Goal: Information Seeking & Learning: Learn about a topic

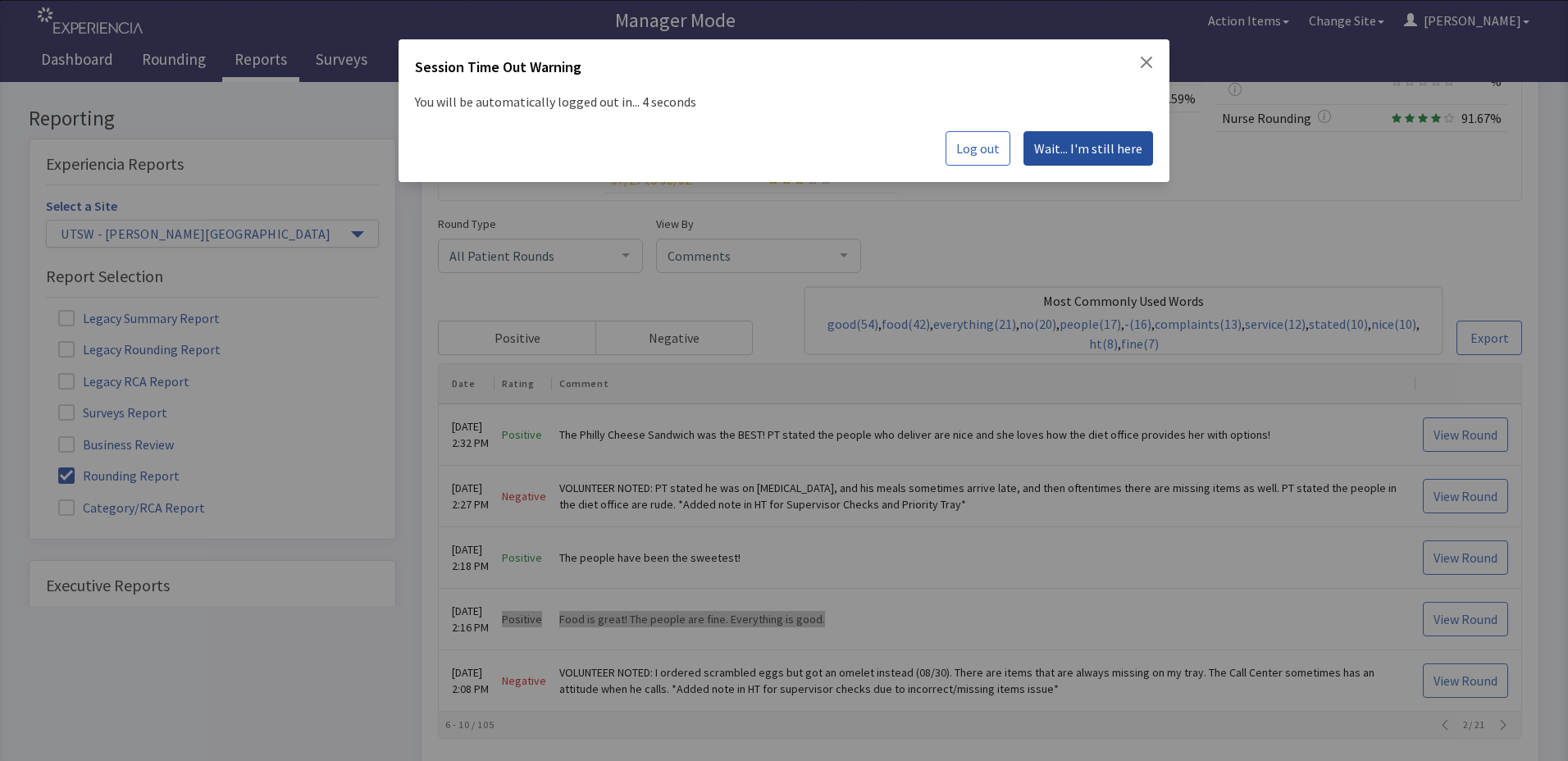
click at [1070, 149] on span "Wait... I'm still here" at bounding box center [1088, 148] width 108 height 19
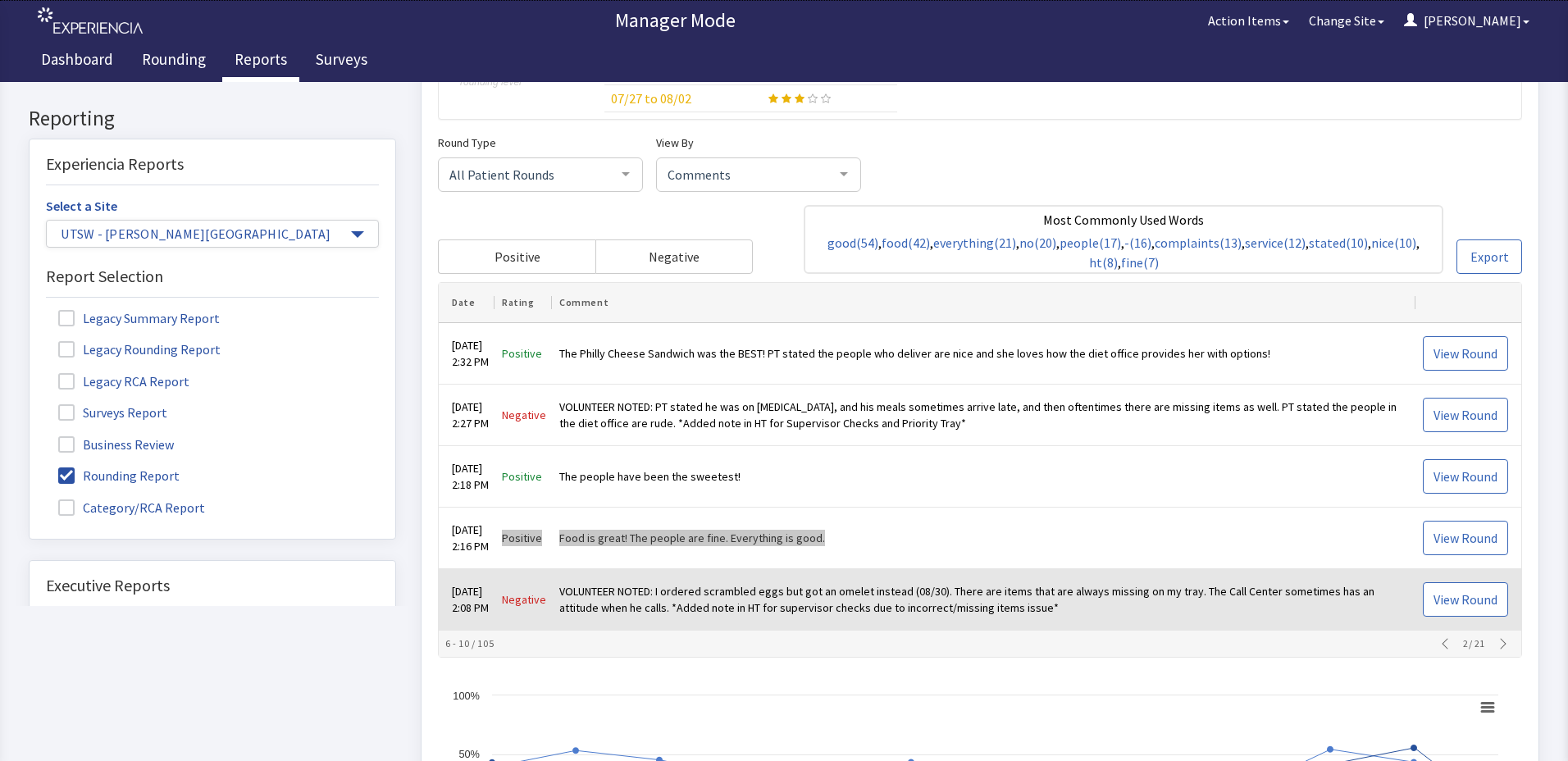
scroll to position [492, 0]
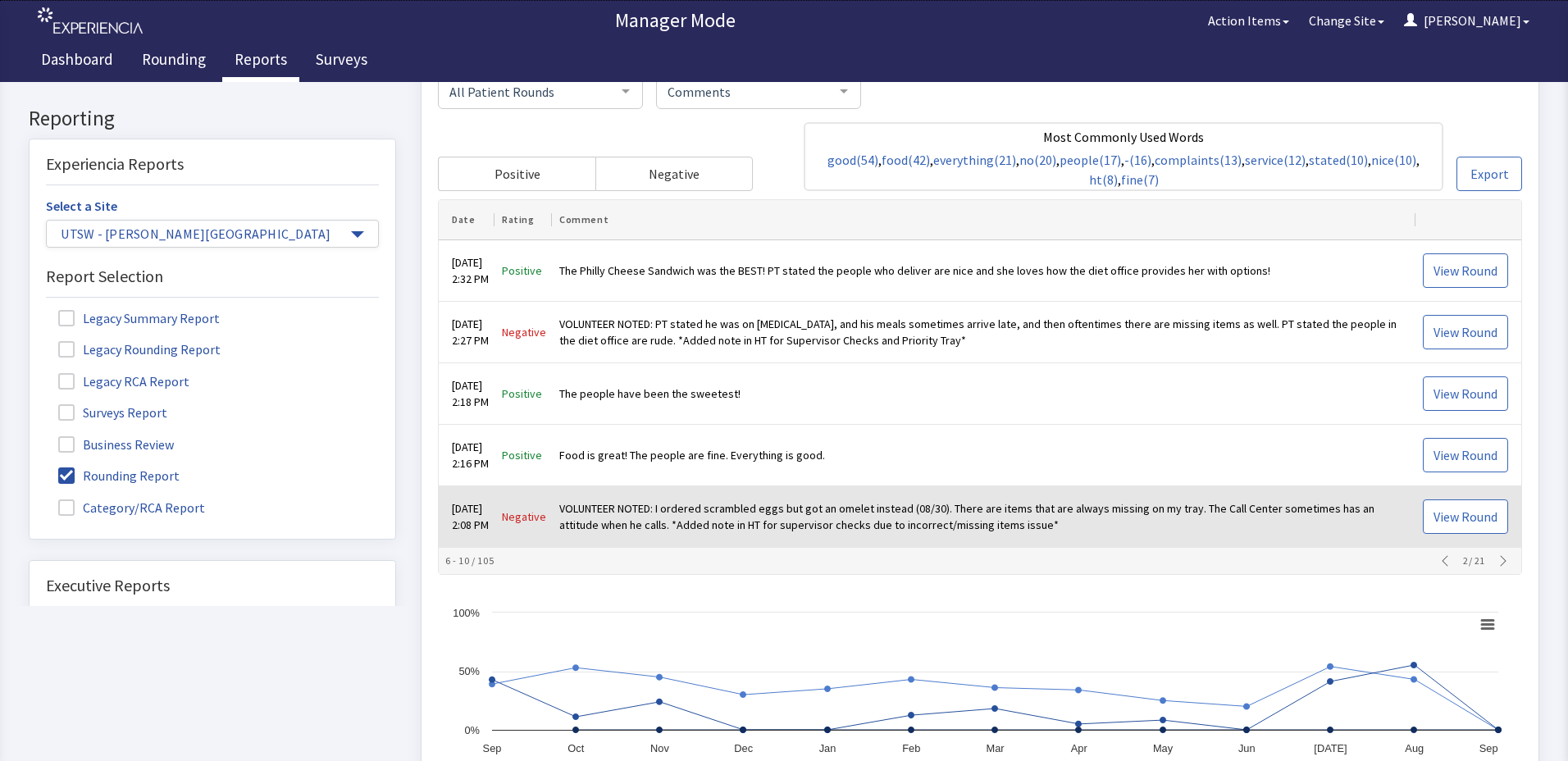
drag, startPoint x: 516, startPoint y: 516, endPoint x: 784, endPoint y: 525, distance: 268.2
click at [784, 525] on tr "Aug 30, 2025 2:08 PM Negative VOLUNTEER NOTED: I ordered scrambled eggs but got…" at bounding box center [979, 517] width 1083 height 61
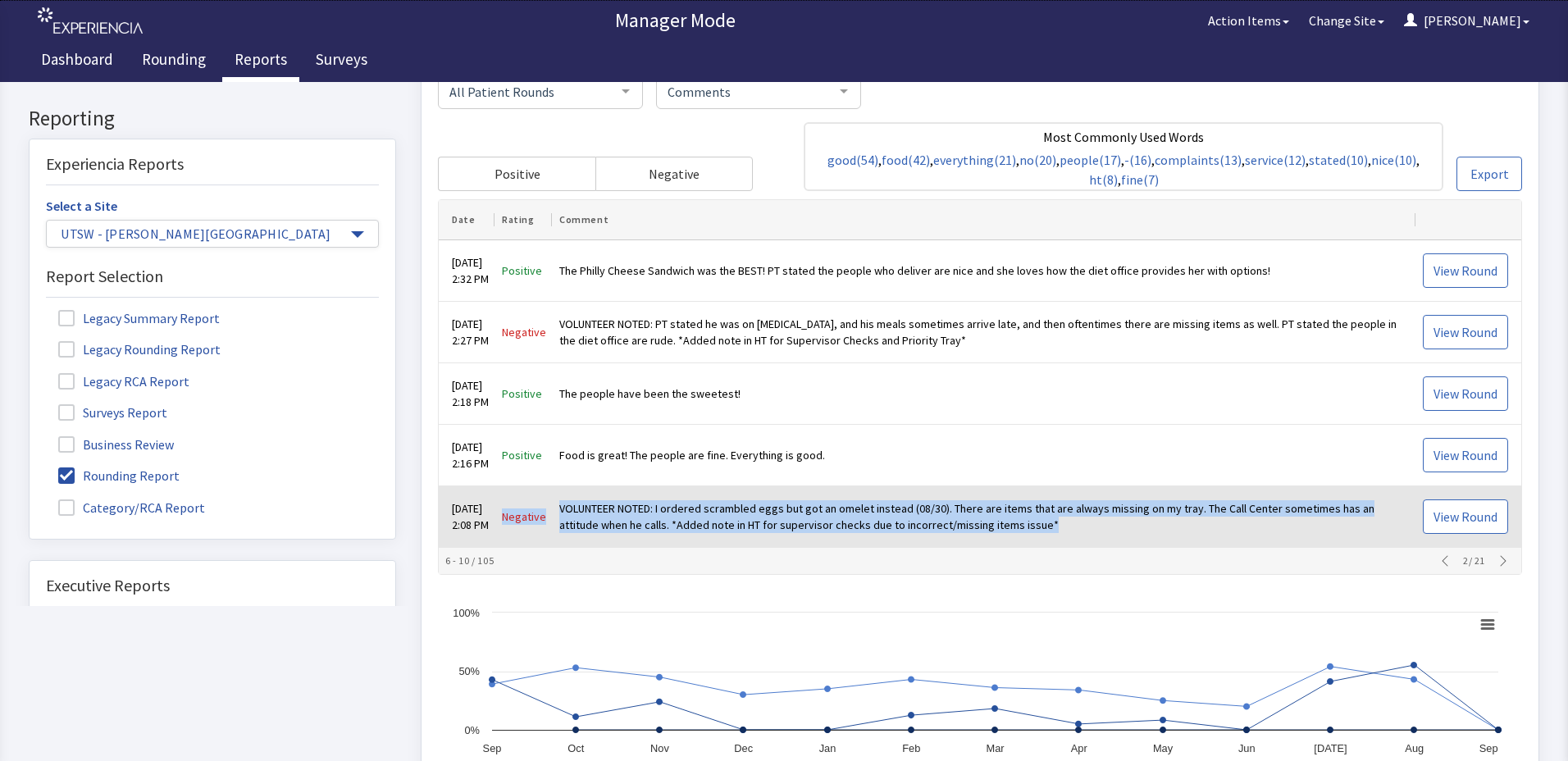
drag, startPoint x: 519, startPoint y: 514, endPoint x: 1075, endPoint y: 536, distance: 556.4
click at [1075, 536] on tr "Aug 30, 2025 2:08 PM Negative VOLUNTEER NOTED: I ordered scrambled eggs but got…" at bounding box center [979, 517] width 1083 height 61
drag, startPoint x: 1075, startPoint y: 536, endPoint x: 1039, endPoint y: 517, distance: 40.7
copy tr "Negative VOLUNTEER NOTED: I ordered scrambled eggs but got an omelet instead (0…"
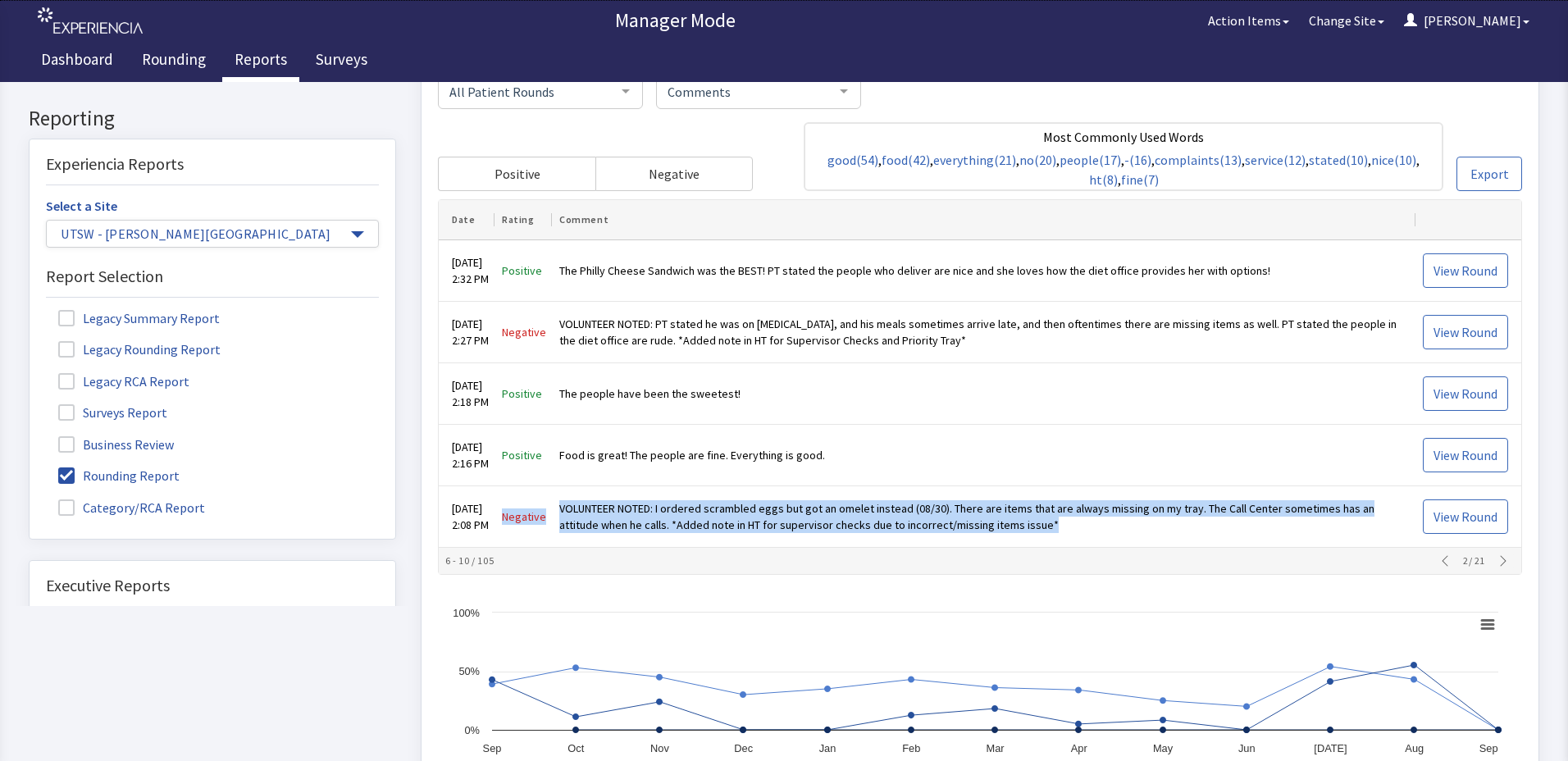
click at [1499, 562] on icon "button" at bounding box center [1503, 561] width 13 height 13
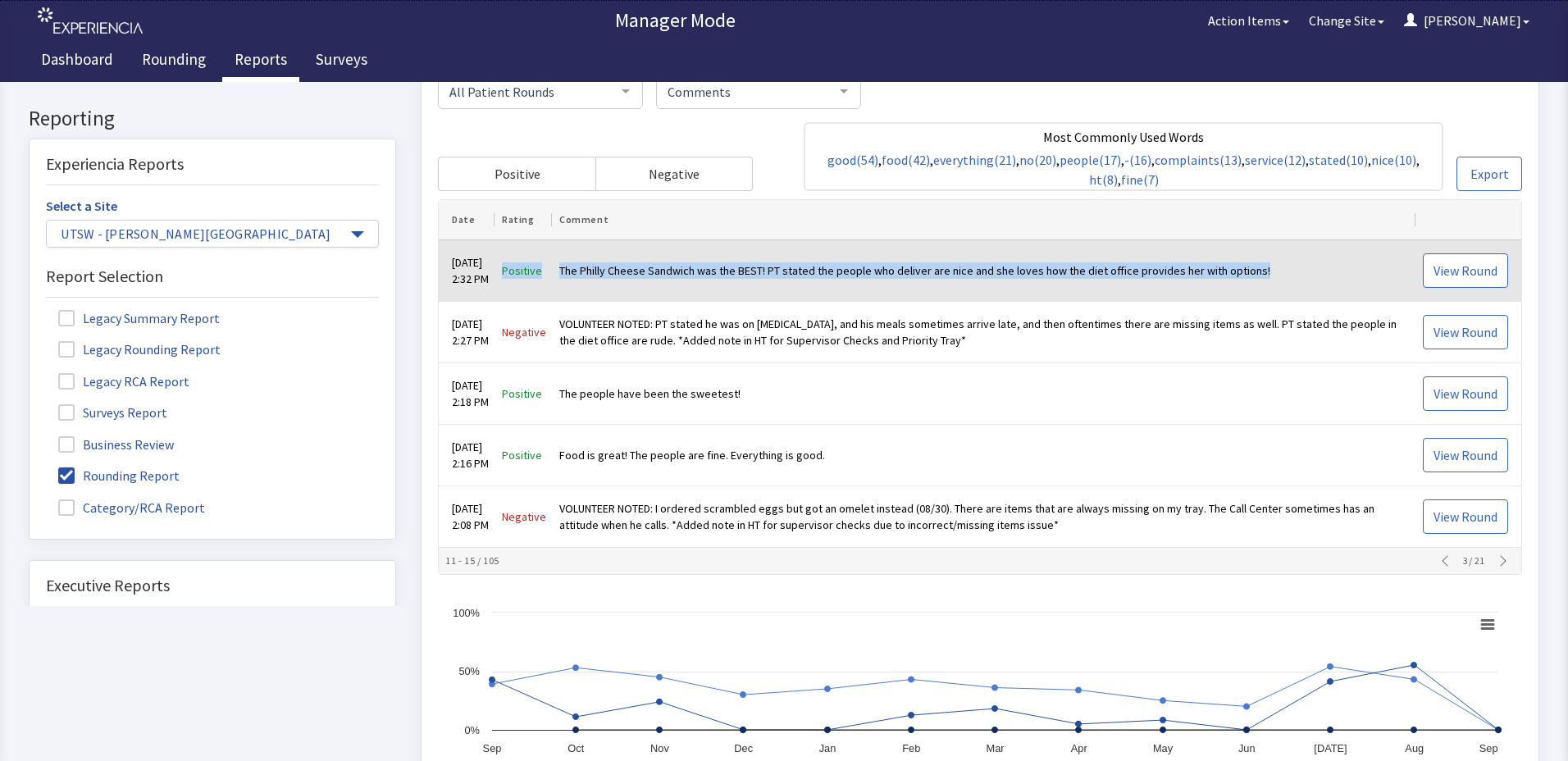
drag, startPoint x: 523, startPoint y: 272, endPoint x: 1293, endPoint y: 248, distance: 770.4
click at [1293, 248] on tr "Aug 30, 2025 2:32 PM Positive The Philly Cheese Sandwich was the BEST! PT state…" at bounding box center [979, 271] width 1083 height 61
drag, startPoint x: 1293, startPoint y: 248, endPoint x: 1224, endPoint y: 268, distance: 71.8
copy tr "Positive The Philly Cheese Sandwich was the BEST! PT stated the people who deli…"
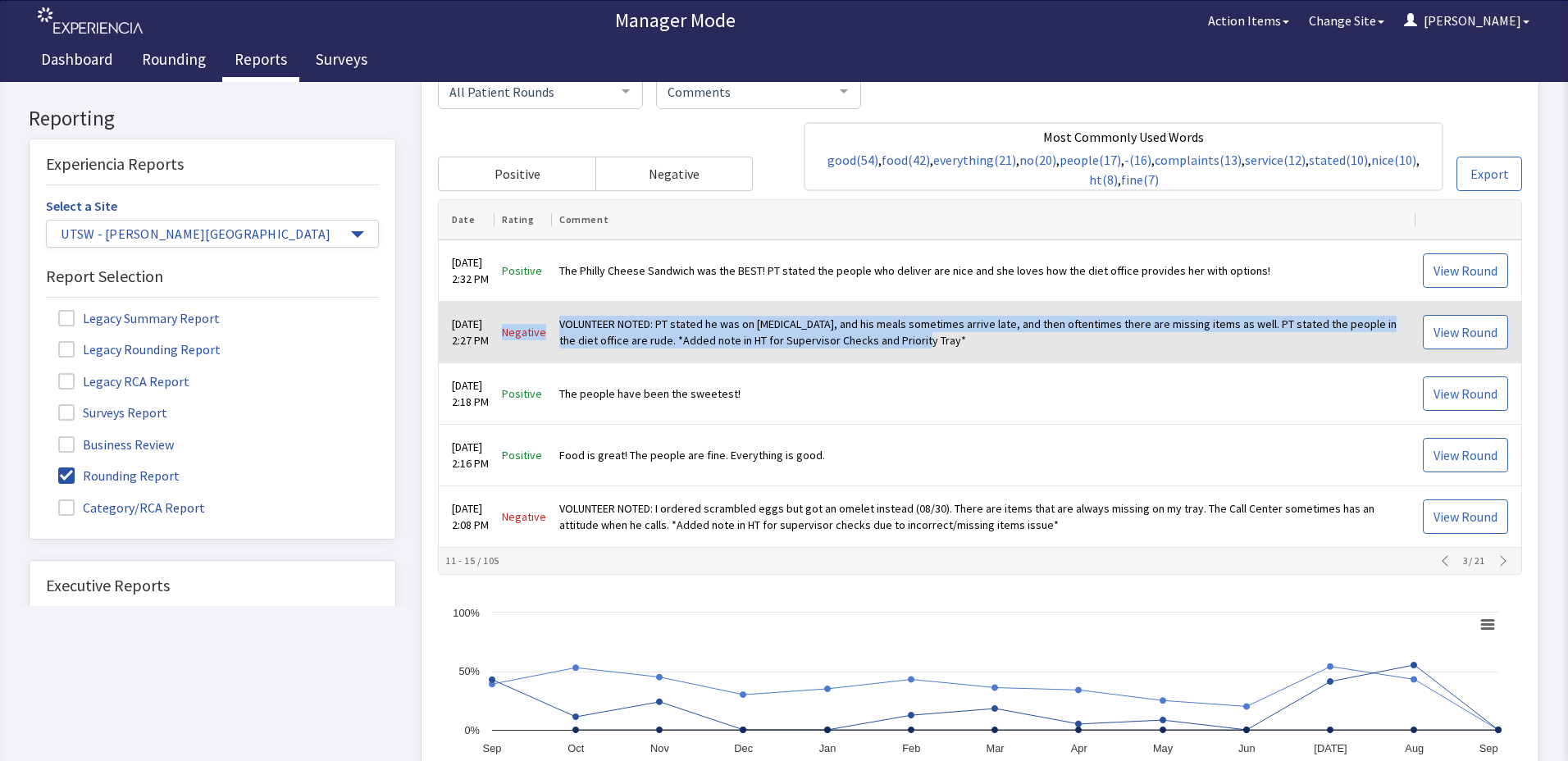
drag, startPoint x: 517, startPoint y: 334, endPoint x: 1020, endPoint y: 340, distance: 503.0
click at [1020, 340] on tr "Aug 30, 2025 2:27 PM Negative VOLUNTEER NOTED: PT stated he was on Insulin, and…" at bounding box center [979, 333] width 1083 height 61
copy tr "Negative VOLUNTEER NOTED: PT stated he was on Insulin, and his meals sometimes …"
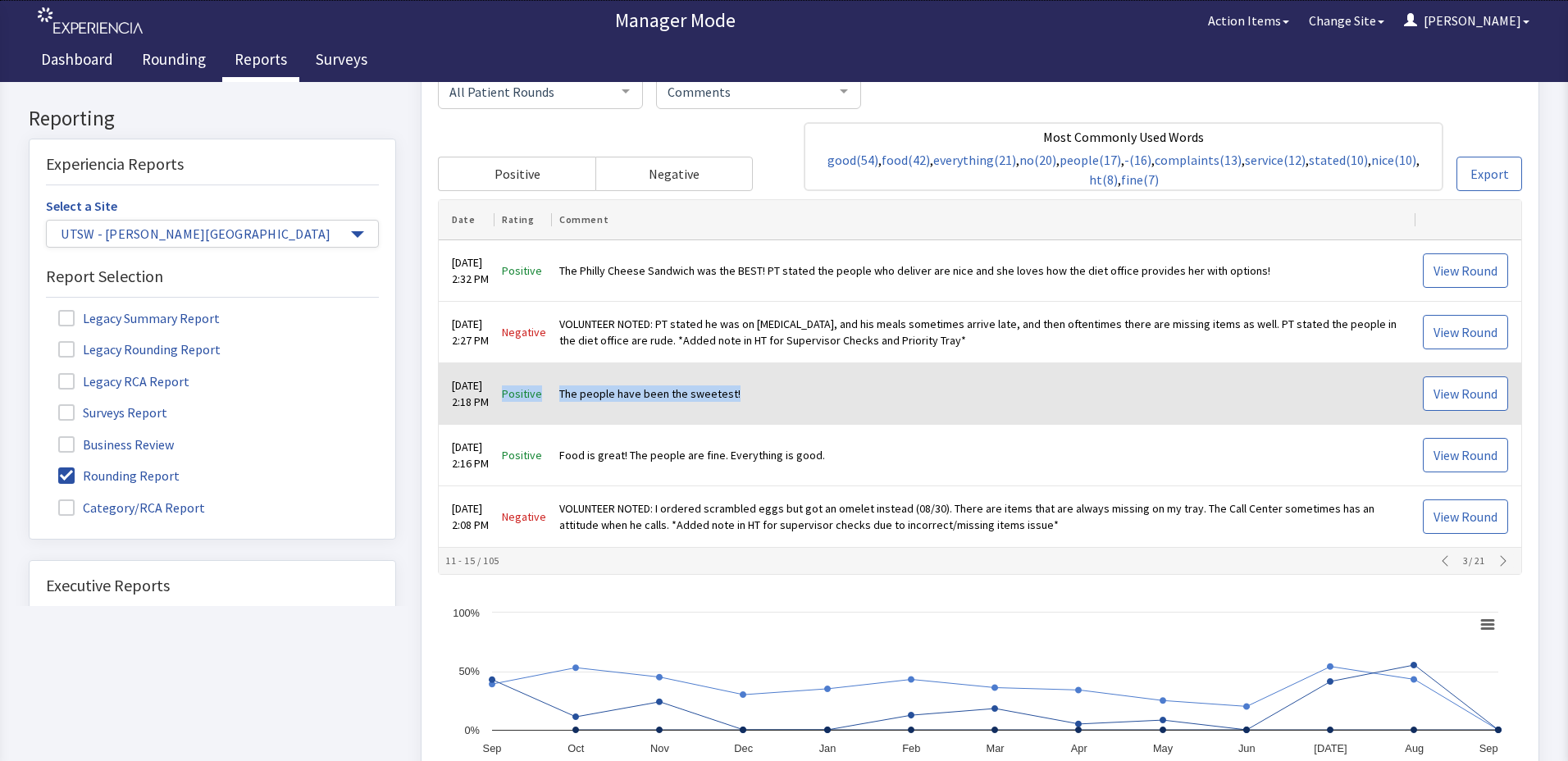
drag, startPoint x: 521, startPoint y: 392, endPoint x: 783, endPoint y: 395, distance: 262.0
click at [783, 395] on tr "Aug 30, 2025 2:18 PM Positive The people have been the sweetest! View Round" at bounding box center [979, 395] width 1083 height 61
drag, startPoint x: 783, startPoint y: 395, endPoint x: 705, endPoint y: 392, distance: 78.1
copy tr "Positive The people have been the sweetest!"
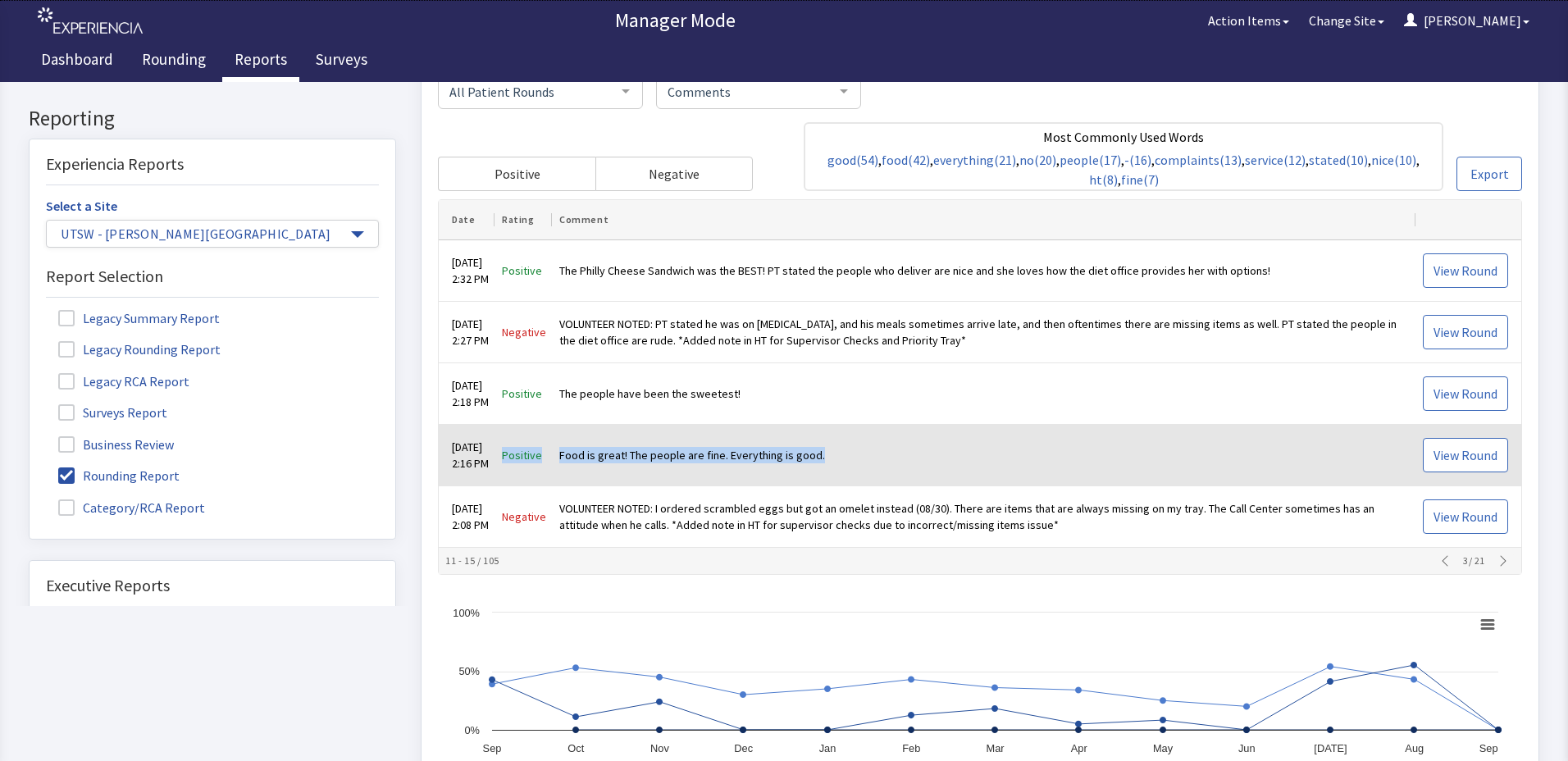
drag, startPoint x: 524, startPoint y: 453, endPoint x: 854, endPoint y: 464, distance: 330.2
click at [854, 464] on tr "Aug 30, 2025 2:16 PM Positive Food is great! The people are fine. Everything is…" at bounding box center [979, 456] width 1083 height 61
drag, startPoint x: 854, startPoint y: 464, endPoint x: 811, endPoint y: 454, distance: 44.1
copy tr "Positive Food is great! The people are fine. Everything is good."
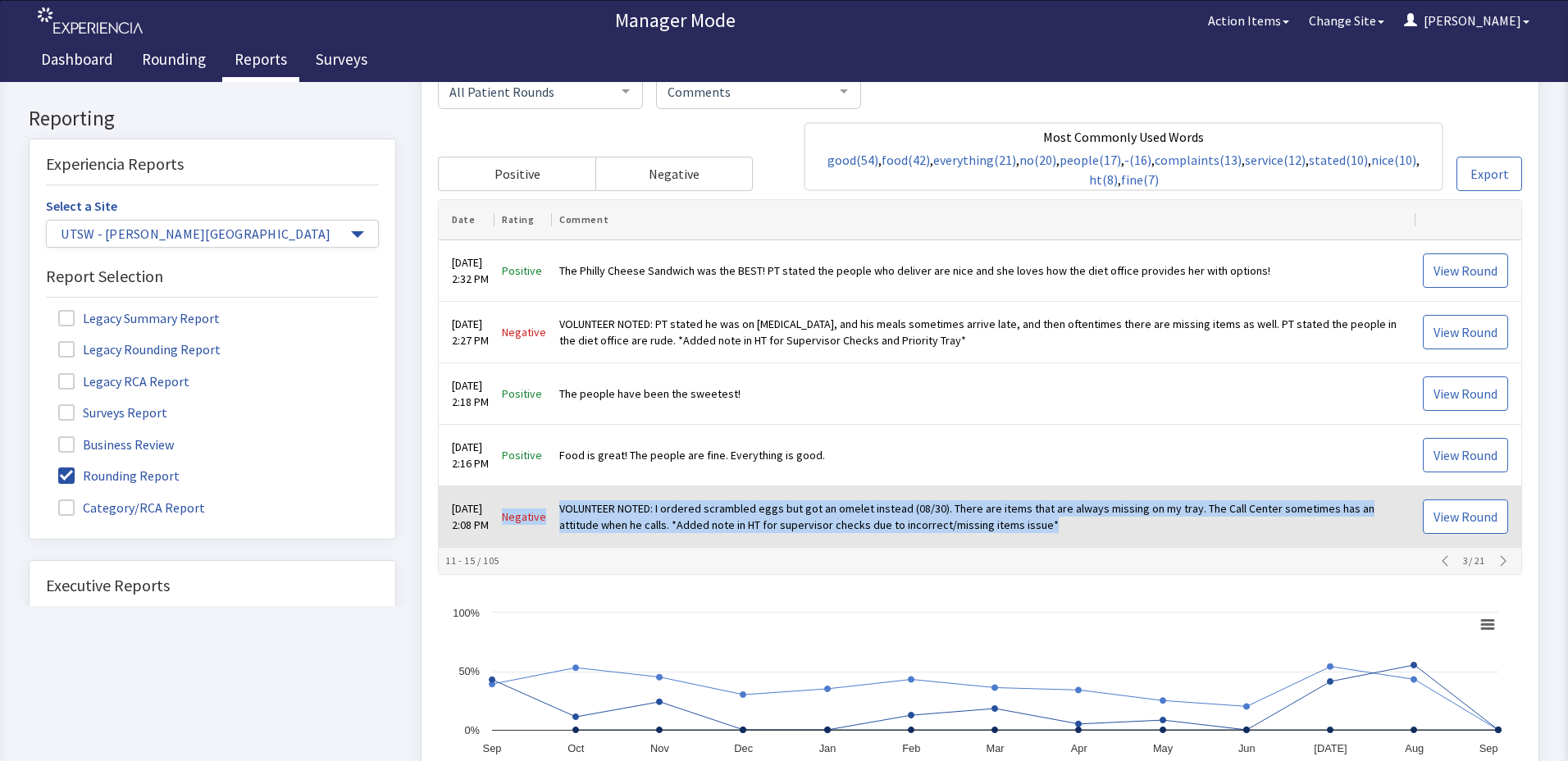
drag, startPoint x: 519, startPoint y: 518, endPoint x: 1076, endPoint y: 540, distance: 557.4
click at [1076, 540] on tr "Aug 30, 2025 2:08 PM Negative VOLUNTEER NOTED: I ordered scrambled eggs but got…" at bounding box center [979, 517] width 1083 height 61
drag, startPoint x: 1076, startPoint y: 540, endPoint x: 1012, endPoint y: 520, distance: 67.1
copy tr "Negative VOLUNTEER NOTED: I ordered scrambled eggs but got an omelet instead (0…"
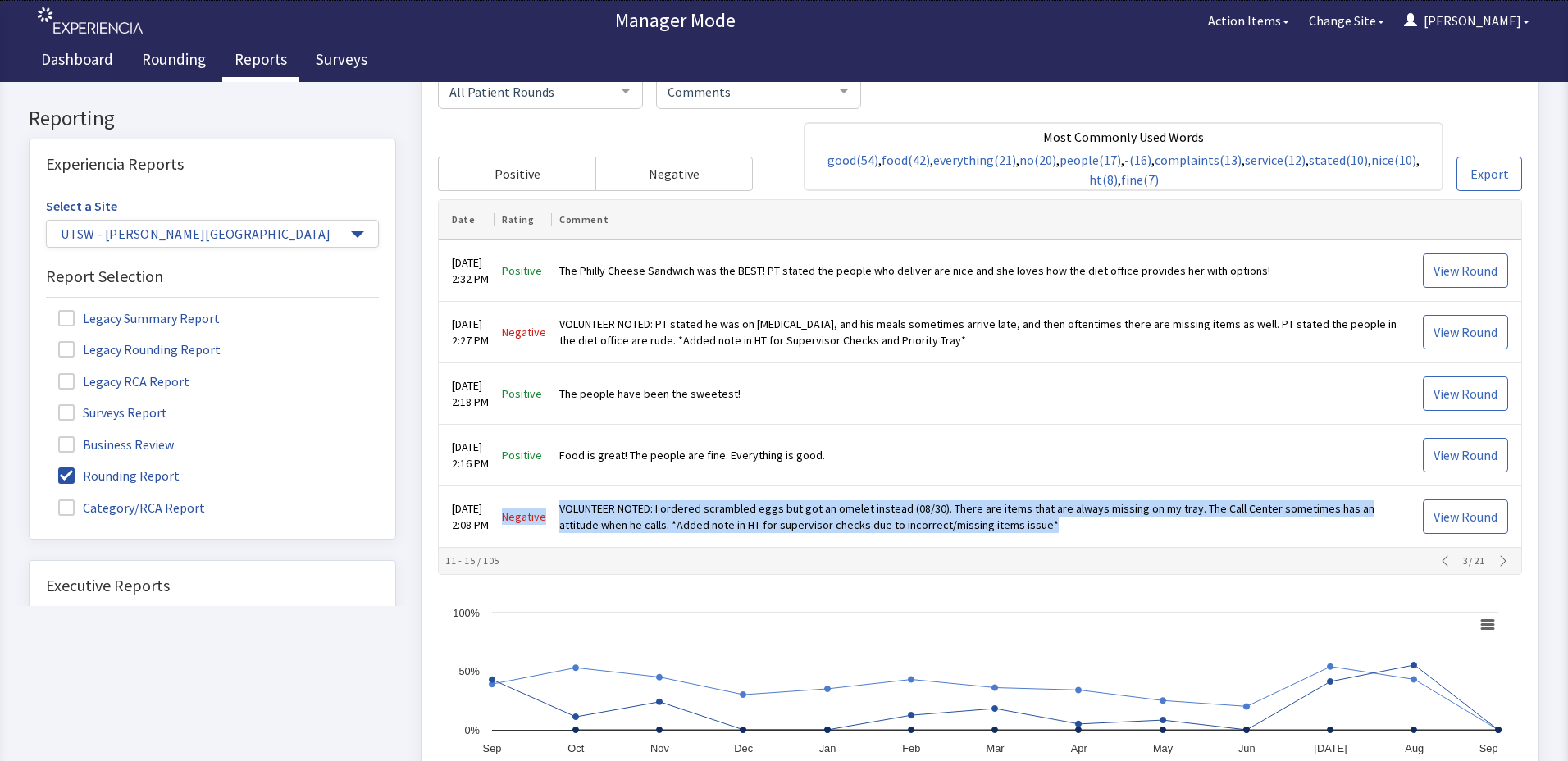
click at [1497, 562] on icon "button" at bounding box center [1503, 561] width 13 height 13
click at [1434, 566] on button "button" at bounding box center [1445, 561] width 23 height 13
click at [1499, 563] on icon "button" at bounding box center [1503, 561] width 13 height 13
click at [1500, 563] on icon "button" at bounding box center [1503, 561] width 13 height 13
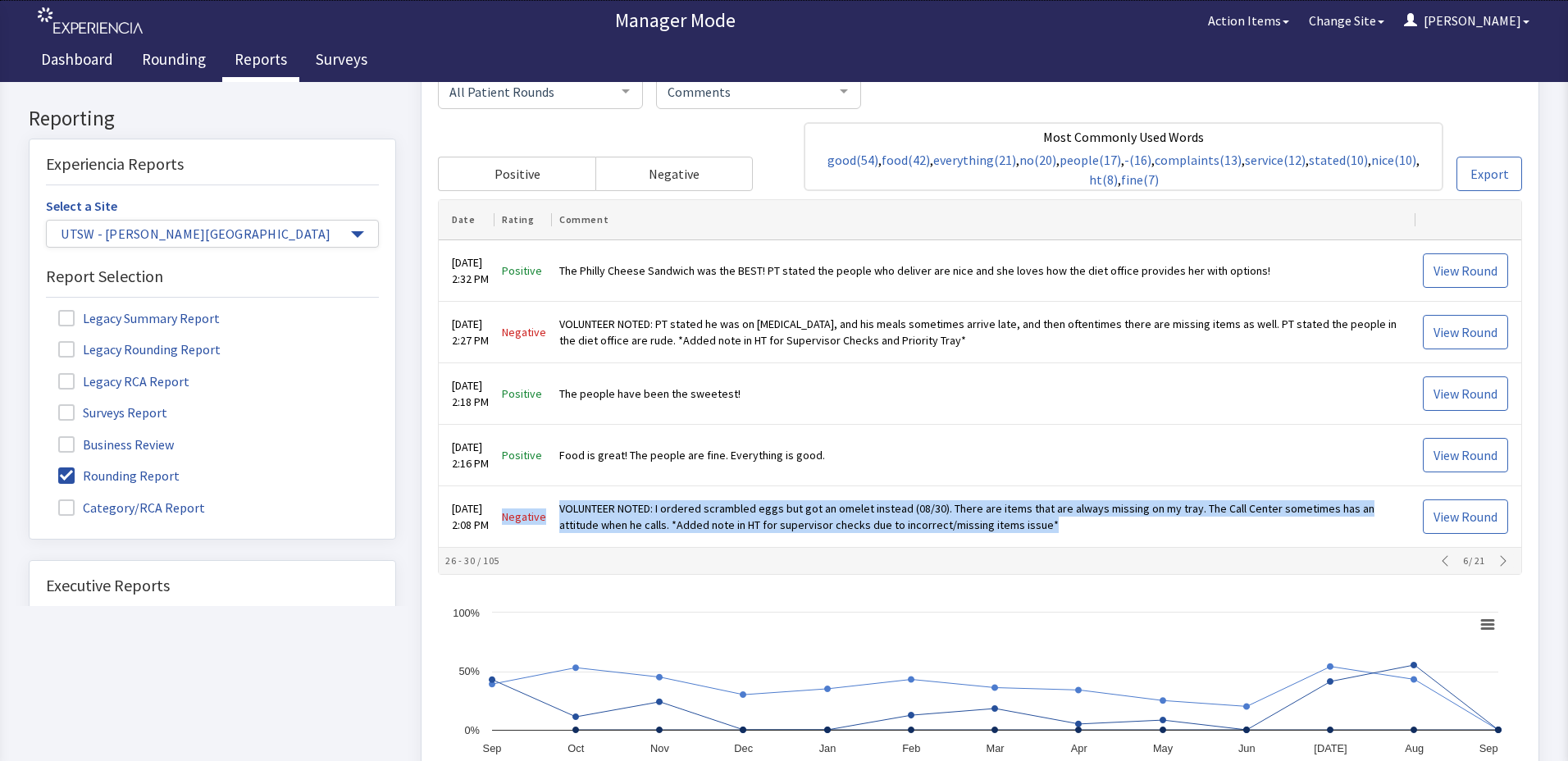
click at [1500, 563] on icon "button" at bounding box center [1503, 561] width 13 height 13
click at [1498, 562] on icon "button" at bounding box center [1503, 561] width 13 height 13
click at [1497, 559] on icon "button" at bounding box center [1503, 561] width 13 height 13
click at [1497, 564] on icon "button" at bounding box center [1503, 561] width 13 height 13
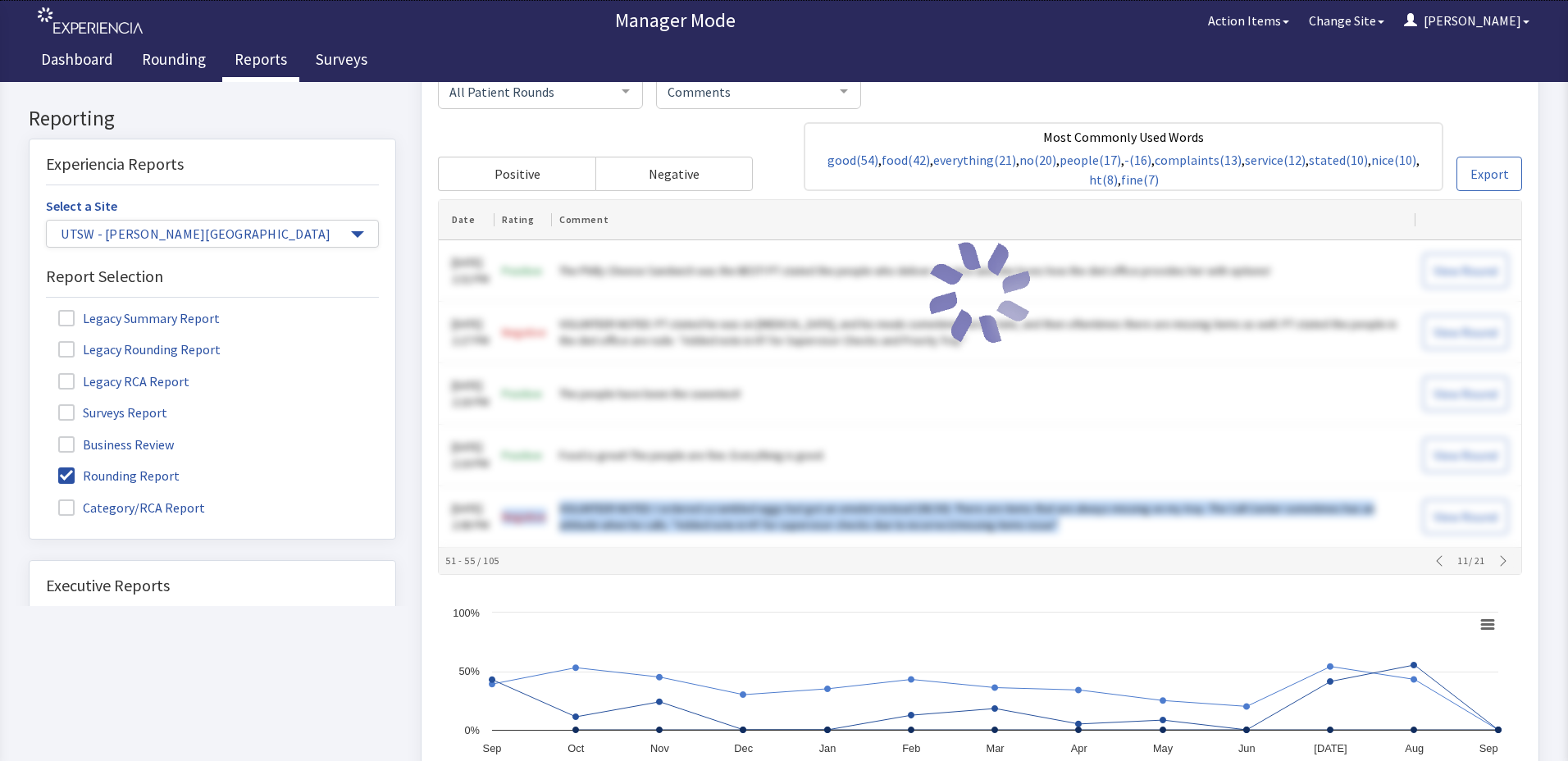
click at [1497, 564] on icon "button" at bounding box center [1503, 561] width 13 height 13
click at [1497, 562] on icon "button" at bounding box center [1503, 561] width 13 height 13
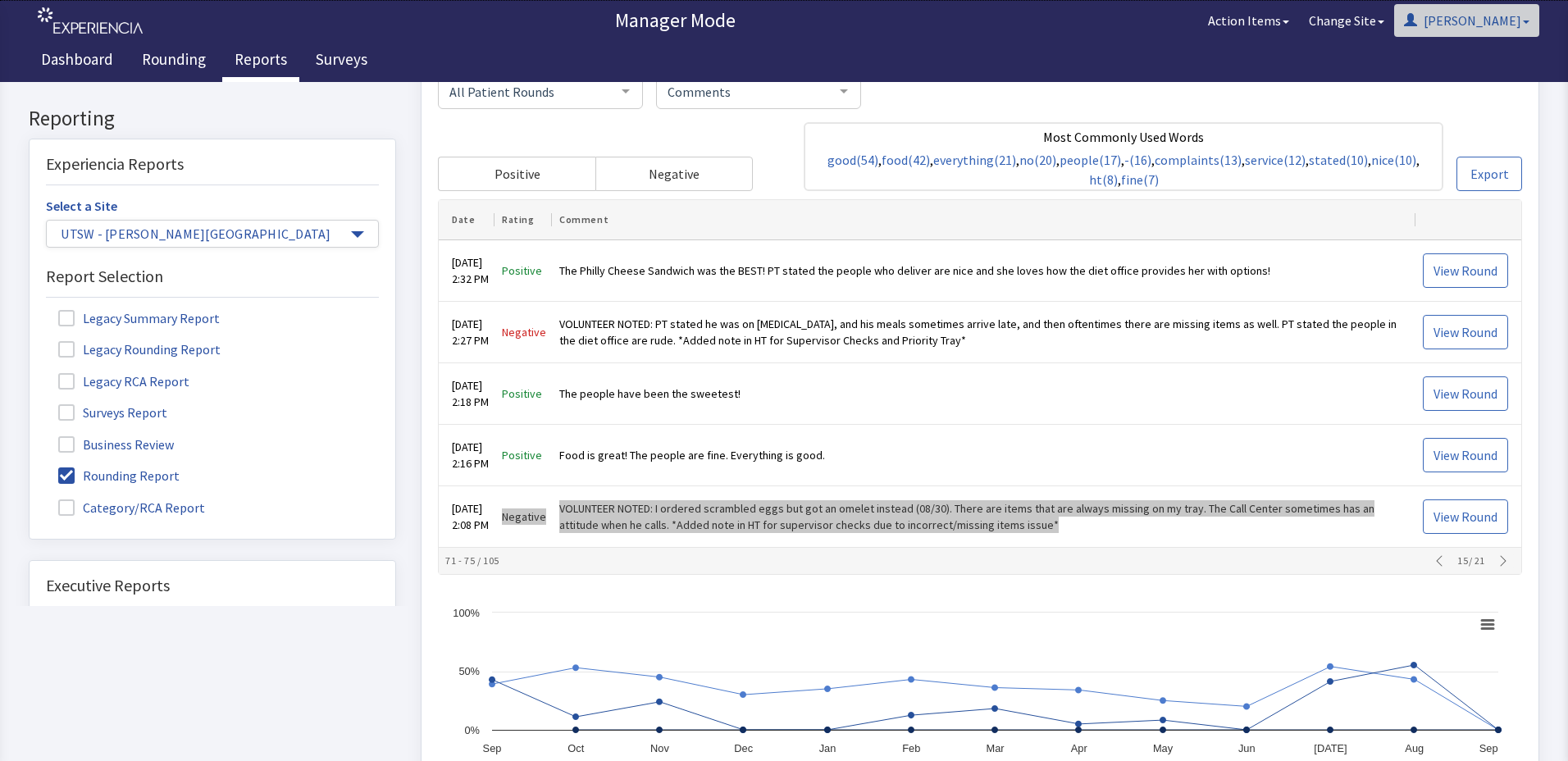
click at [1472, 9] on button "[PERSON_NAME]" at bounding box center [1467, 20] width 145 height 33
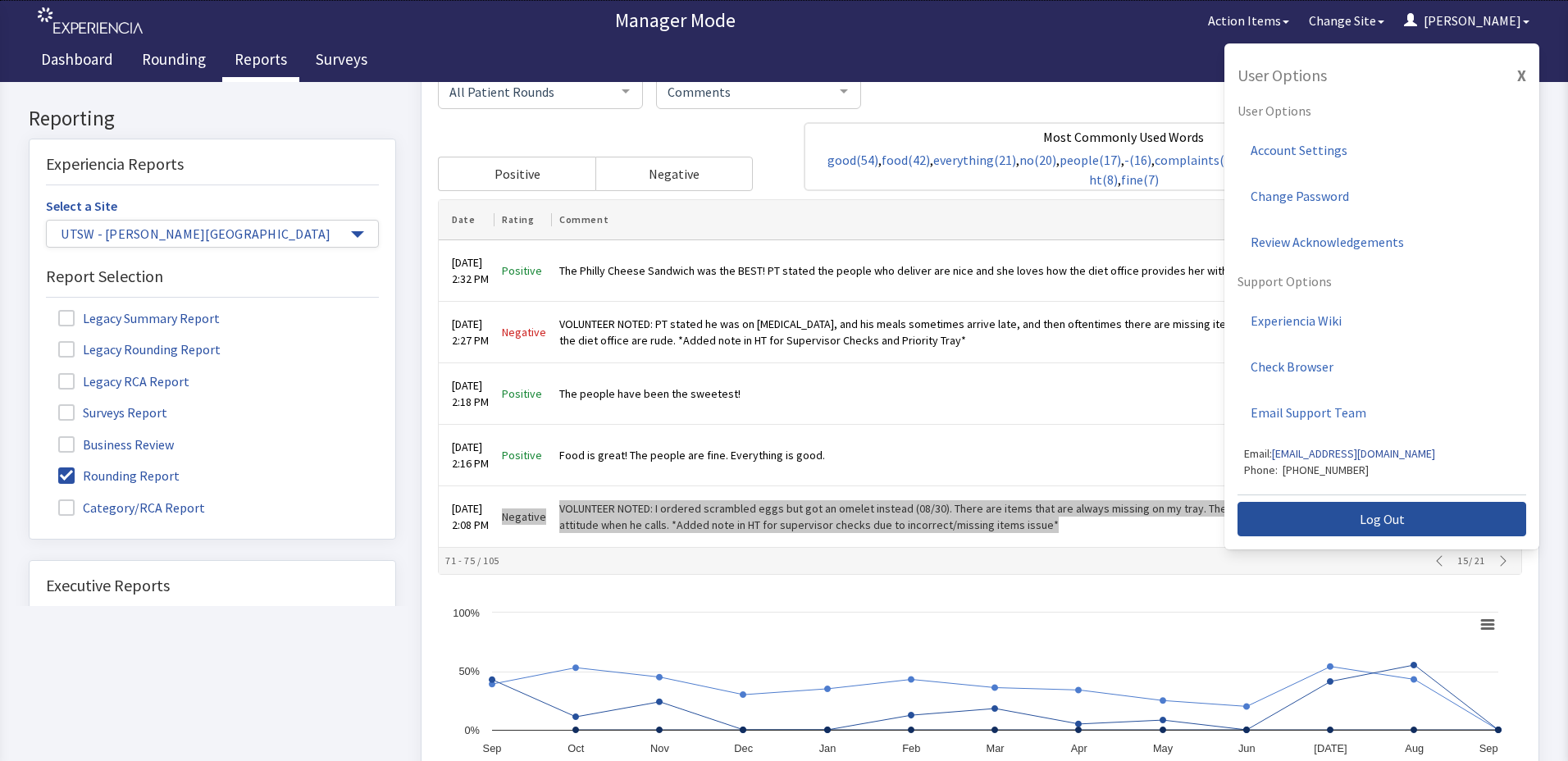
click at [1332, 519] on button "Log Out" at bounding box center [1382, 518] width 288 height 34
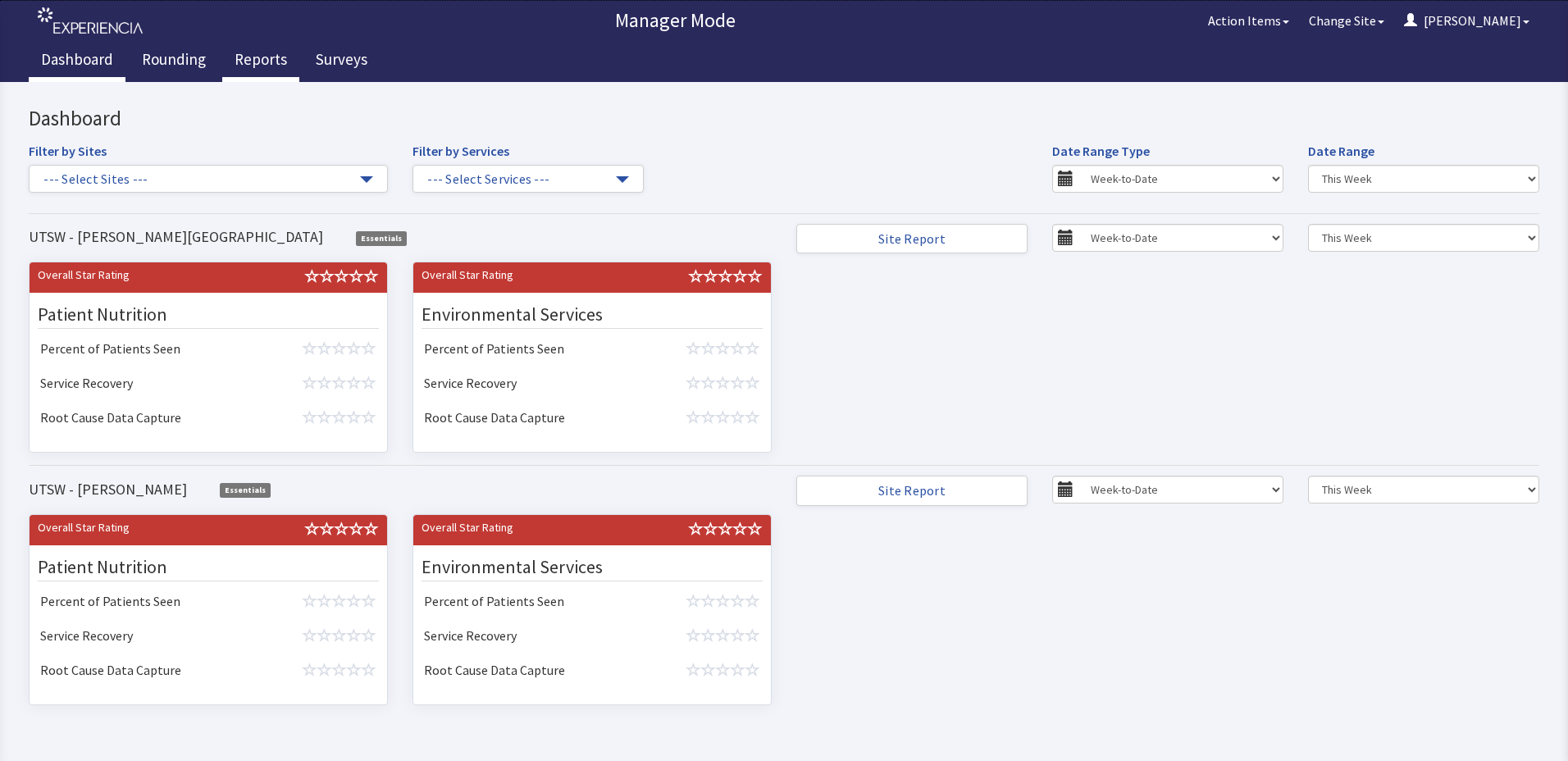
click at [227, 66] on link "Reports" at bounding box center [260, 61] width 77 height 41
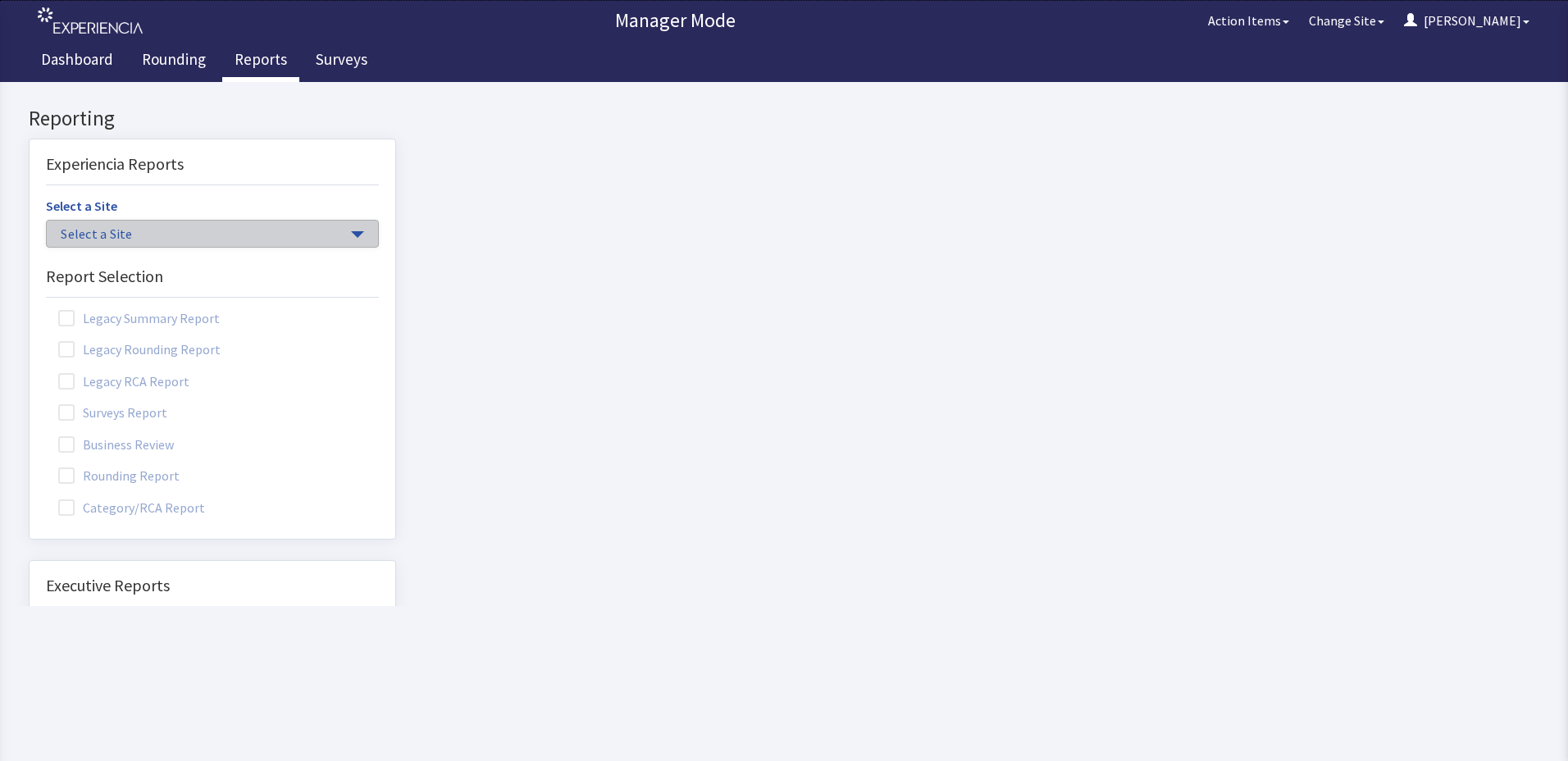
click at [213, 247] on button "Select a Site" at bounding box center [212, 234] width 333 height 28
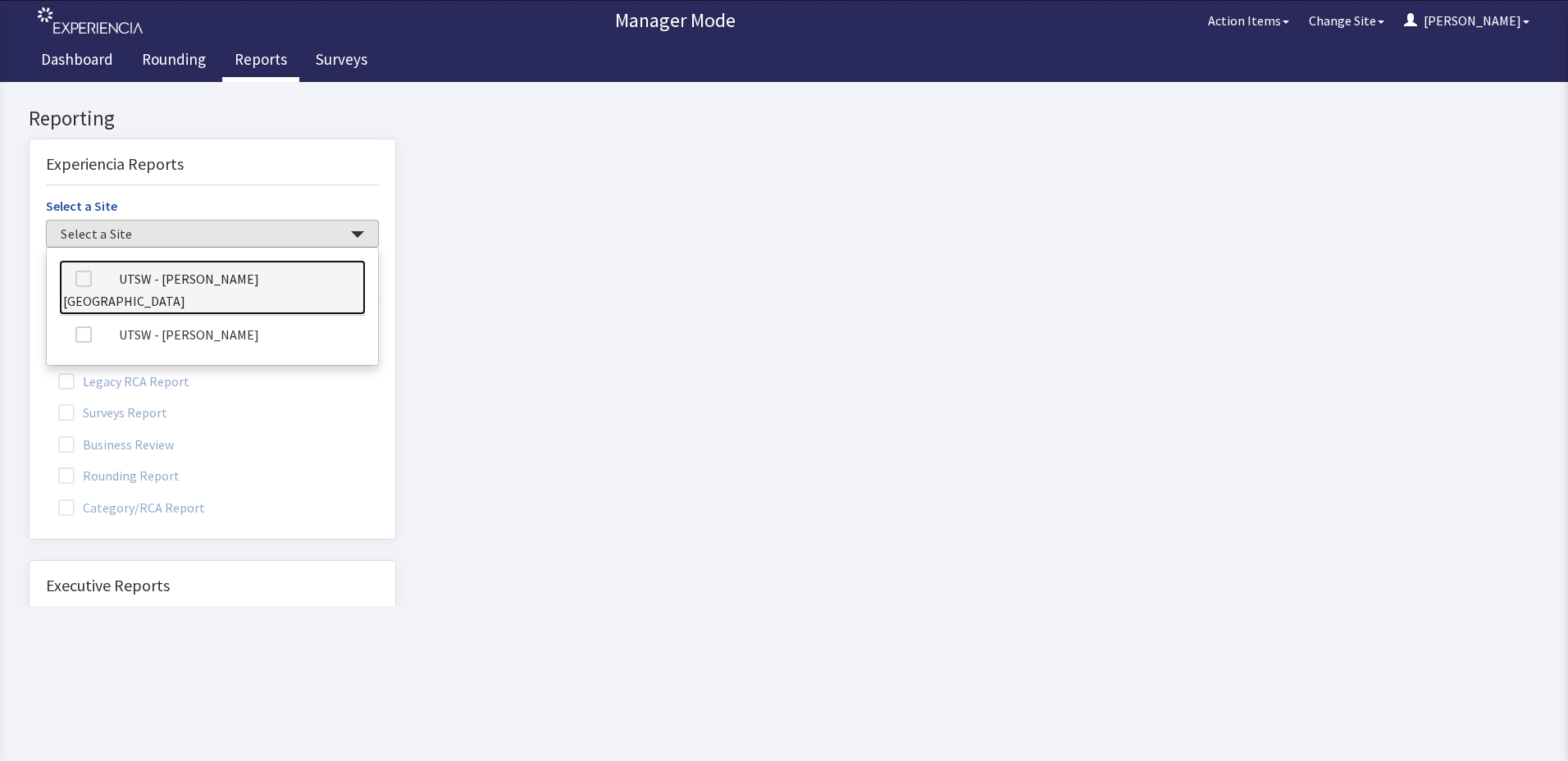
click at [221, 267] on link "UTSW - [PERSON_NAME][GEOGRAPHIC_DATA]" at bounding box center [212, 287] width 307 height 56
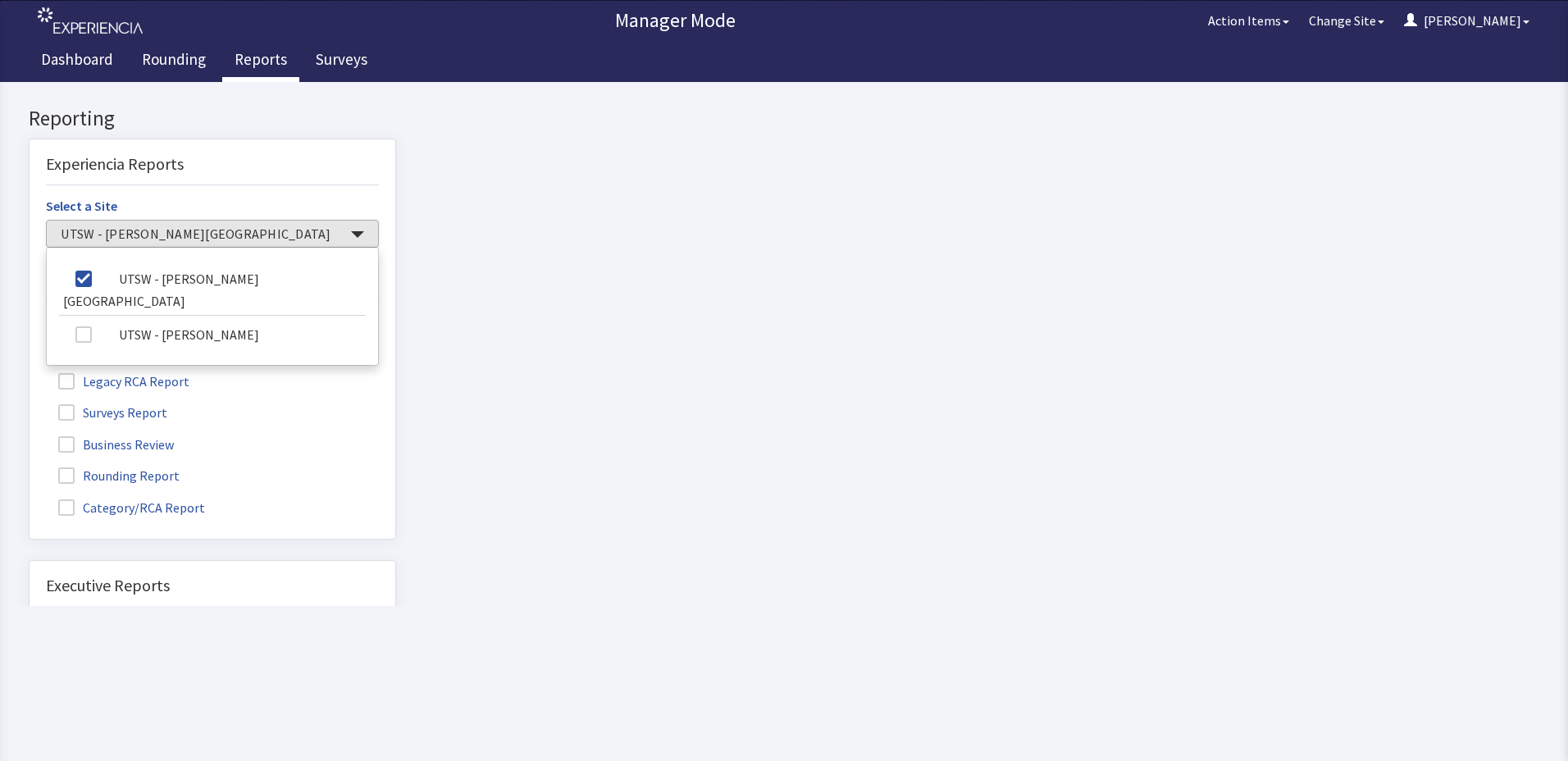
click at [124, 478] on label "Rounding Report" at bounding box center [121, 475] width 150 height 21
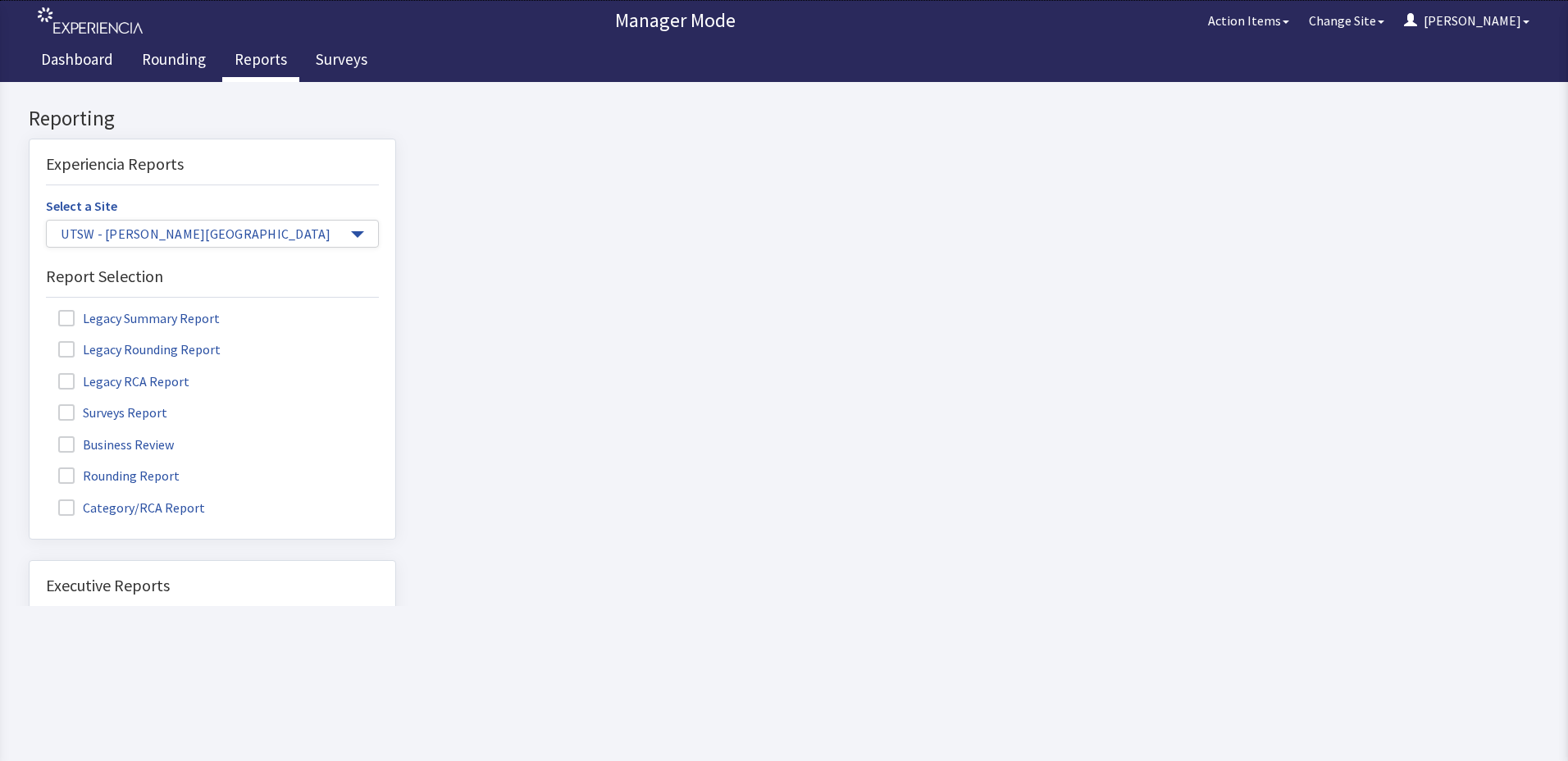
drag, startPoint x: 124, startPoint y: 478, endPoint x: 66, endPoint y: 480, distance: 58.0
click at [66, 480] on span at bounding box center [66, 476] width 17 height 17
click at [29, 467] on input "Rounding Report" at bounding box center [29, 467] width 0 height 0
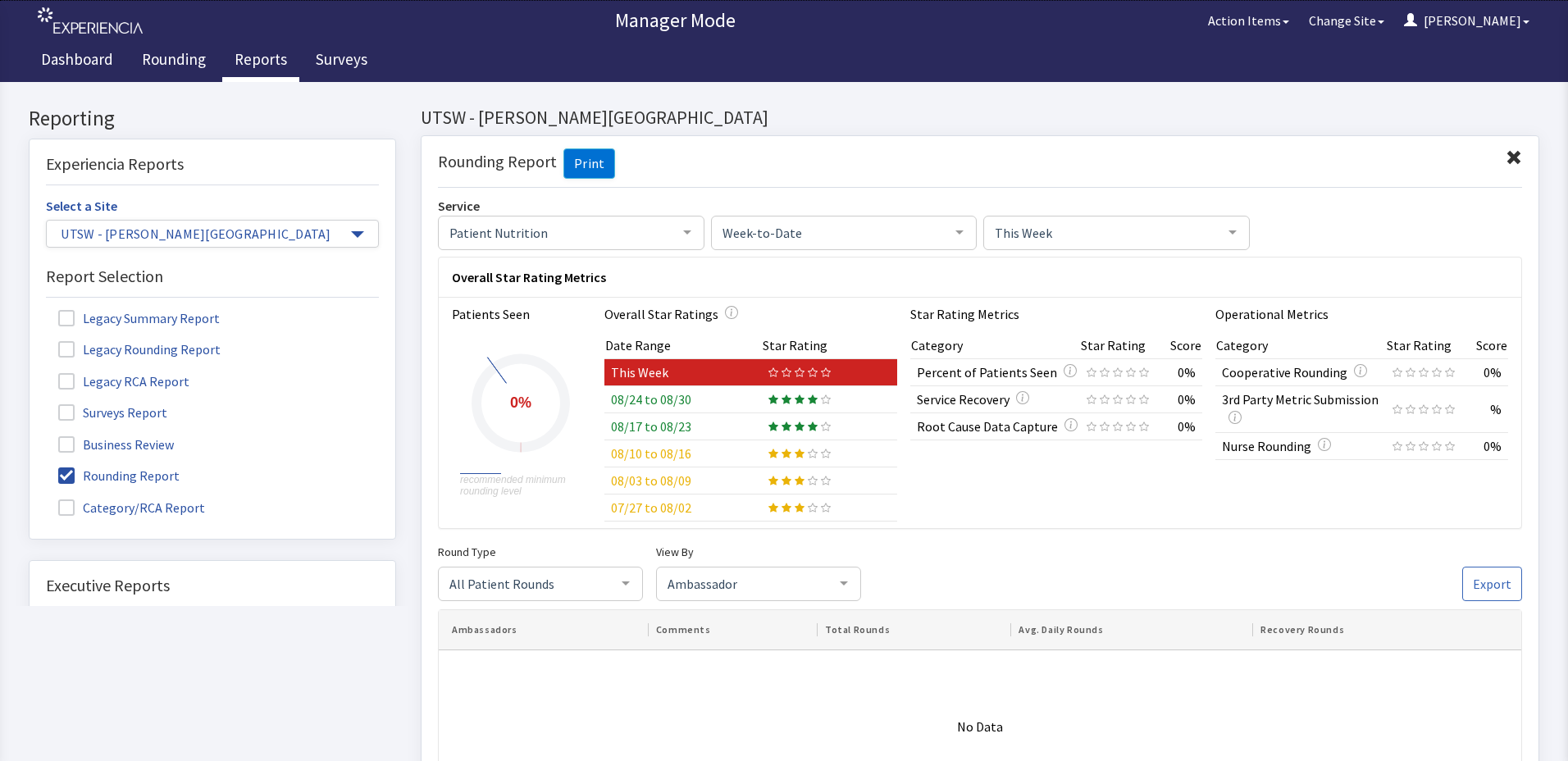
click at [1034, 239] on span "This Week" at bounding box center [1103, 232] width 225 height 19
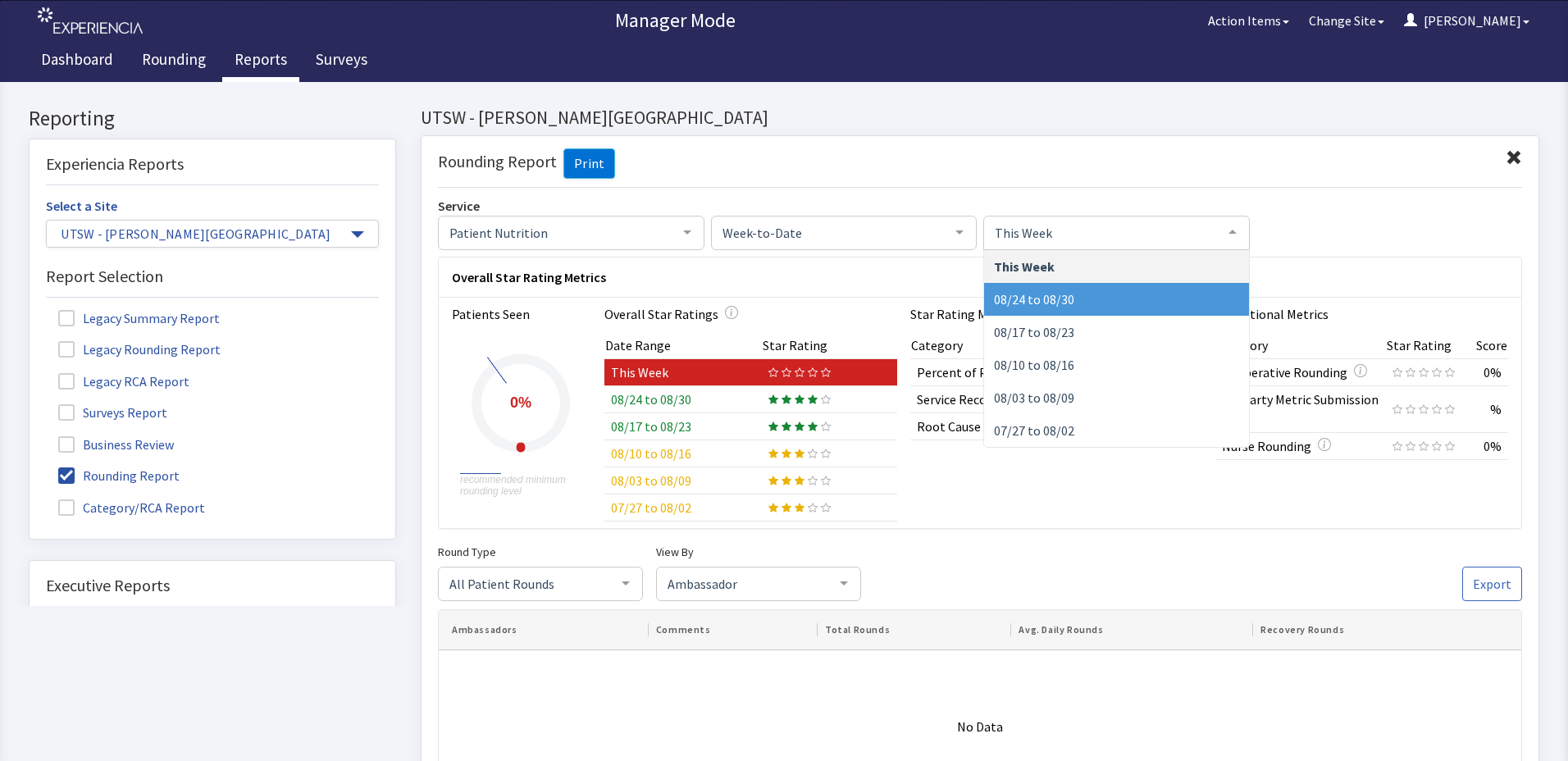
click at [1052, 308] on span "08/24 to 08/30" at bounding box center [1117, 299] width 265 height 33
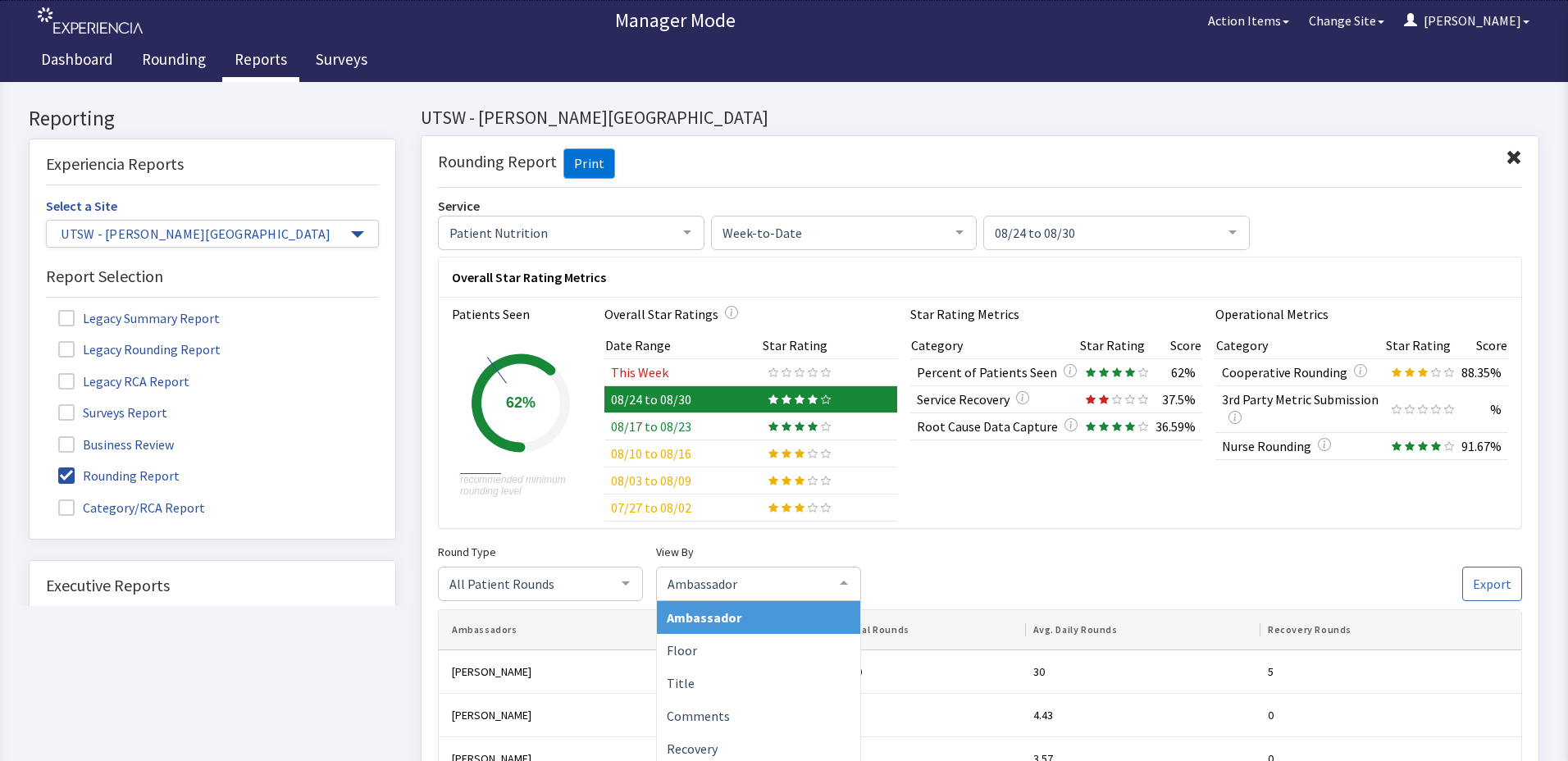
click at [822, 597] on div "Ambassador" at bounding box center [758, 584] width 205 height 34
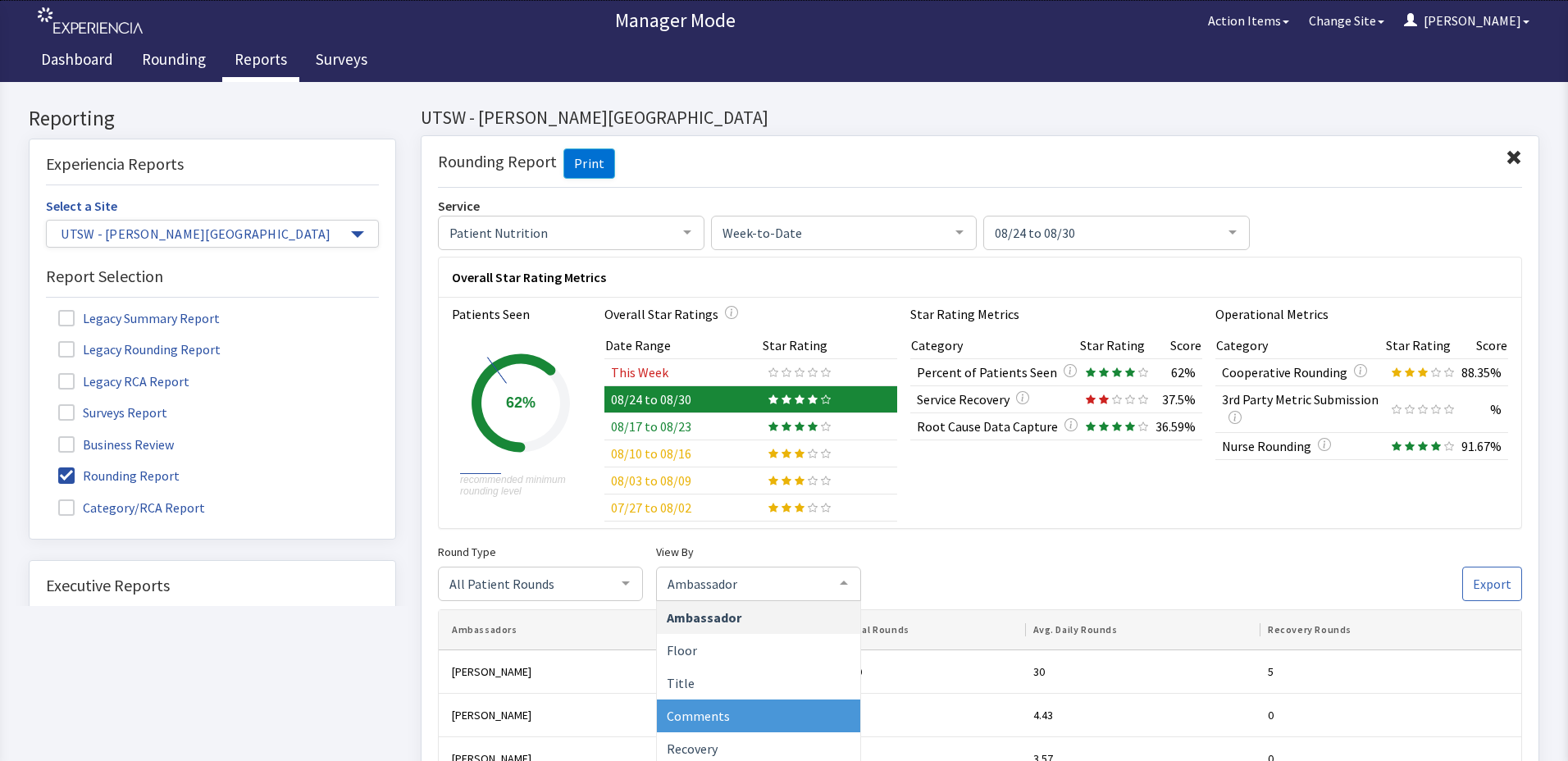
click at [794, 724] on span "Comments" at bounding box center [758, 716] width 204 height 33
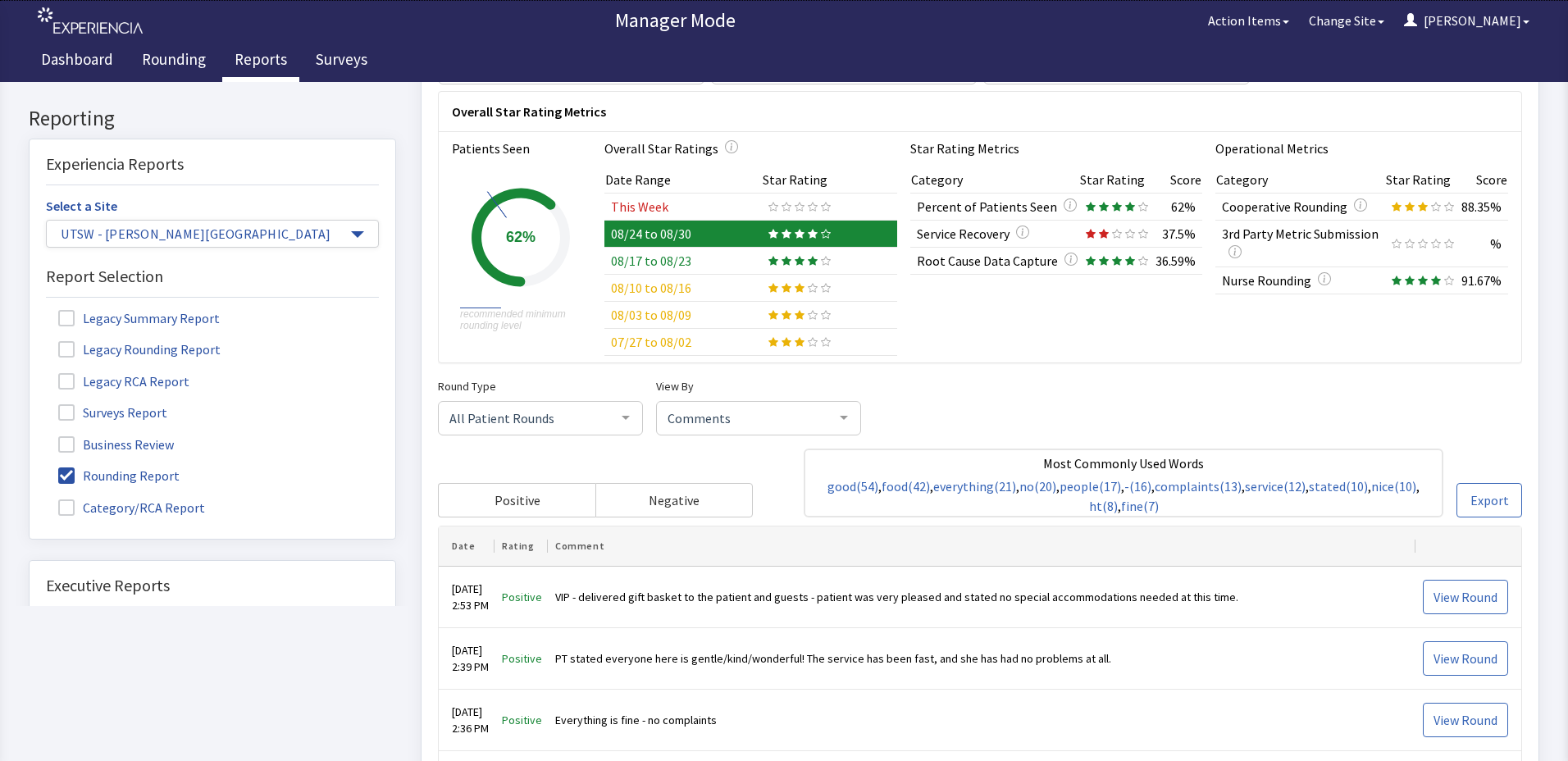
scroll to position [410, 0]
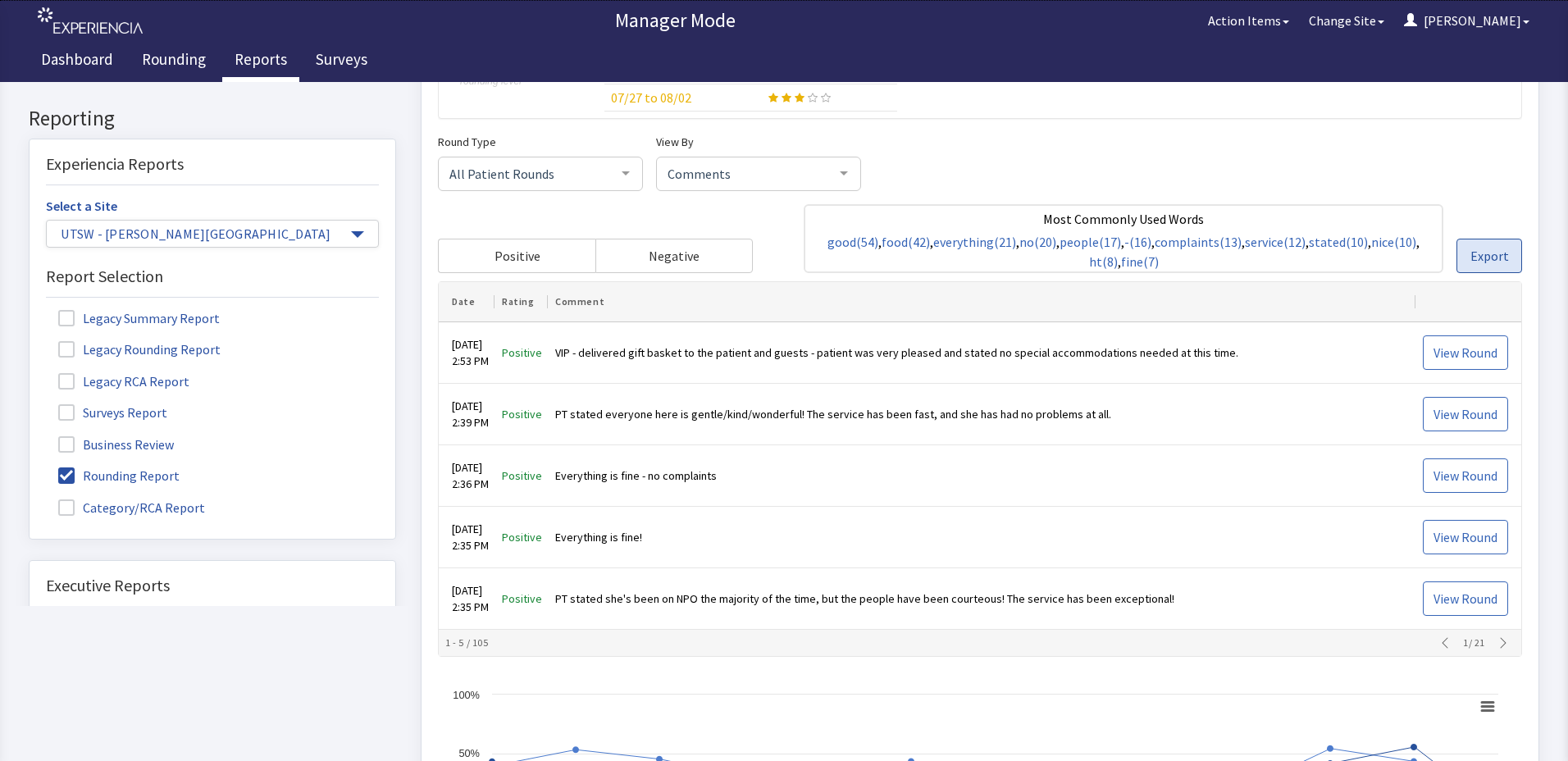
click at [1476, 262] on span "Export" at bounding box center [1490, 256] width 39 height 19
click at [1471, 251] on span "Export" at bounding box center [1490, 256] width 39 height 19
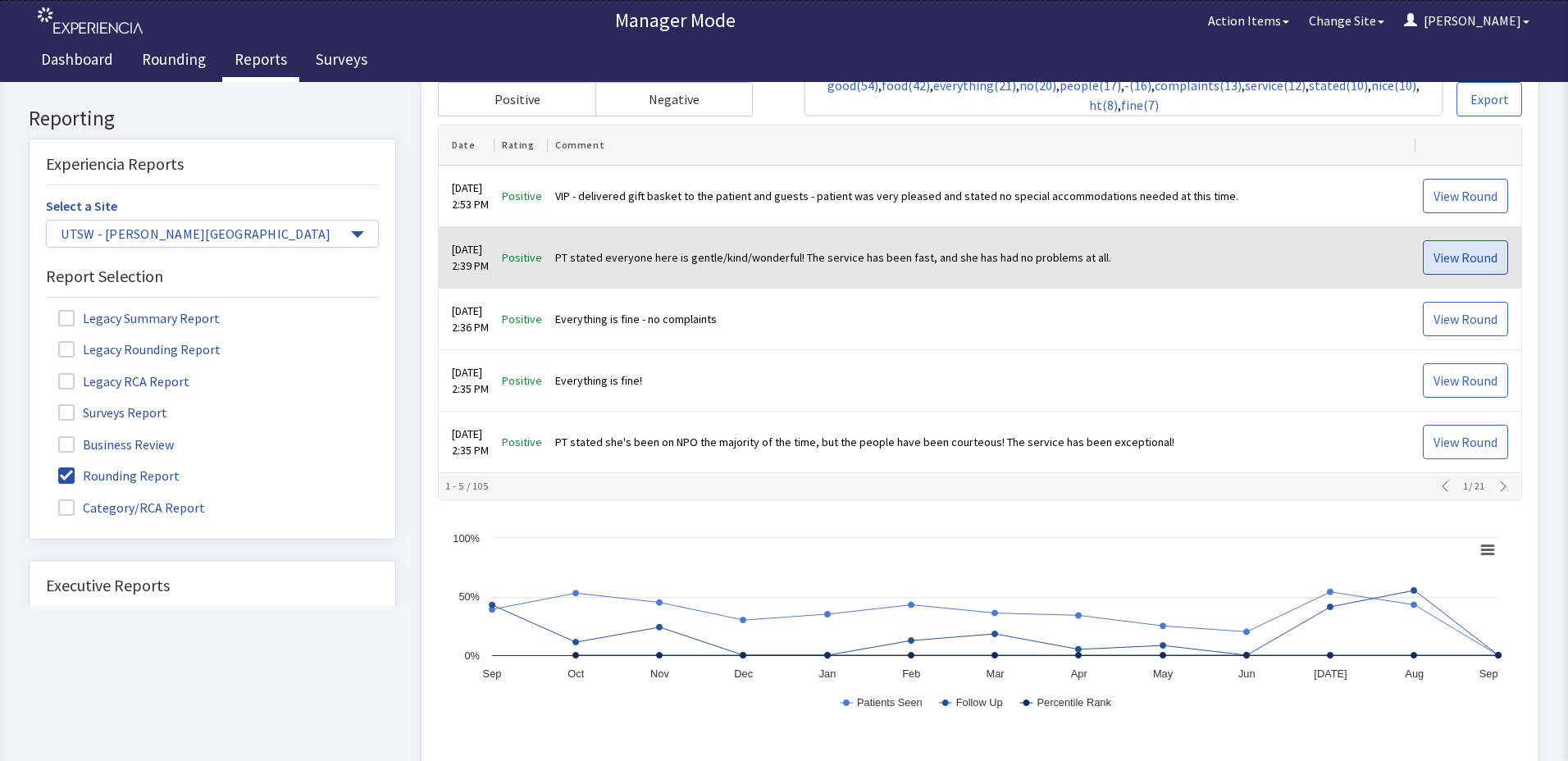
scroll to position [574, 0]
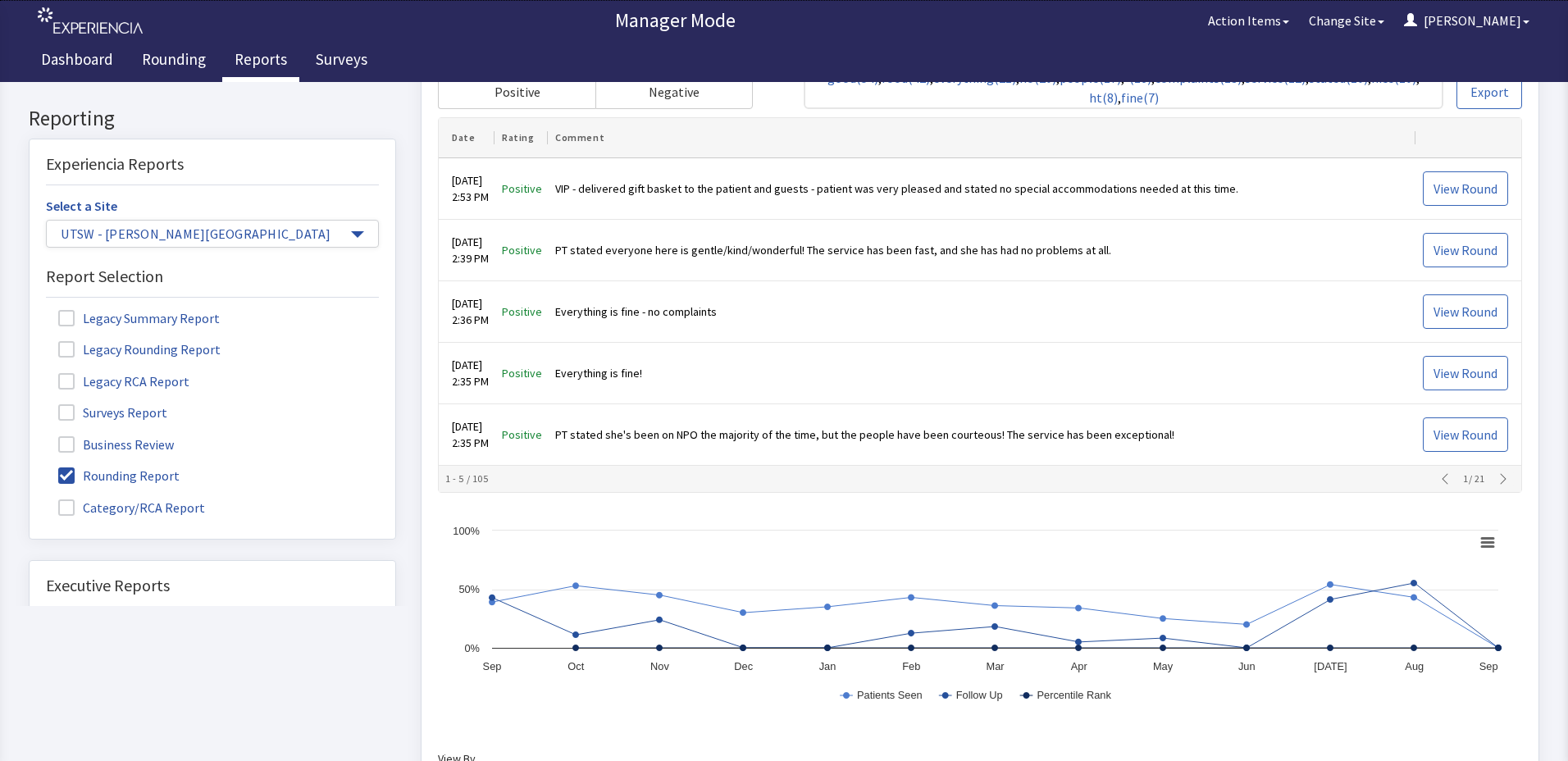
click at [1500, 476] on icon "button" at bounding box center [1503, 479] width 13 height 13
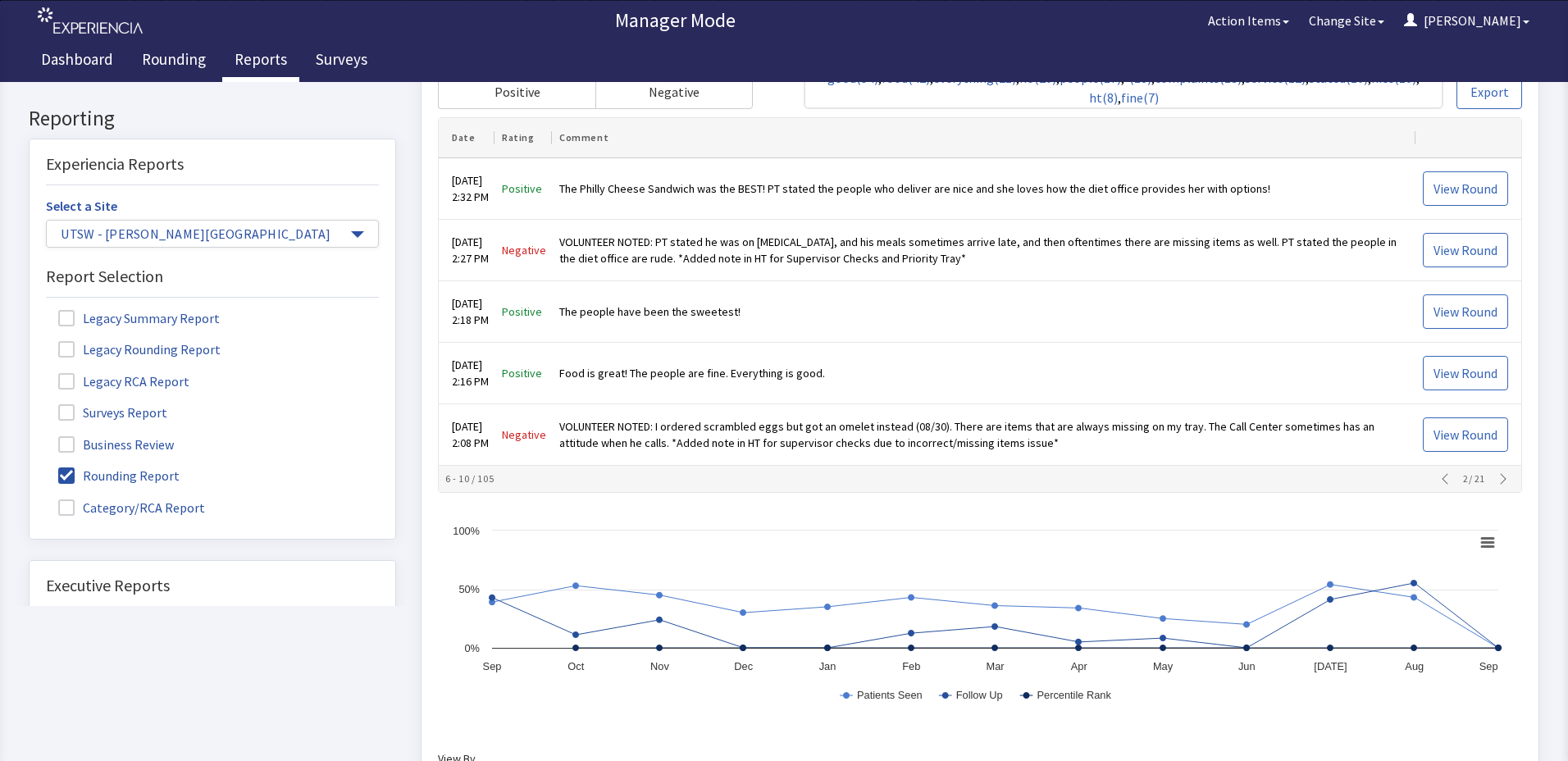
click at [1489, 486] on th "6 - 10 / 105 2 / 21" at bounding box center [979, 479] width 1083 height 26
click at [1497, 484] on icon "button" at bounding box center [1503, 479] width 13 height 13
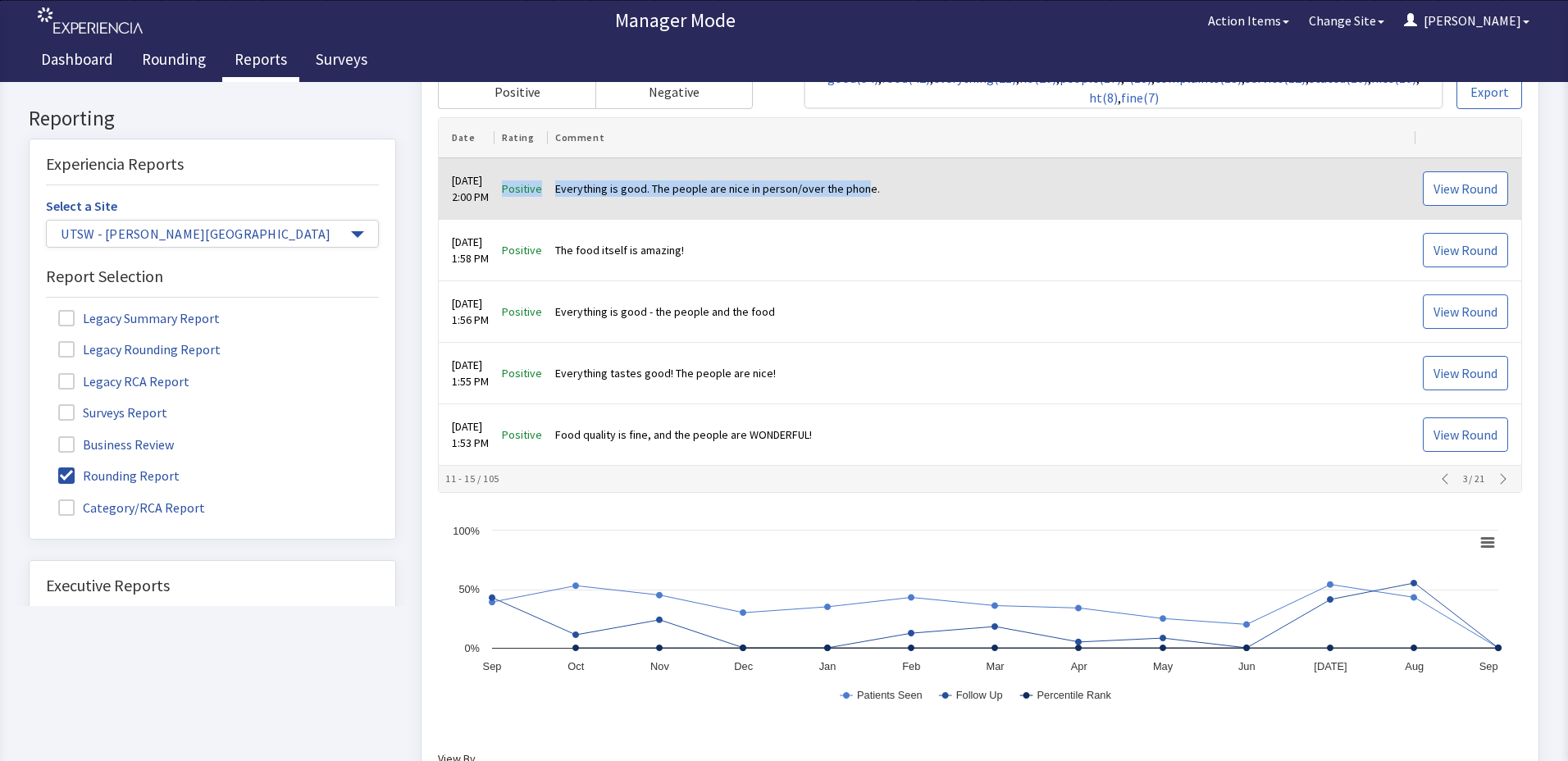
drag, startPoint x: 522, startPoint y: 191, endPoint x: 883, endPoint y: 194, distance: 361.0
click at [883, 194] on tr "Aug 30, 2025 2:00 PM Positive Everything is good. The people are nice in person…" at bounding box center [979, 189] width 1083 height 61
drag, startPoint x: 883, startPoint y: 194, endPoint x: 872, endPoint y: 189, distance: 12.1
copy tr "Positive Everything is good. The people are nice in person/over the phone"
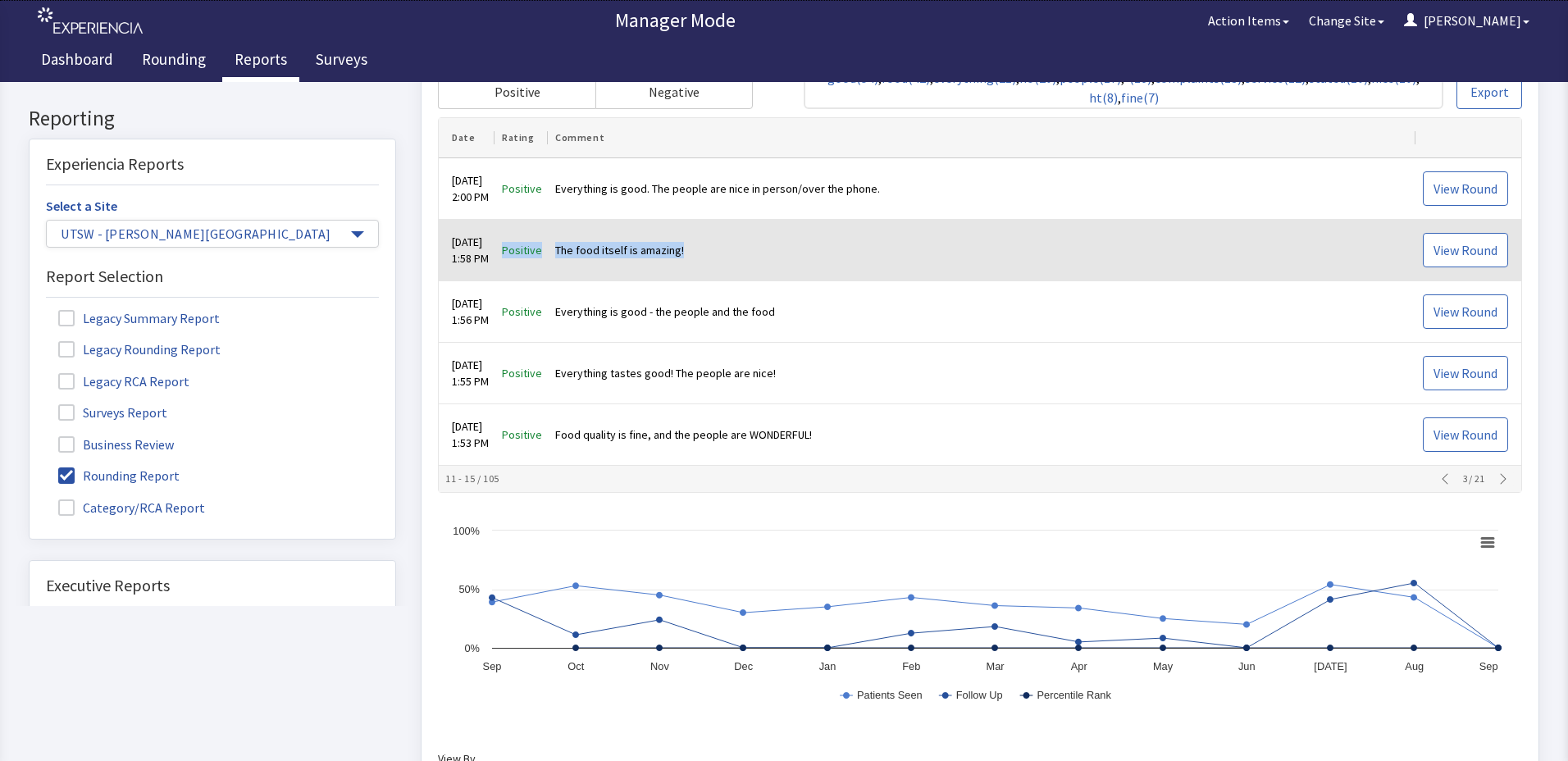
drag, startPoint x: 520, startPoint y: 248, endPoint x: 713, endPoint y: 246, distance: 193.0
click at [713, 246] on tr "Aug 30, 2025 1:58 PM Positive The food itself is amazing! View Round" at bounding box center [979, 250] width 1083 height 61
drag, startPoint x: 713, startPoint y: 246, endPoint x: 675, endPoint y: 249, distance: 38.1
copy tr "Positive The food itself is amazing!"
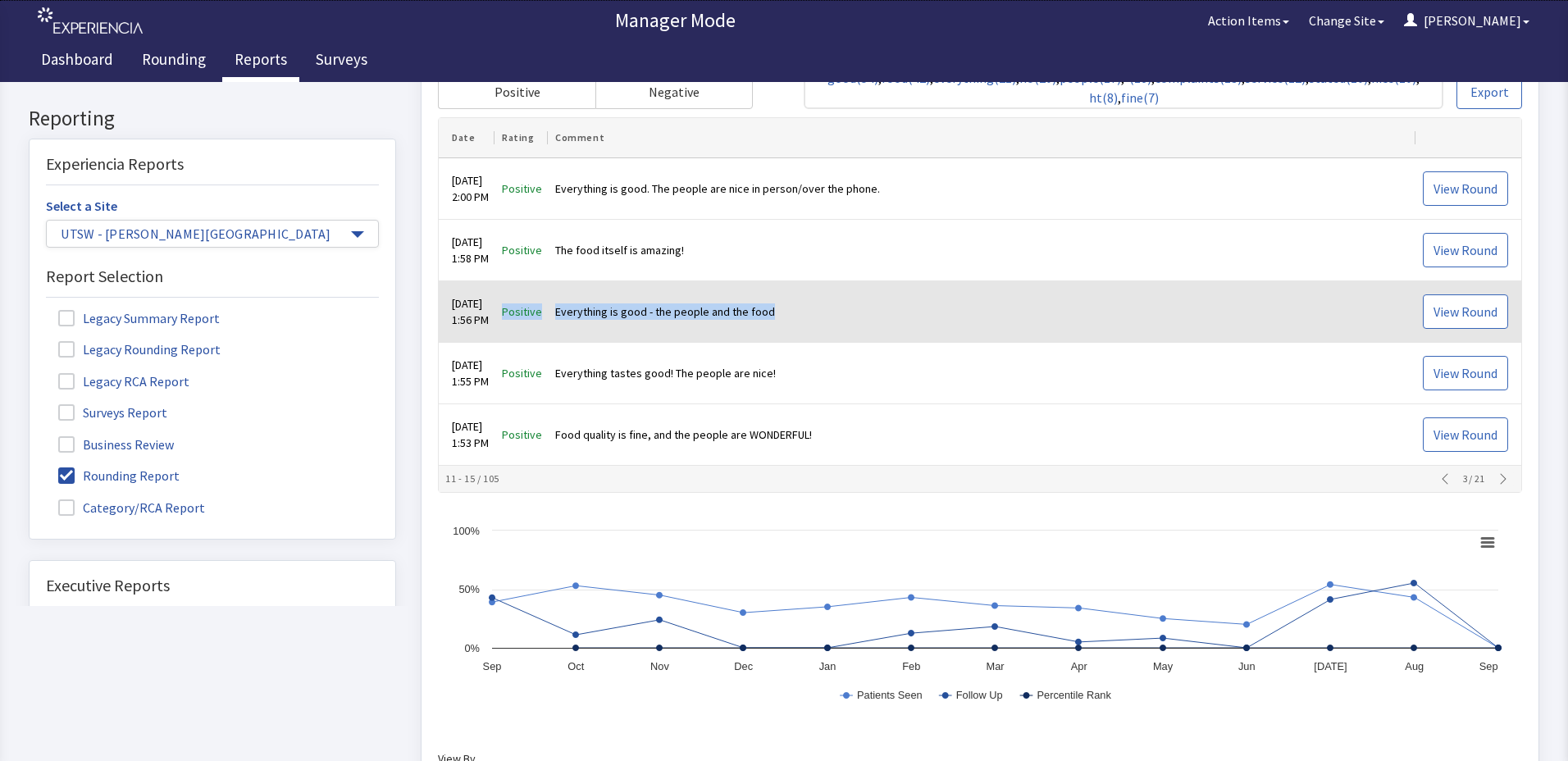
drag, startPoint x: 523, startPoint y: 318, endPoint x: 794, endPoint y: 327, distance: 271.1
click at [794, 327] on tr "Aug 30, 2025 1:56 PM Positive Everything is good - the people and the food View…" at bounding box center [979, 313] width 1083 height 61
drag, startPoint x: 794, startPoint y: 327, endPoint x: 768, endPoint y: 312, distance: 30.0
copy tr "Positive Everything is good - the people and the food"
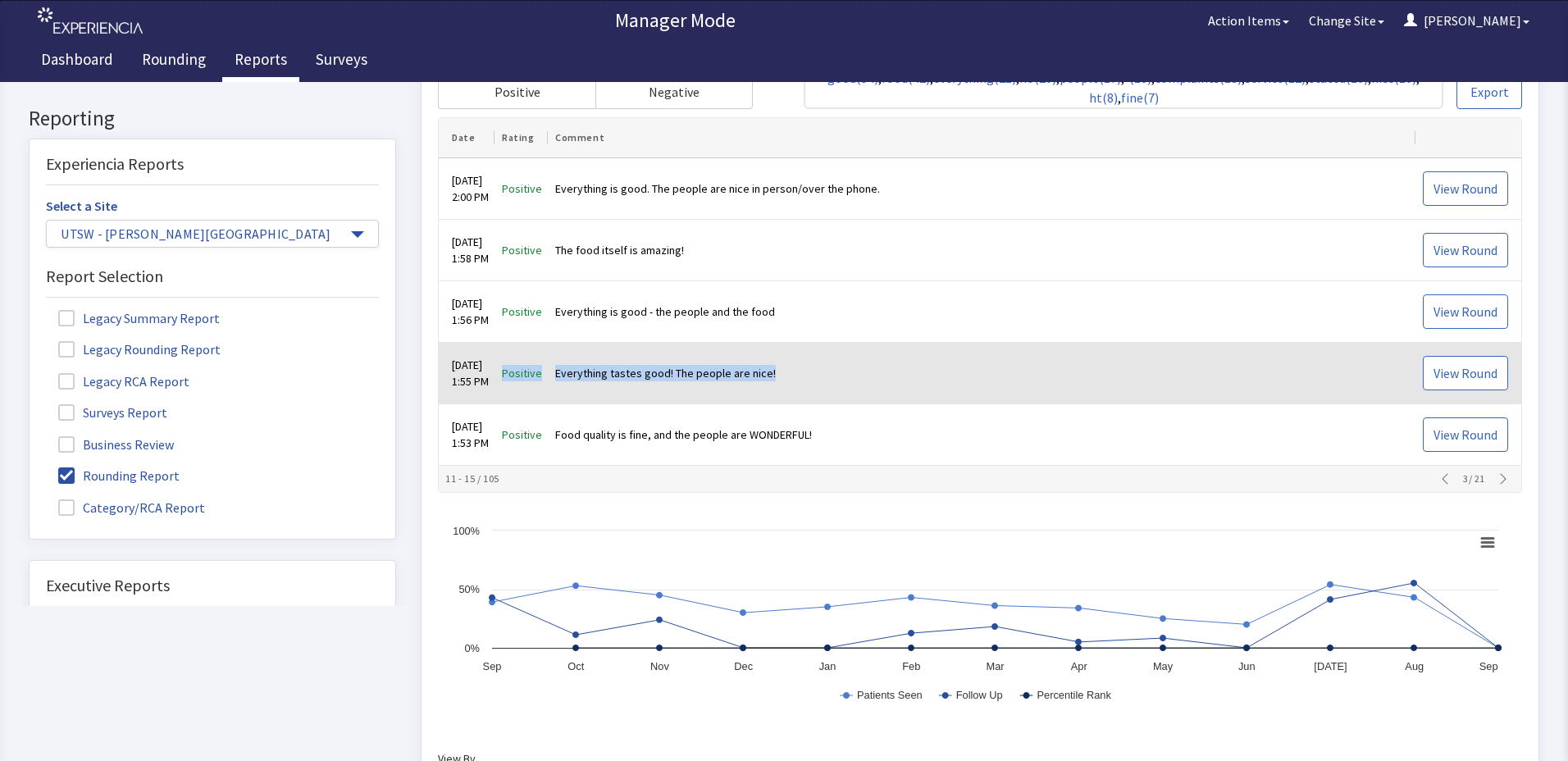
drag, startPoint x: 522, startPoint y: 371, endPoint x: 881, endPoint y: 348, distance: 359.7
click at [881, 348] on tr "Aug 30, 2025 1:55 PM Positive Everything tastes good! The people are nice! View…" at bounding box center [979, 374] width 1083 height 61
copy tr "Positive Everything tastes good! The people are nice!"
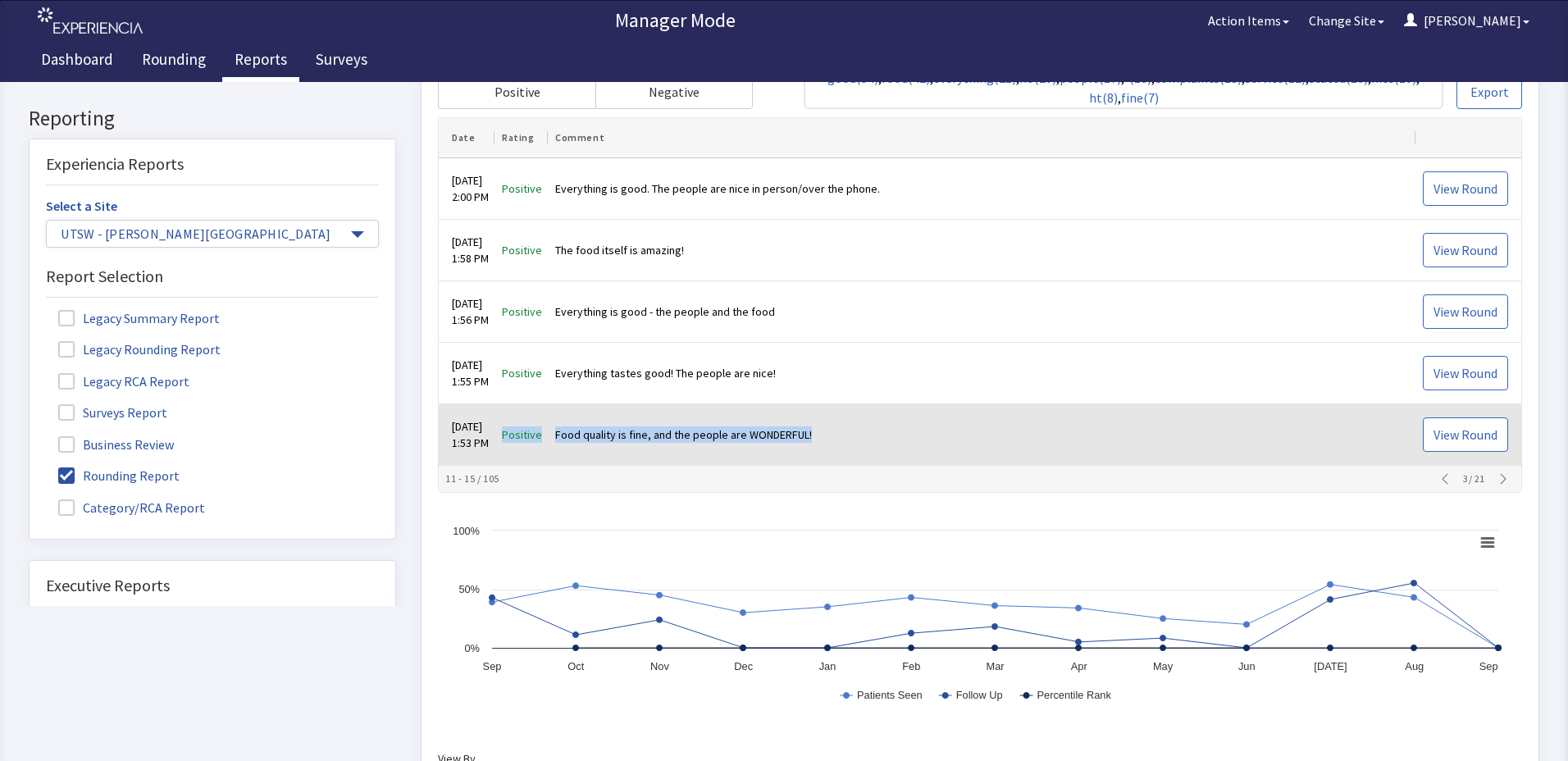
drag, startPoint x: 517, startPoint y: 438, endPoint x: 840, endPoint y: 434, distance: 323.0
click at [840, 434] on tr "Aug 30, 2025 1:53 PM Positive Food quality is fine, and the people are WONDERFU…" at bounding box center [979, 436] width 1083 height 61
drag, startPoint x: 840, startPoint y: 434, endPoint x: 808, endPoint y: 430, distance: 32.2
copy tr "Positive Food quality is fine, and the people are WONDERFUL!"
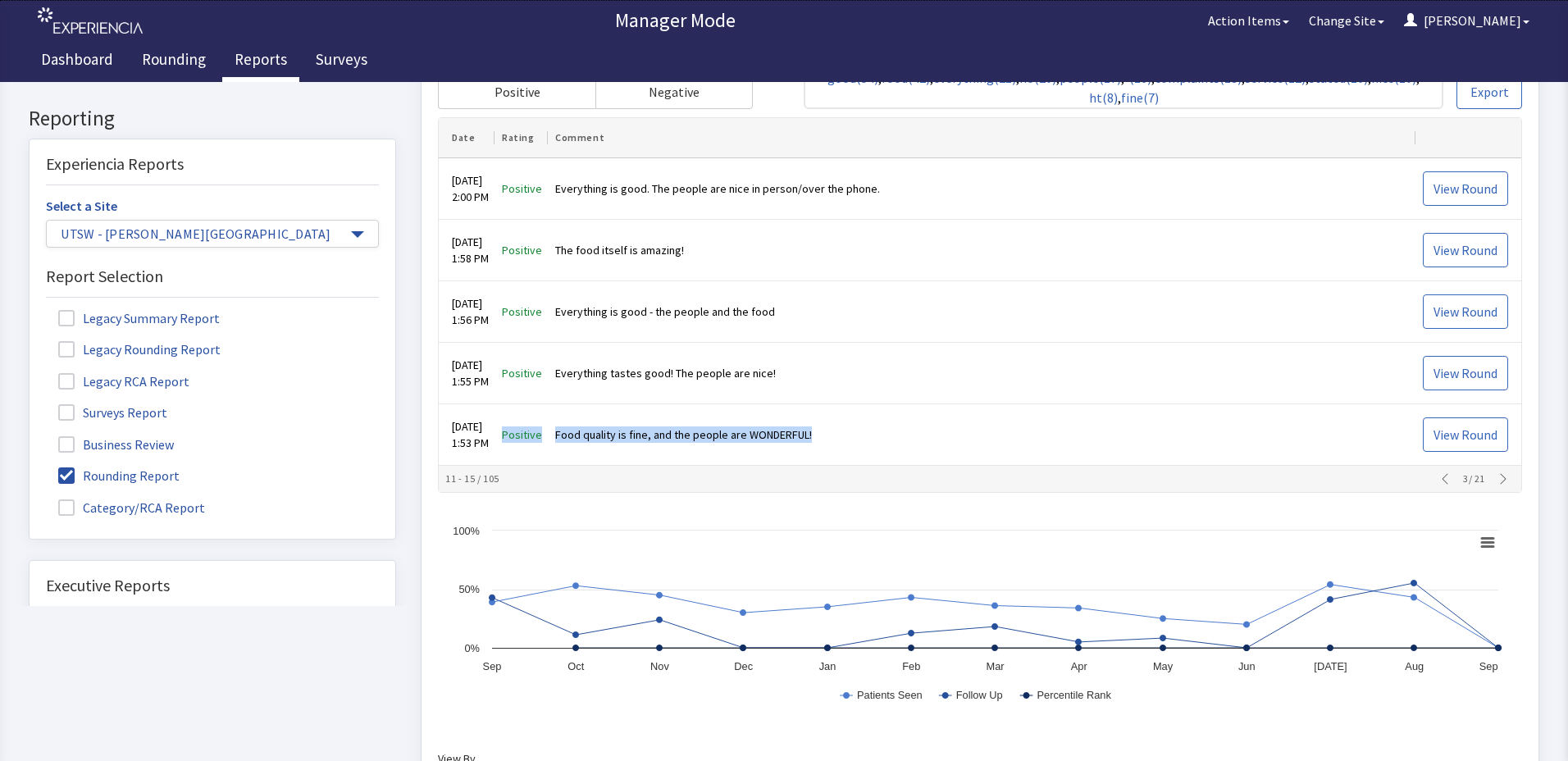
click at [1497, 484] on icon "button" at bounding box center [1503, 479] width 13 height 13
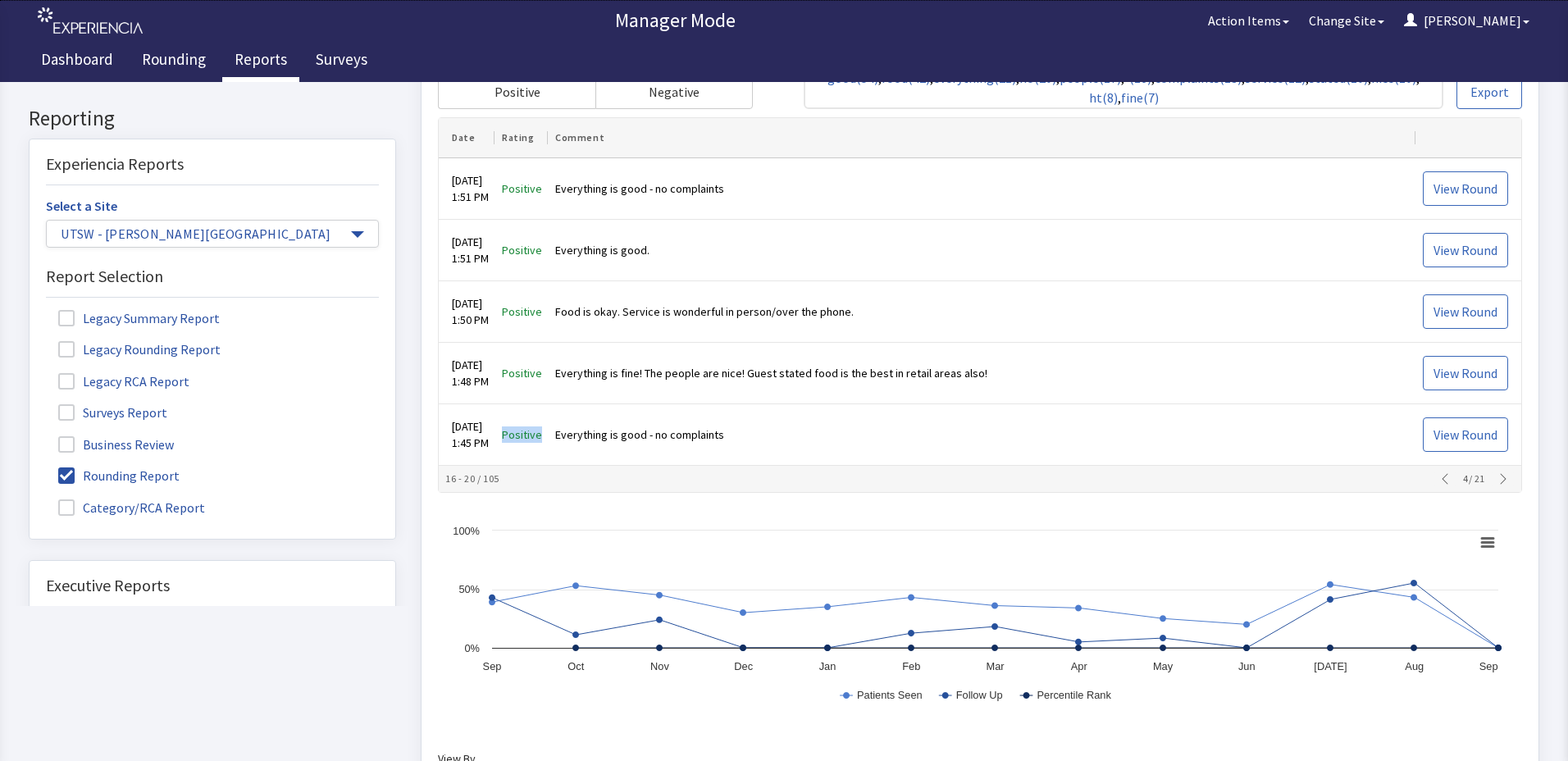
click at [1438, 476] on icon "button" at bounding box center [1444, 479] width 13 height 13
click at [1500, 476] on icon "button" at bounding box center [1503, 478] width 6 height 11
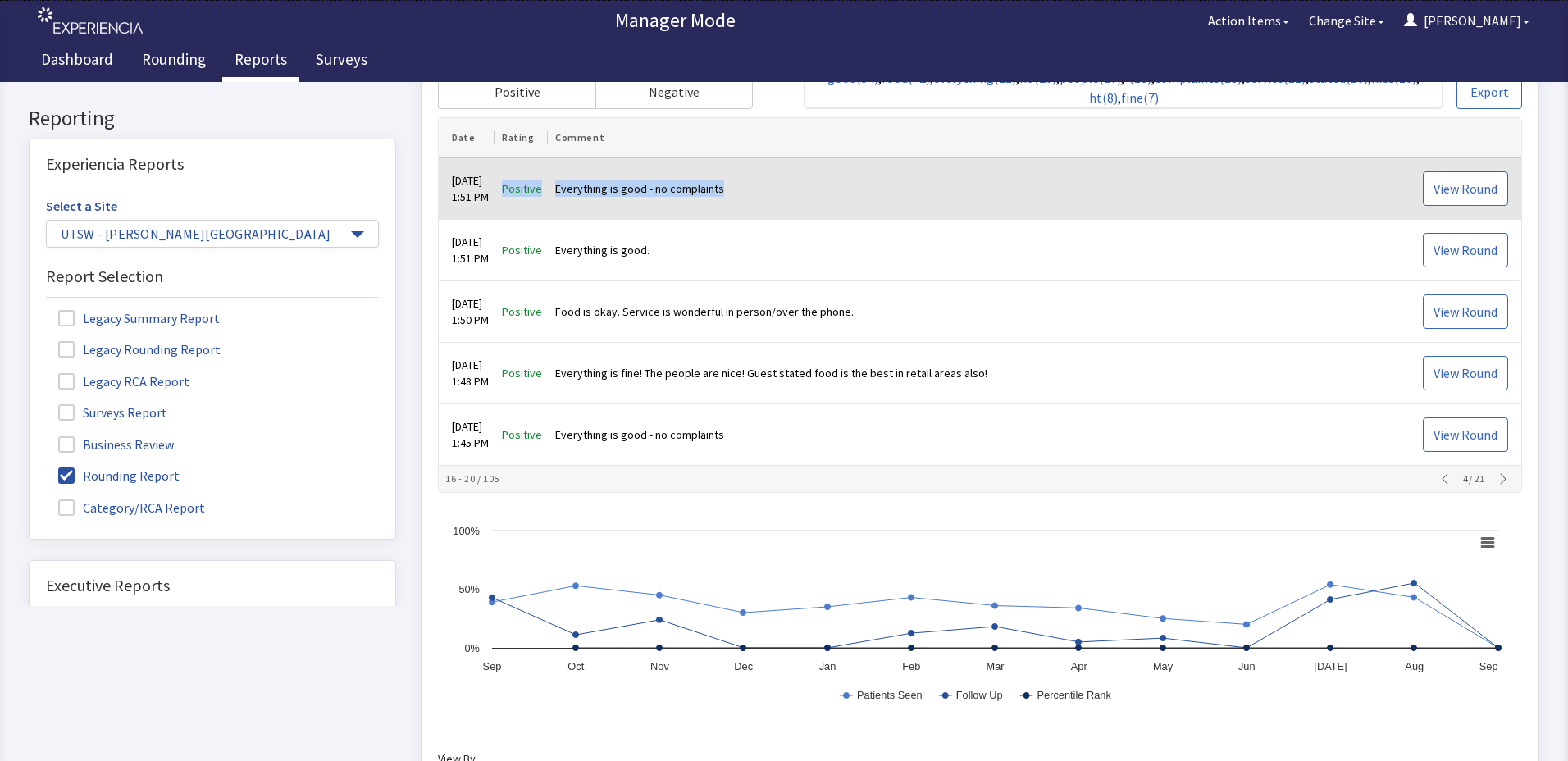
drag, startPoint x: 531, startPoint y: 184, endPoint x: 748, endPoint y: 187, distance: 217.0
click at [748, 187] on tr "Aug 30, 2025 1:51 PM Positive Everything is good - no complaints View Round" at bounding box center [979, 189] width 1083 height 61
drag, startPoint x: 748, startPoint y: 187, endPoint x: 647, endPoint y: 188, distance: 101.0
copy tr "Positive Everything is good - no complaints"
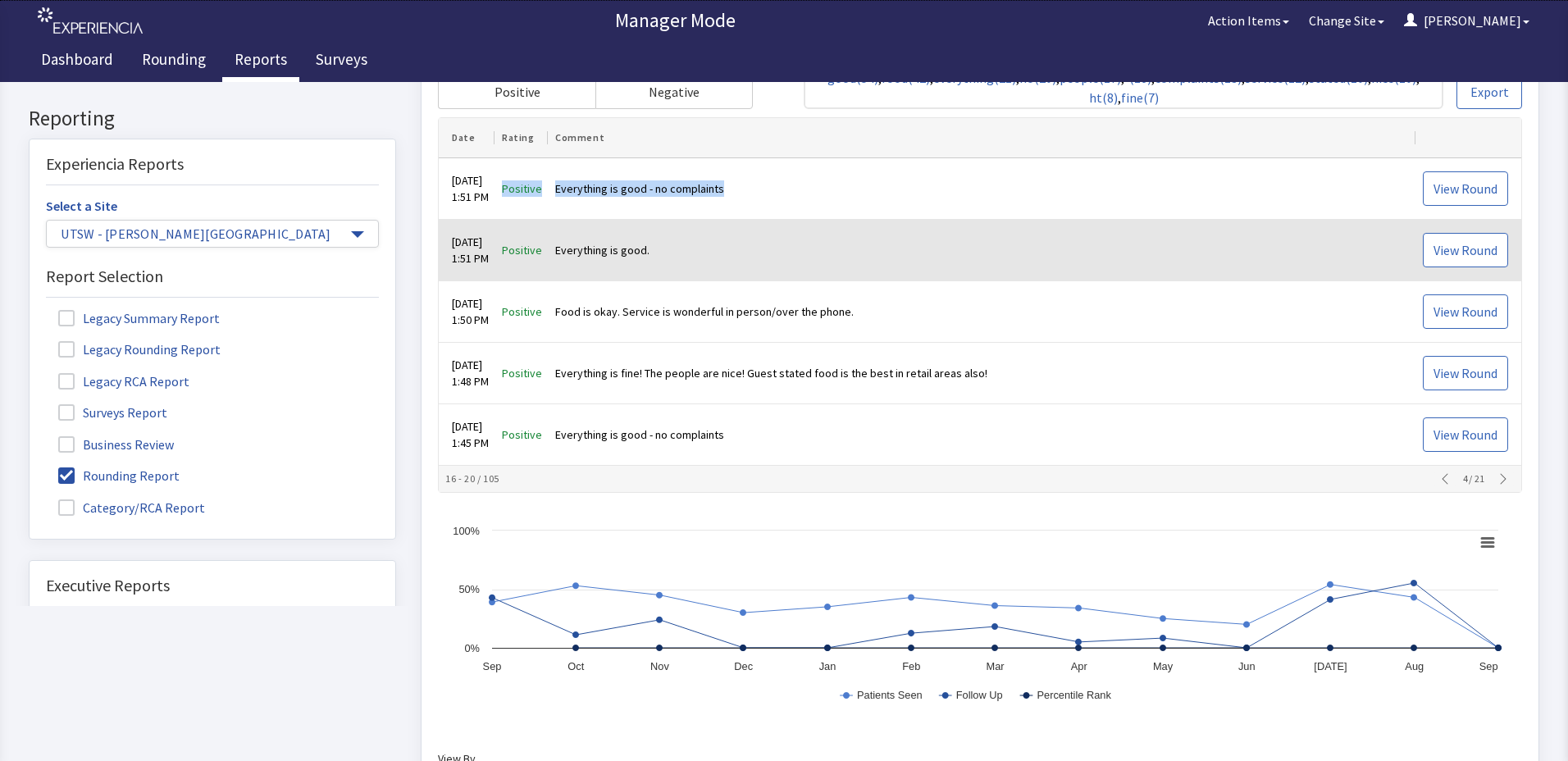
drag, startPoint x: 516, startPoint y: 247, endPoint x: 701, endPoint y: 248, distance: 185.0
click at [701, 248] on tr "Aug 30, 2025 1:51 PM Positive Everything is good. View Round" at bounding box center [979, 250] width 1083 height 61
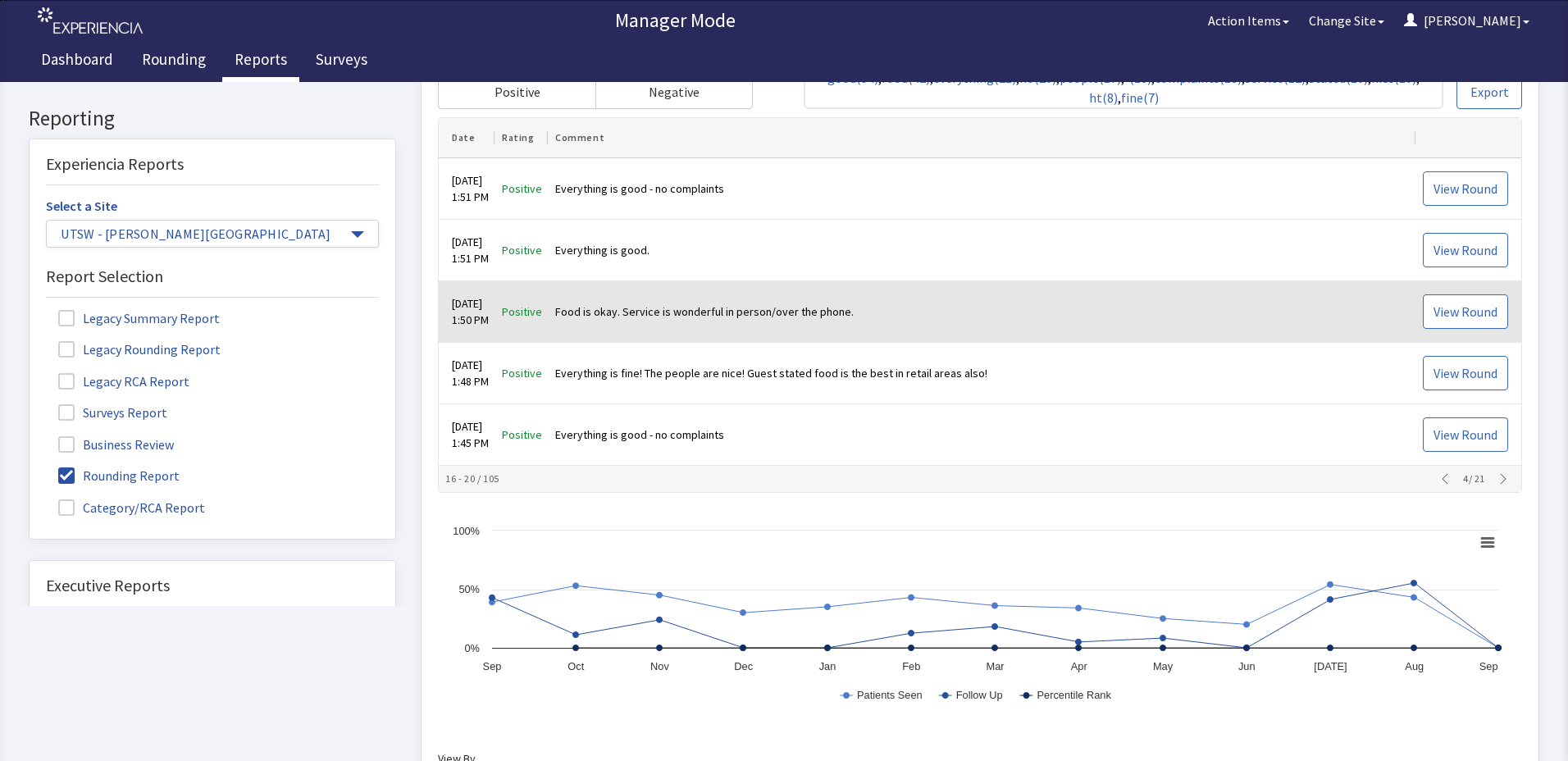
drag, startPoint x: 701, startPoint y: 248, endPoint x: 594, endPoint y: 306, distance: 121.7
click at [594, 306] on td "Food is okay. Service is wonderful in person/over the phone." at bounding box center [982, 313] width 867 height 61
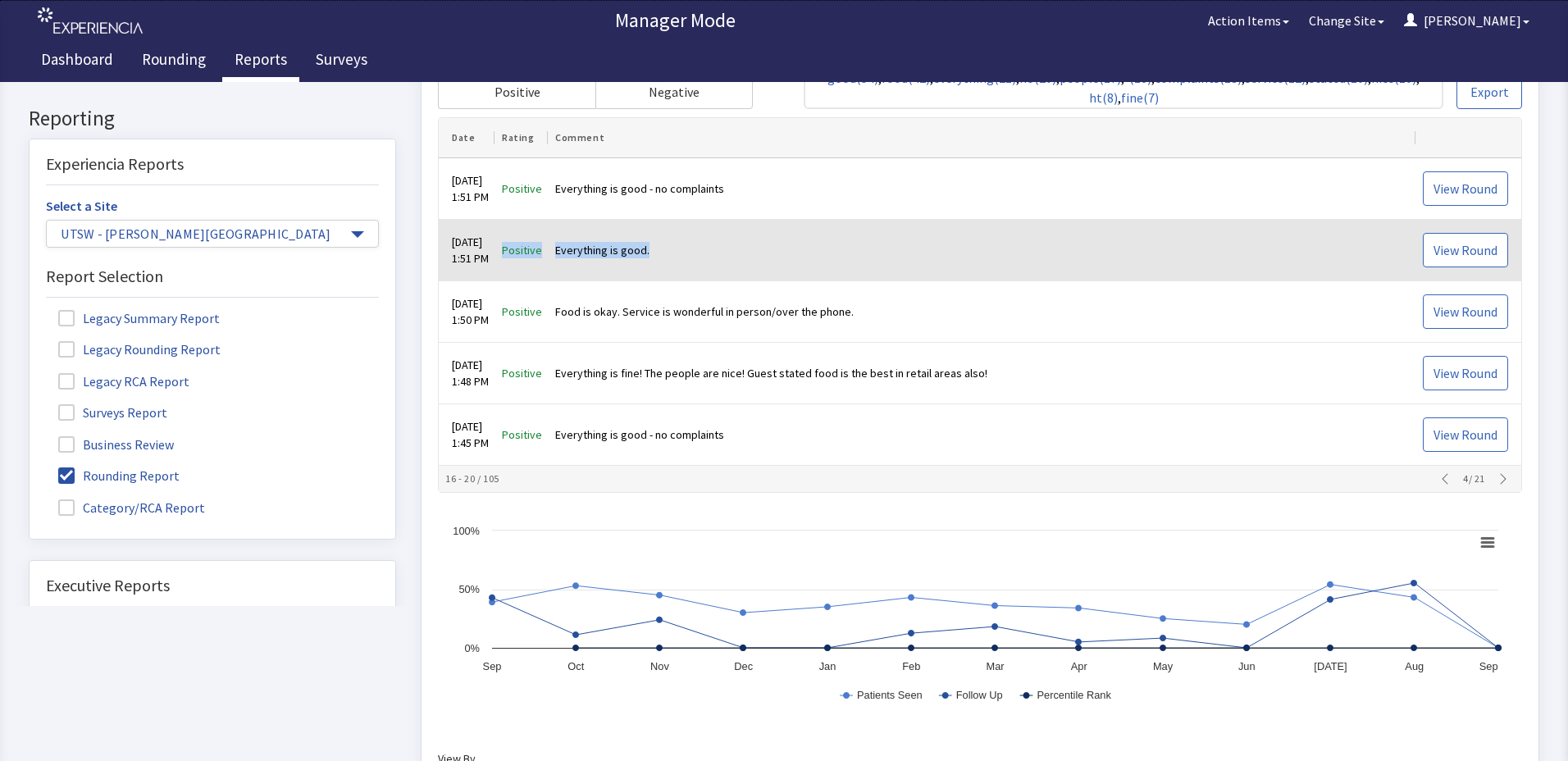
drag, startPoint x: 524, startPoint y: 251, endPoint x: 684, endPoint y: 267, distance: 160.8
click at [684, 267] on tr "Aug 30, 2025 1:51 PM Positive Everything is good. View Round" at bounding box center [979, 250] width 1083 height 61
drag, startPoint x: 684, startPoint y: 267, endPoint x: 595, endPoint y: 256, distance: 89.7
copy tr "Positive Everything is good."
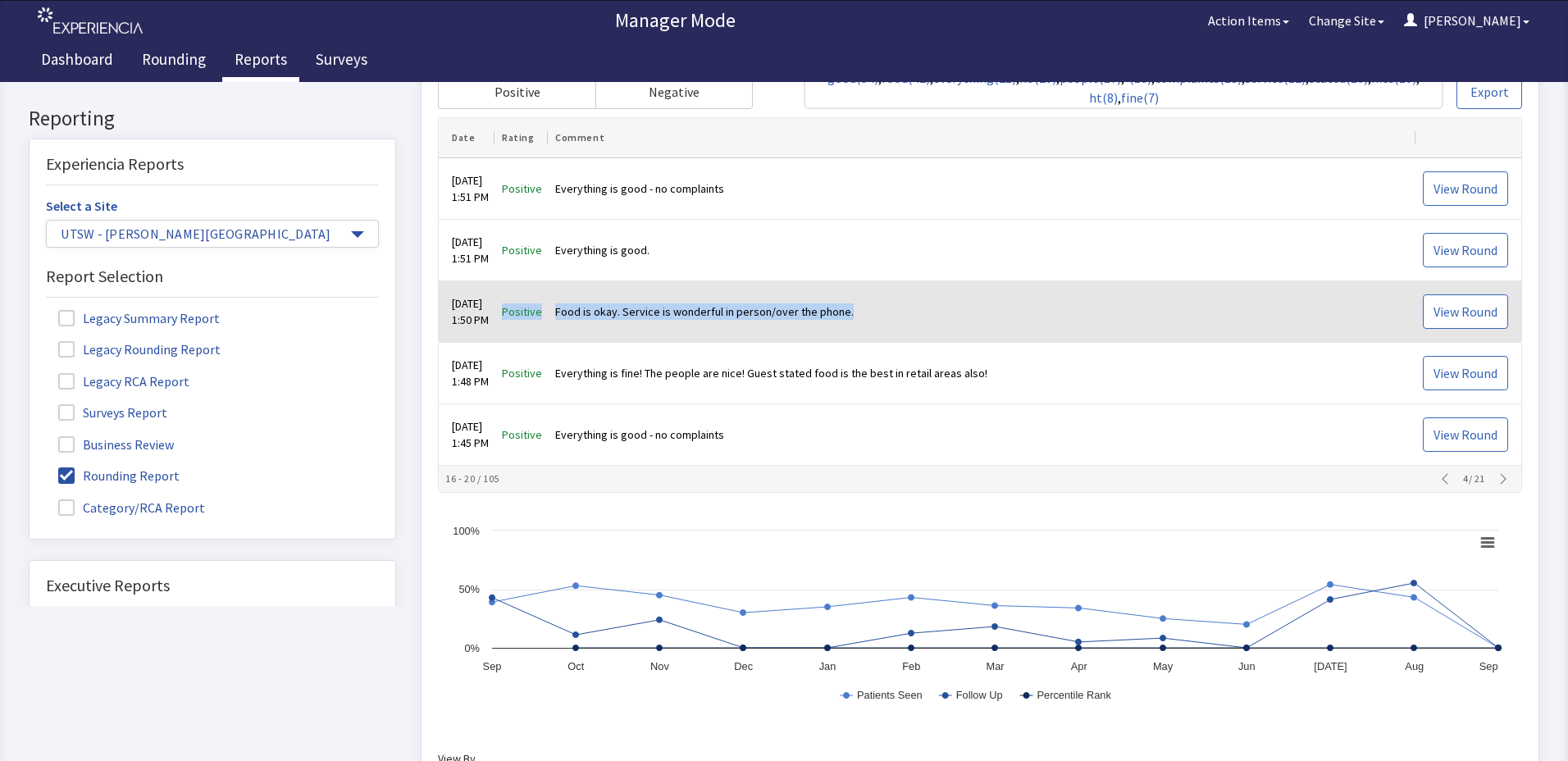
drag, startPoint x: 521, startPoint y: 311, endPoint x: 903, endPoint y: 301, distance: 382.1
click at [903, 301] on tr "Aug 30, 2025 1:50 PM Positive Food is okay. Service is wonderful in person/over…" at bounding box center [979, 313] width 1083 height 61
copy tr "Positive Food is okay. Service is wonderful in person/over the phone."
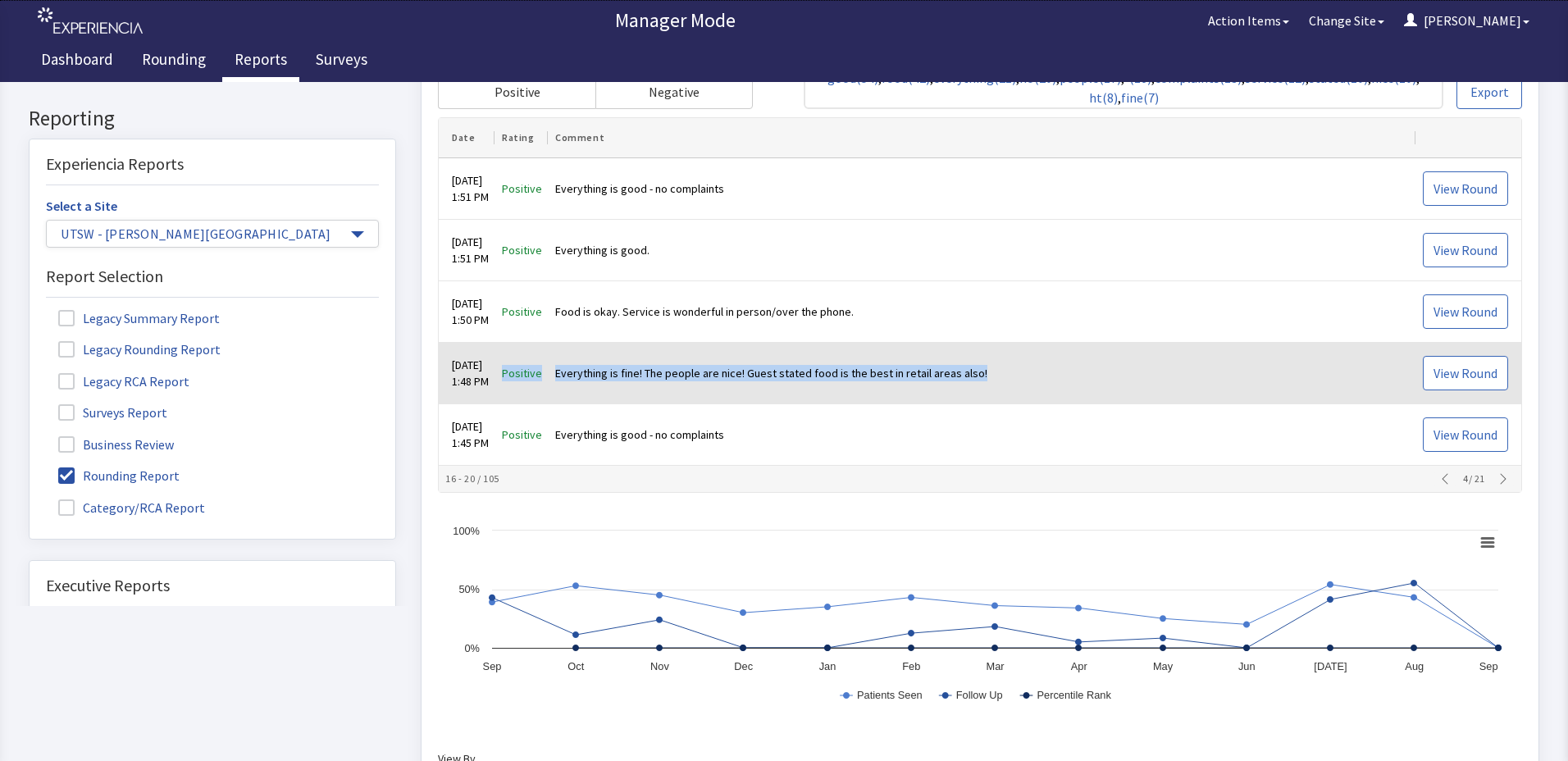
drag, startPoint x: 523, startPoint y: 373, endPoint x: 1026, endPoint y: 374, distance: 503.0
click at [1026, 374] on tr "Aug 30, 2025 1:48 PM Positive Everything is fine! The people are nice! Guest st…" at bounding box center [979, 374] width 1083 height 61
copy tr "Positive Everything is fine! The people are nice! Guest stated food is the best…"
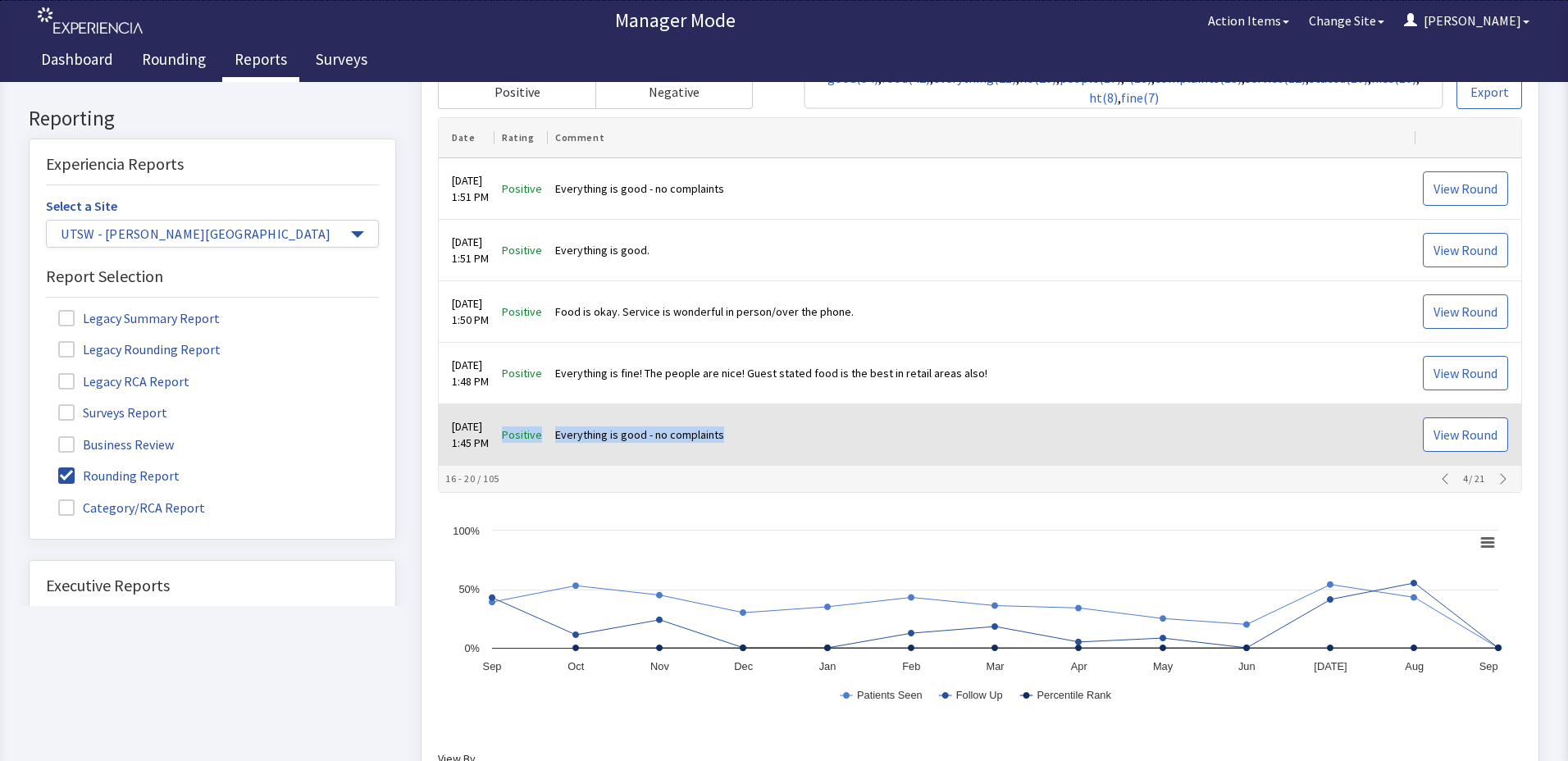
drag, startPoint x: 520, startPoint y: 437, endPoint x: 753, endPoint y: 444, distance: 233.1
click at [753, 444] on tr "Aug 30, 2025 1:45 PM Positive Everything is good - no complaints View Round" at bounding box center [979, 436] width 1083 height 61
drag, startPoint x: 753, startPoint y: 444, endPoint x: 726, endPoint y: 433, distance: 29.2
copy tr "Positive Everything is good - no complaints"
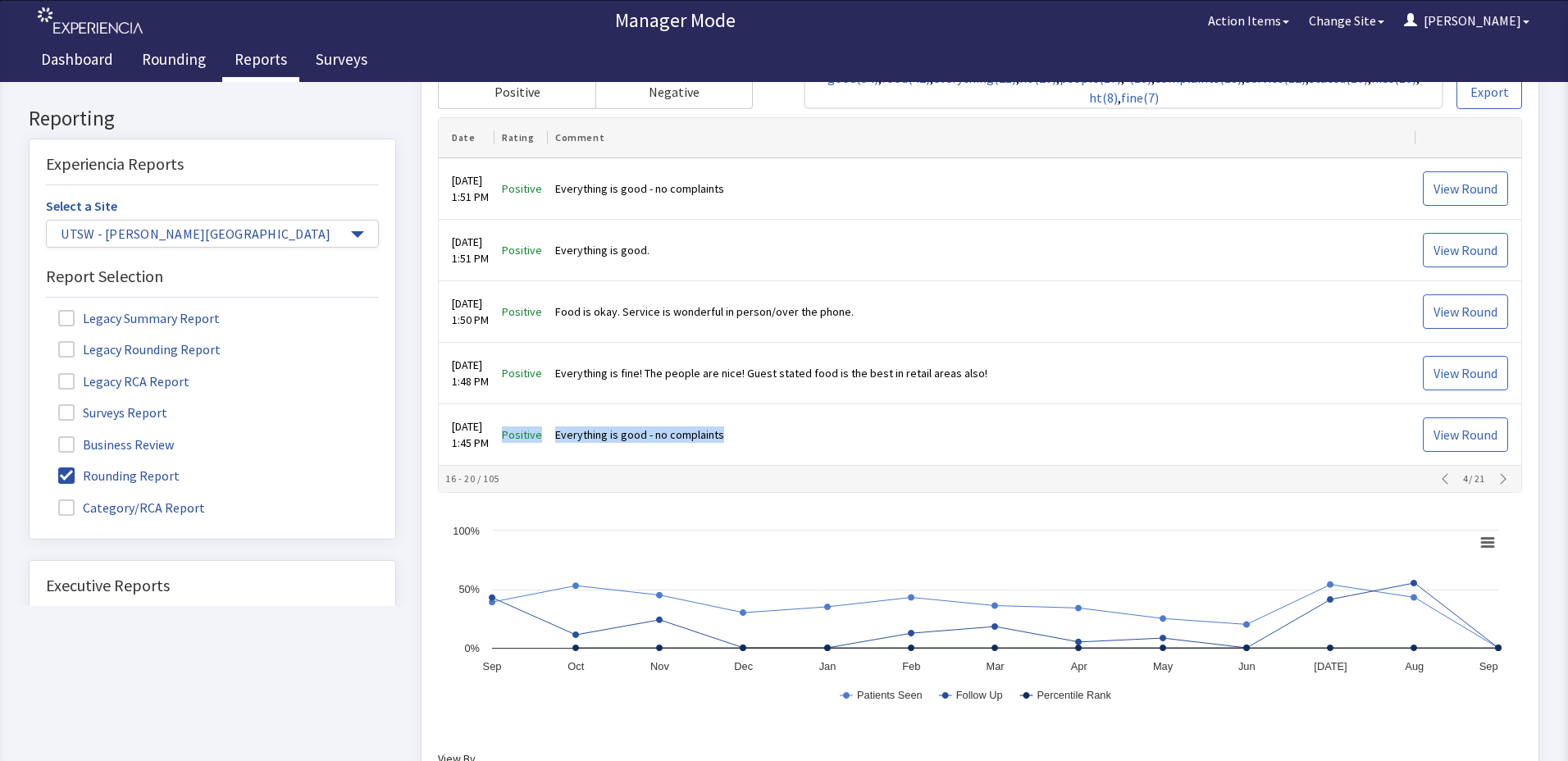
click at [1497, 477] on icon "button" at bounding box center [1503, 479] width 13 height 13
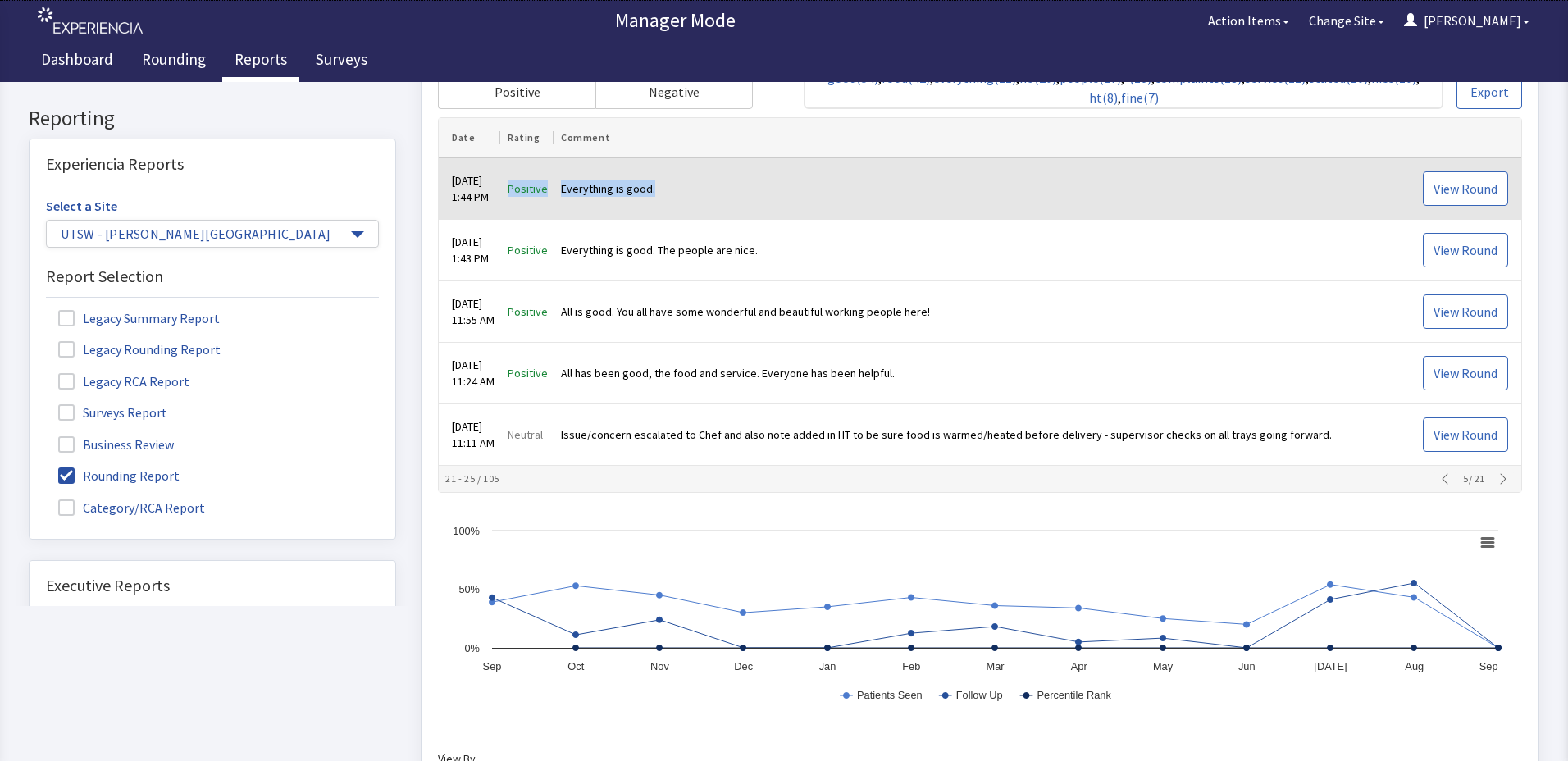
drag, startPoint x: 524, startPoint y: 186, endPoint x: 687, endPoint y: 195, distance: 163.2
click at [687, 195] on tr "Aug 30, 2025 1:44 PM Positive Everything is good. View Round" at bounding box center [979, 189] width 1083 height 61
drag, startPoint x: 687, startPoint y: 195, endPoint x: 645, endPoint y: 186, distance: 43.0
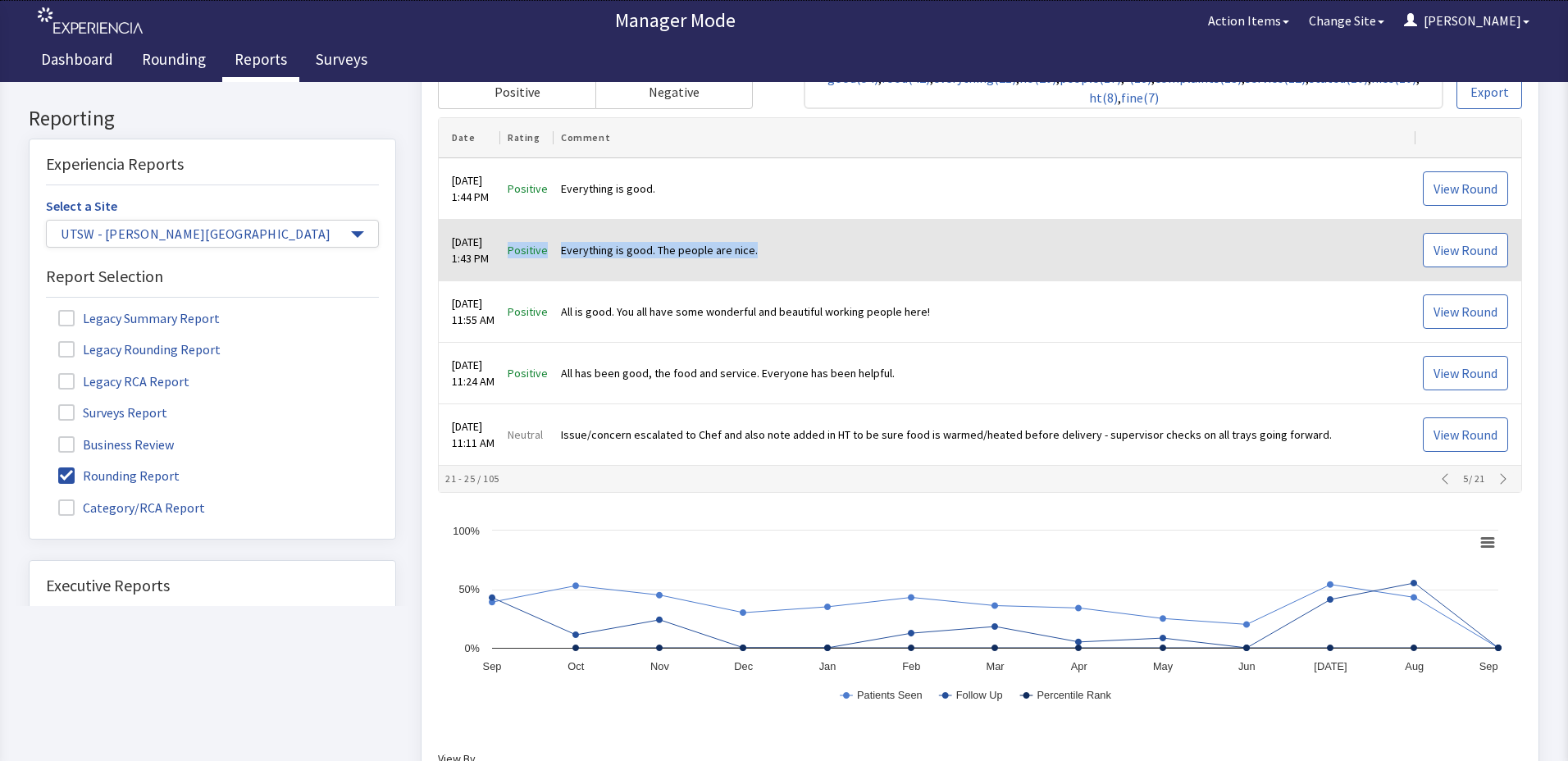
drag, startPoint x: 520, startPoint y: 252, endPoint x: 792, endPoint y: 251, distance: 272.0
click at [792, 251] on tr "Aug 30, 2025 1:43 PM Positive Everything is good. The people are nice. View Rou…" at bounding box center [979, 250] width 1083 height 61
drag, startPoint x: 792, startPoint y: 251, endPoint x: 710, endPoint y: 251, distance: 82.0
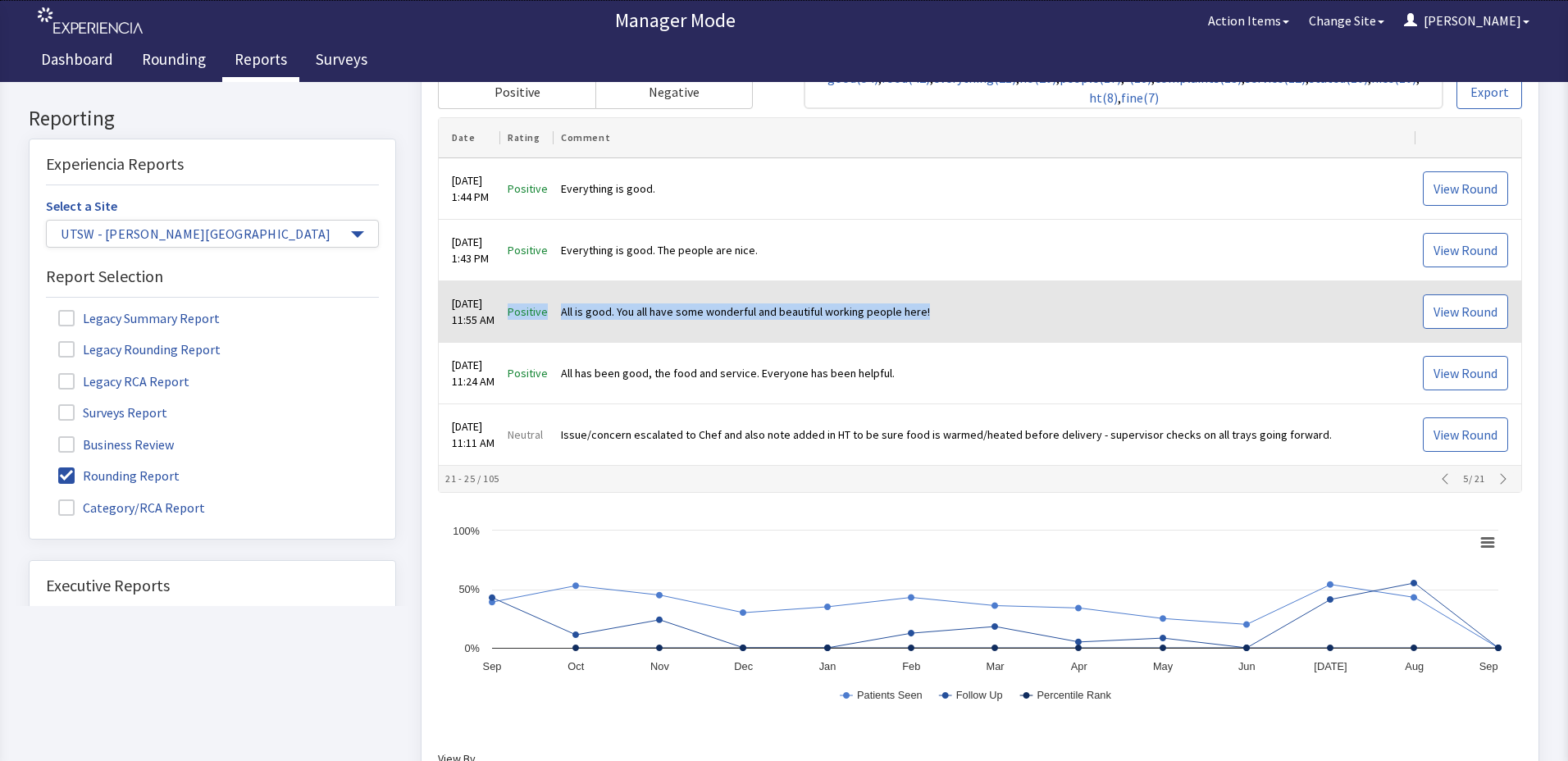
drag, startPoint x: 521, startPoint y: 308, endPoint x: 974, endPoint y: 314, distance: 453.0
click at [974, 314] on tr "Aug 30, 2025 11:55 AM Positive All is good. You all have some wonderful and bea…" at bounding box center [979, 313] width 1083 height 61
drag, startPoint x: 974, startPoint y: 314, endPoint x: 880, endPoint y: 311, distance: 94.0
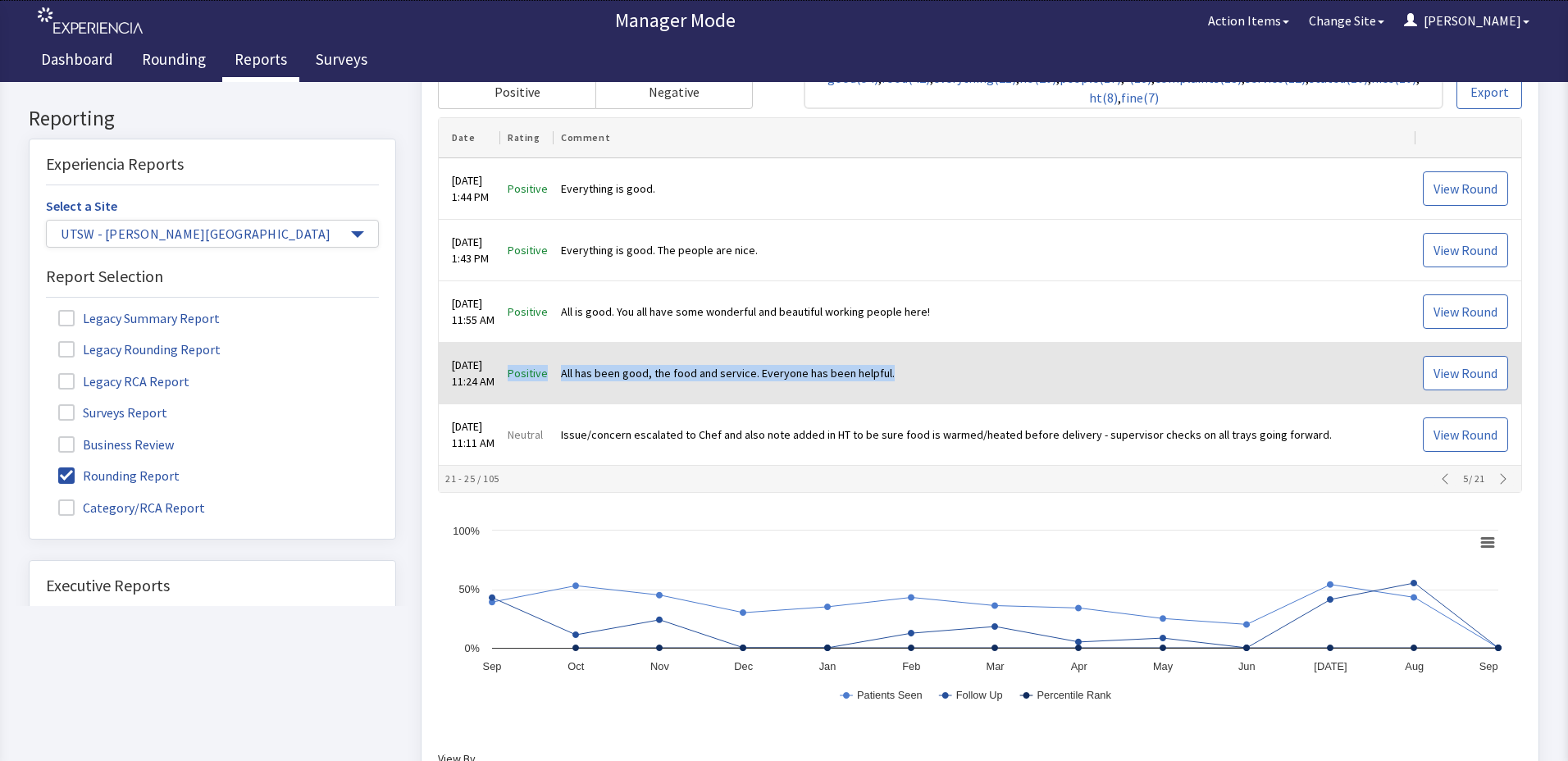
drag, startPoint x: 523, startPoint y: 373, endPoint x: 906, endPoint y: 351, distance: 383.6
click at [906, 351] on tr "Aug 30, 2025 11:24 AM Positive All has been good, the food and service. Everyon…" at bounding box center [979, 374] width 1083 height 61
drag, startPoint x: 906, startPoint y: 351, endPoint x: 817, endPoint y: 376, distance: 92.4
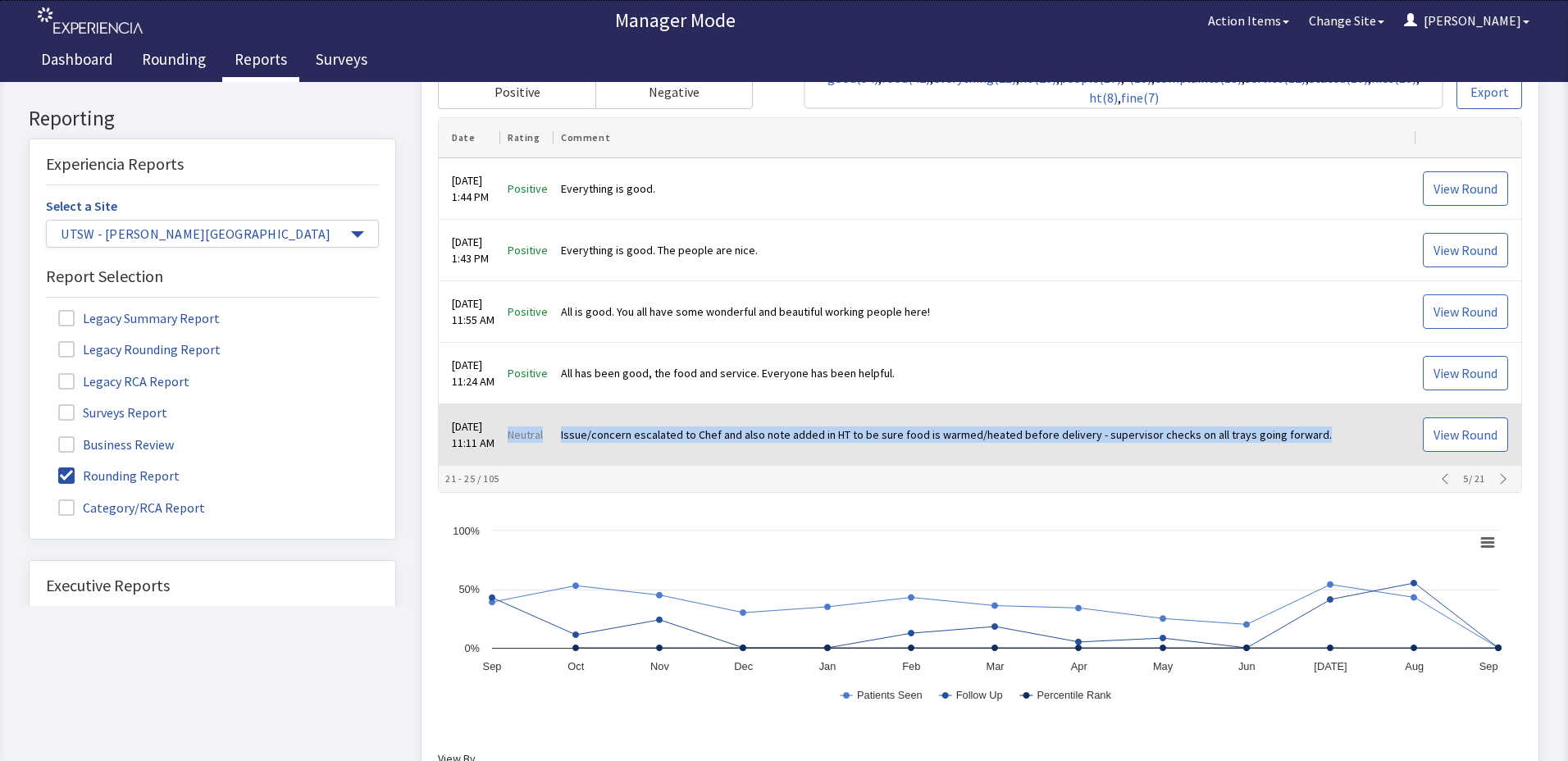
drag, startPoint x: 522, startPoint y: 434, endPoint x: 1323, endPoint y: 407, distance: 801.5
click at [1323, 407] on tr "Aug 30, 2025 11:11 AM Neutral Issue/concern escalated to Chef and also note add…" at bounding box center [979, 436] width 1083 height 61
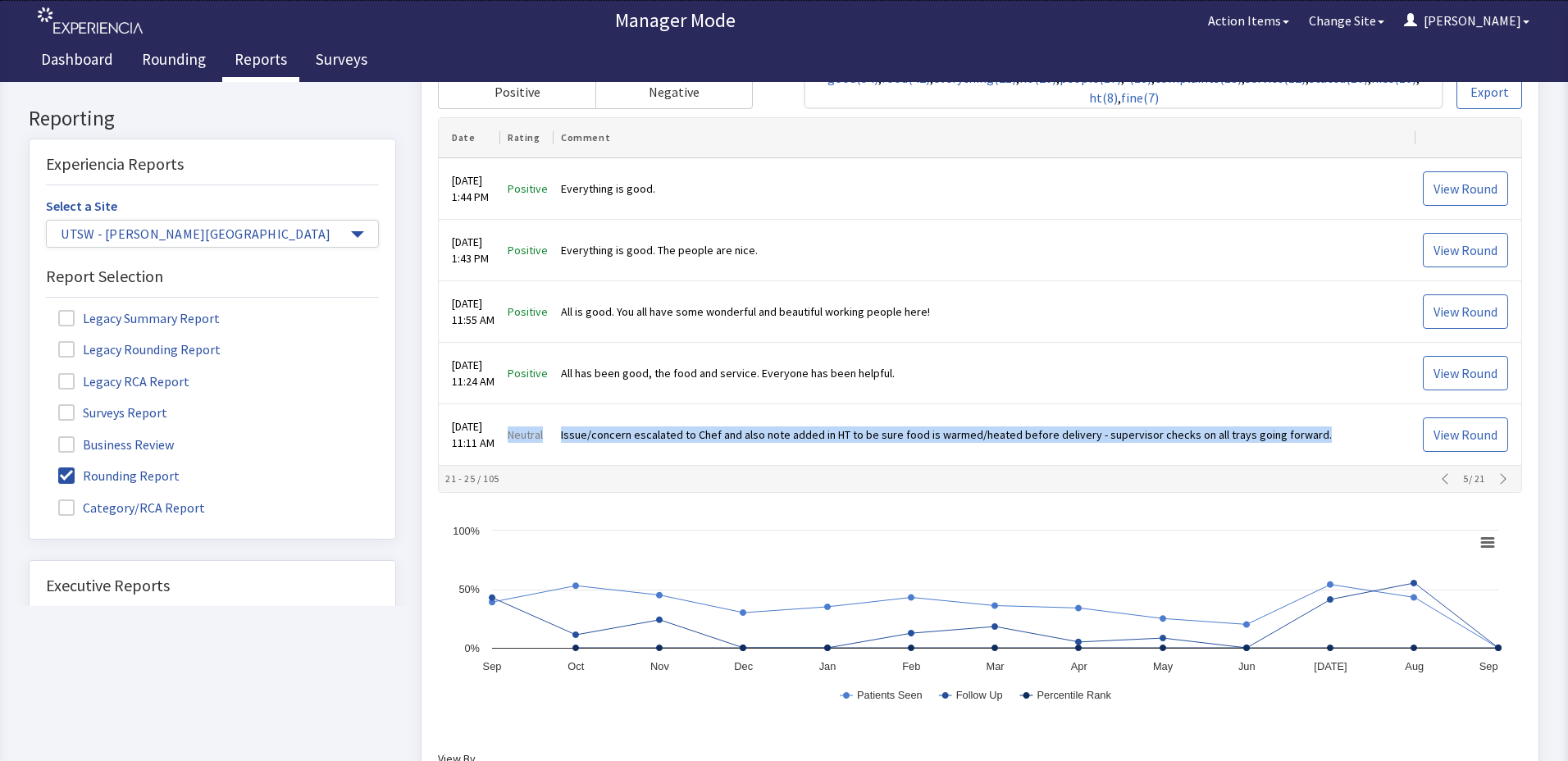
click at [1500, 481] on icon "button" at bounding box center [1503, 479] width 13 height 13
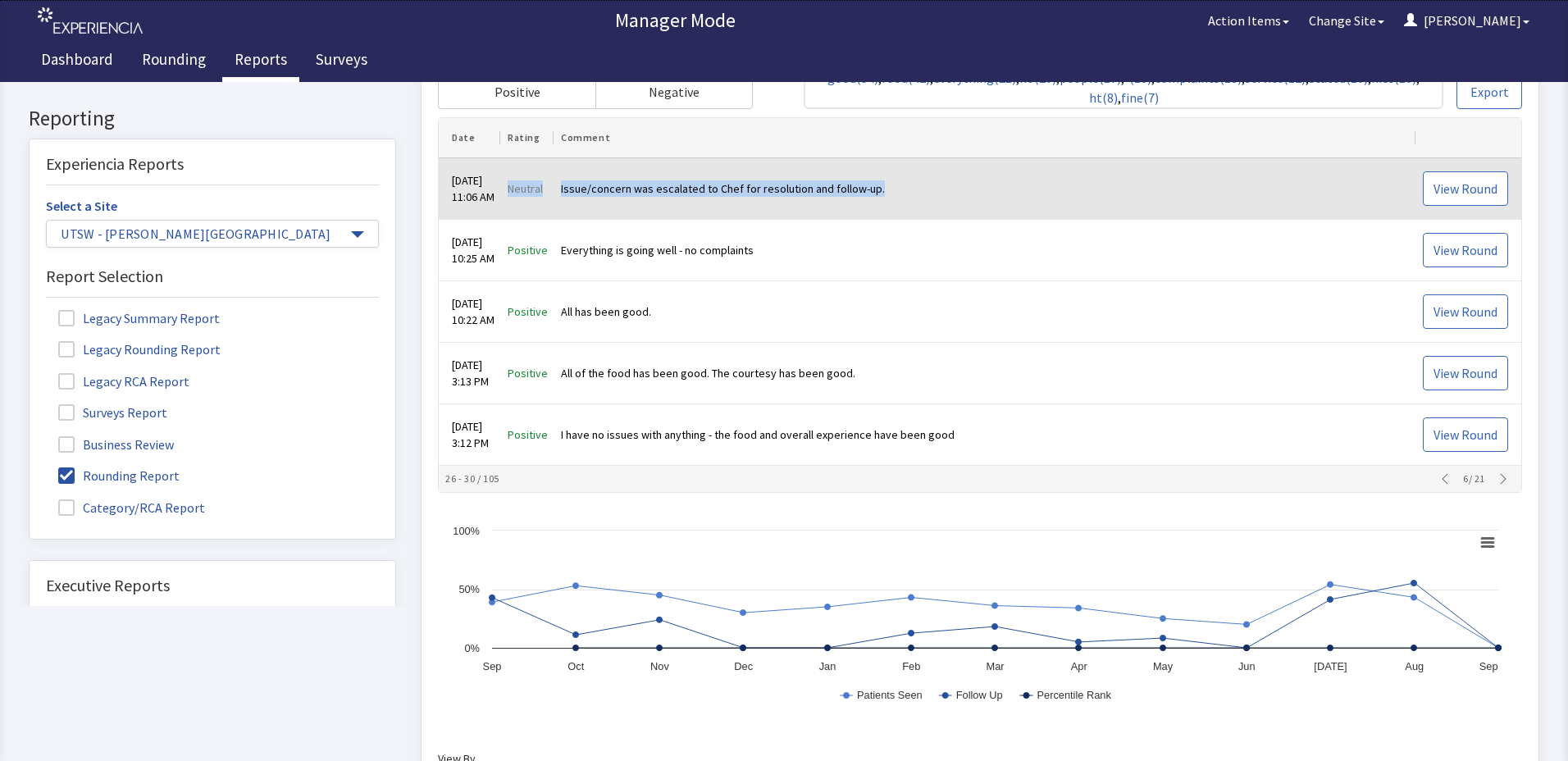
drag, startPoint x: 521, startPoint y: 191, endPoint x: 909, endPoint y: 166, distance: 388.8
click at [909, 166] on tr "Aug 30, 2025 11:06 AM Neutral Issue/concern was escalated to Chef for resolutio…" at bounding box center [979, 189] width 1083 height 61
drag, startPoint x: 516, startPoint y: 256, endPoint x: 836, endPoint y: 218, distance: 322.2
click at [836, 218] on tbody "Aug 30, 2025 11:06 AM Neutral Issue/concern was escalated to Chef for resolutio…" at bounding box center [979, 313] width 1083 height 308
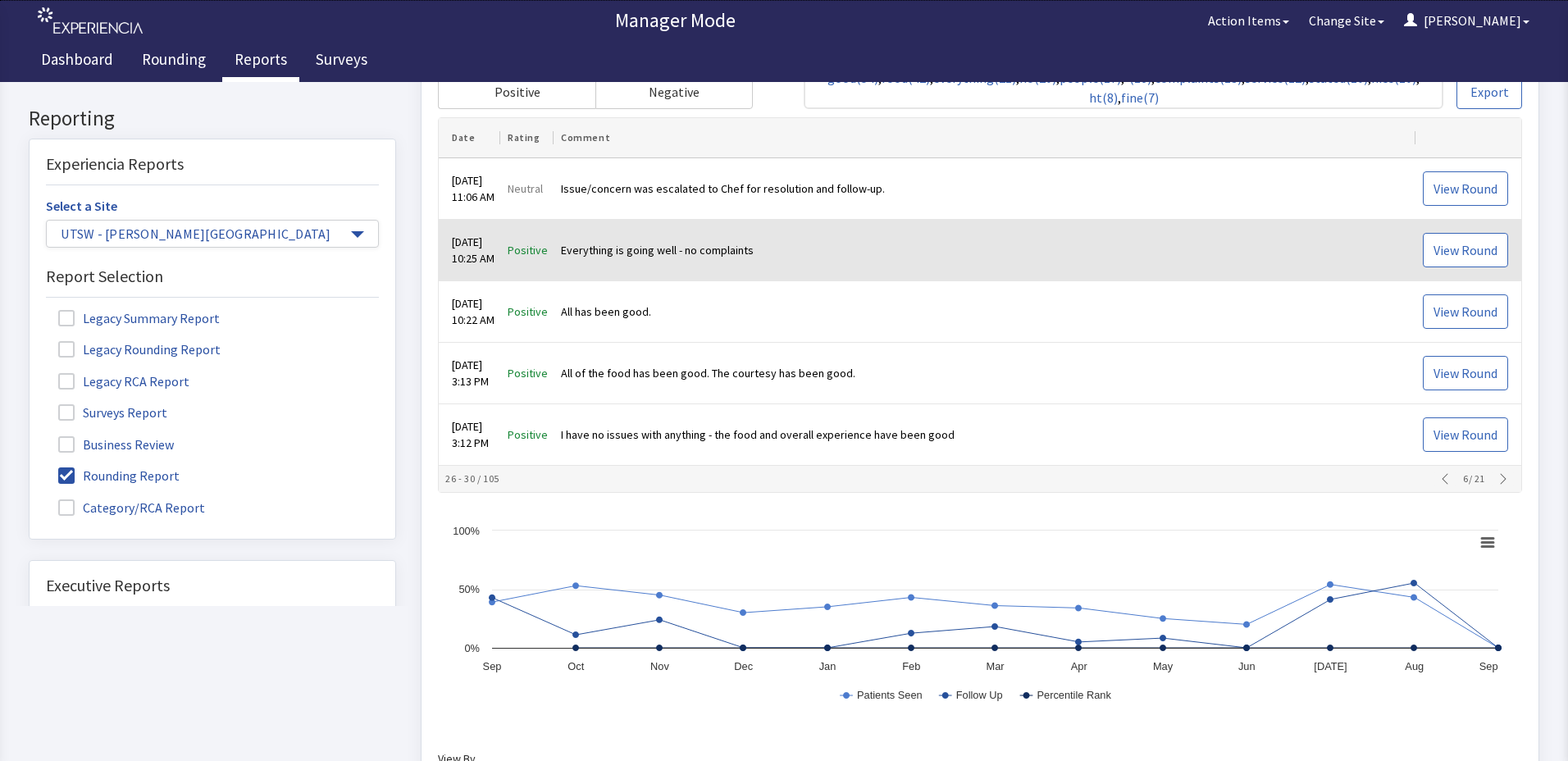
click at [543, 259] on td "Positive" at bounding box center [527, 250] width 54 height 61
drag, startPoint x: 519, startPoint y: 251, endPoint x: 778, endPoint y: 247, distance: 259.0
click at [778, 247] on tr "Aug 30, 2025 10:25 AM Positive Everything is going well - no complaints View Ro…" at bounding box center [979, 250] width 1083 height 61
drag, startPoint x: 778, startPoint y: 247, endPoint x: 744, endPoint y: 246, distance: 34.0
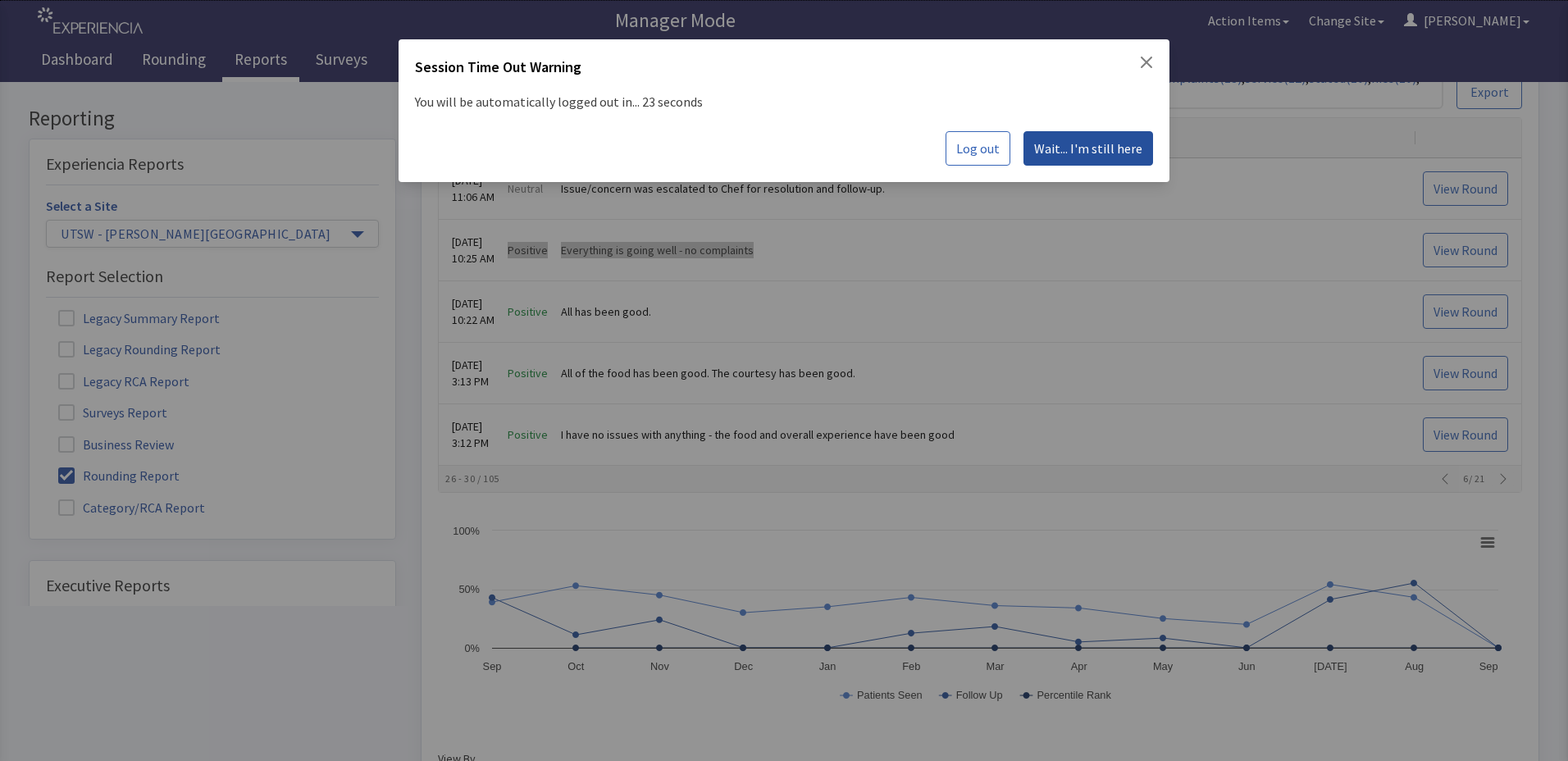
click at [1092, 152] on span "Wait... I'm still here" at bounding box center [1088, 148] width 108 height 19
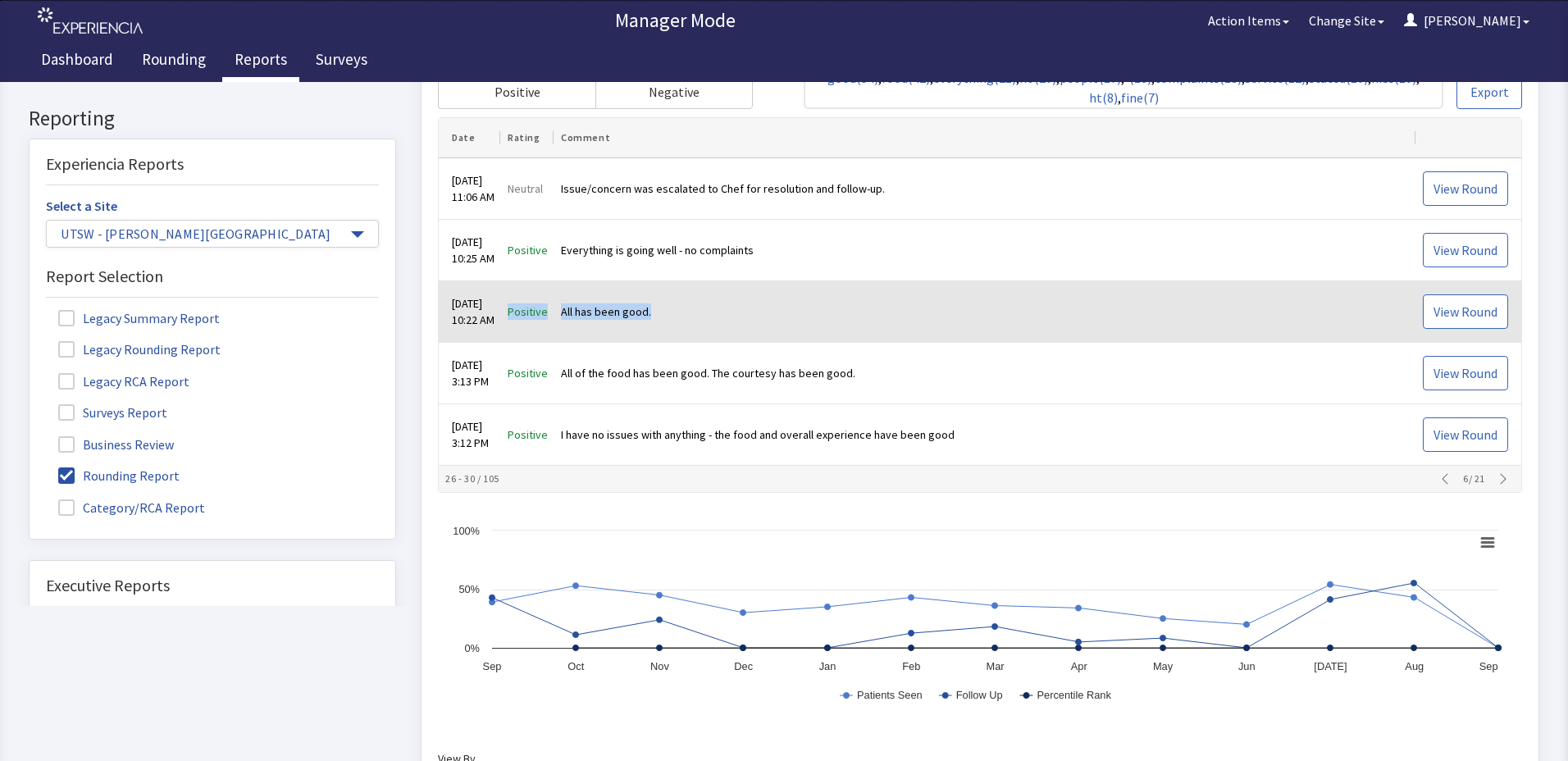
drag, startPoint x: 523, startPoint y: 312, endPoint x: 689, endPoint y: 293, distance: 167.1
click at [689, 293] on tr "Aug 30, 2025 10:22 AM Positive All has been good. View Round" at bounding box center [979, 313] width 1083 height 61
drag, startPoint x: 689, startPoint y: 293, endPoint x: 645, endPoint y: 309, distance: 46.8
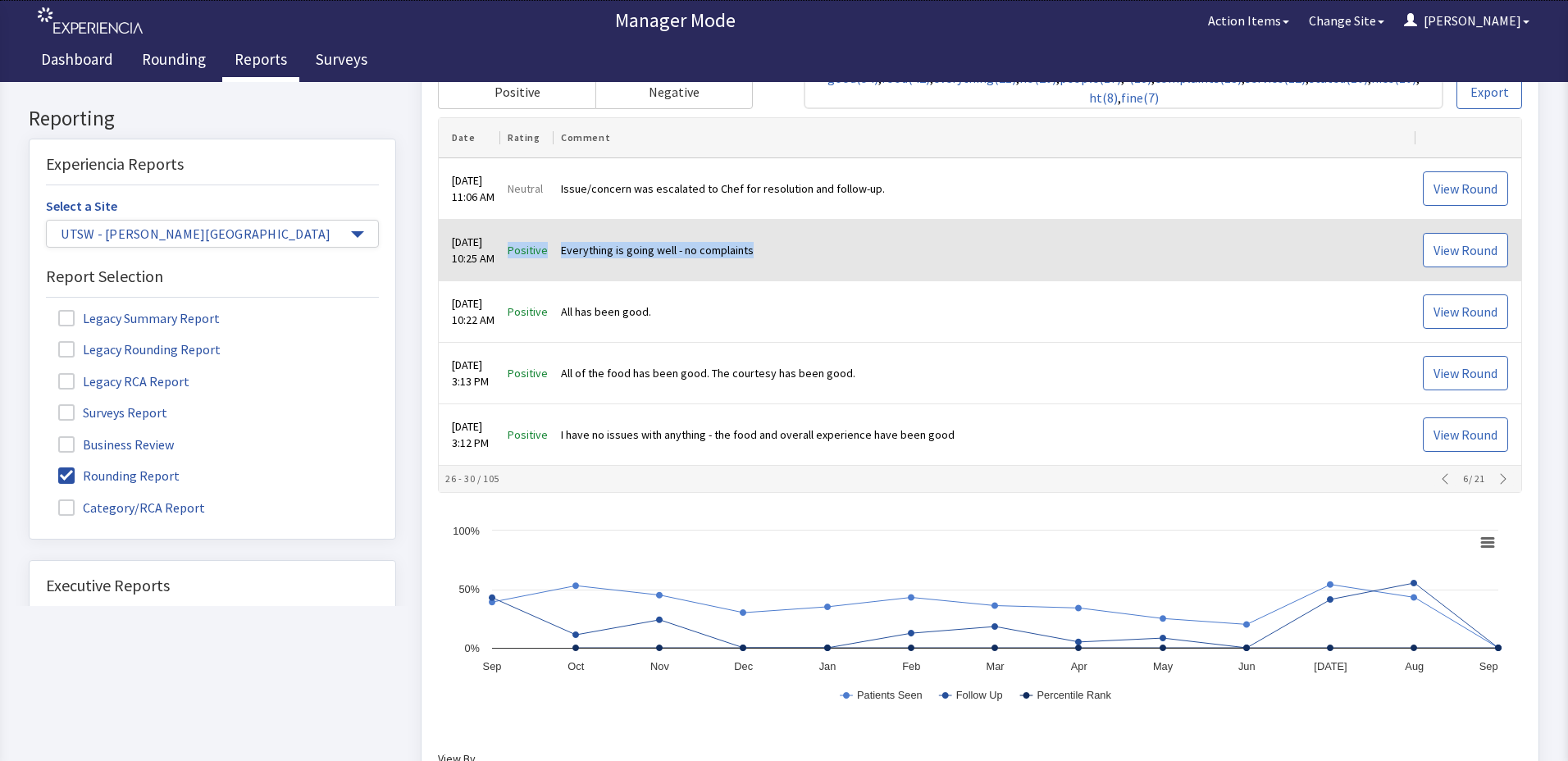
drag, startPoint x: 520, startPoint y: 251, endPoint x: 764, endPoint y: 254, distance: 244.0
click at [764, 254] on tr "Aug 30, 2025 10:25 AM Positive Everything is going well - no complaints View Ro…" at bounding box center [979, 250] width 1083 height 61
drag, startPoint x: 764, startPoint y: 254, endPoint x: 751, endPoint y: 248, distance: 14.3
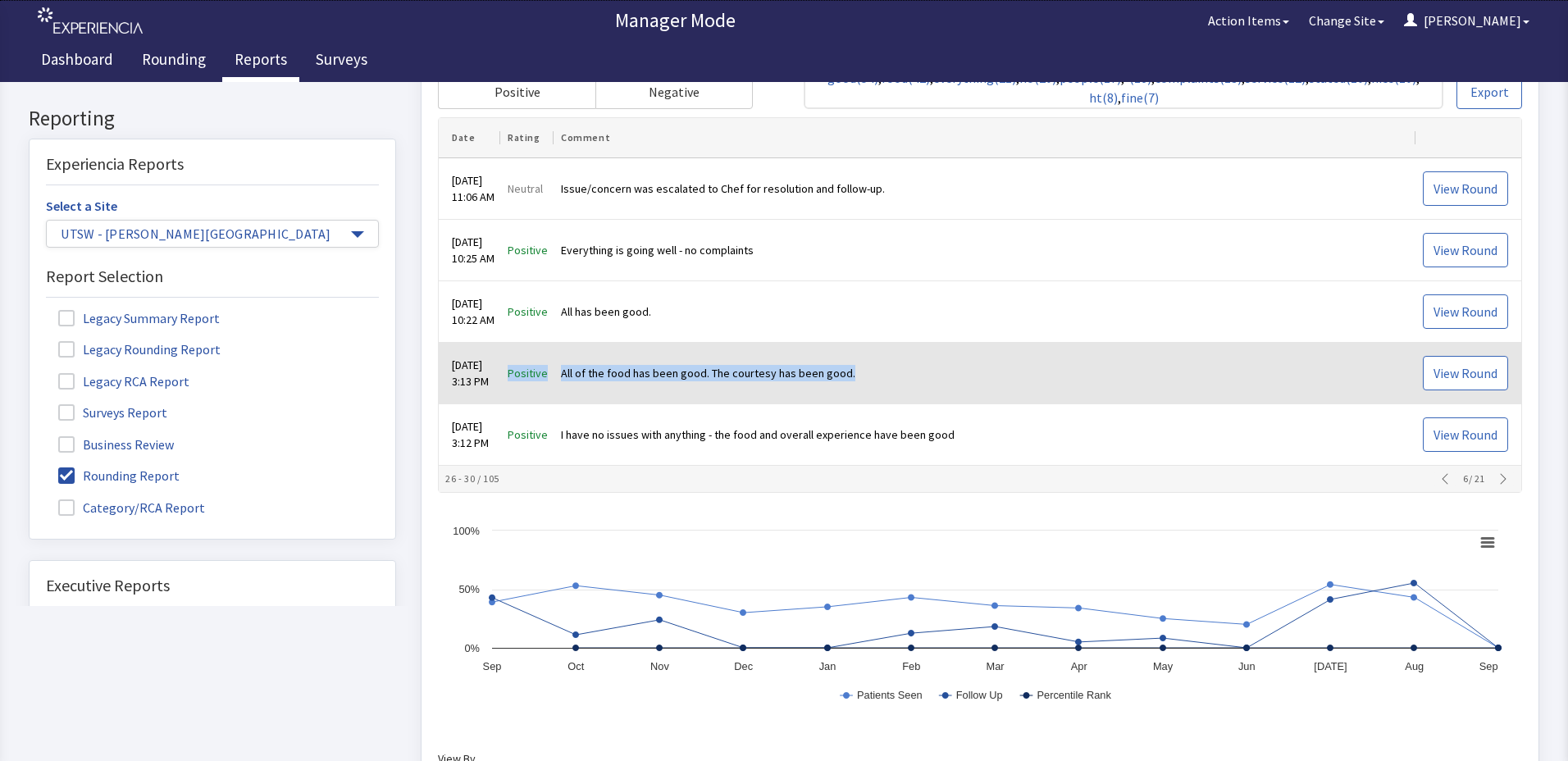
drag, startPoint x: 524, startPoint y: 373, endPoint x: 867, endPoint y: 361, distance: 343.2
click at [867, 361] on tr "Aug 28, 2025 3:13 PM Positive All of the food has been good. The courtesy has b…" at bounding box center [979, 374] width 1083 height 61
drag, startPoint x: 867, startPoint y: 361, endPoint x: 816, endPoint y: 369, distance: 51.6
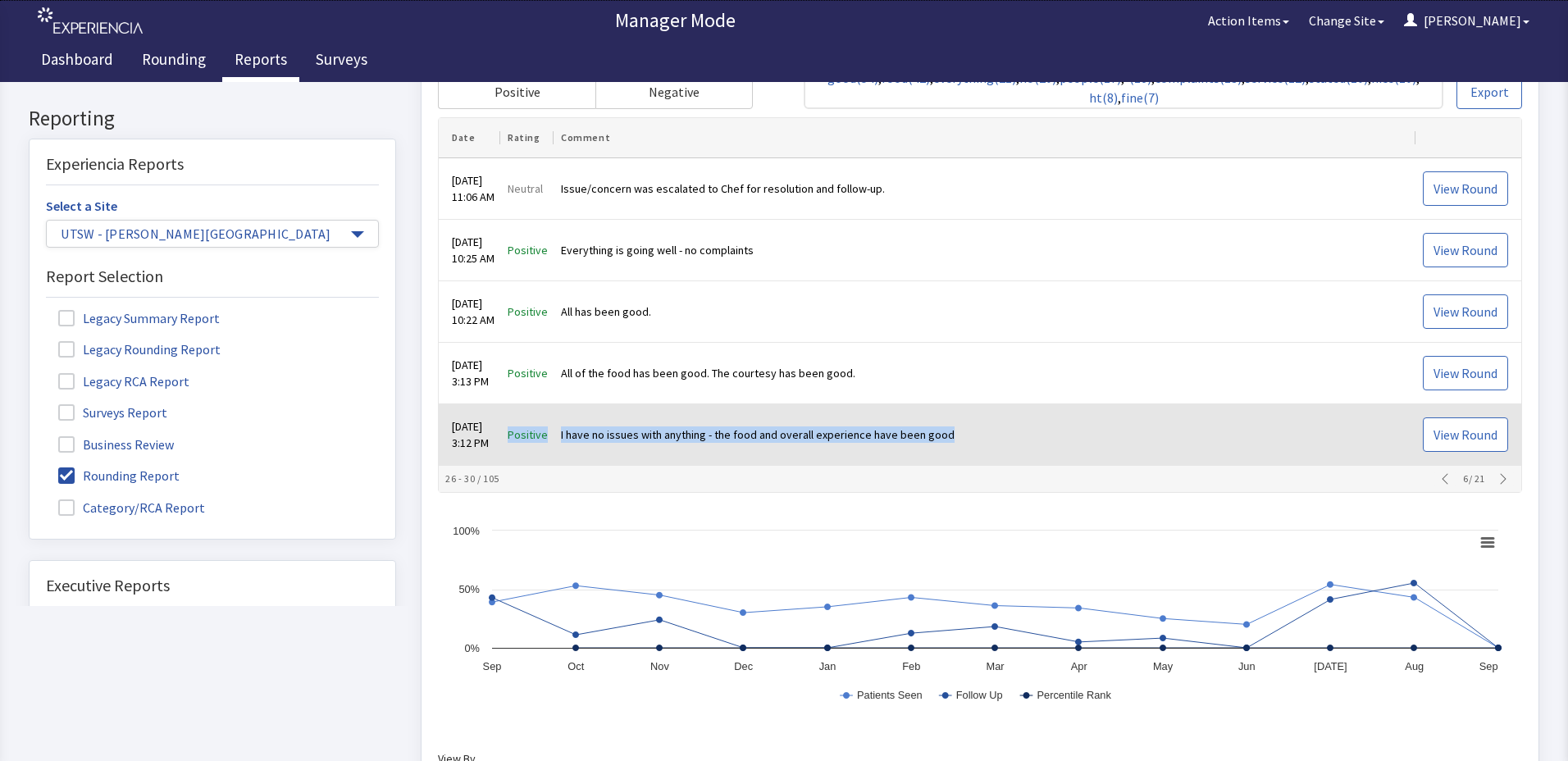
drag, startPoint x: 524, startPoint y: 438, endPoint x: 959, endPoint y: 415, distance: 435.6
click at [959, 415] on tr "Aug 28, 2025 3:12 PM Positive I have no issues with anything - the food and ove…" at bounding box center [979, 436] width 1083 height 61
drag, startPoint x: 959, startPoint y: 415, endPoint x: 907, endPoint y: 428, distance: 53.6
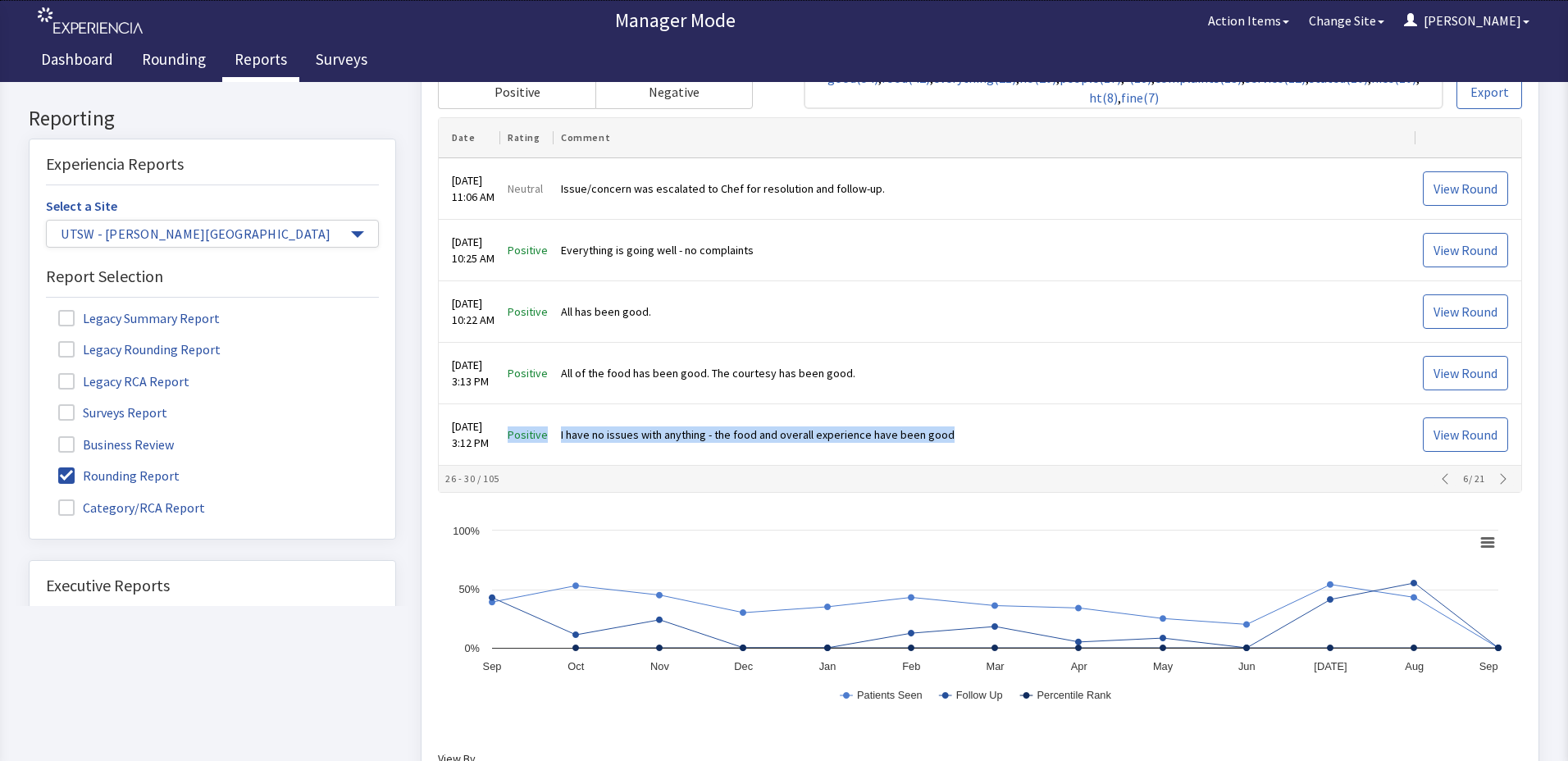
click at [1497, 478] on icon "button" at bounding box center [1503, 479] width 13 height 13
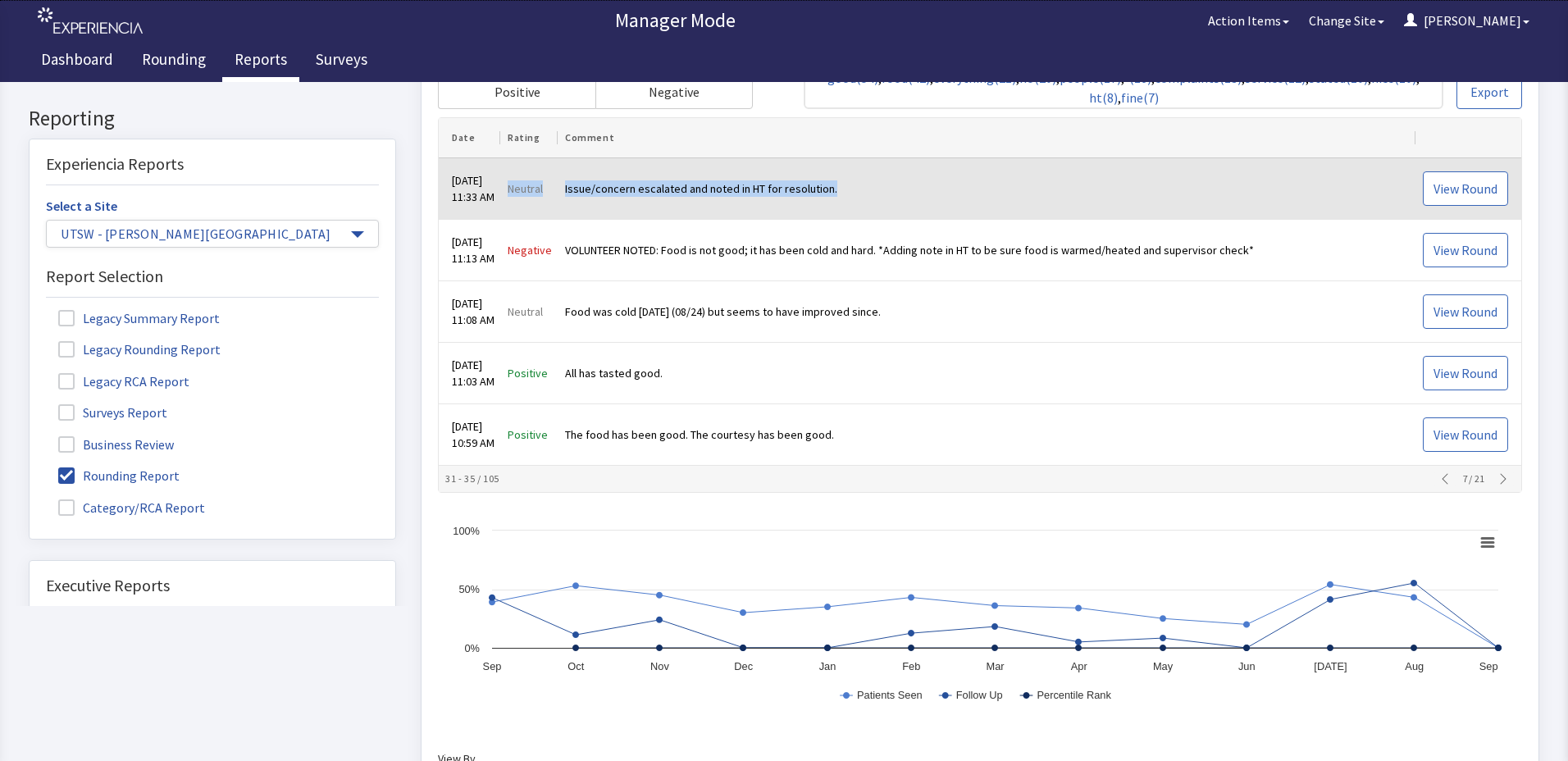
drag, startPoint x: 520, startPoint y: 190, endPoint x: 854, endPoint y: 194, distance: 334.0
click at [854, 194] on tr "Aug 28, 2025 11:33 AM Neutral Issue/concern escalated and noted in HT for resol…" at bounding box center [979, 189] width 1083 height 61
drag, startPoint x: 854, startPoint y: 194, endPoint x: 819, endPoint y: 191, distance: 35.1
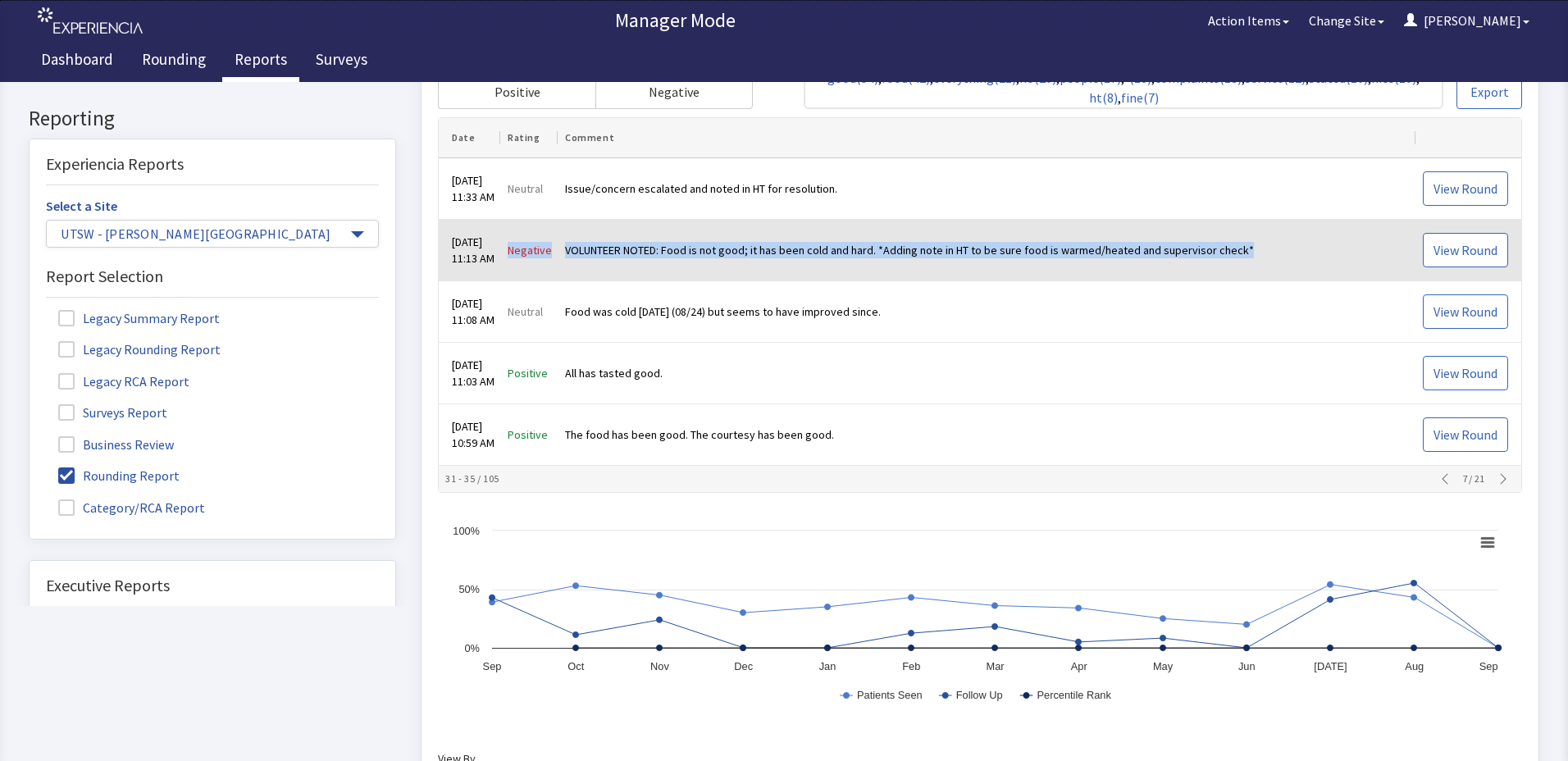
drag, startPoint x: 522, startPoint y: 249, endPoint x: 1258, endPoint y: 251, distance: 736.0
click at [1258, 251] on tr "Aug 28, 2025 11:13 AM Negative VOLUNTEER NOTED: Food is not good; it has been c…" at bounding box center [979, 250] width 1083 height 61
drag, startPoint x: 1258, startPoint y: 251, endPoint x: 1219, endPoint y: 249, distance: 39.1
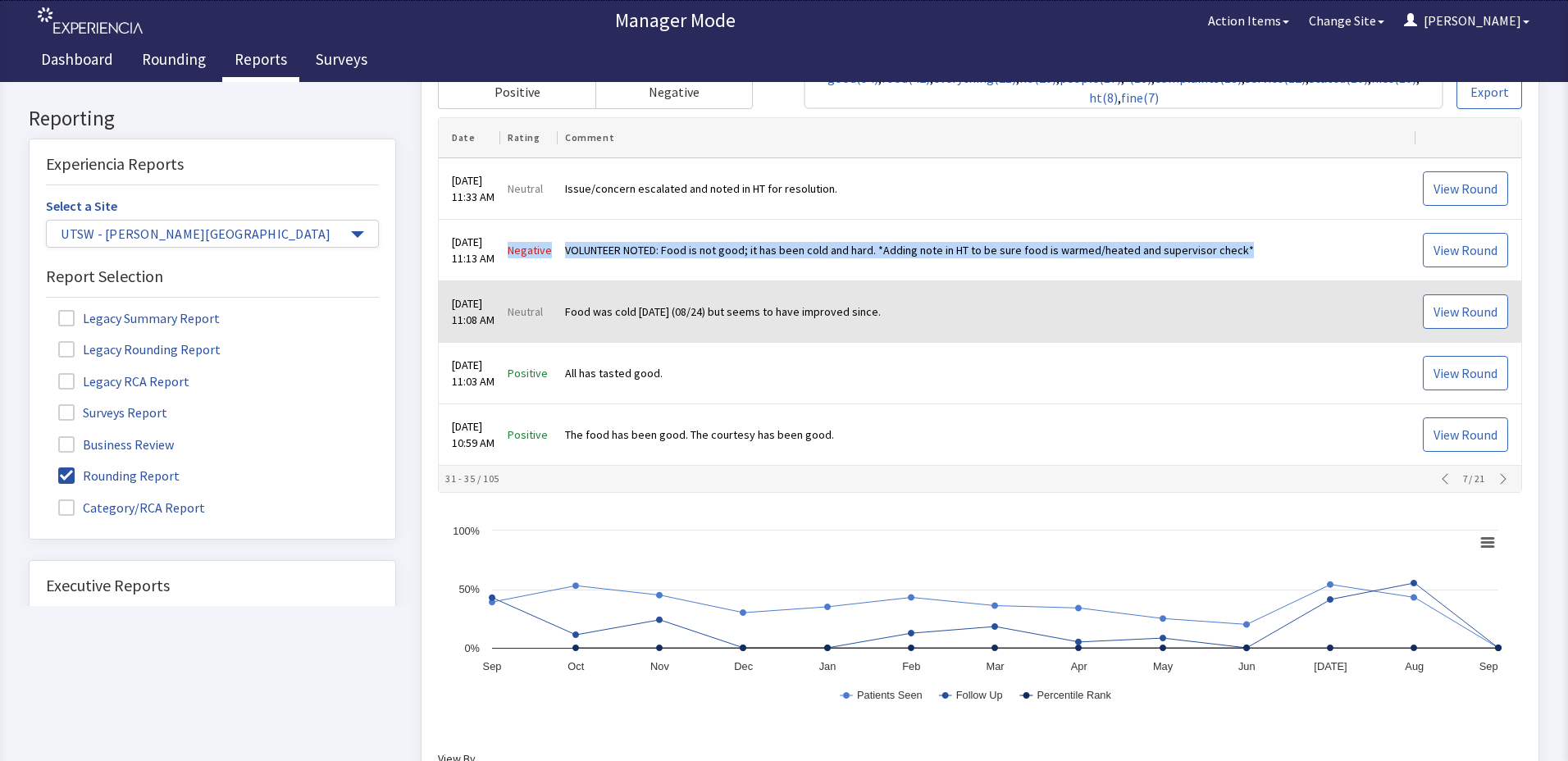
drag, startPoint x: 518, startPoint y: 317, endPoint x: 920, endPoint y: 318, distance: 402.0
click at [920, 318] on tr "Aug 28, 2025 11:08 AM Neutral Food was cold last Sunday (08/24) but seems to ha…" at bounding box center [979, 313] width 1083 height 61
drag, startPoint x: 920, startPoint y: 318, endPoint x: 894, endPoint y: 309, distance: 27.5
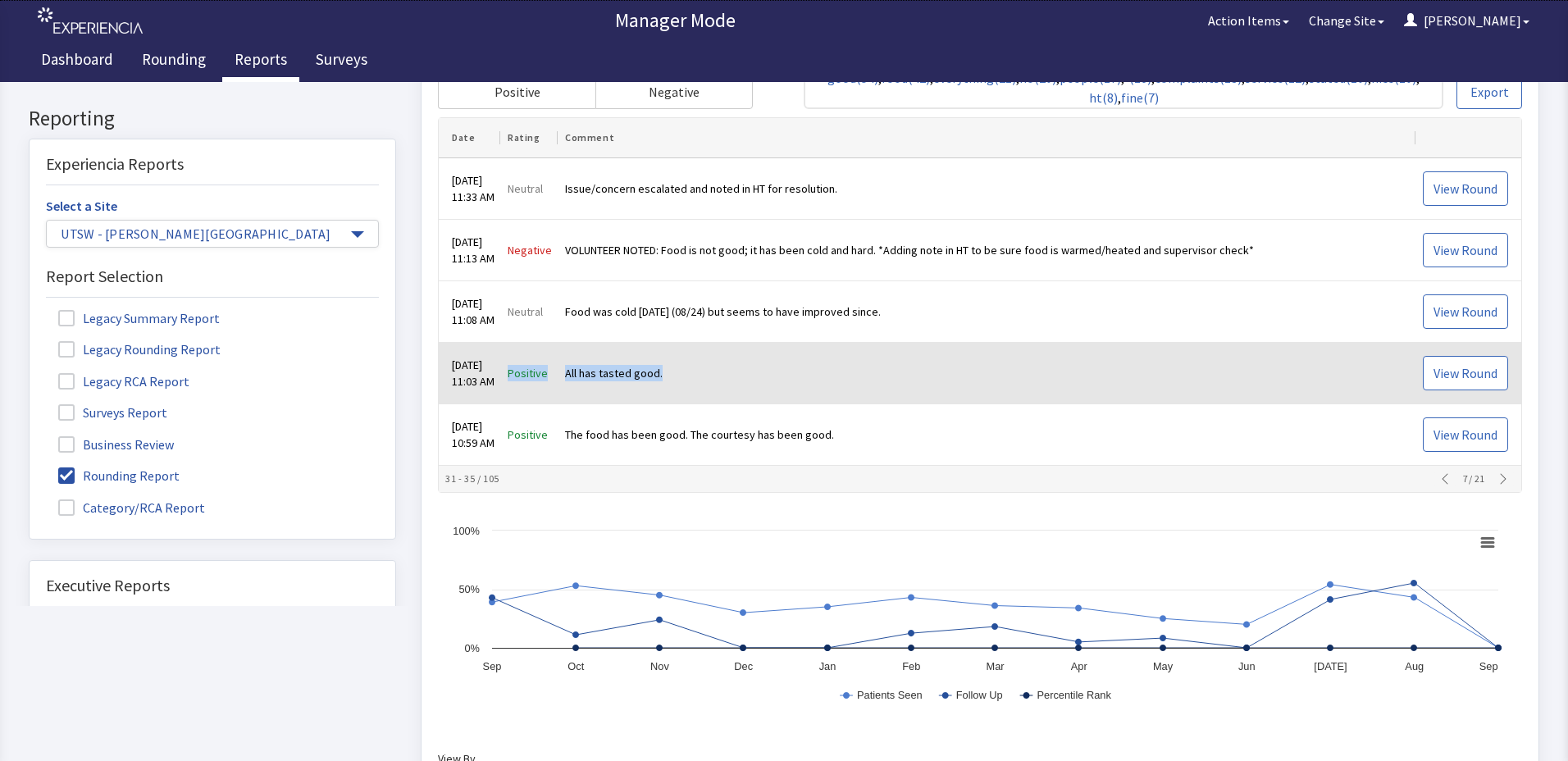
drag, startPoint x: 522, startPoint y: 376, endPoint x: 692, endPoint y: 375, distance: 170.0
click at [692, 375] on tr "Aug 28, 2025 11:03 AM Positive All has tasted good. View Round" at bounding box center [979, 374] width 1083 height 61
drag, startPoint x: 692, startPoint y: 375, endPoint x: 614, endPoint y: 368, distance: 78.3
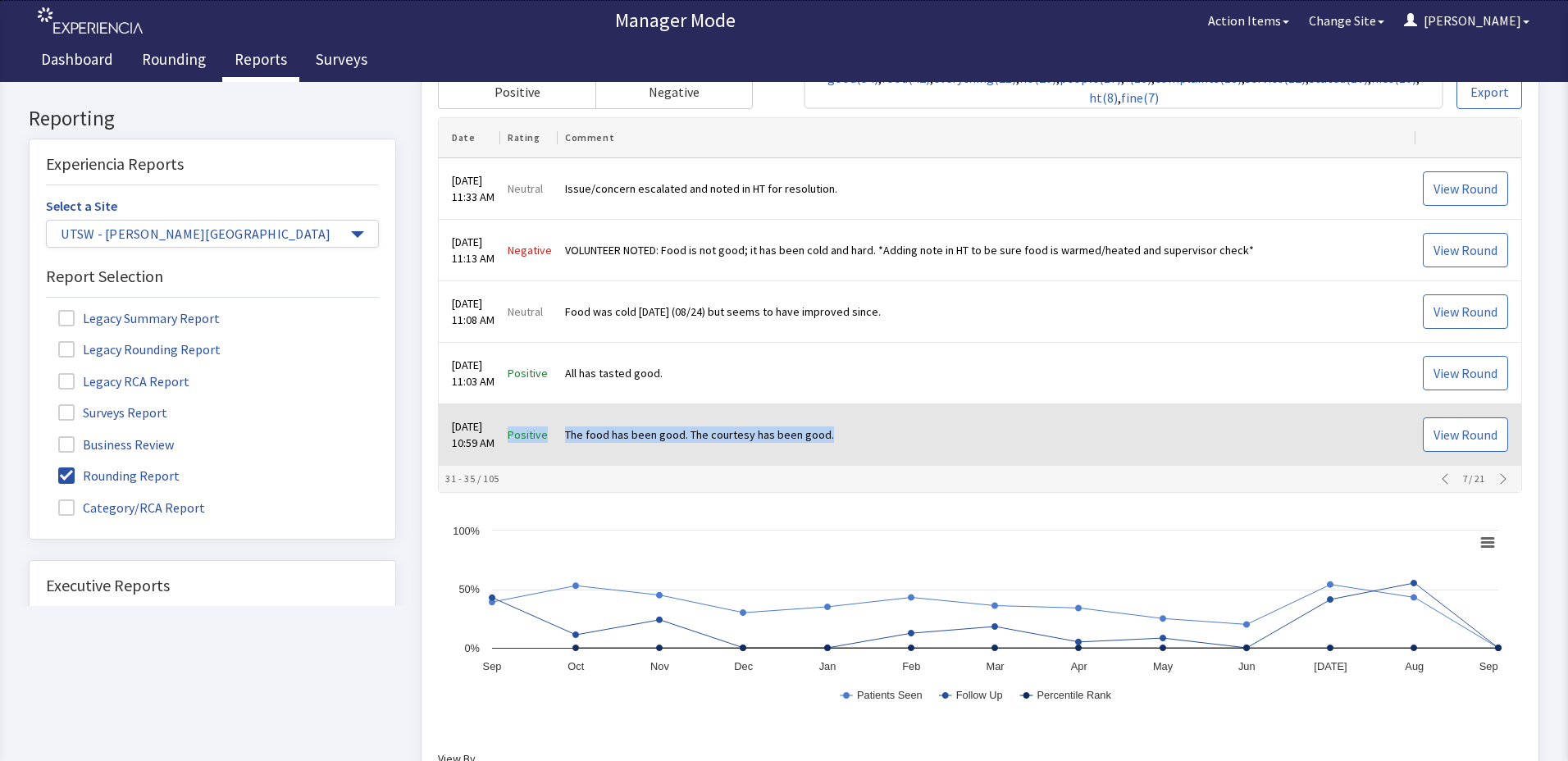
drag, startPoint x: 519, startPoint y: 434, endPoint x: 853, endPoint y: 441, distance: 334.1
click at [853, 441] on tr "Aug 28, 2025 10:59 AM Positive The food has been good. The courtesy has been go…" at bounding box center [979, 436] width 1083 height 61
drag, startPoint x: 853, startPoint y: 441, endPoint x: 825, endPoint y: 438, distance: 28.2
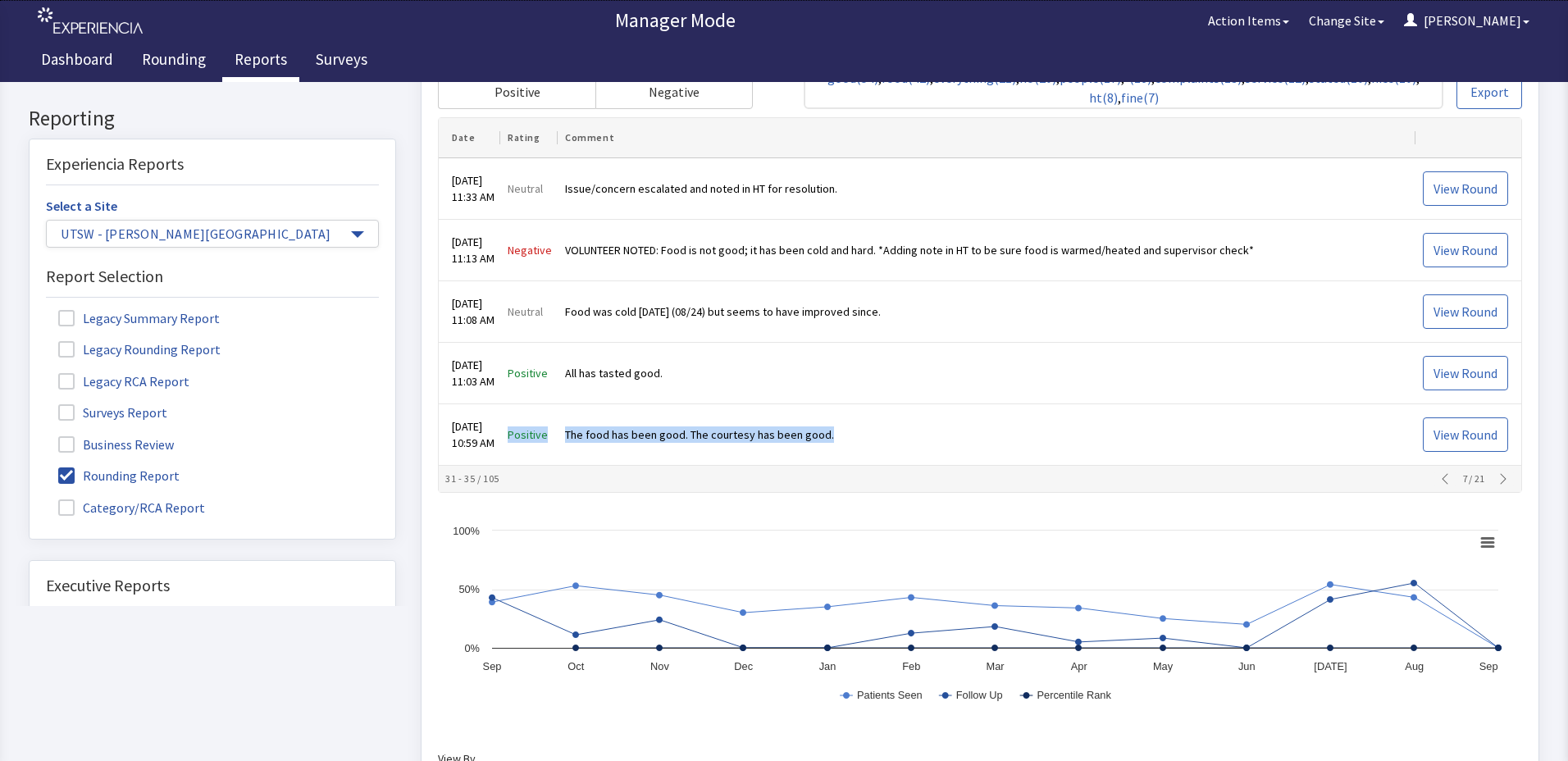
click at [1497, 479] on icon "button" at bounding box center [1503, 479] width 13 height 13
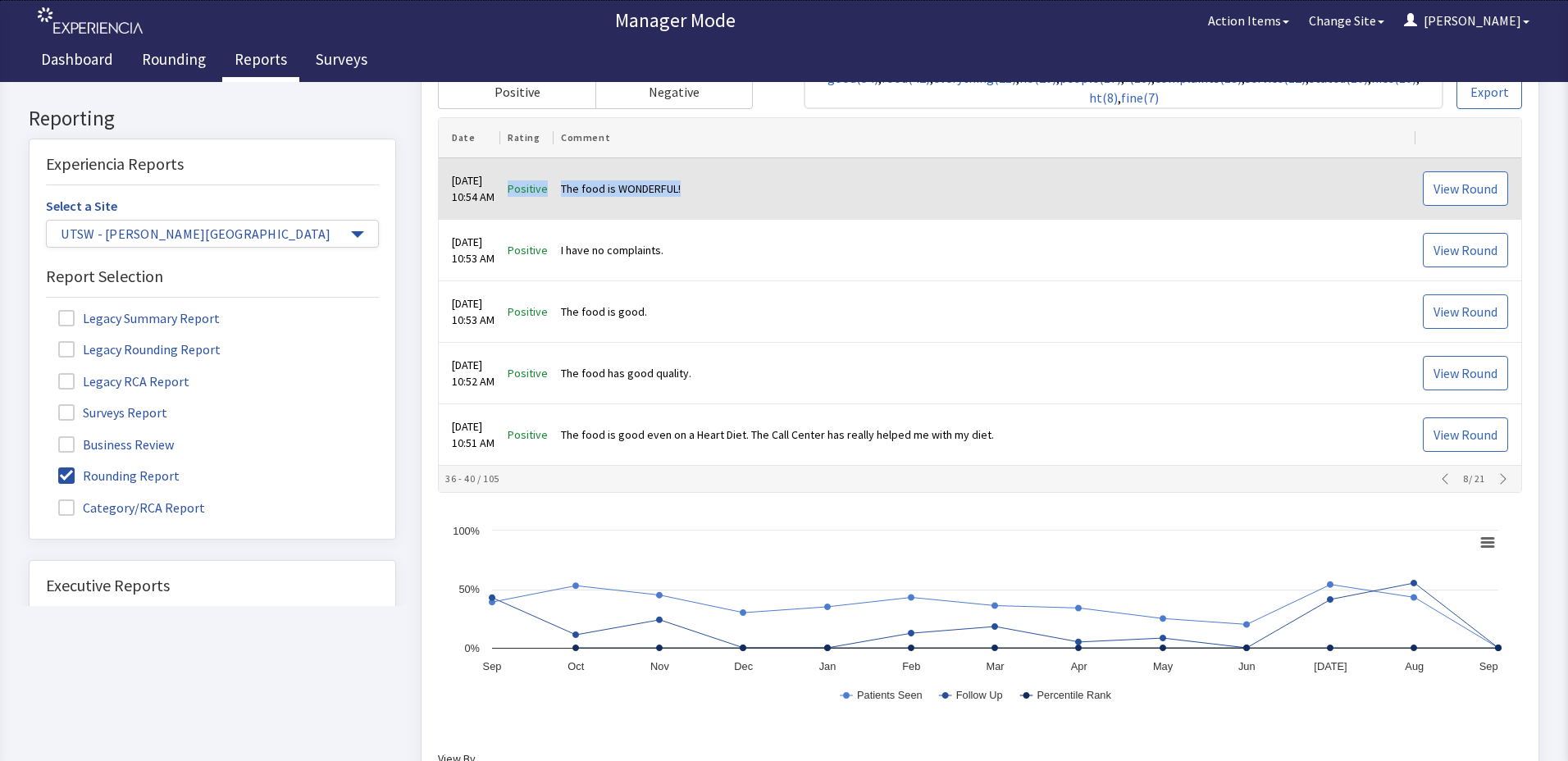
drag, startPoint x: 520, startPoint y: 186, endPoint x: 709, endPoint y: 204, distance: 189.9
click at [709, 204] on tr "Aug 28, 2025 10:54 AM Positive The food is WONDERFUL! View Round" at bounding box center [979, 189] width 1083 height 61
drag, startPoint x: 709, startPoint y: 204, endPoint x: 677, endPoint y: 189, distance: 35.3
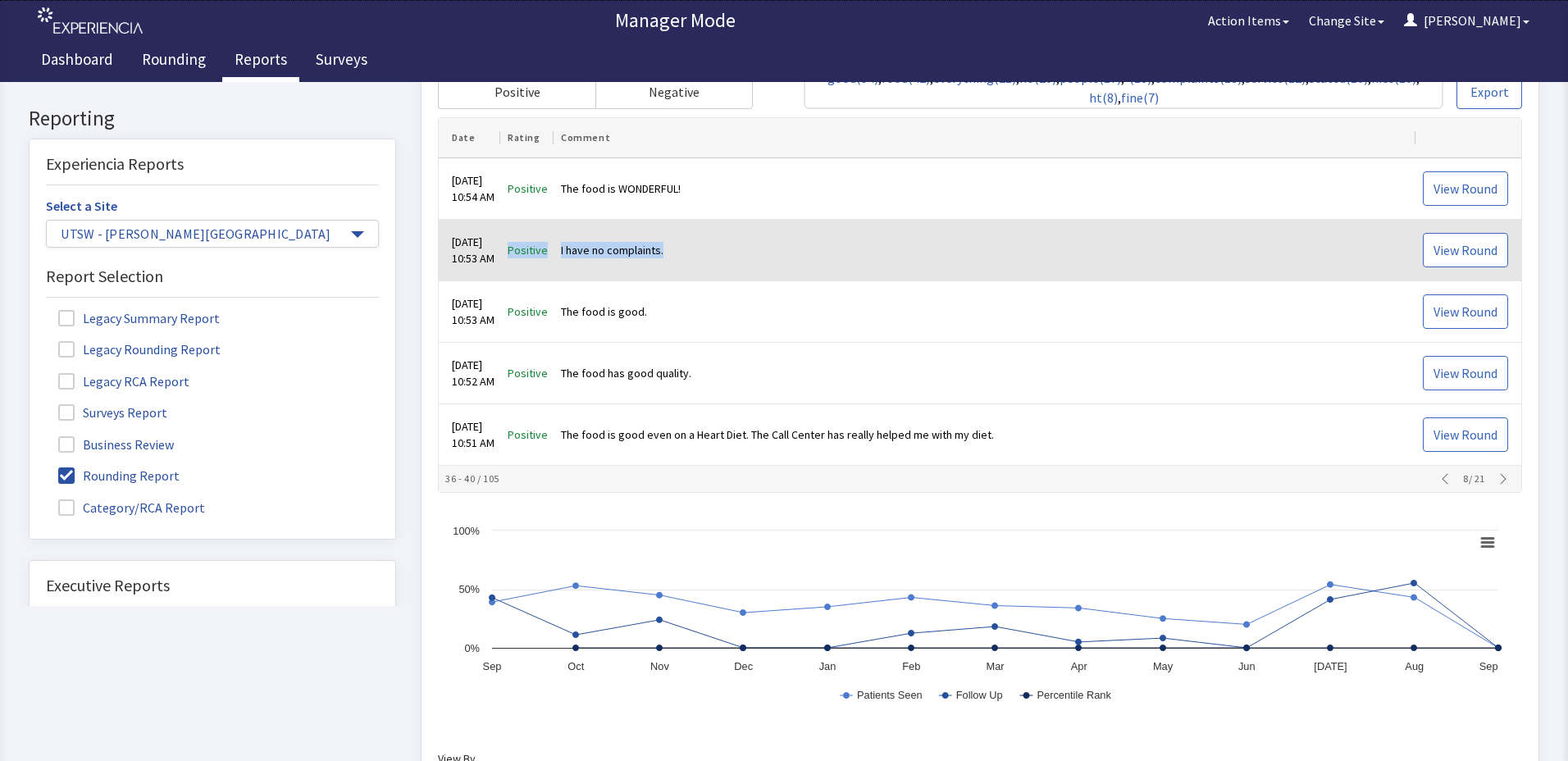
drag, startPoint x: 521, startPoint y: 251, endPoint x: 690, endPoint y: 248, distance: 169.0
click at [690, 248] on tr "Aug 28, 2025 10:53 AM Positive I have no complaints. View Round" at bounding box center [979, 250] width 1083 height 61
drag, startPoint x: 690, startPoint y: 248, endPoint x: 652, endPoint y: 247, distance: 38.0
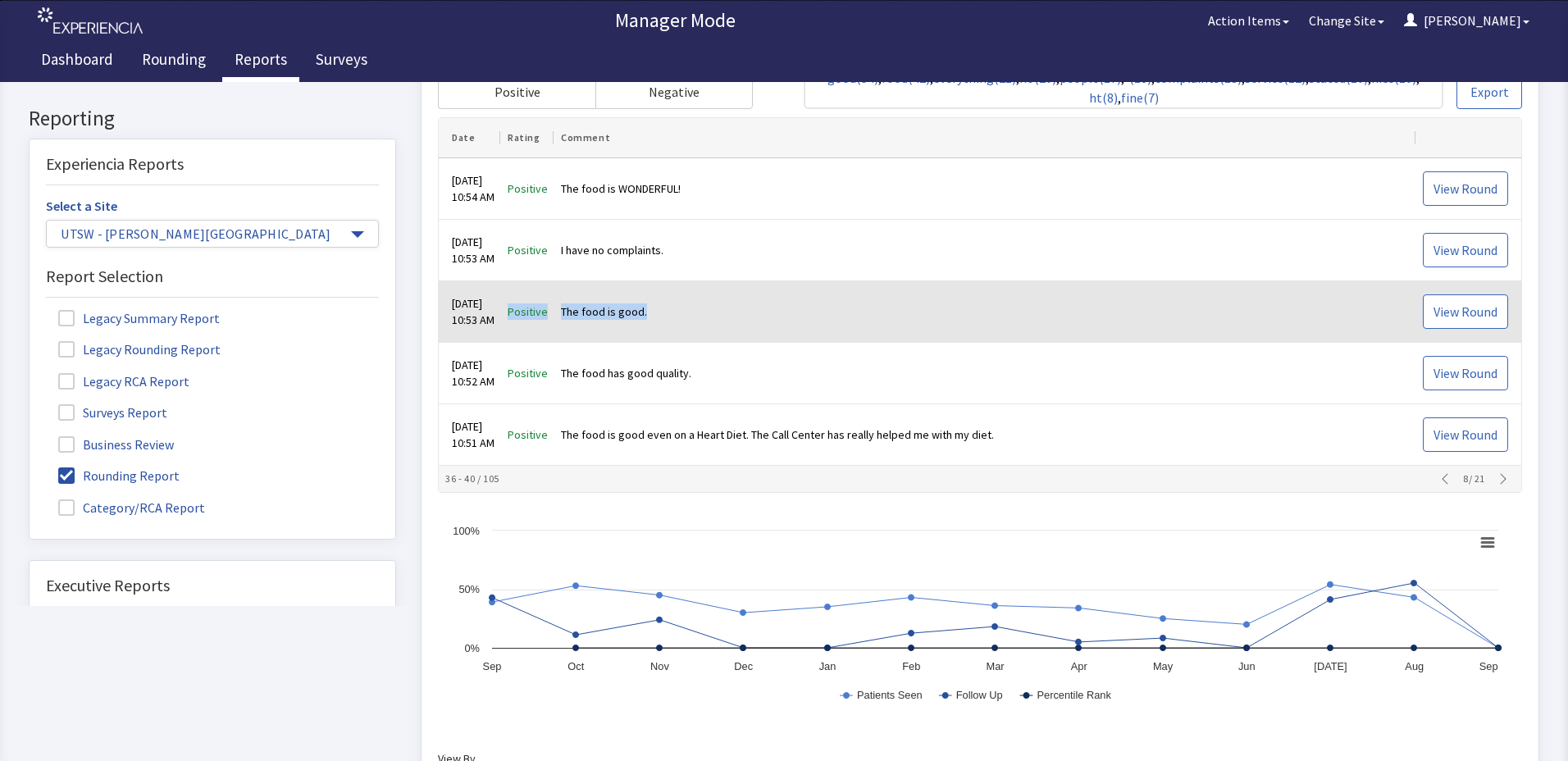
drag, startPoint x: 521, startPoint y: 312, endPoint x: 667, endPoint y: 322, distance: 146.3
click at [667, 322] on tr "Aug 28, 2025 10:53 AM Positive The food is good. View Round" at bounding box center [979, 313] width 1083 height 61
drag, startPoint x: 667, startPoint y: 322, endPoint x: 655, endPoint y: 314, distance: 14.4
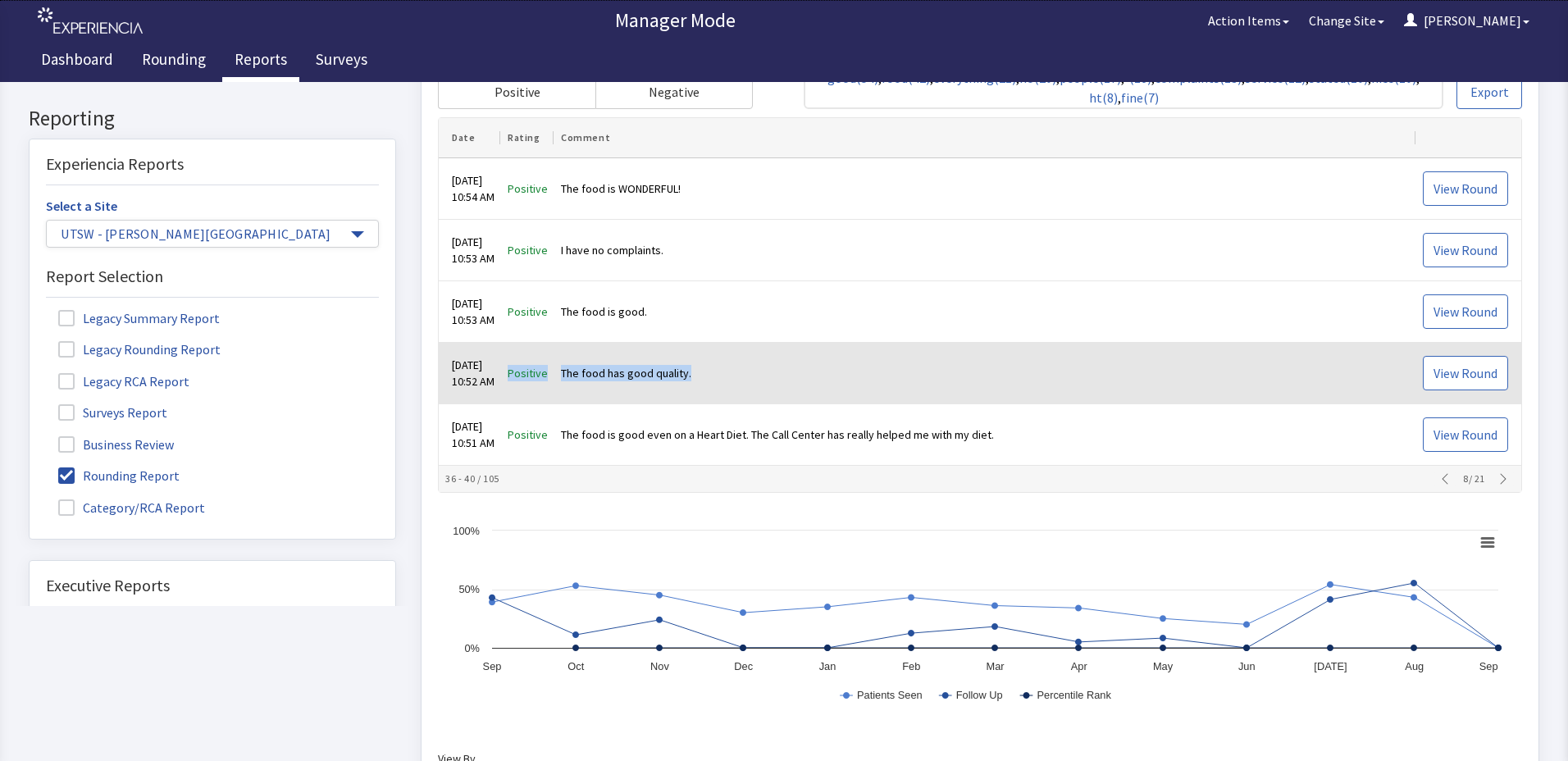
drag, startPoint x: 518, startPoint y: 371, endPoint x: 724, endPoint y: 399, distance: 207.9
click at [724, 399] on tr "Aug 28, 2025 10:52 AM Positive The food has good quality. View Round" at bounding box center [979, 374] width 1083 height 61
drag, startPoint x: 724, startPoint y: 399, endPoint x: 684, endPoint y: 377, distance: 45.7
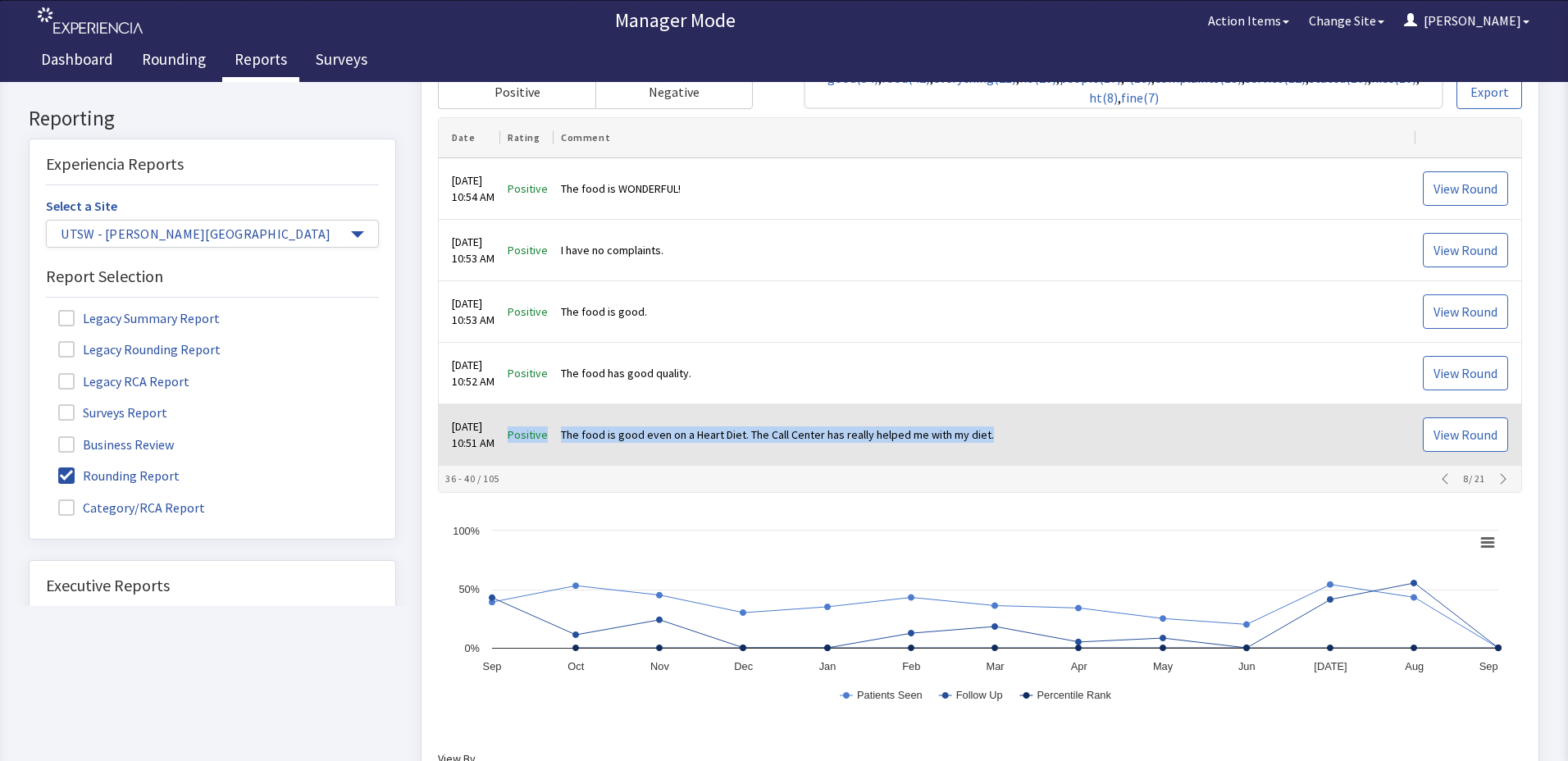
drag, startPoint x: 528, startPoint y: 434, endPoint x: 1013, endPoint y: 453, distance: 485.4
click at [1013, 453] on tr "Aug 28, 2025 10:51 AM Positive The food is good even on a Heart Diet. The Call …" at bounding box center [979, 436] width 1083 height 61
drag, startPoint x: 1013, startPoint y: 453, endPoint x: 878, endPoint y: 438, distance: 135.8
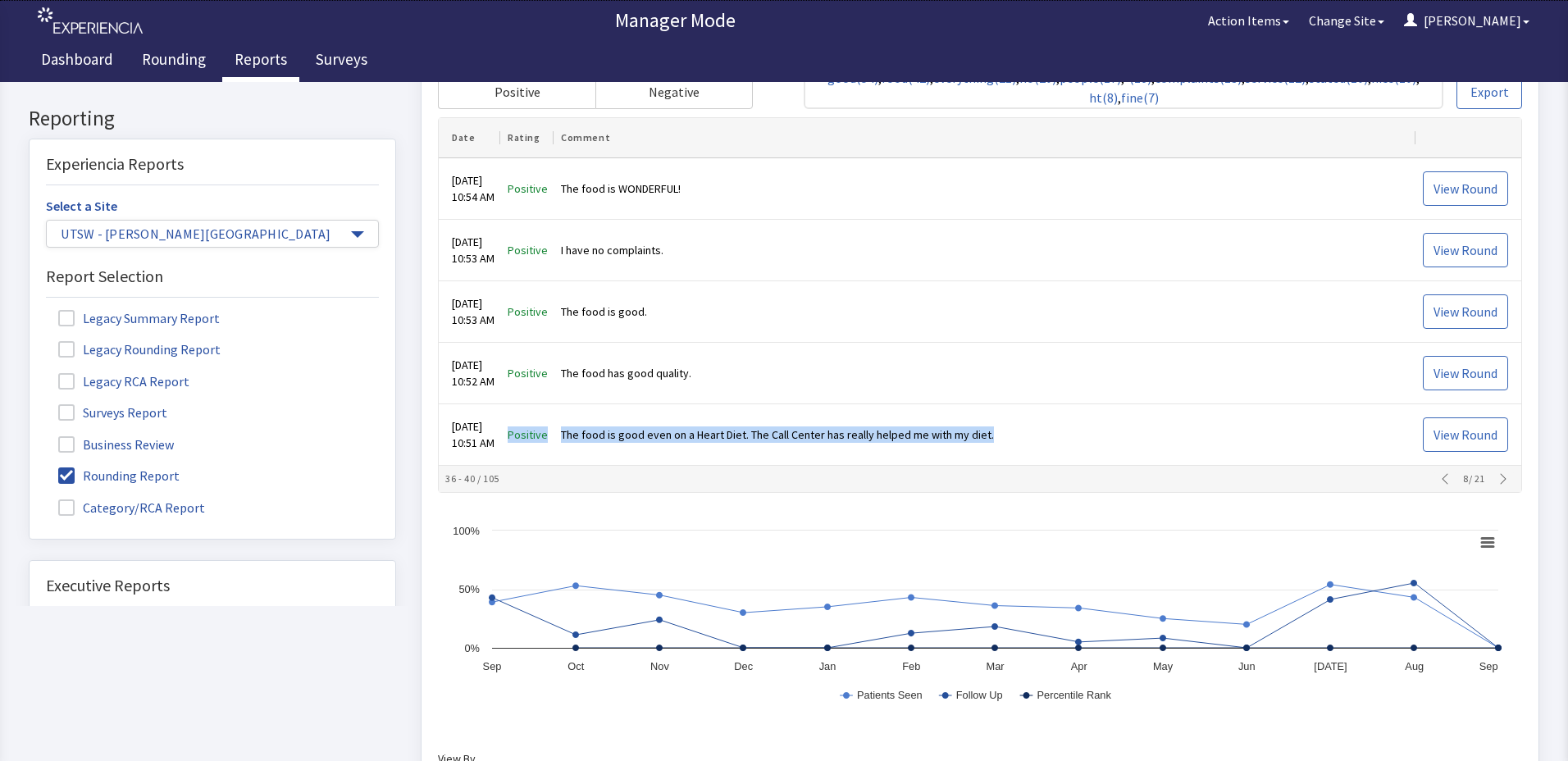
click at [1497, 479] on icon "button" at bounding box center [1503, 479] width 13 height 13
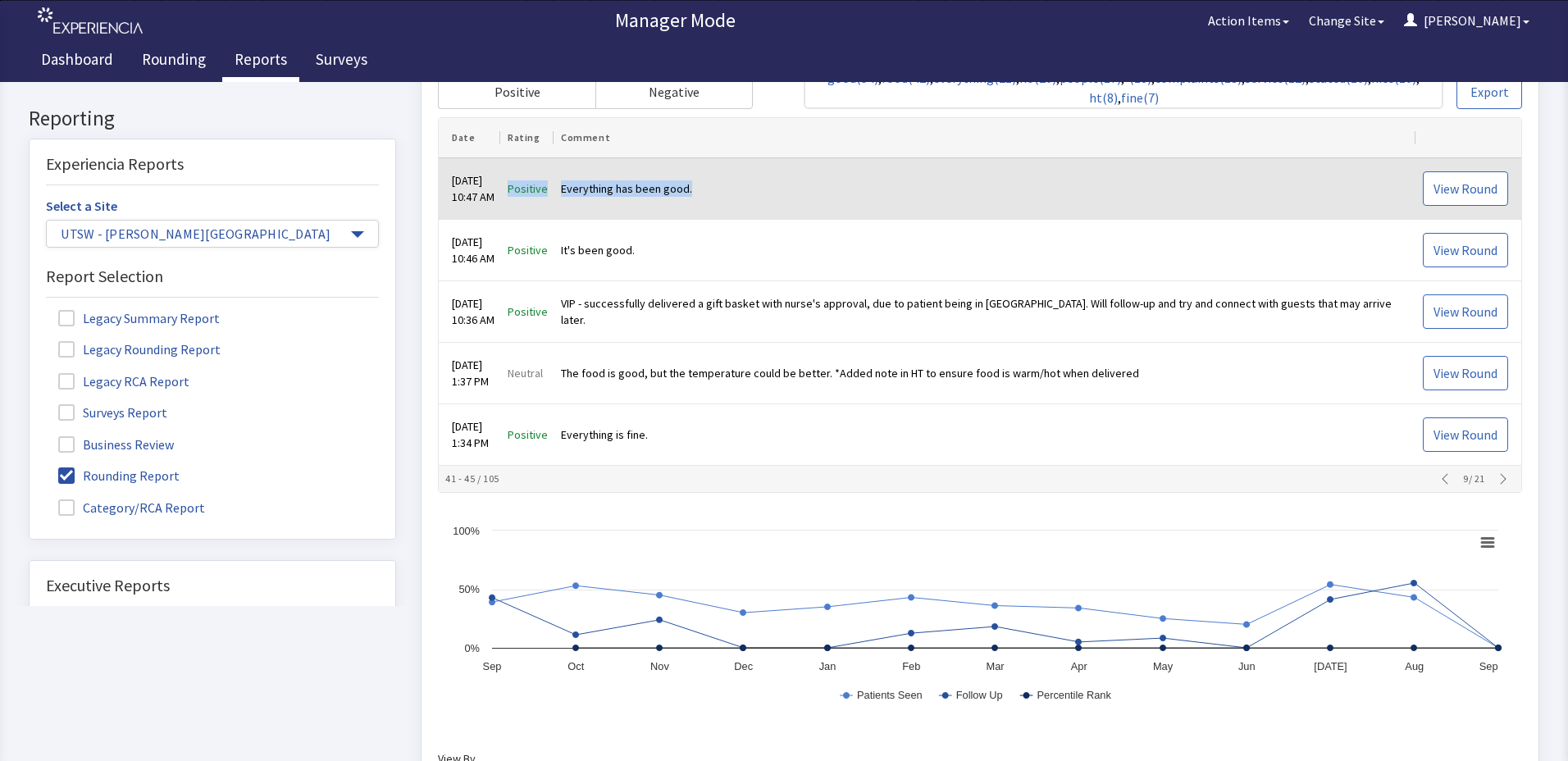
drag, startPoint x: 525, startPoint y: 192, endPoint x: 704, endPoint y: 204, distance: 179.4
click at [704, 204] on tr "Aug 28, 2025 10:47 AM Positive Everything has been good. View Round" at bounding box center [979, 189] width 1083 height 61
drag, startPoint x: 704, startPoint y: 204, endPoint x: 670, endPoint y: 180, distance: 41.6
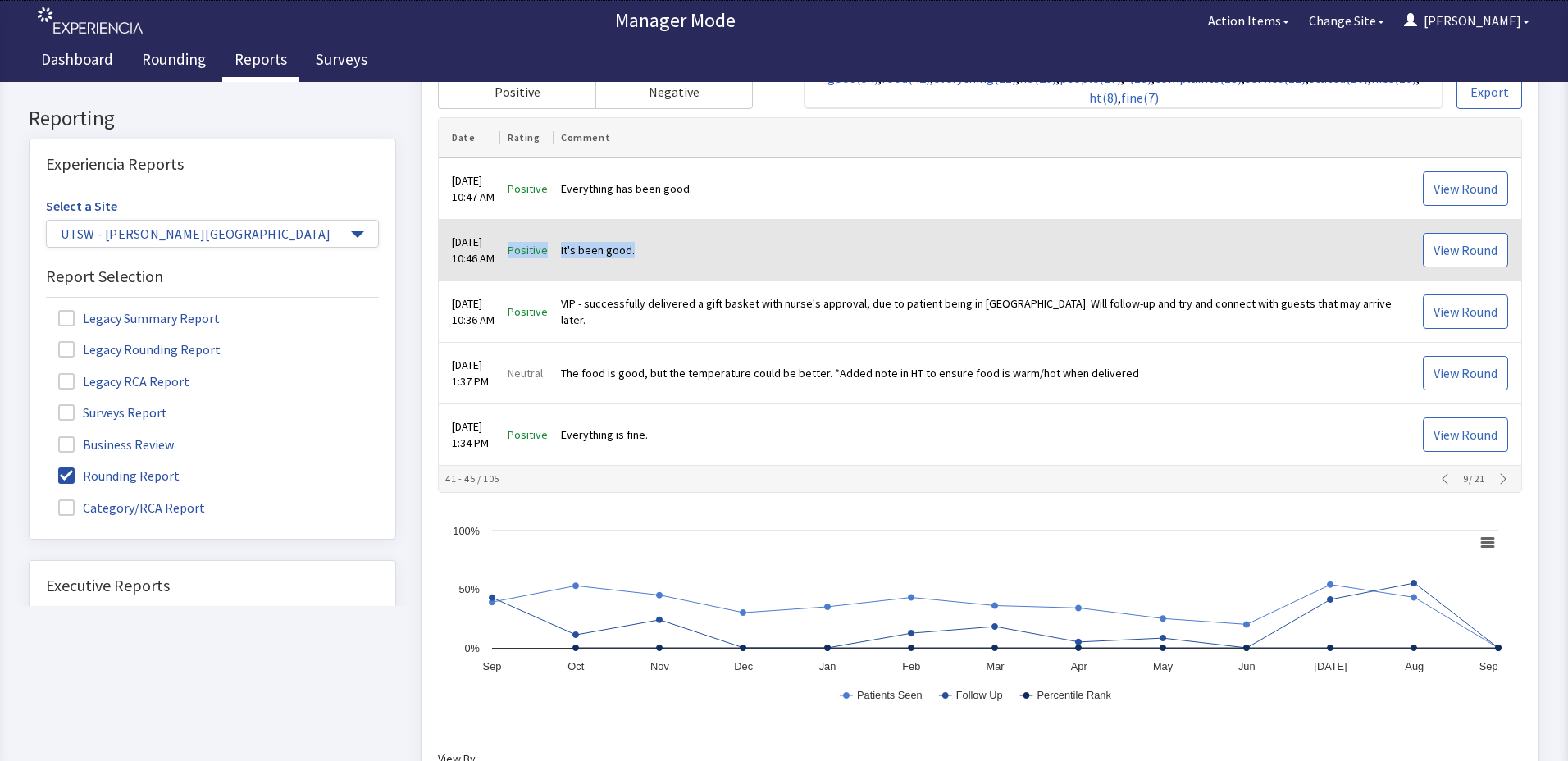
drag, startPoint x: 523, startPoint y: 248, endPoint x: 645, endPoint y: 246, distance: 122.0
click at [645, 246] on tr "Aug 28, 2025 10:46 AM Positive It's been good. View Round" at bounding box center [979, 250] width 1083 height 61
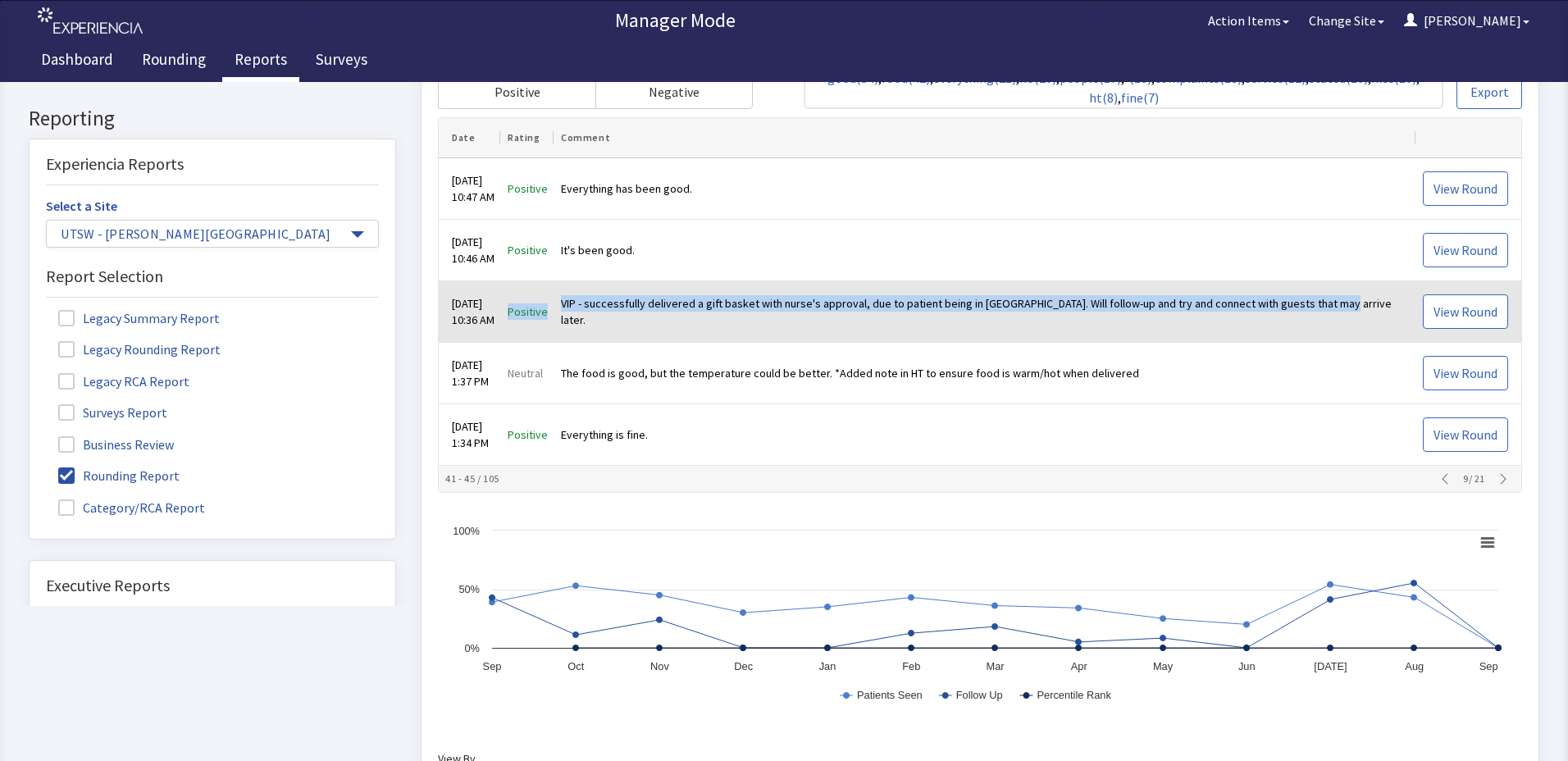
drag, startPoint x: 523, startPoint y: 313, endPoint x: 1351, endPoint y: 316, distance: 828.0
click at [1351, 316] on tr "Aug 28, 2025 10:36 AM Positive VIP - successfully delivered a gift basket with …" at bounding box center [979, 313] width 1083 height 61
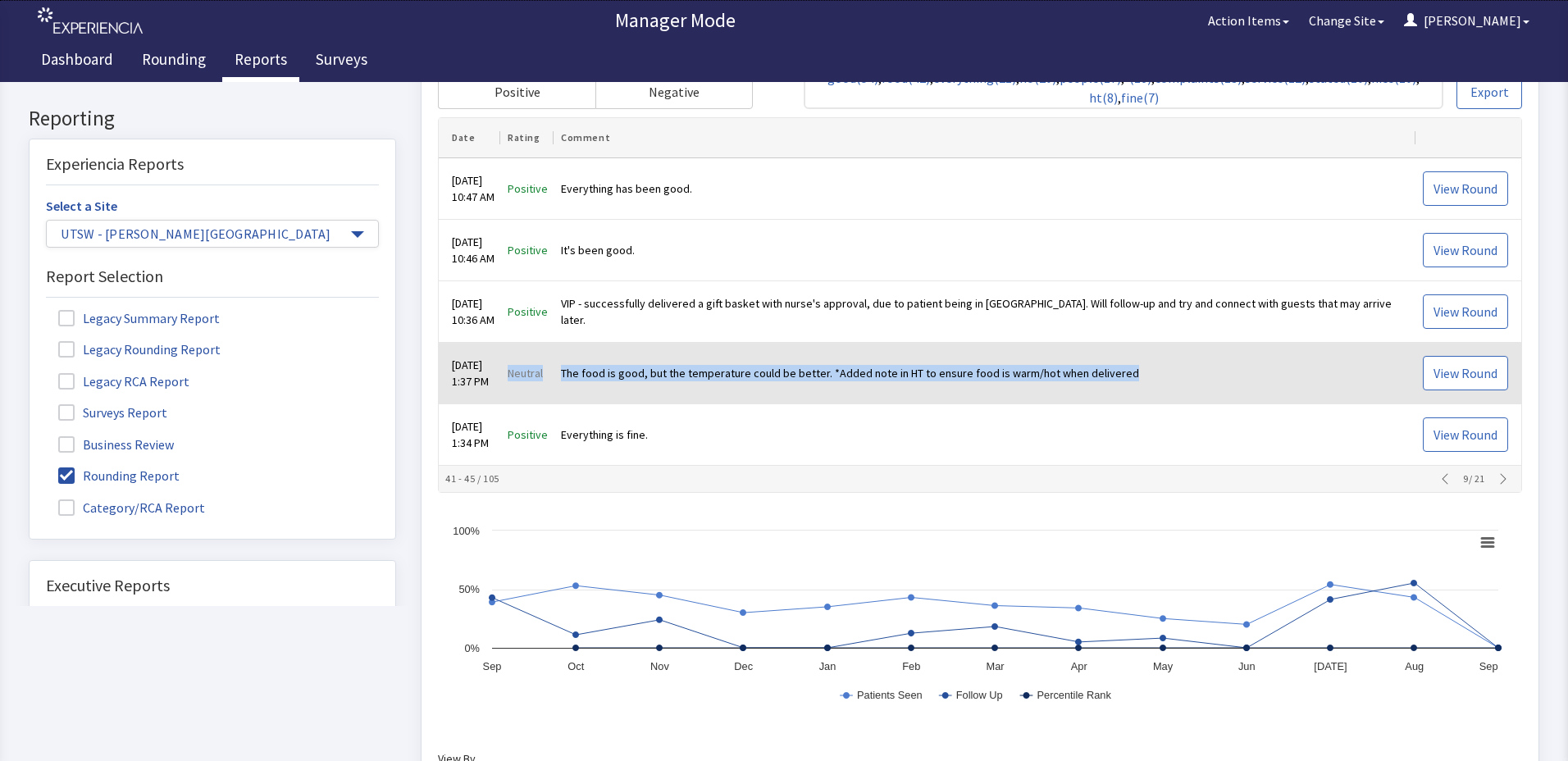
drag, startPoint x: 520, startPoint y: 375, endPoint x: 1144, endPoint y: 390, distance: 624.2
click at [1144, 390] on tr "Aug 27, 2025 1:37 PM Neutral The food is good, but the temperature could be bet…" at bounding box center [979, 374] width 1083 height 61
drag, startPoint x: 1144, startPoint y: 390, endPoint x: 1110, endPoint y: 372, distance: 38.5
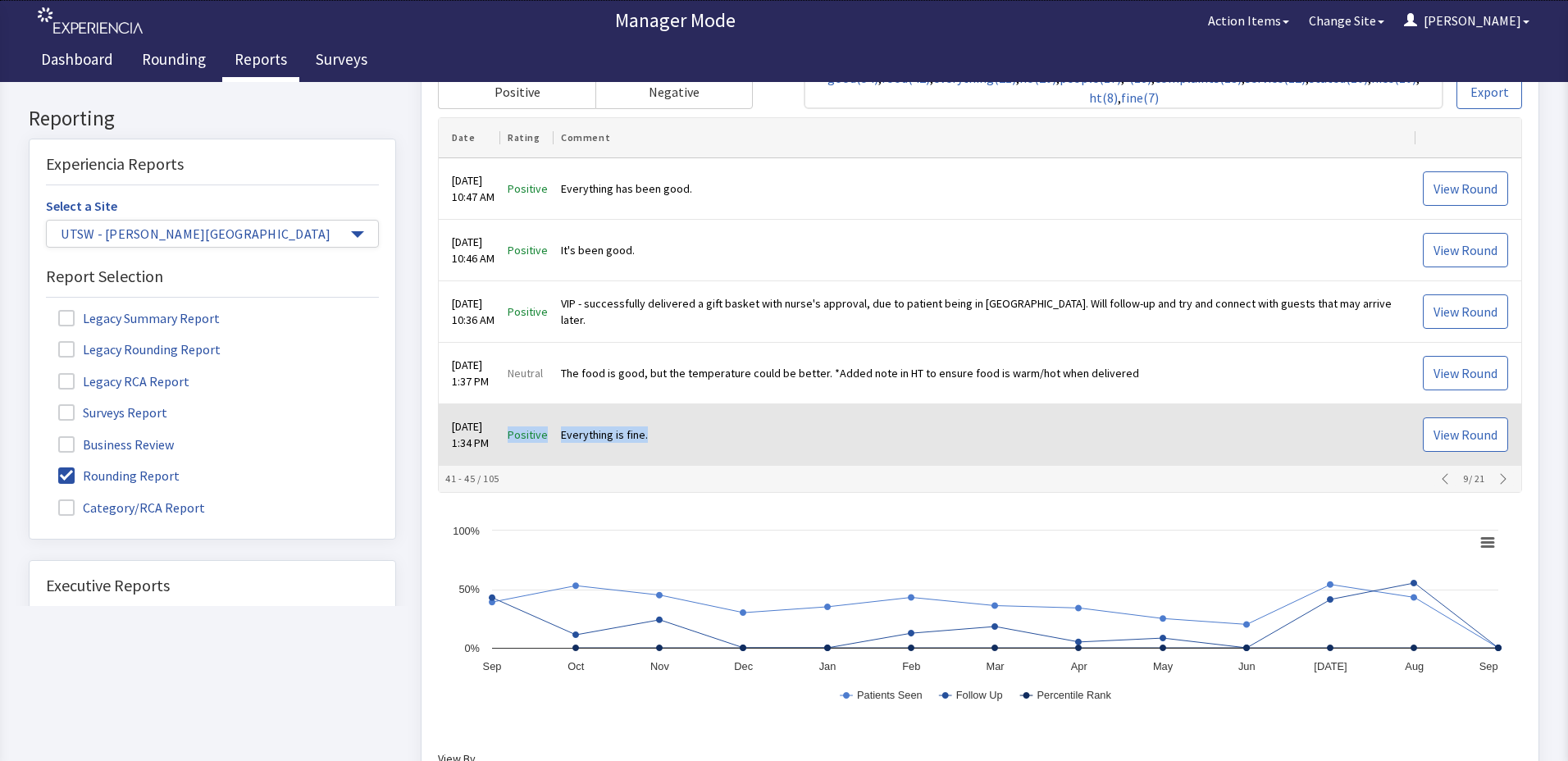
drag, startPoint x: 517, startPoint y: 438, endPoint x: 695, endPoint y: 434, distance: 178.0
click at [695, 434] on tr "Aug 27, 2025 1:34 PM Positive Everything is fine. View Round" at bounding box center [979, 436] width 1083 height 61
drag, startPoint x: 695, startPoint y: 434, endPoint x: 644, endPoint y: 433, distance: 51.0
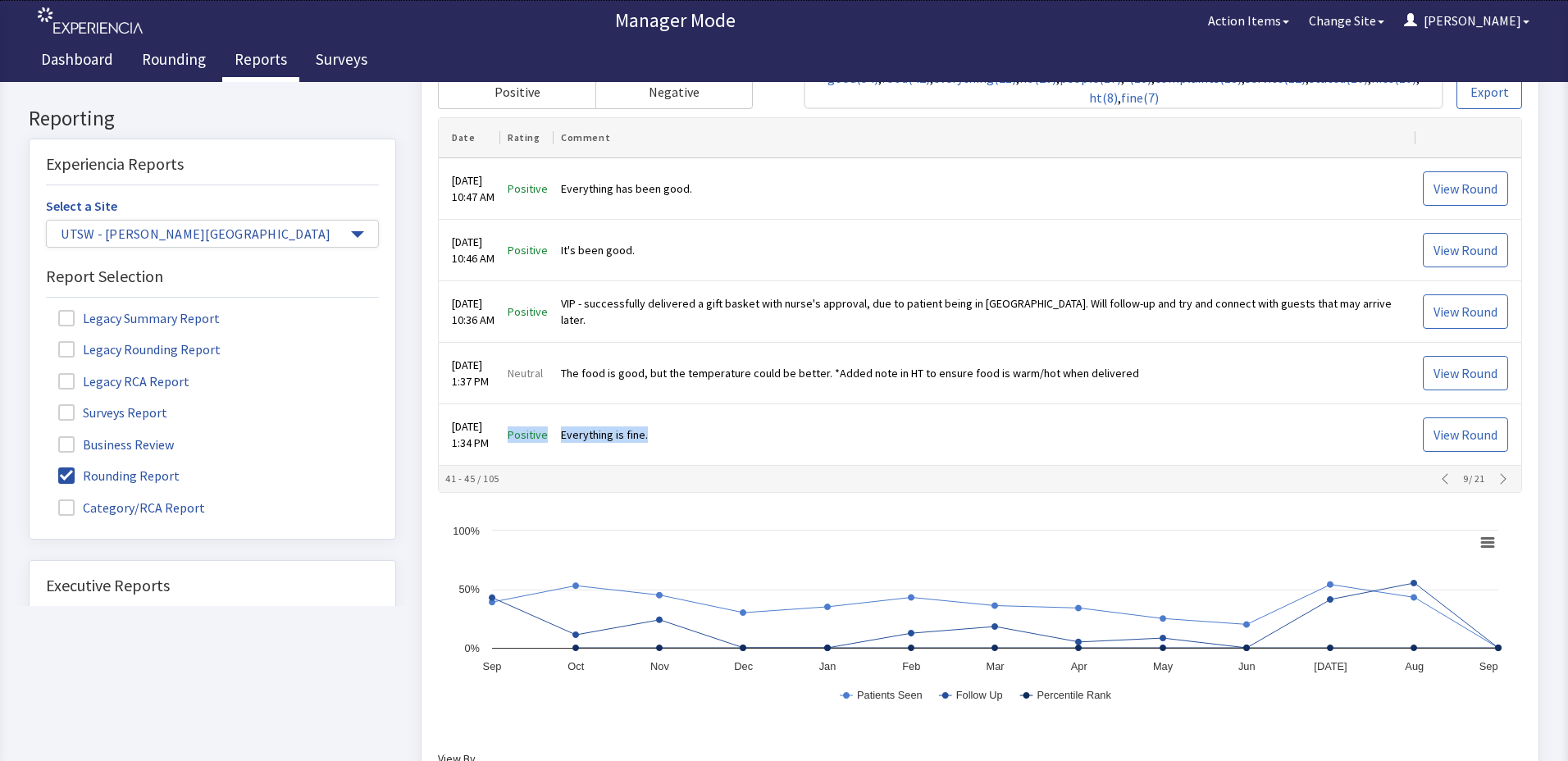
click at [1497, 474] on icon "button" at bounding box center [1503, 479] width 13 height 13
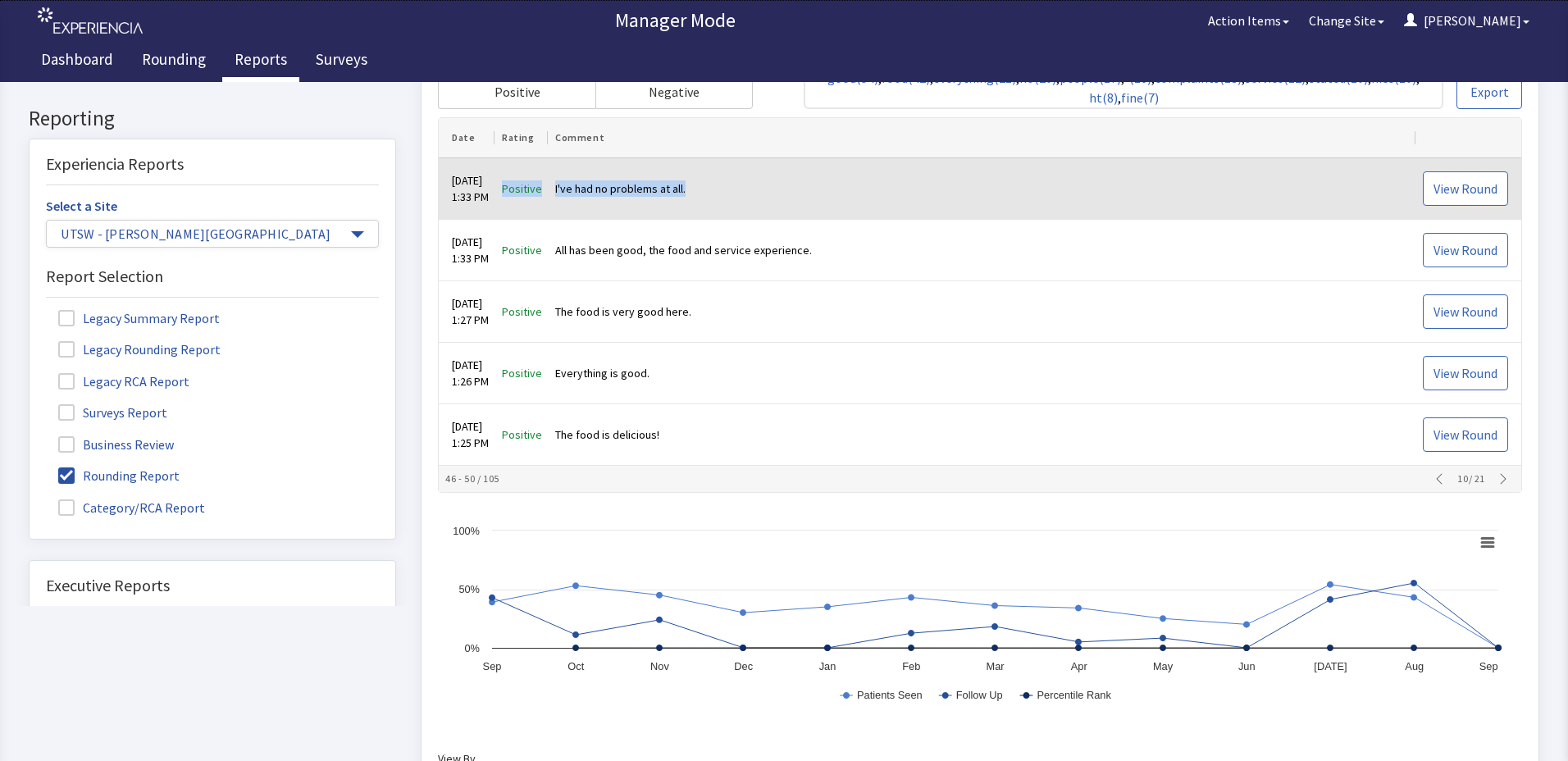
drag, startPoint x: 517, startPoint y: 189, endPoint x: 708, endPoint y: 192, distance: 191.0
click at [708, 192] on tr "Aug 27, 2025 1:33 PM Positive I've had no problems at all. View Round" at bounding box center [979, 189] width 1083 height 61
drag, startPoint x: 708, startPoint y: 192, endPoint x: 695, endPoint y: 184, distance: 15.3
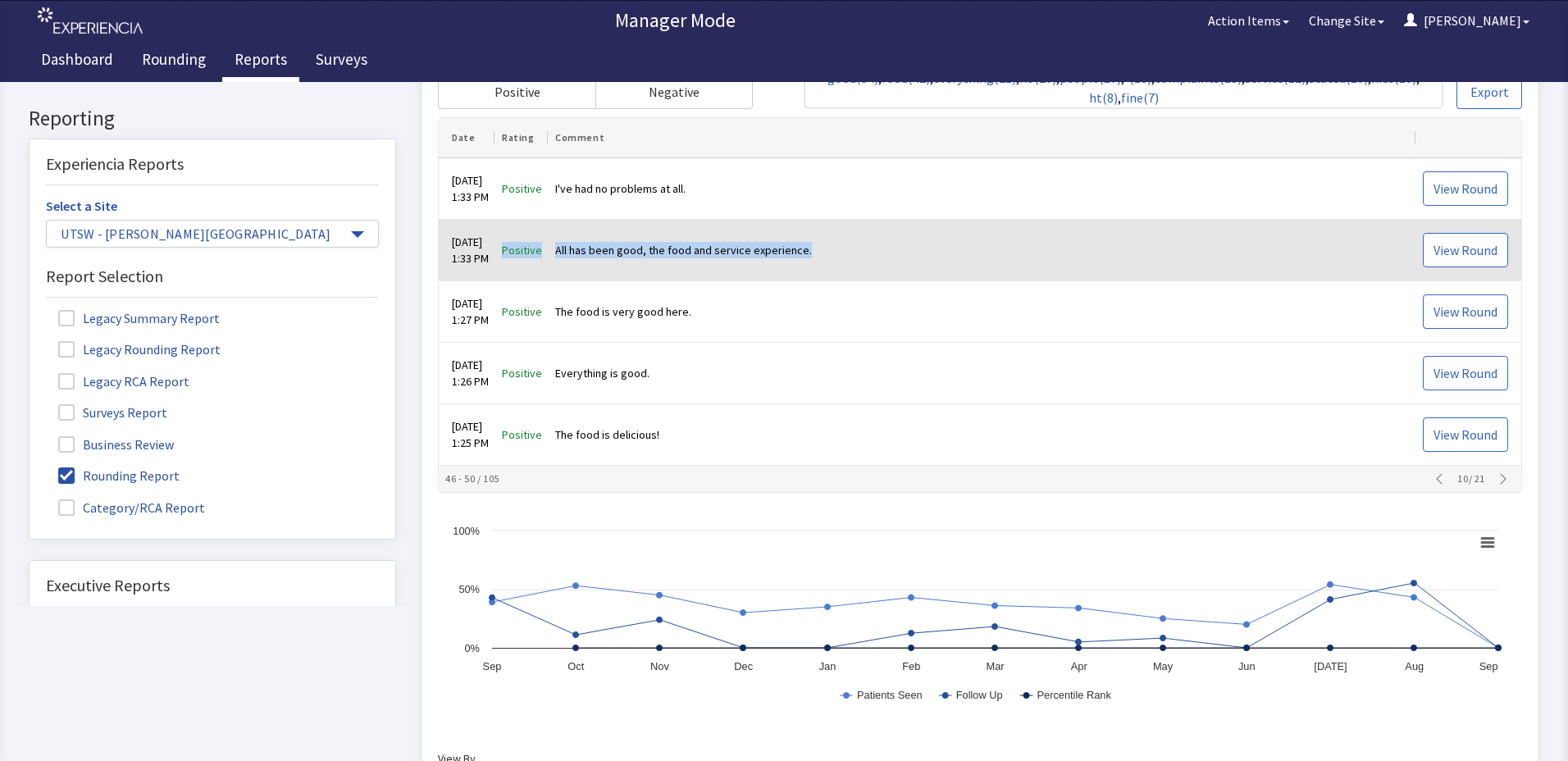
drag, startPoint x: 519, startPoint y: 251, endPoint x: 831, endPoint y: 254, distance: 312.0
click at [831, 254] on tr "Aug 27, 2025 1:33 PM Positive All has been good, the food and service experienc…" at bounding box center [979, 250] width 1083 height 61
drag, startPoint x: 831, startPoint y: 254, endPoint x: 805, endPoint y: 253, distance: 26.0
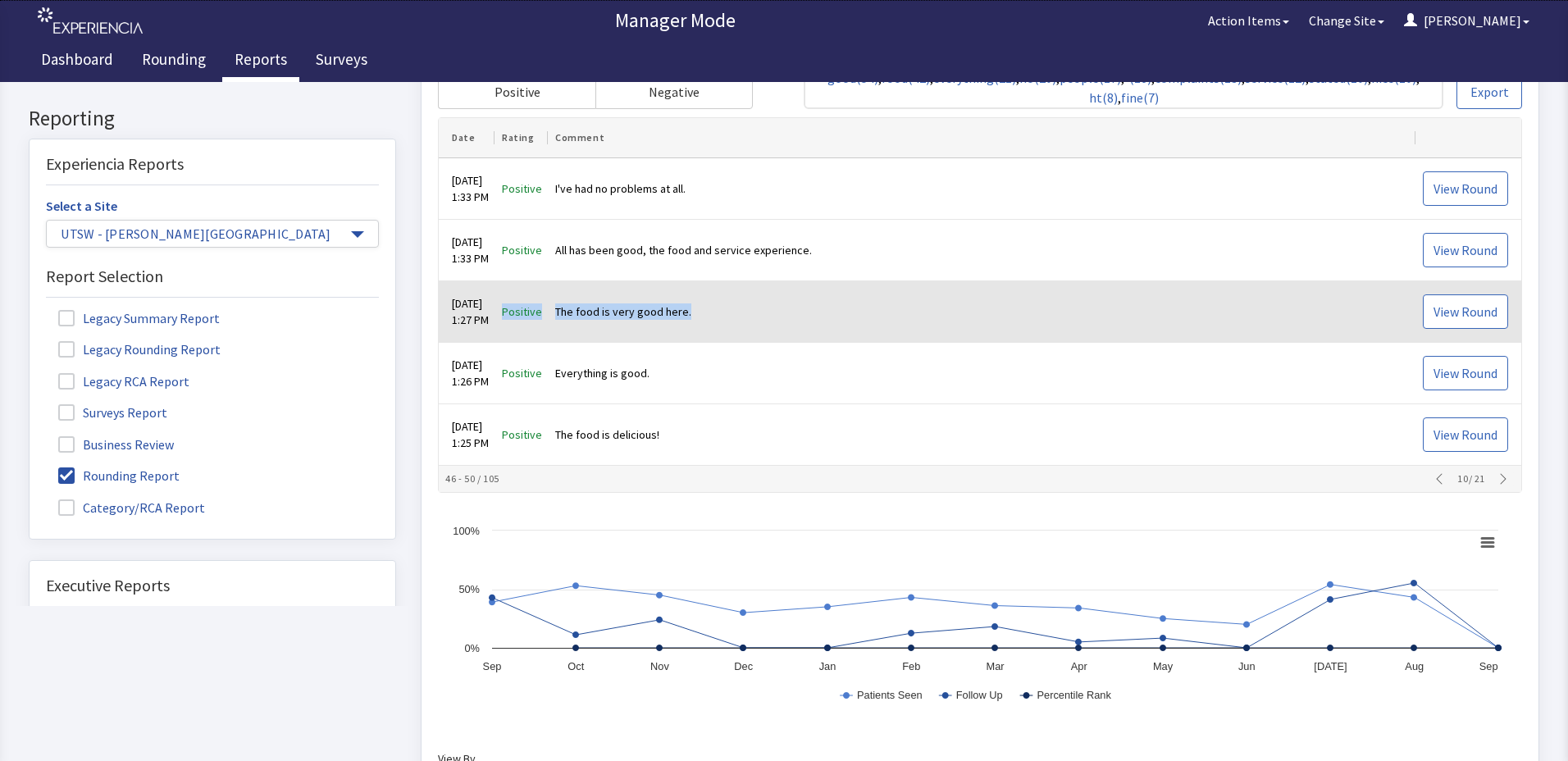
drag, startPoint x: 523, startPoint y: 313, endPoint x: 712, endPoint y: 323, distance: 189.3
click at [712, 323] on tr "Aug 27, 2025 1:27 PM Positive The food is very good here. View Round" at bounding box center [979, 313] width 1083 height 61
drag, startPoint x: 712, startPoint y: 323, endPoint x: 692, endPoint y: 311, distance: 23.3
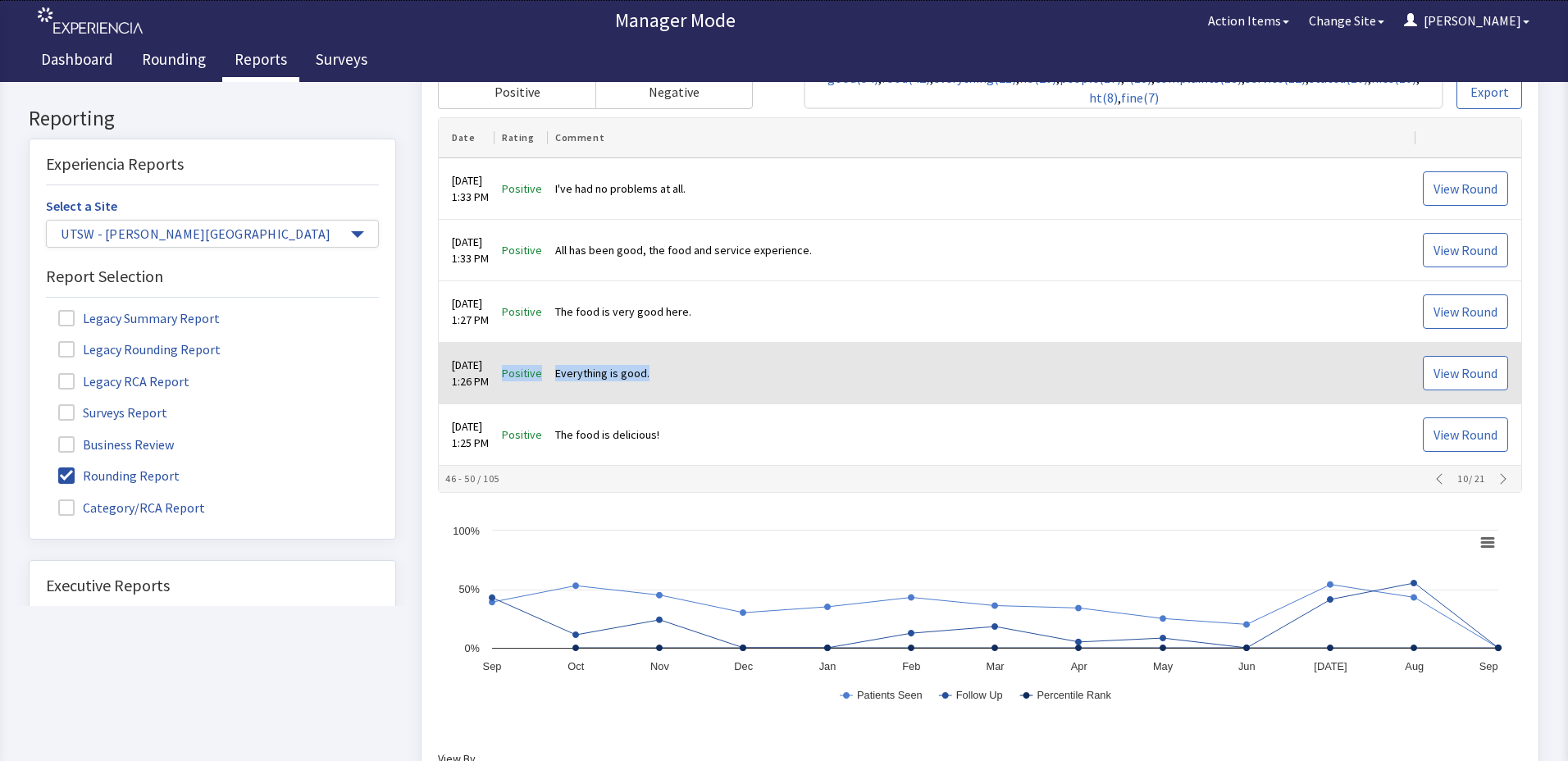
drag, startPoint x: 516, startPoint y: 375, endPoint x: 670, endPoint y: 373, distance: 154.0
click at [670, 373] on tr "Aug 27, 2025 1:26 PM Positive Everything is good. View Round" at bounding box center [979, 374] width 1083 height 61
drag, startPoint x: 670, startPoint y: 373, endPoint x: 642, endPoint y: 373, distance: 28.0
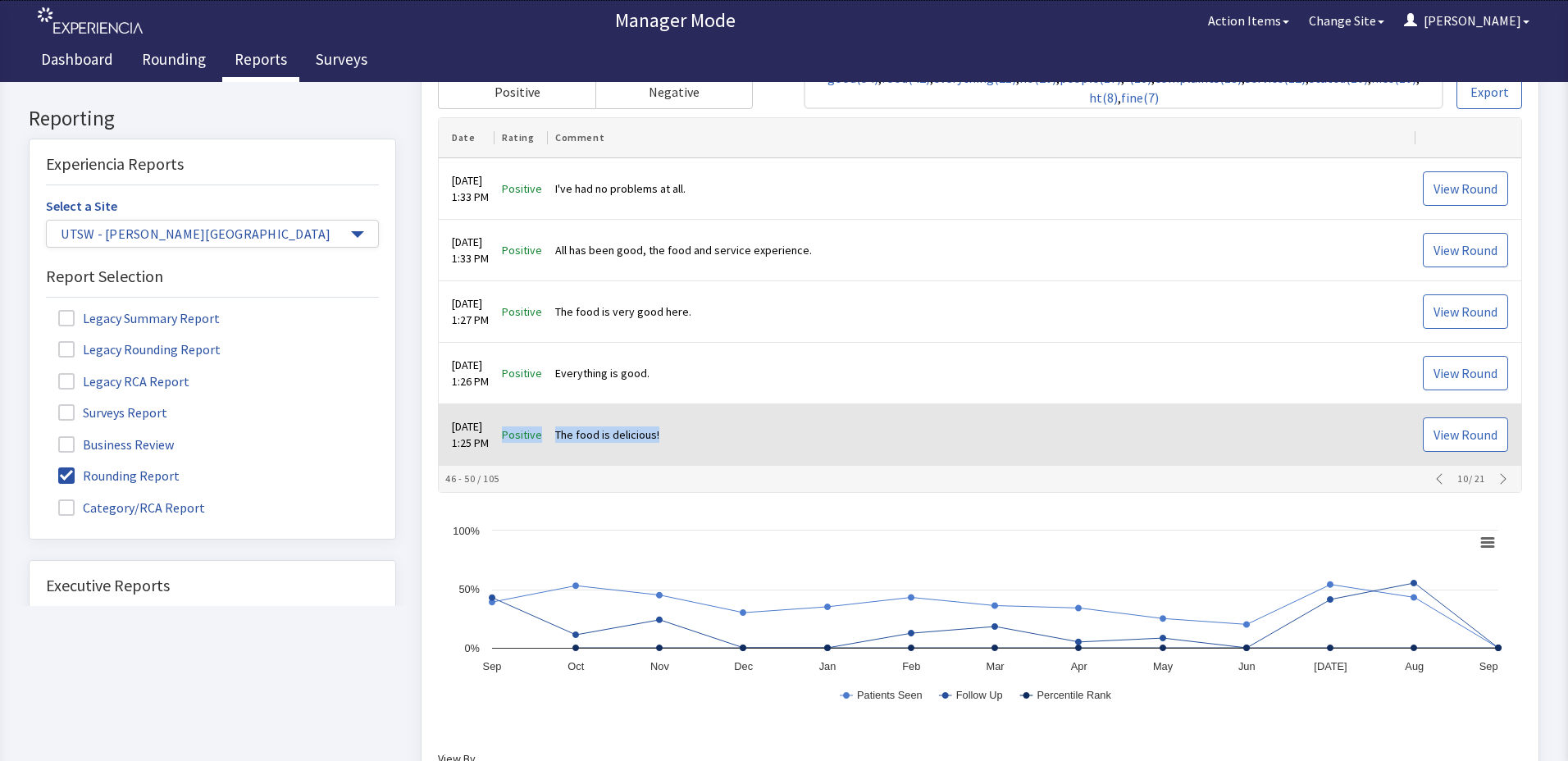
drag, startPoint x: 520, startPoint y: 433, endPoint x: 691, endPoint y: 436, distance: 171.0
click at [691, 436] on tr "Aug 27, 2025 1:25 PM Positive The food is delicious! View Round" at bounding box center [979, 436] width 1083 height 61
drag, startPoint x: 691, startPoint y: 436, endPoint x: 652, endPoint y: 439, distance: 39.1
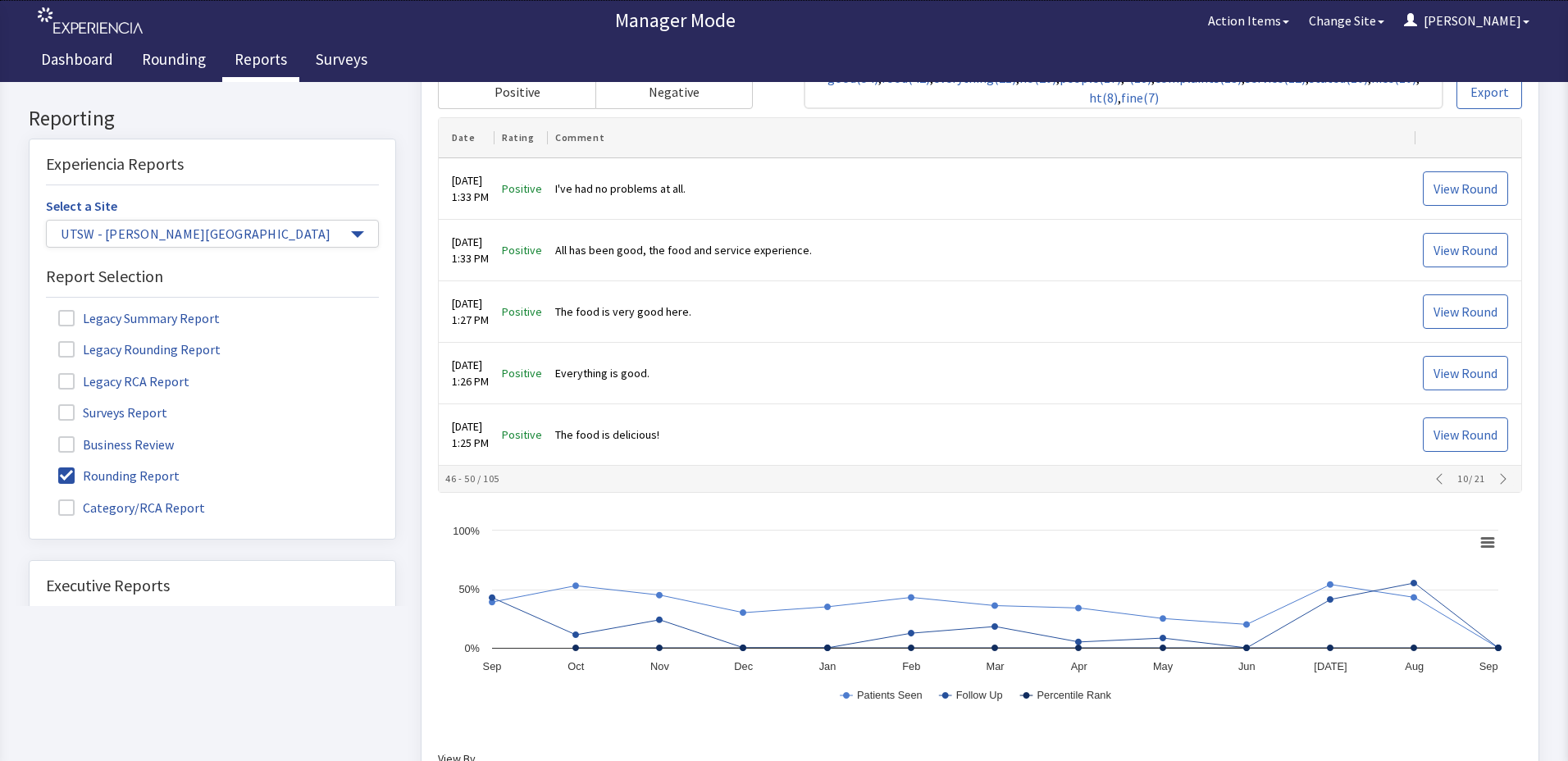
click at [1490, 486] on th "46 - 50 / 105 10 / 21" at bounding box center [979, 479] width 1083 height 26
click at [1497, 481] on icon "button" at bounding box center [1503, 479] width 13 height 13
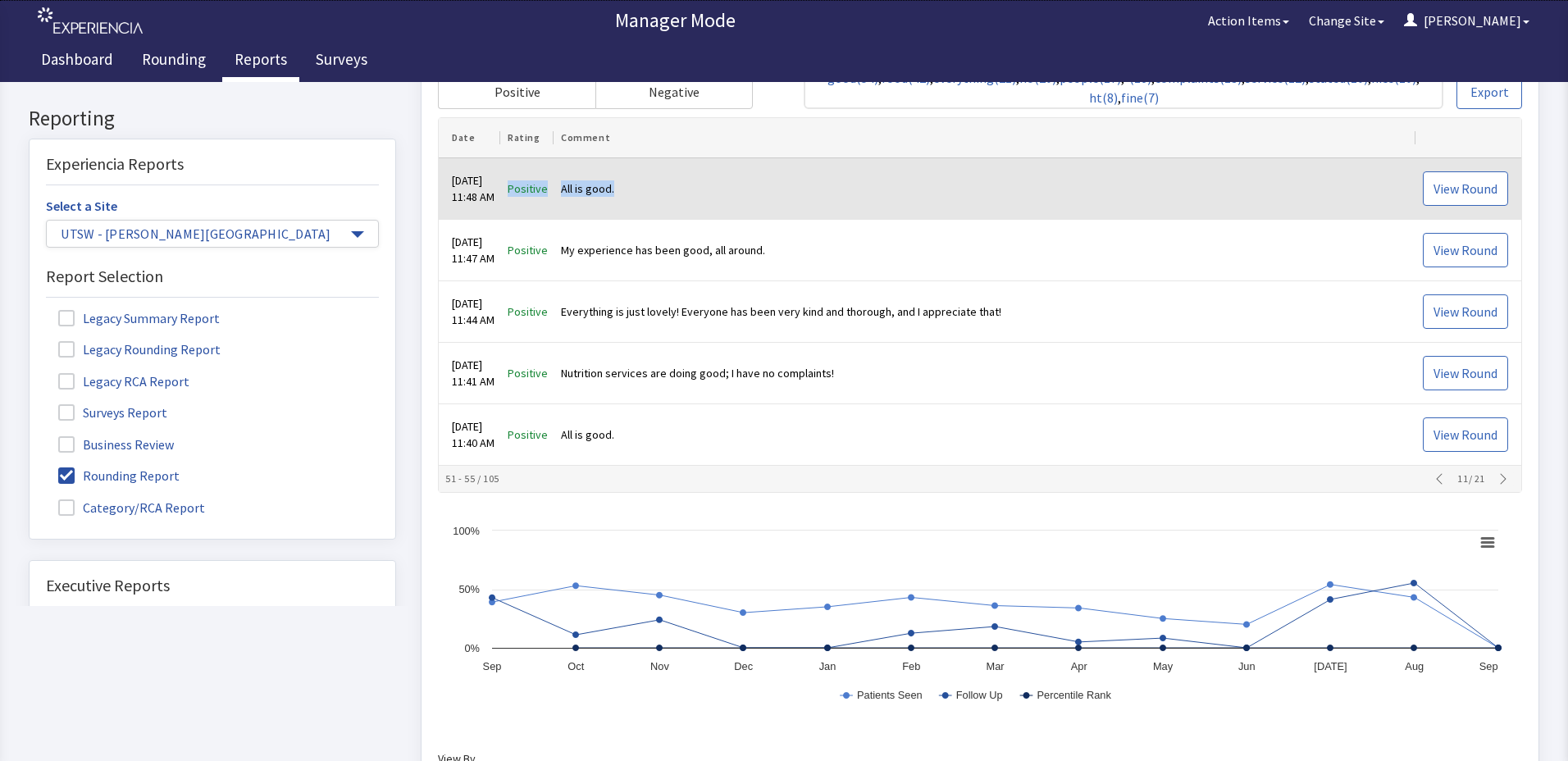
drag, startPoint x: 520, startPoint y: 188, endPoint x: 638, endPoint y: 194, distance: 118.2
click at [638, 194] on tr "Aug 27, 2025 11:48 AM Positive All is good. View Round" at bounding box center [979, 189] width 1083 height 61
drag, startPoint x: 638, startPoint y: 194, endPoint x: 620, endPoint y: 187, distance: 19.3
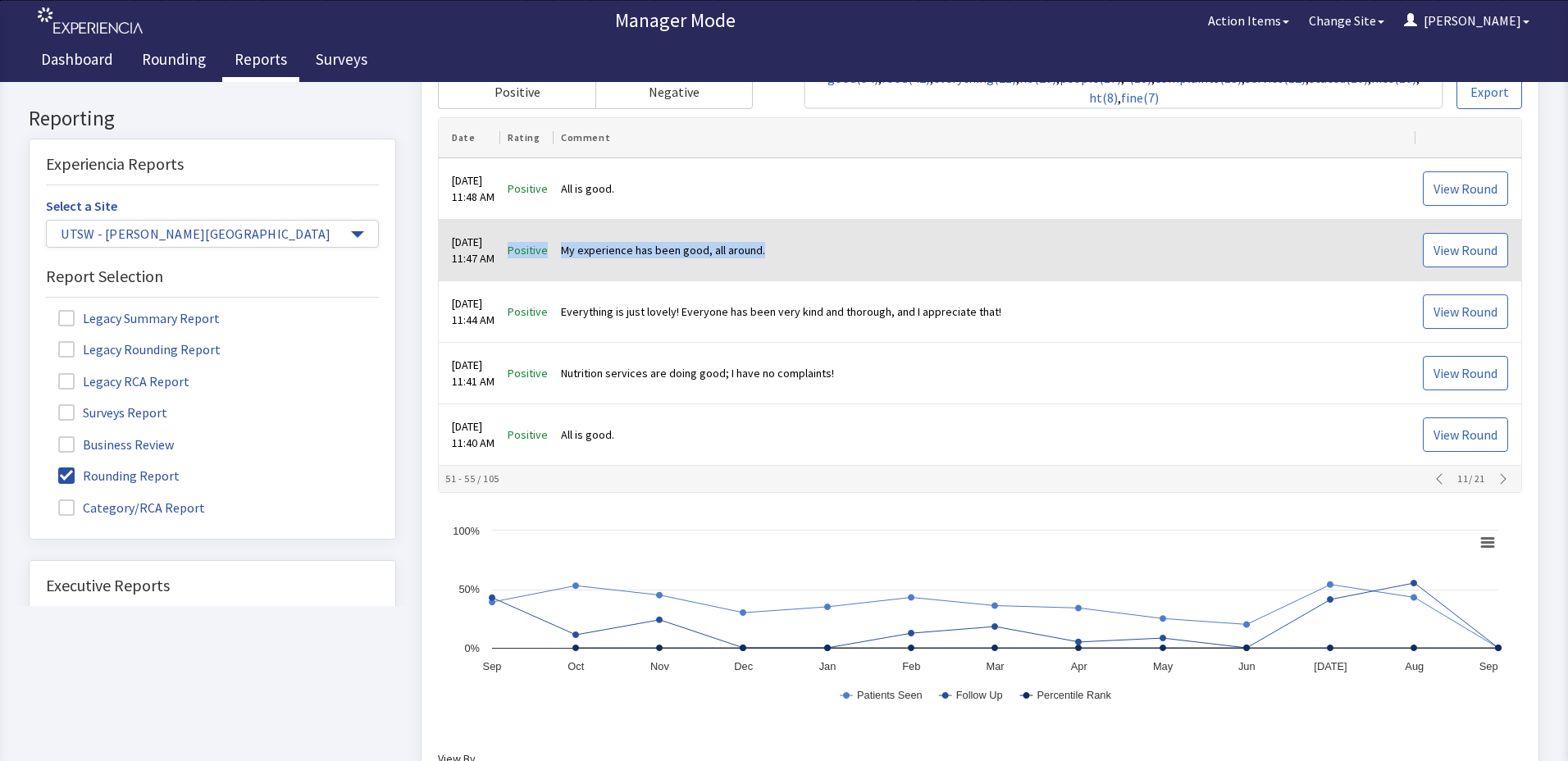
drag, startPoint x: 524, startPoint y: 247, endPoint x: 785, endPoint y: 260, distance: 261.3
click at [785, 260] on tr "Aug 27, 2025 11:47 AM Positive My experience has been good, all around. View Ro…" at bounding box center [979, 250] width 1083 height 61
drag, startPoint x: 785, startPoint y: 260, endPoint x: 728, endPoint y: 247, distance: 58.5
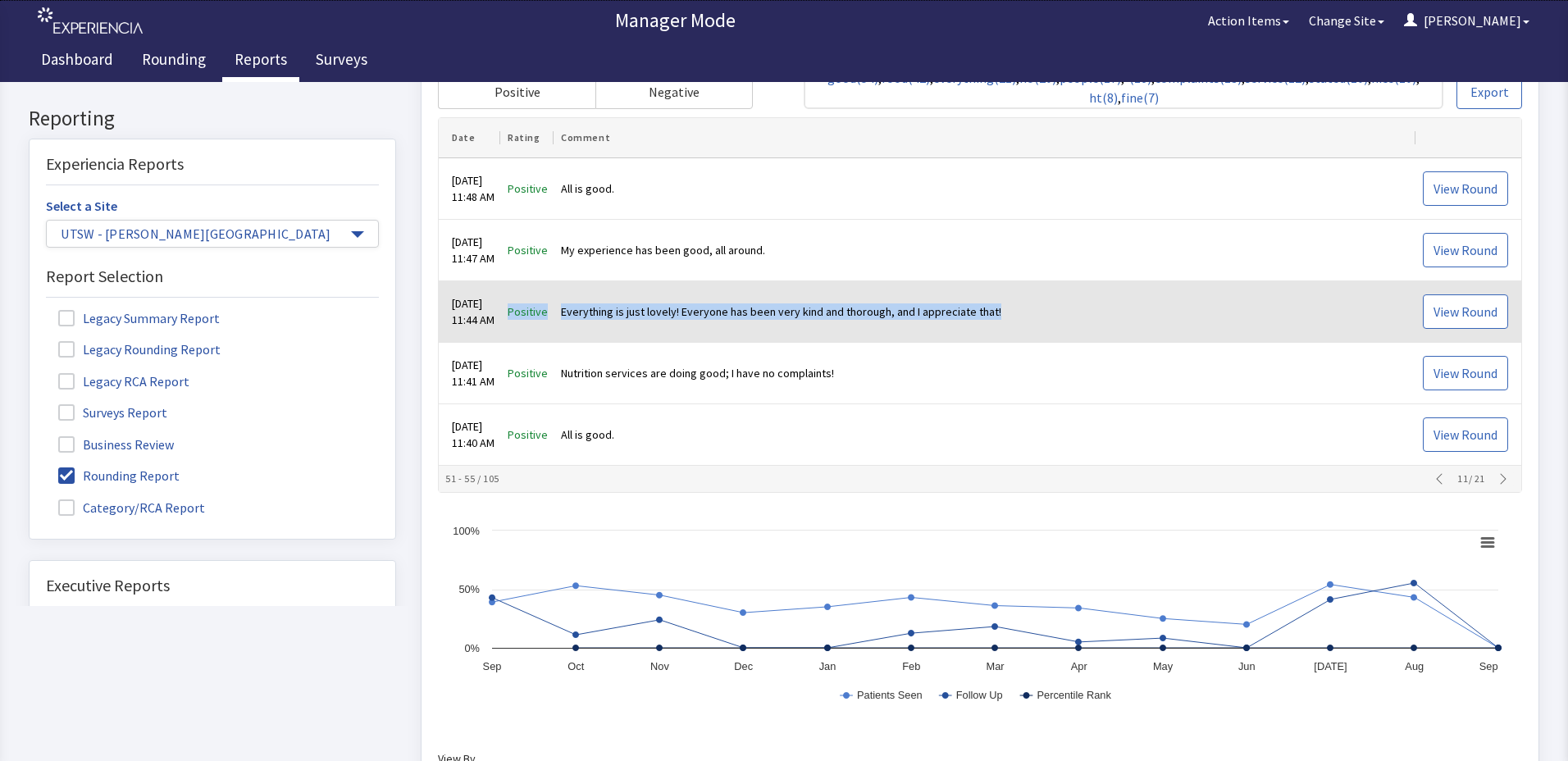
drag, startPoint x: 521, startPoint y: 313, endPoint x: 1021, endPoint y: 329, distance: 500.3
click at [1021, 329] on tr "Aug 27, 2025 11:44 AM Positive Everything is just lovely! Everyone has been ver…" at bounding box center [979, 313] width 1083 height 61
drag, startPoint x: 1021, startPoint y: 329, endPoint x: 1000, endPoint y: 309, distance: 29.0
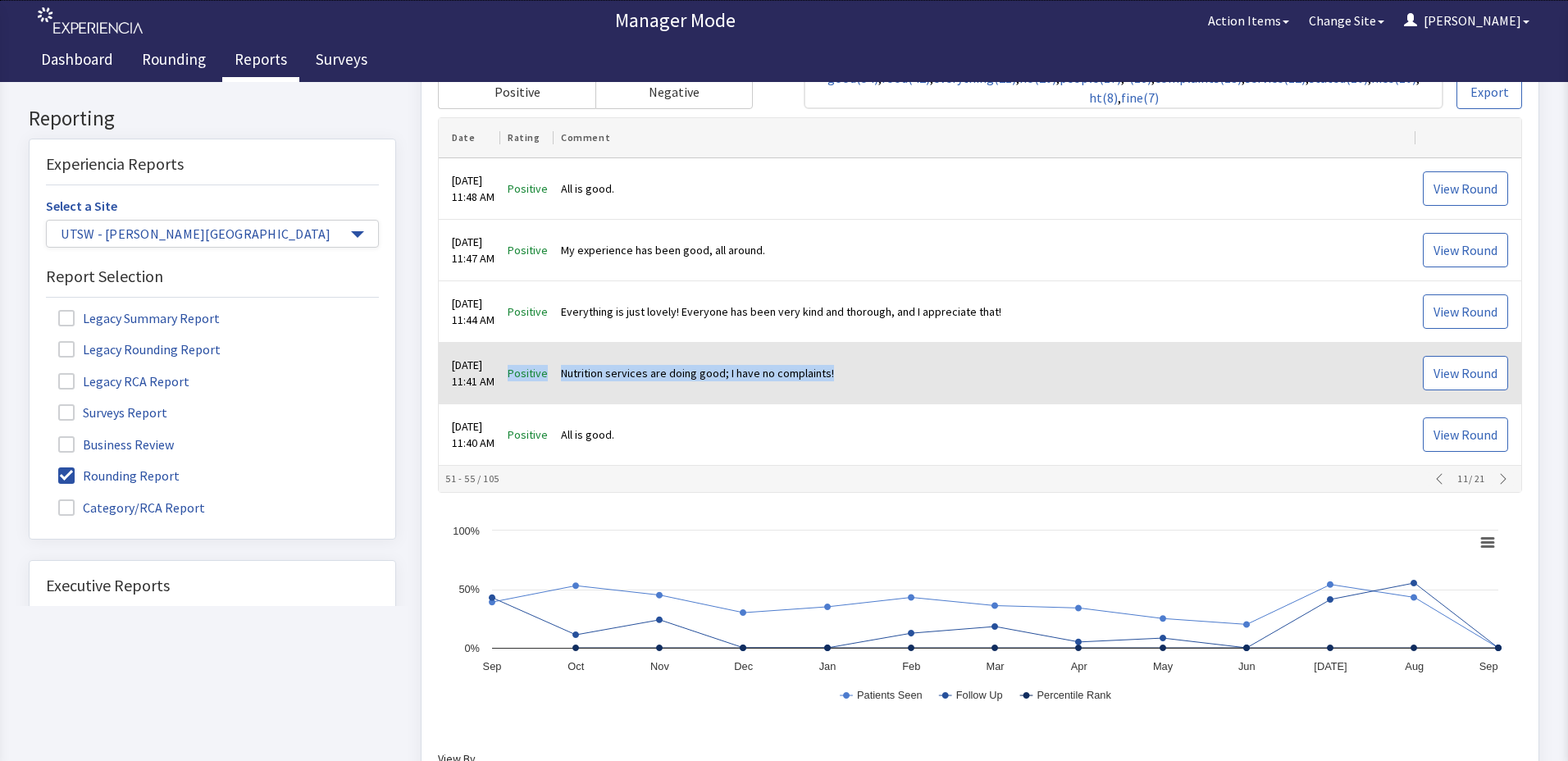
drag, startPoint x: 522, startPoint y: 371, endPoint x: 860, endPoint y: 381, distance: 338.1
click at [860, 381] on tr "Aug 27, 2025 11:41 AM Positive Nutrition services are doing good; I have no com…" at bounding box center [979, 374] width 1083 height 61
drag, startPoint x: 860, startPoint y: 381, endPoint x: 821, endPoint y: 370, distance: 40.5
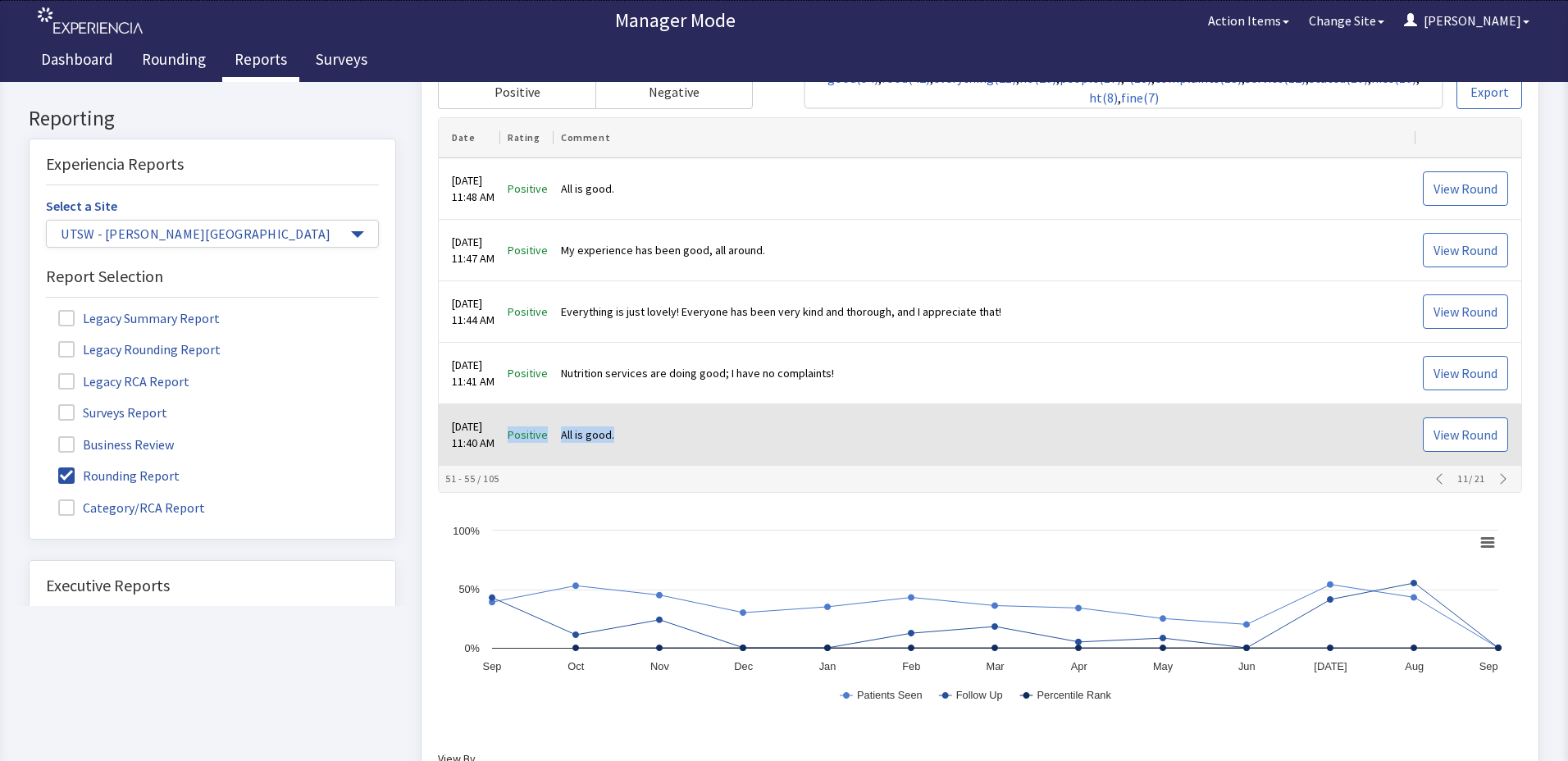
drag, startPoint x: 523, startPoint y: 431, endPoint x: 634, endPoint y: 437, distance: 111.2
click at [634, 437] on tr "Aug 27, 2025 11:40 AM Positive All is good. View Round" at bounding box center [979, 436] width 1083 height 61
drag, startPoint x: 634, startPoint y: 437, endPoint x: 619, endPoint y: 435, distance: 15.1
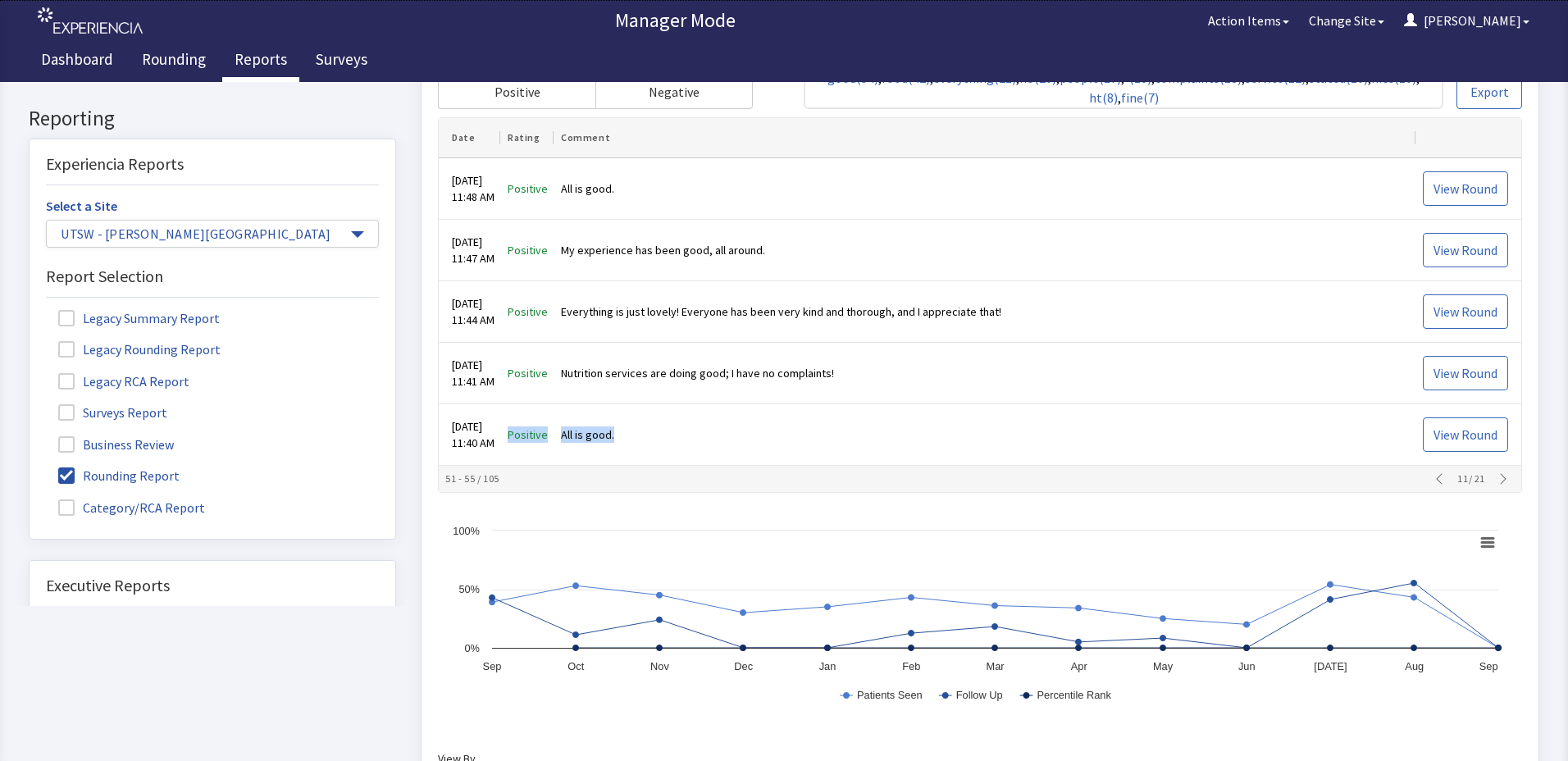
click at [1497, 481] on icon "button" at bounding box center [1503, 479] width 13 height 13
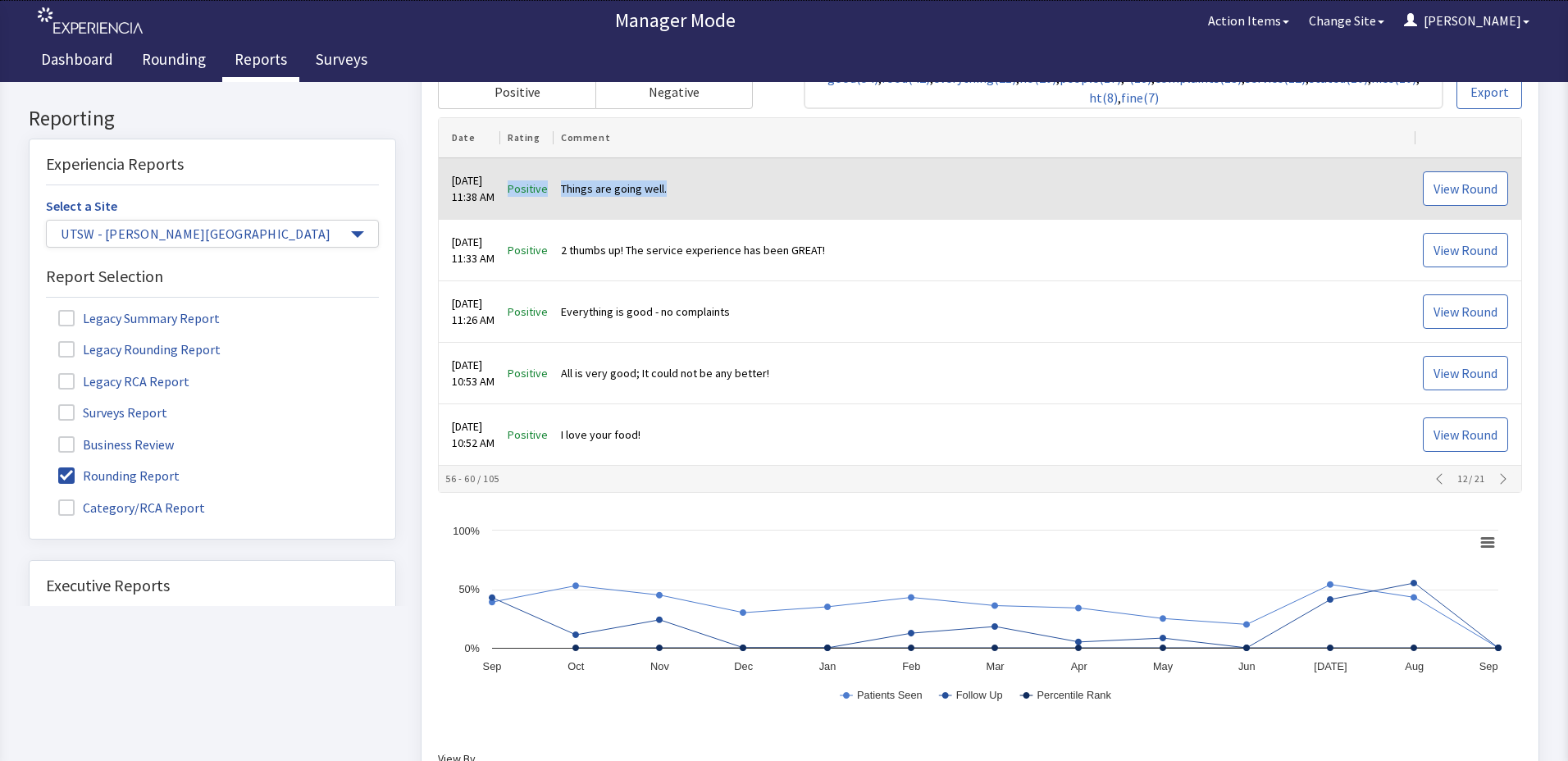
drag, startPoint x: 516, startPoint y: 189, endPoint x: 695, endPoint y: 186, distance: 179.0
click at [695, 186] on tr "Aug 27, 2025 11:38 AM Positive Things are going well. View Round" at bounding box center [979, 189] width 1083 height 61
drag, startPoint x: 695, startPoint y: 186, endPoint x: 645, endPoint y: 190, distance: 50.2
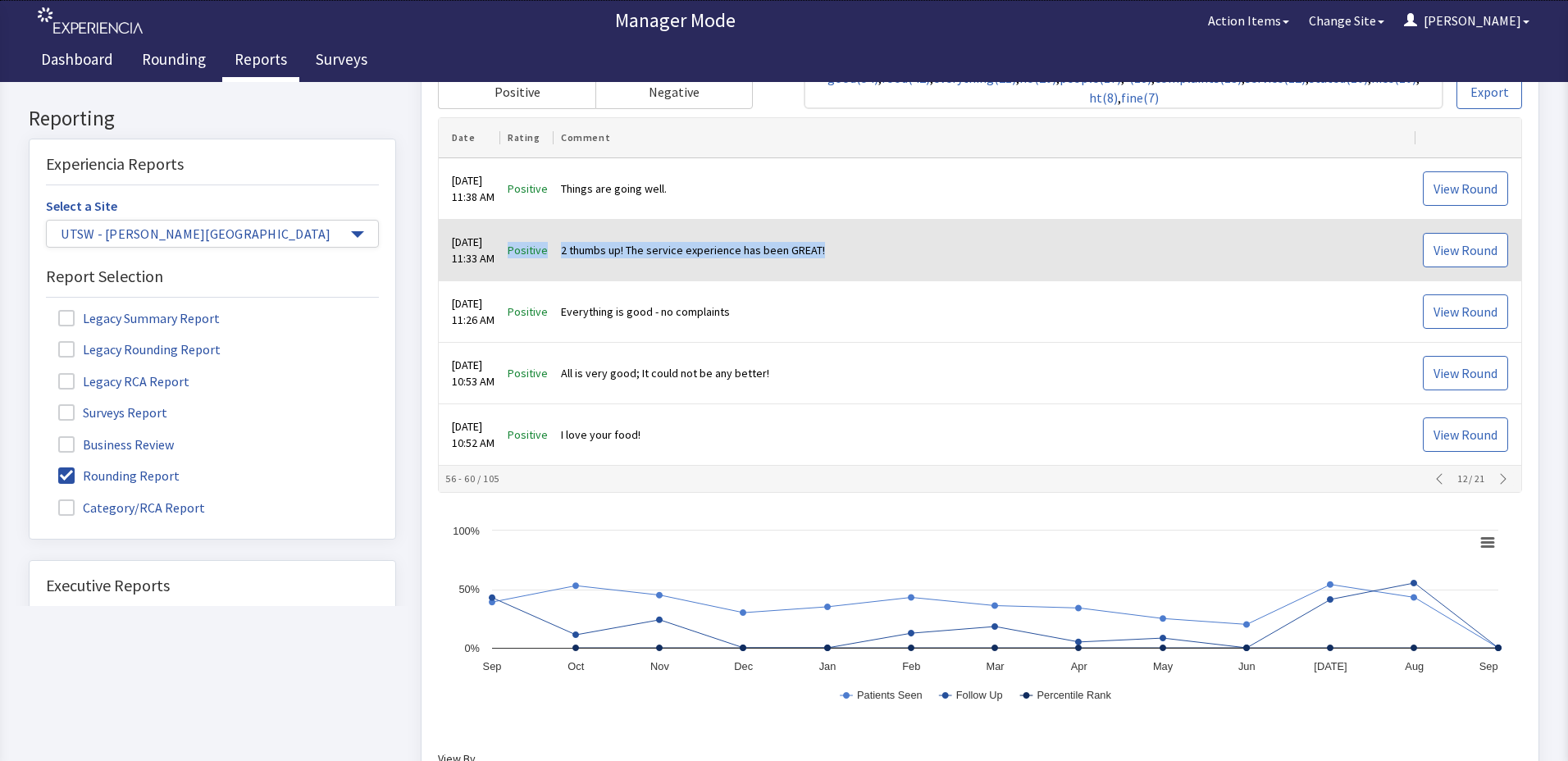
drag, startPoint x: 520, startPoint y: 248, endPoint x: 873, endPoint y: 259, distance: 353.2
click at [873, 259] on tr "Aug 27, 2025 11:33 AM Positive 2 thumbs up! The service experience has been GRE…" at bounding box center [979, 250] width 1083 height 61
drag, startPoint x: 873, startPoint y: 259, endPoint x: 816, endPoint y: 246, distance: 58.5
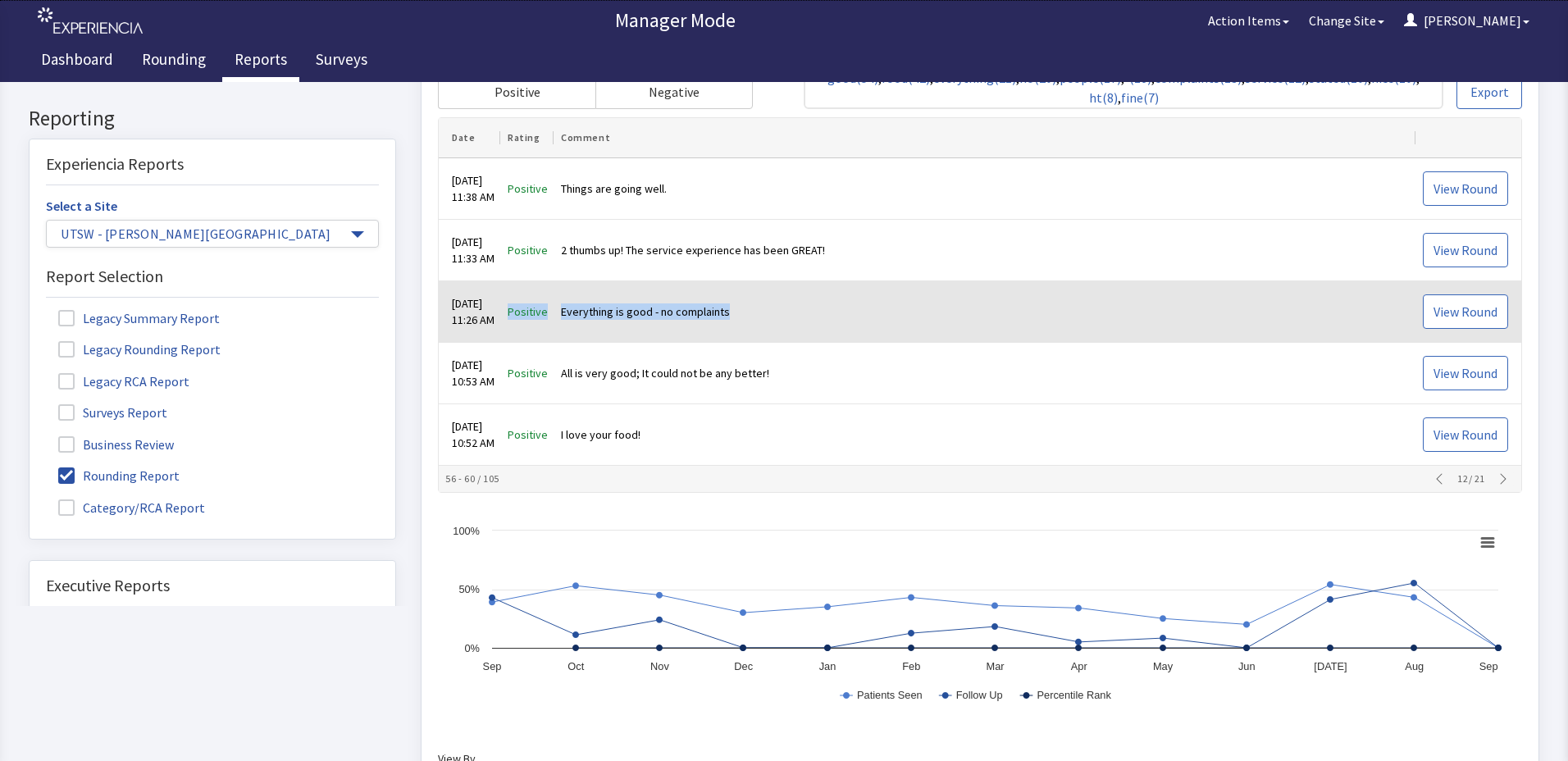
drag, startPoint x: 520, startPoint y: 312, endPoint x: 770, endPoint y: 319, distance: 250.1
click at [770, 319] on tr "Aug 27, 2025 11:26 AM Positive Everything is good - no complaints View Round" at bounding box center [979, 313] width 1083 height 61
drag, startPoint x: 770, startPoint y: 319, endPoint x: 667, endPoint y: 314, distance: 103.1
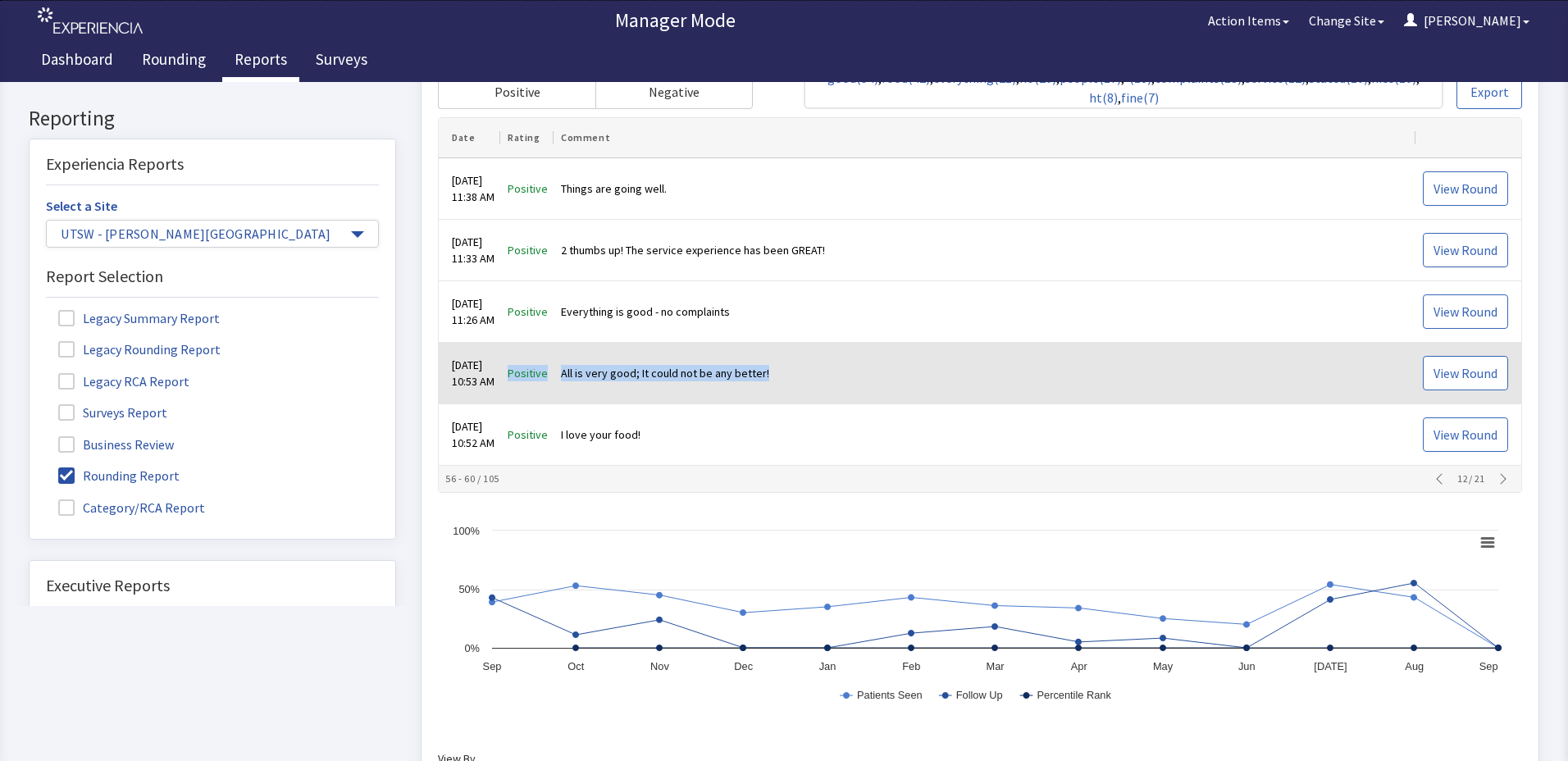
drag, startPoint x: 524, startPoint y: 374, endPoint x: 784, endPoint y: 380, distance: 260.1
click at [784, 380] on tr "Aug 27, 2025 10:53 AM Positive All is very good; It could not be any better! Vi…" at bounding box center [979, 374] width 1083 height 61
drag, startPoint x: 784, startPoint y: 380, endPoint x: 761, endPoint y: 372, distance: 24.4
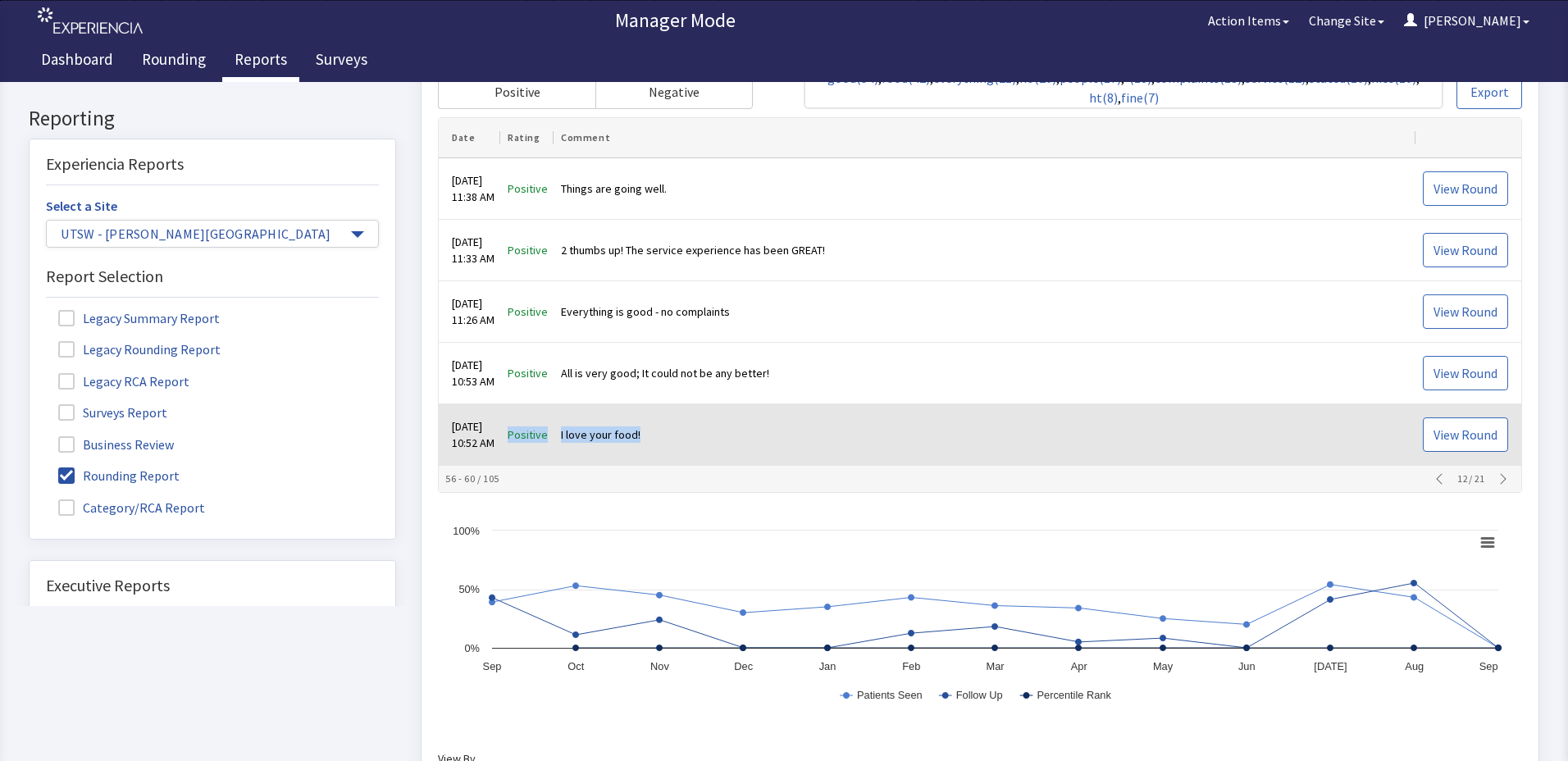
drag, startPoint x: 518, startPoint y: 436, endPoint x: 676, endPoint y: 440, distance: 158.1
click at [676, 440] on tr "Aug 27, 2025 10:52 AM Positive I love your food! View Round" at bounding box center [979, 436] width 1083 height 61
drag, startPoint x: 676, startPoint y: 440, endPoint x: 602, endPoint y: 433, distance: 74.3
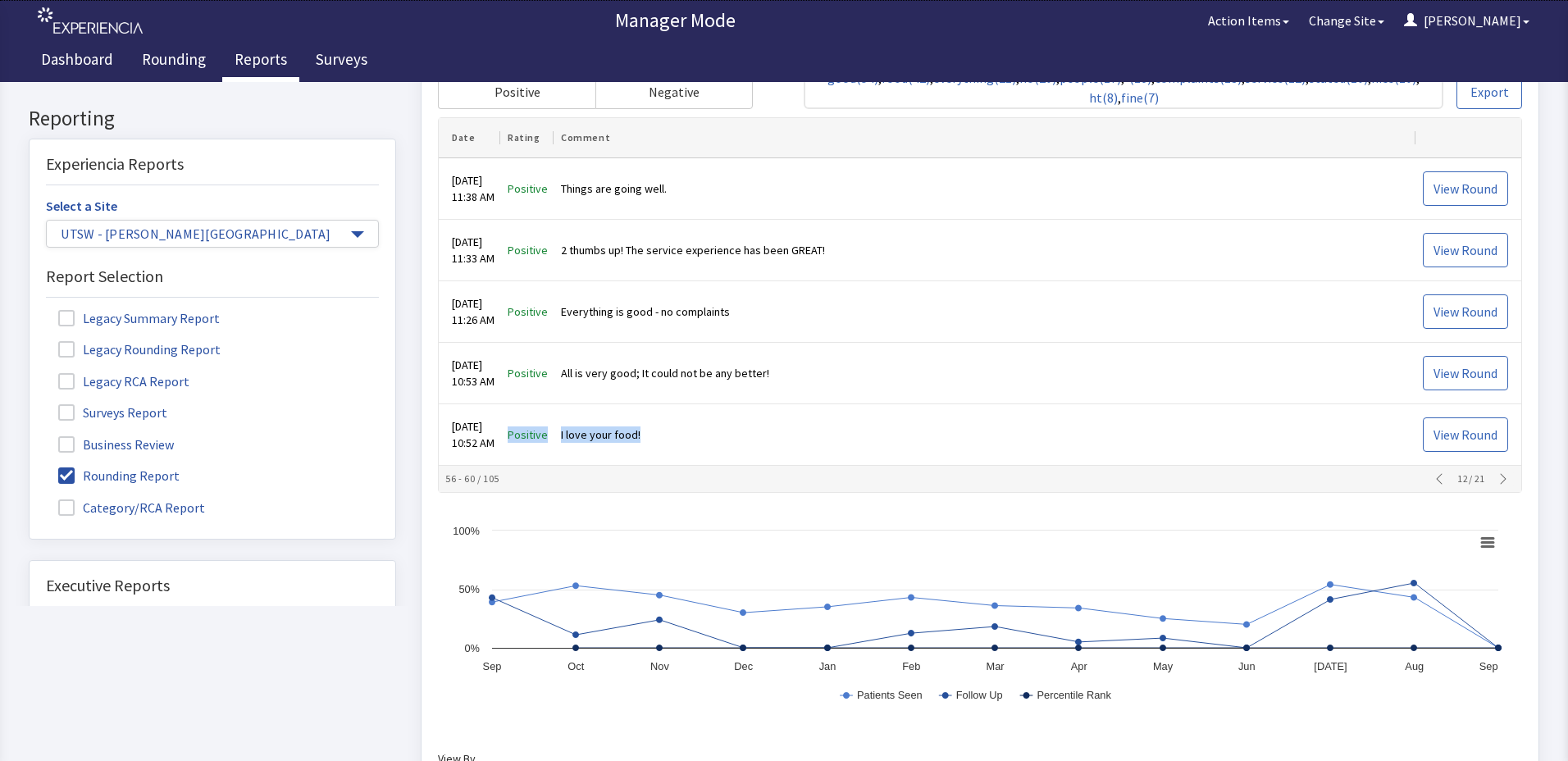
click at [1497, 482] on icon "button" at bounding box center [1503, 479] width 13 height 13
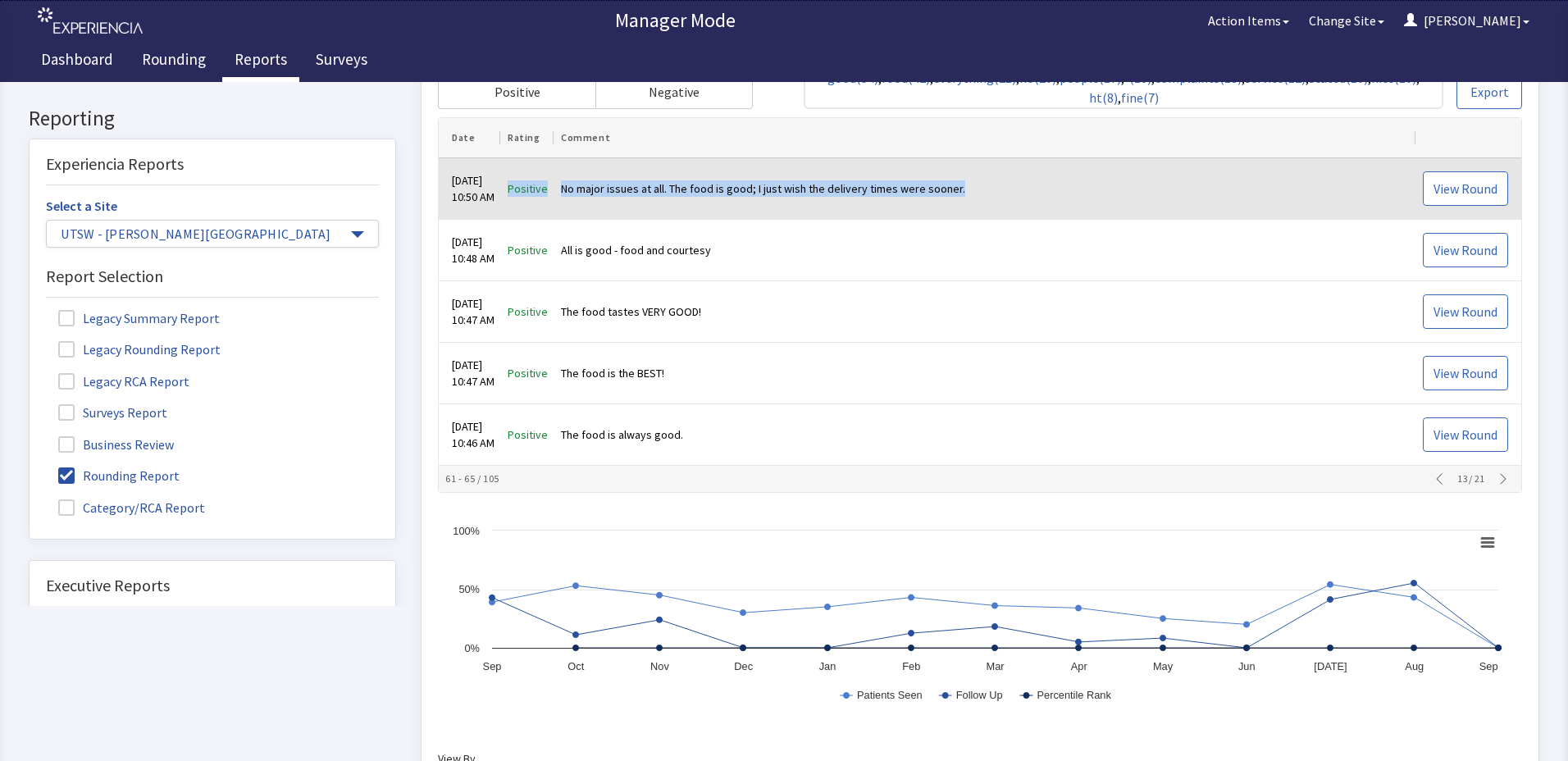
drag, startPoint x: 520, startPoint y: 189, endPoint x: 977, endPoint y: 203, distance: 457.2
click at [977, 203] on tr "Aug 27, 2025 10:50 AM Positive No major issues at all. The food is good; I just…" at bounding box center [979, 189] width 1083 height 61
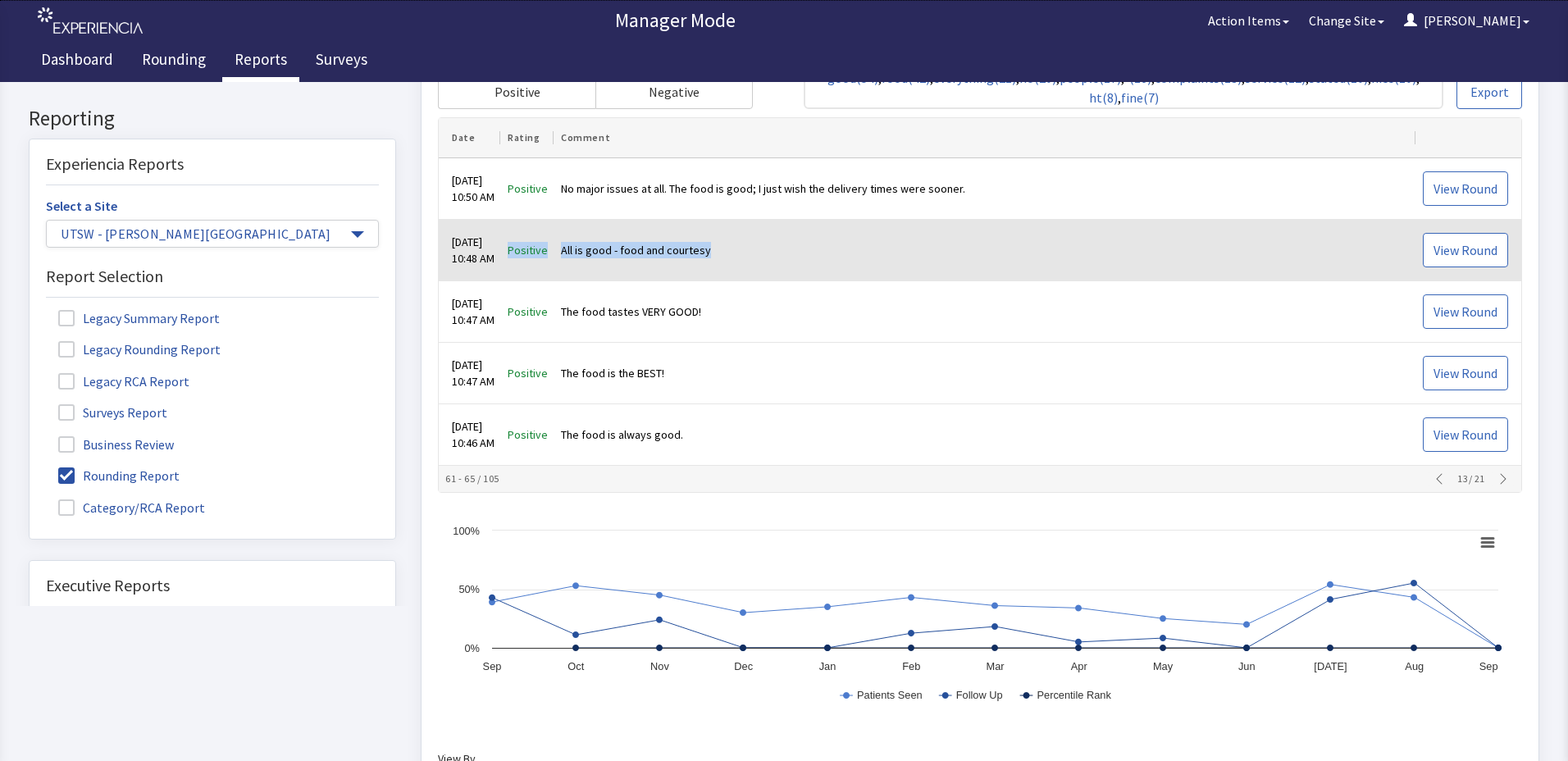
drag, startPoint x: 516, startPoint y: 254, endPoint x: 748, endPoint y: 247, distance: 232.1
click at [748, 247] on tr "Aug 27, 2025 10:48 AM Positive All is good - food and courtesy View Round" at bounding box center [979, 250] width 1083 height 61
drag, startPoint x: 748, startPoint y: 247, endPoint x: 671, endPoint y: 247, distance: 77.0
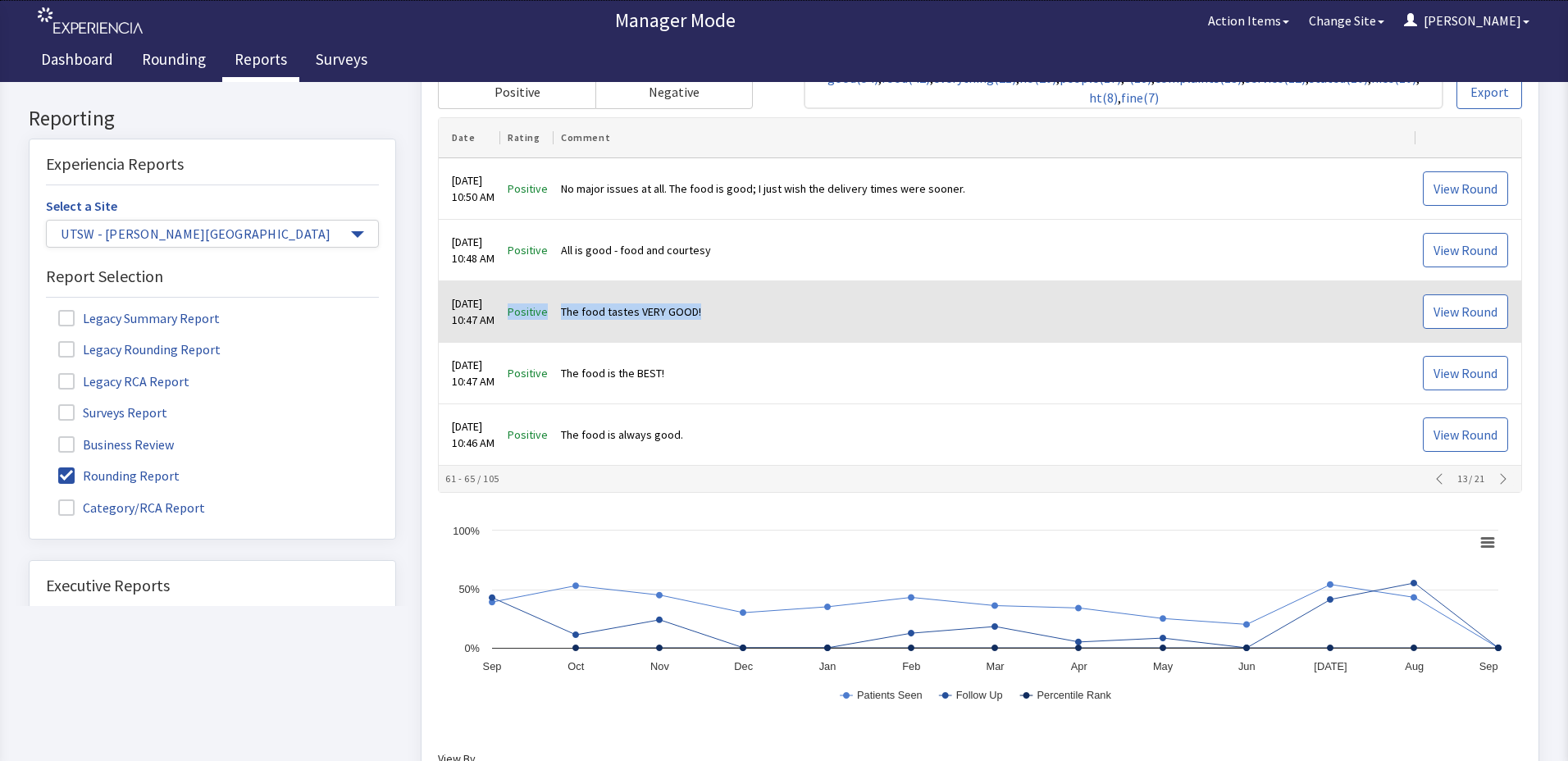
drag, startPoint x: 516, startPoint y: 314, endPoint x: 733, endPoint y: 309, distance: 217.1
click at [733, 309] on tr "Aug 27, 2025 10:47 AM Positive The food tastes VERY GOOD! View Round" at bounding box center [979, 313] width 1083 height 61
drag, startPoint x: 733, startPoint y: 309, endPoint x: 684, endPoint y: 307, distance: 49.0
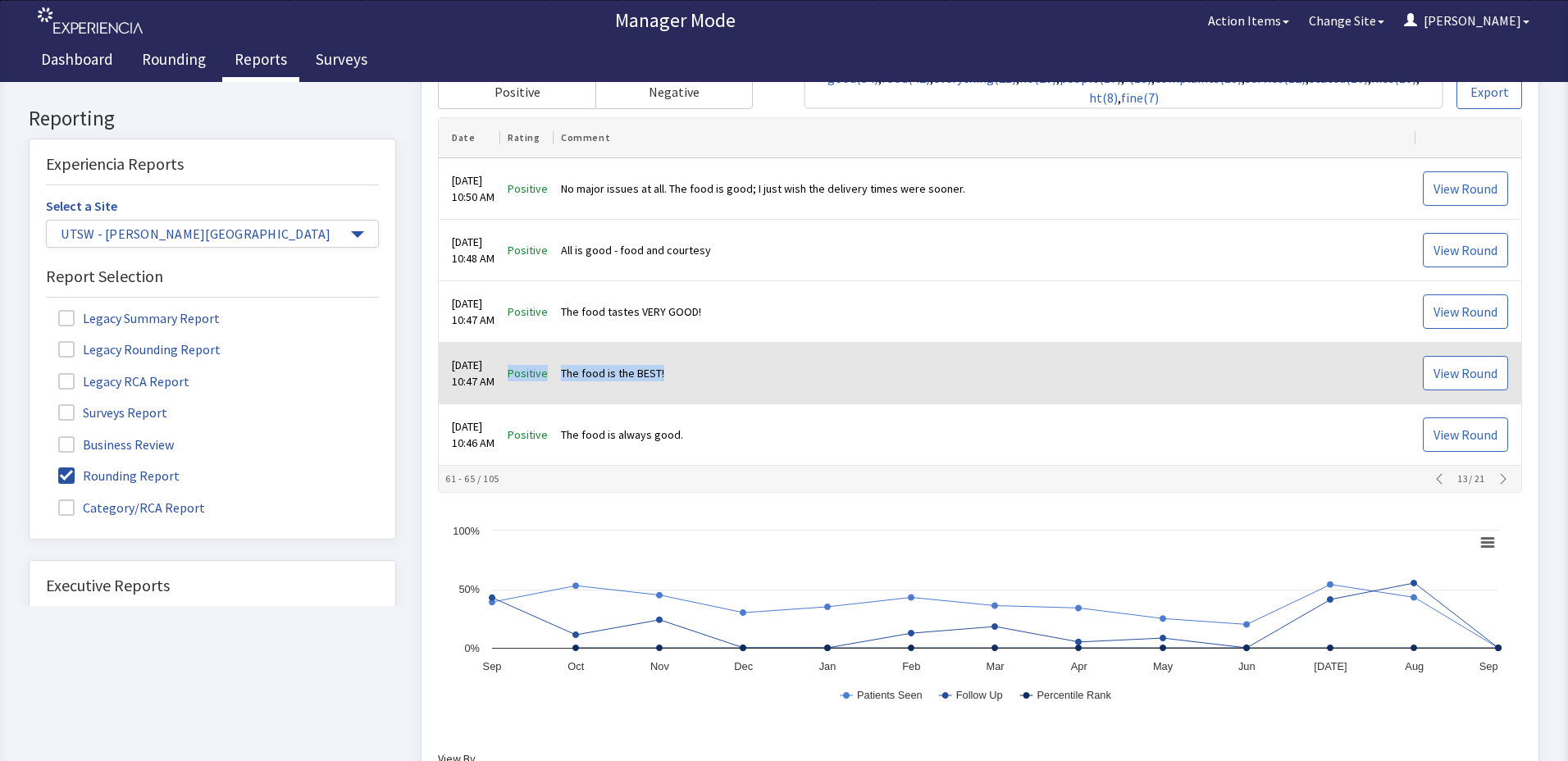
drag, startPoint x: 522, startPoint y: 374, endPoint x: 681, endPoint y: 370, distance: 159.1
click at [681, 370] on tr "Aug 27, 2025 10:47 AM Positive The food is the BEST! View Round" at bounding box center [979, 374] width 1083 height 61
drag, startPoint x: 681, startPoint y: 370, endPoint x: 661, endPoint y: 367, distance: 20.2
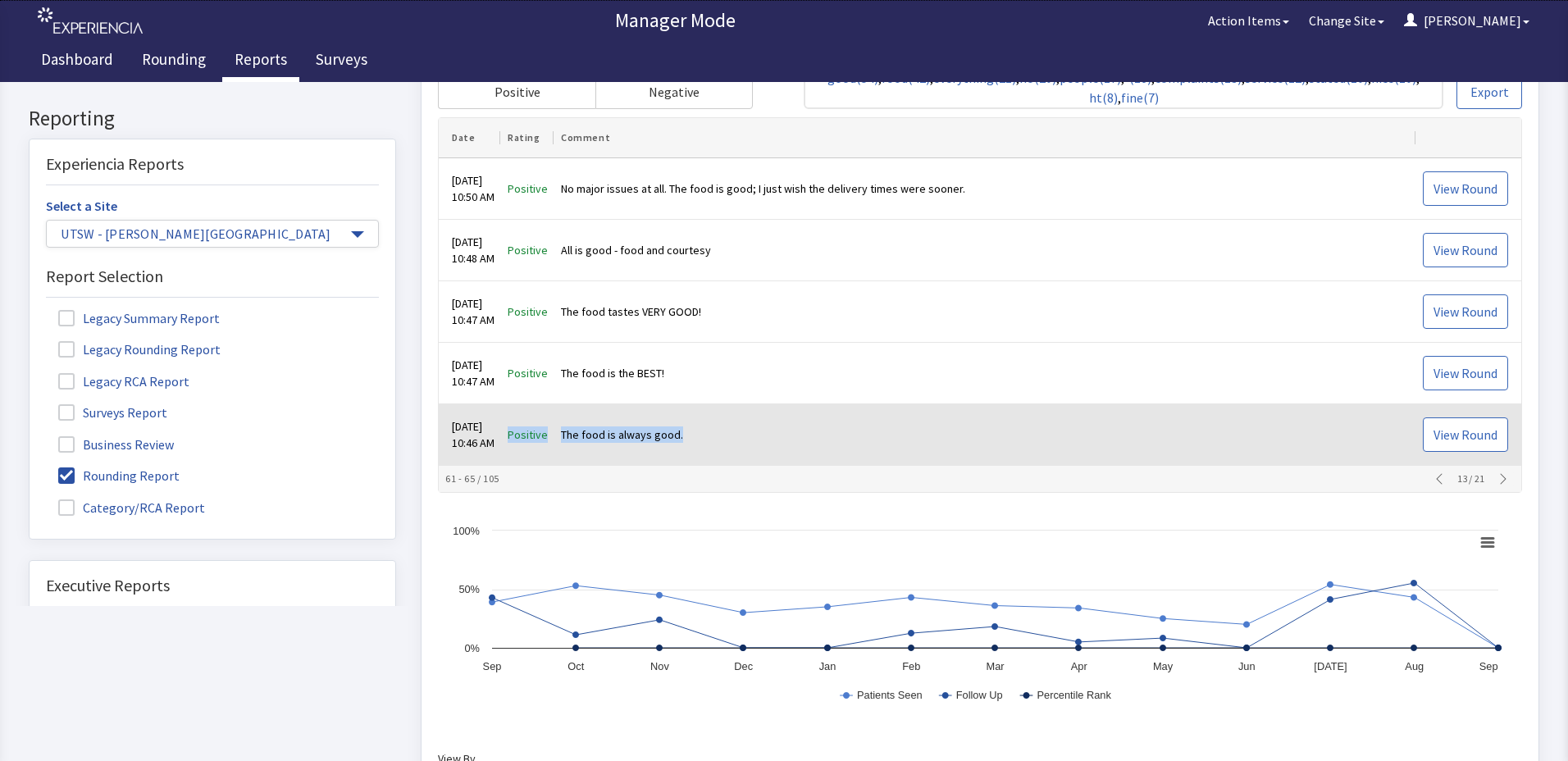
drag, startPoint x: 518, startPoint y: 434, endPoint x: 703, endPoint y: 442, distance: 185.2
click at [703, 442] on tr "Aug 27, 2025 10:46 AM Positive The food is always good. View Round" at bounding box center [979, 436] width 1083 height 61
drag, startPoint x: 703, startPoint y: 442, endPoint x: 645, endPoint y: 438, distance: 58.1
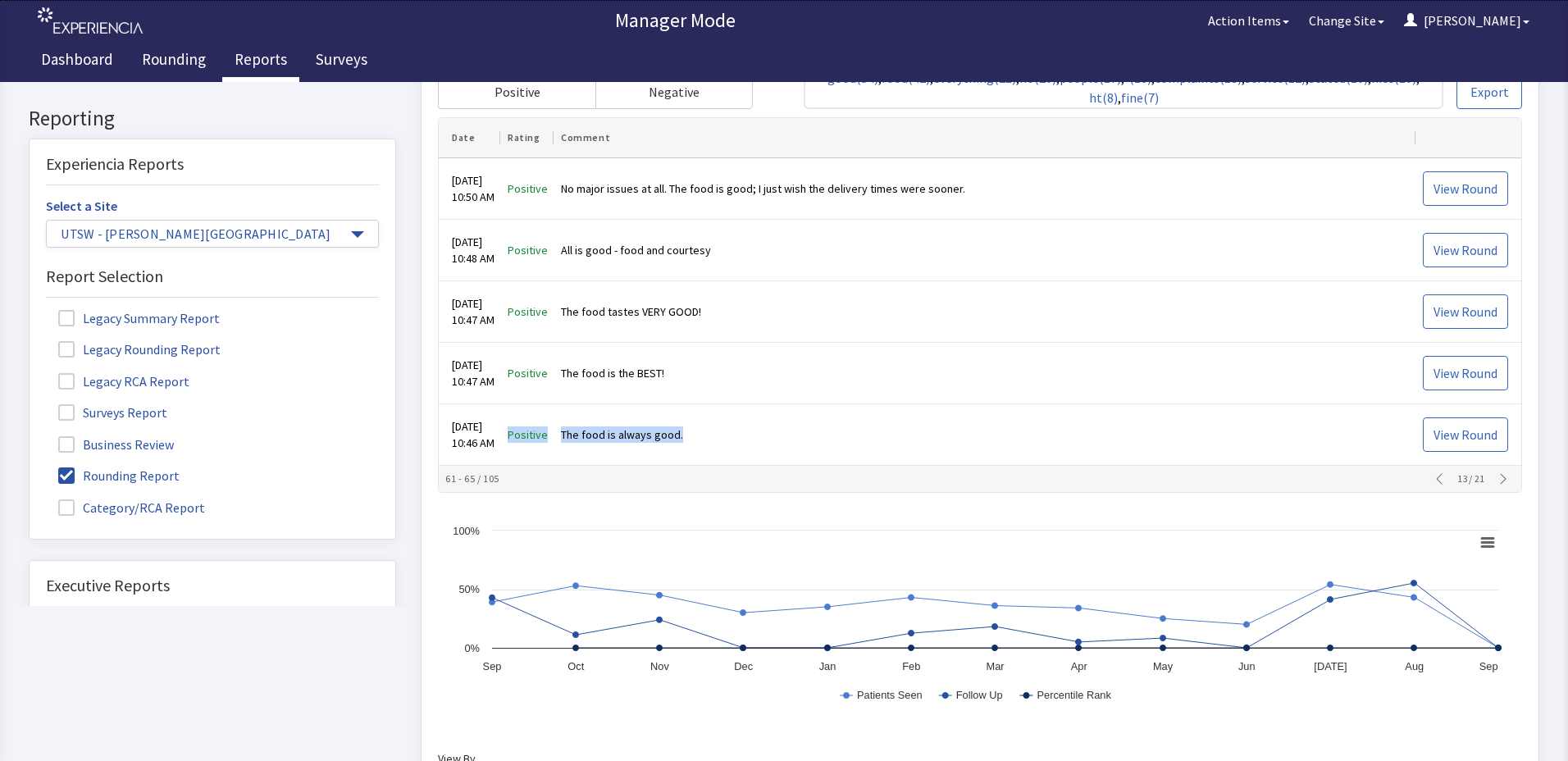
click at [1497, 478] on icon "button" at bounding box center [1503, 479] width 13 height 13
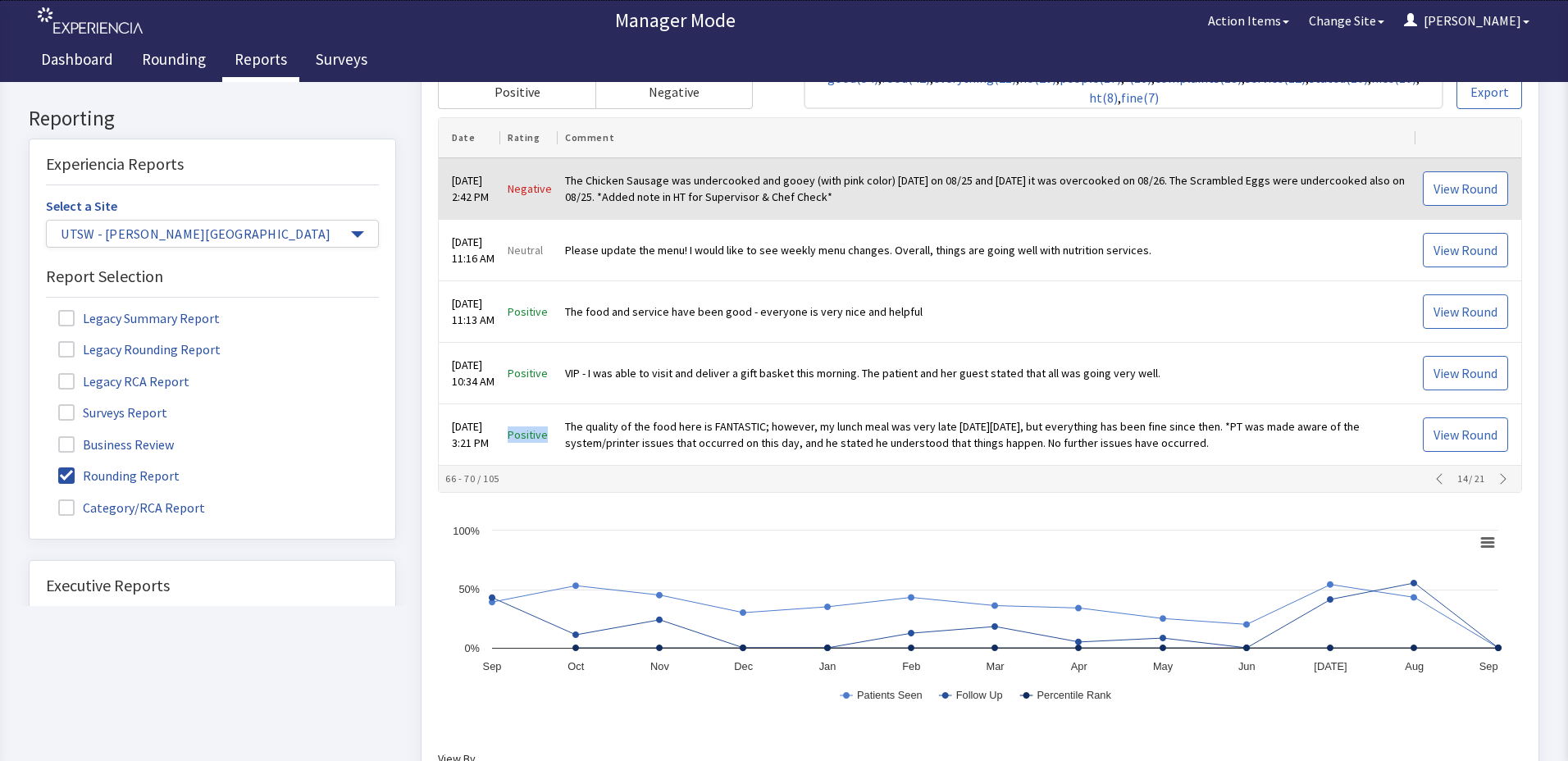
drag, startPoint x: 520, startPoint y: 191, endPoint x: 862, endPoint y: 191, distance: 342.0
click at [862, 191] on tr "Aug 26, 2025 2:42 PM Negative The Chicken Sausage was undercooked and gooey (wi…" at bounding box center [979, 189] width 1083 height 61
drag, startPoint x: 862, startPoint y: 191, endPoint x: 827, endPoint y: 185, distance: 35.5
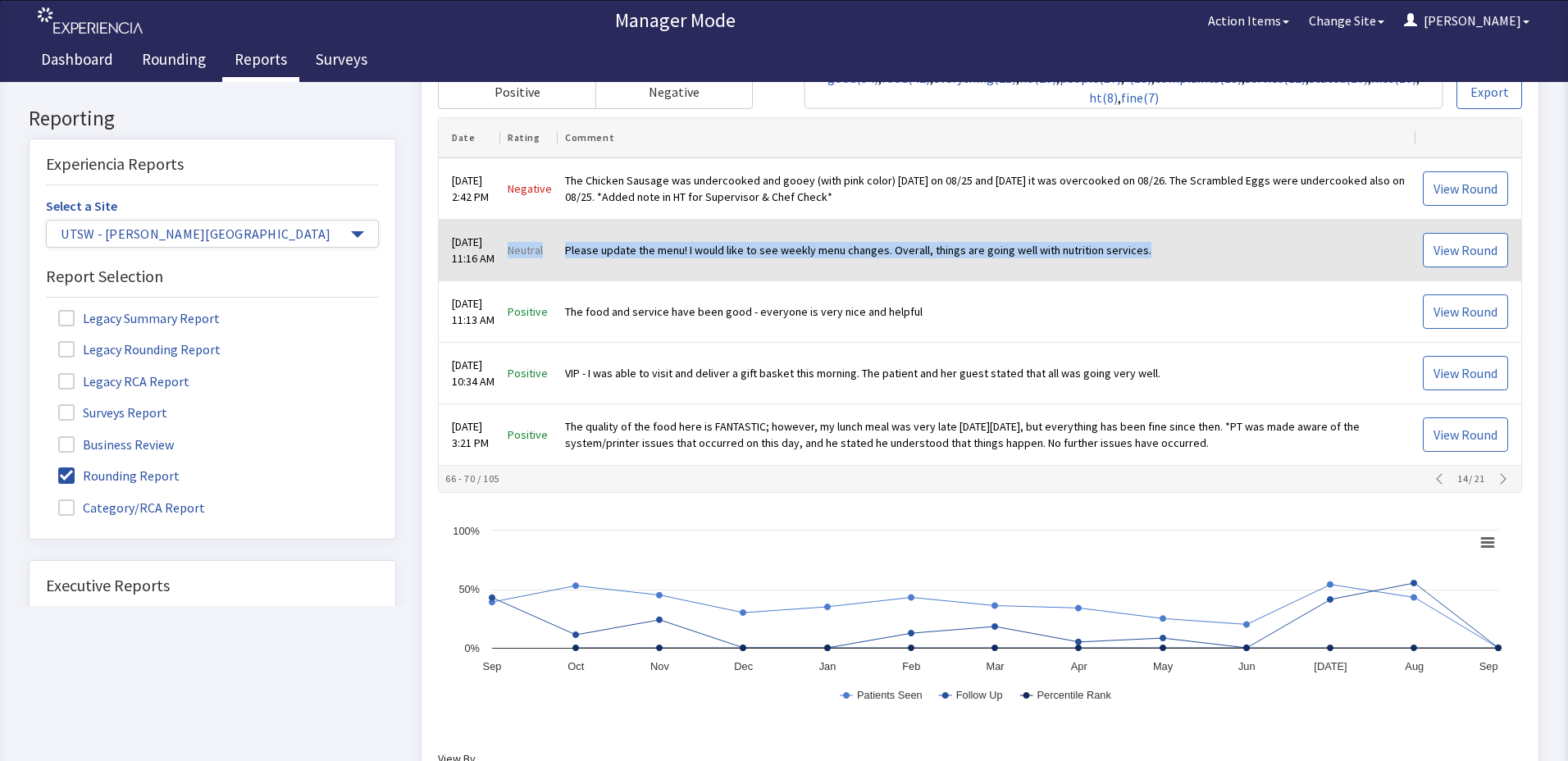
drag, startPoint x: 521, startPoint y: 248, endPoint x: 1165, endPoint y: 266, distance: 644.3
click at [1165, 266] on tr "Aug 26, 2025 11:16 AM Neutral Please update the menu! I would like to see weekl…" at bounding box center [979, 250] width 1083 height 61
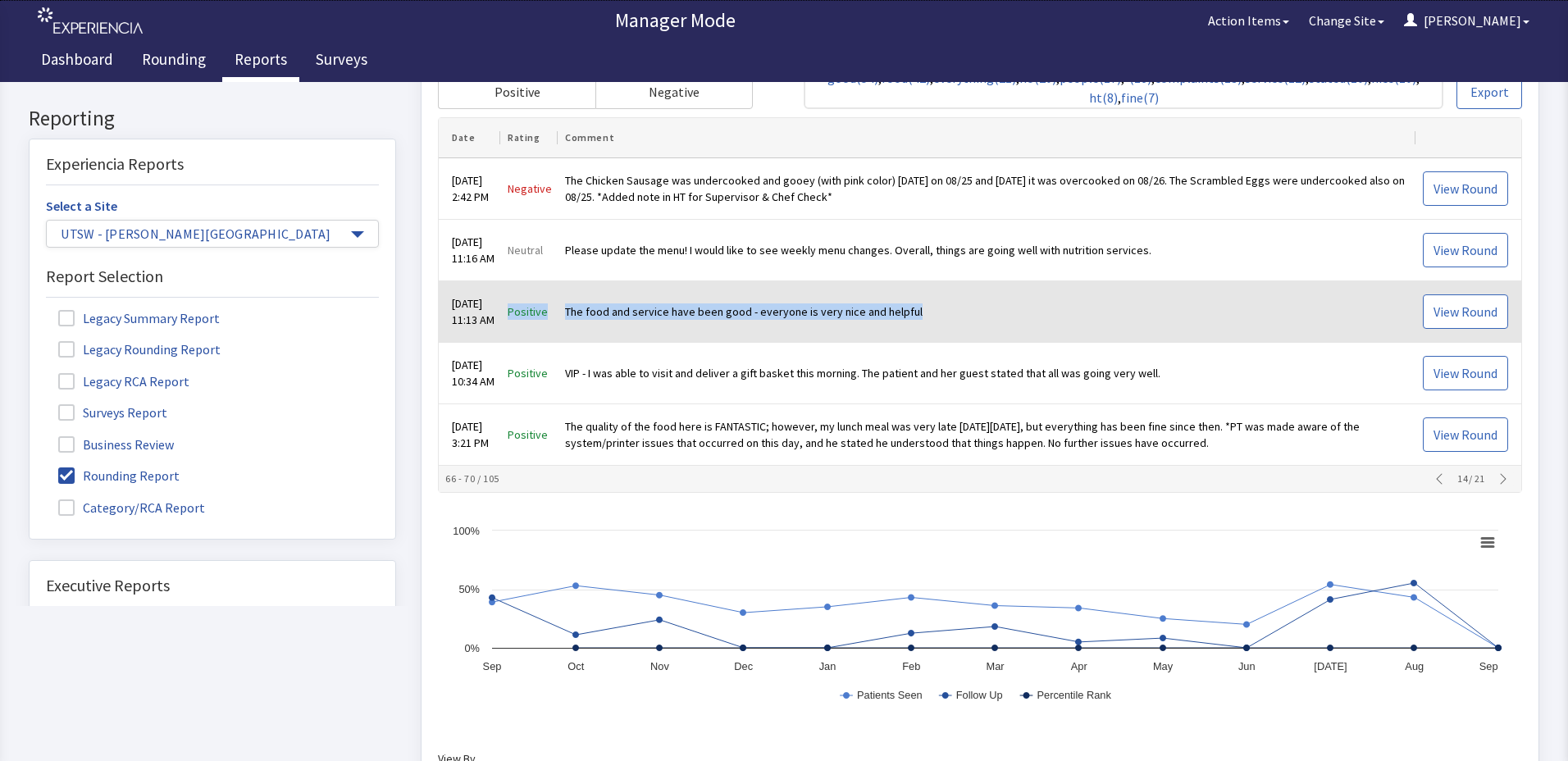
drag, startPoint x: 522, startPoint y: 314, endPoint x: 926, endPoint y: 317, distance: 404.0
click at [926, 317] on tr "Aug 26, 2025 11:13 AM Positive The food and service have been good - everyone i…" at bounding box center [979, 313] width 1083 height 61
drag, startPoint x: 926, startPoint y: 317, endPoint x: 897, endPoint y: 313, distance: 29.3
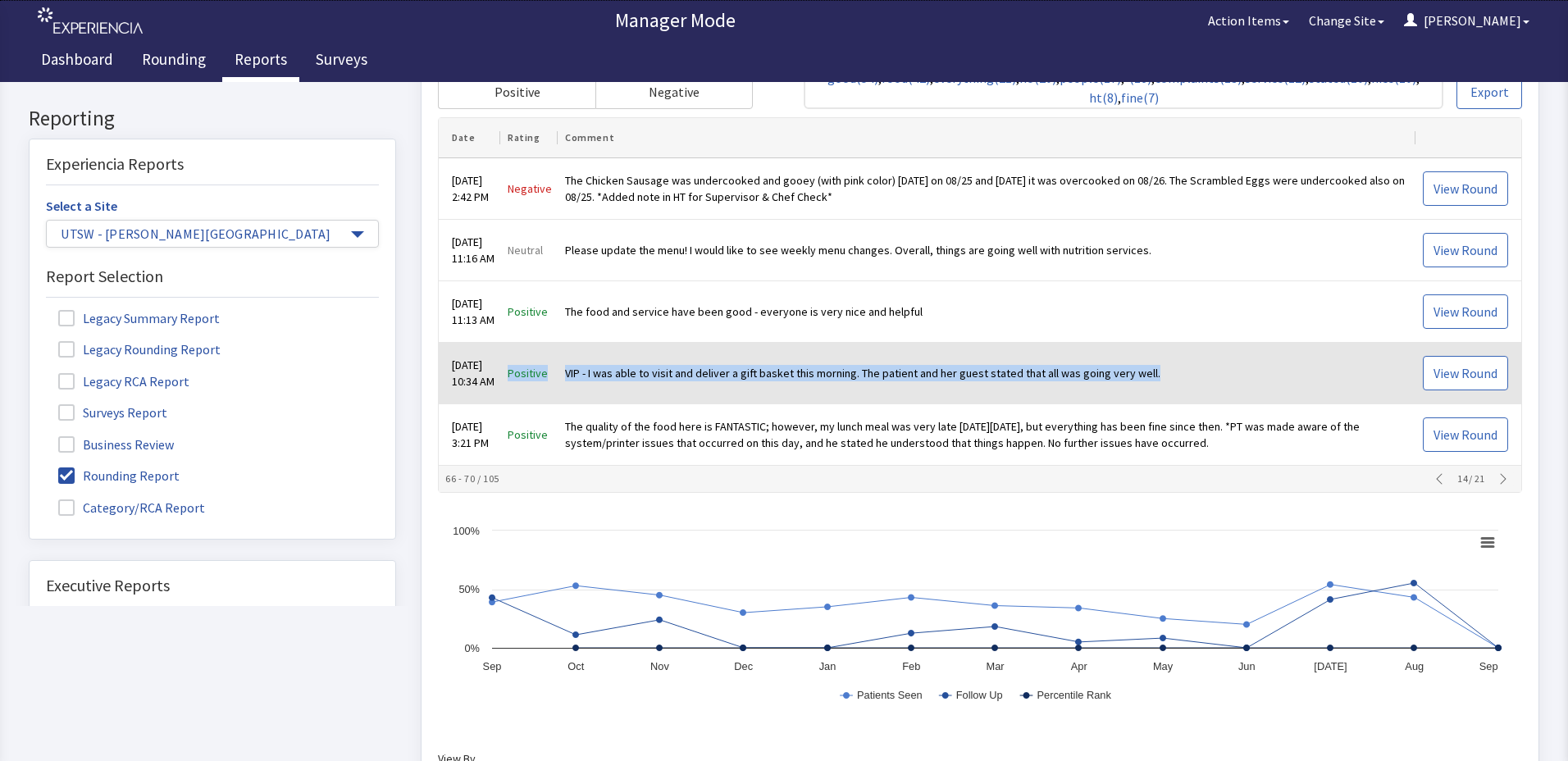
drag, startPoint x: 522, startPoint y: 371, endPoint x: 1172, endPoint y: 361, distance: 650.1
click at [1172, 361] on tr "Aug 26, 2025 10:34 AM Positive VIP - I was able to visit and deliver a gift bas…" at bounding box center [979, 374] width 1083 height 61
drag, startPoint x: 1172, startPoint y: 361, endPoint x: 1111, endPoint y: 375, distance: 62.6
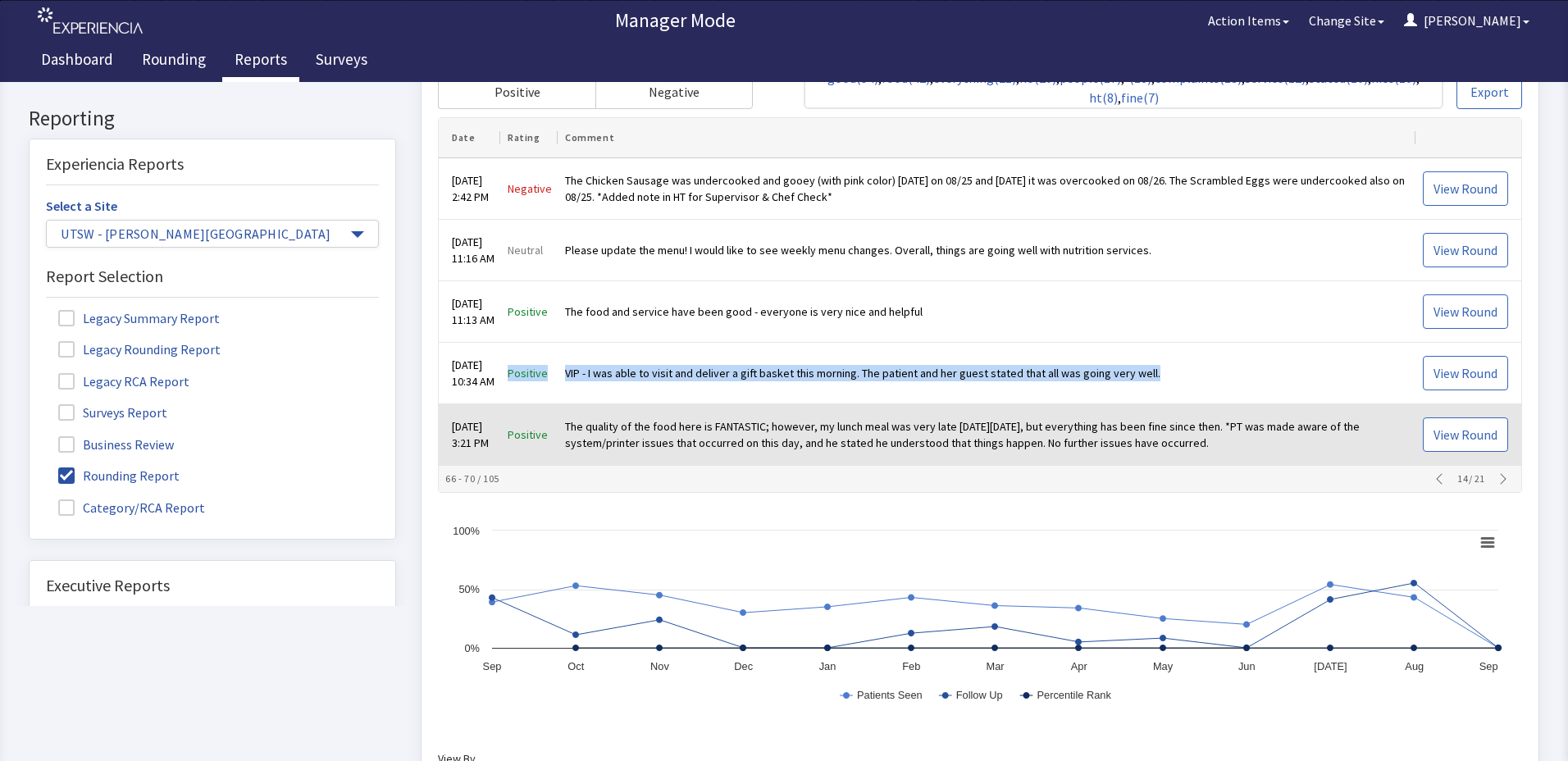
drag, startPoint x: 521, startPoint y: 438, endPoint x: 1205, endPoint y: 450, distance: 684.1
click at [1205, 450] on tr "Aug 25, 2025 3:21 PM Positive The quality of the food here is FANTASTIC; howeve…" at bounding box center [979, 436] width 1083 height 61
drag, startPoint x: 1205, startPoint y: 450, endPoint x: 1075, endPoint y: 433, distance: 131.1
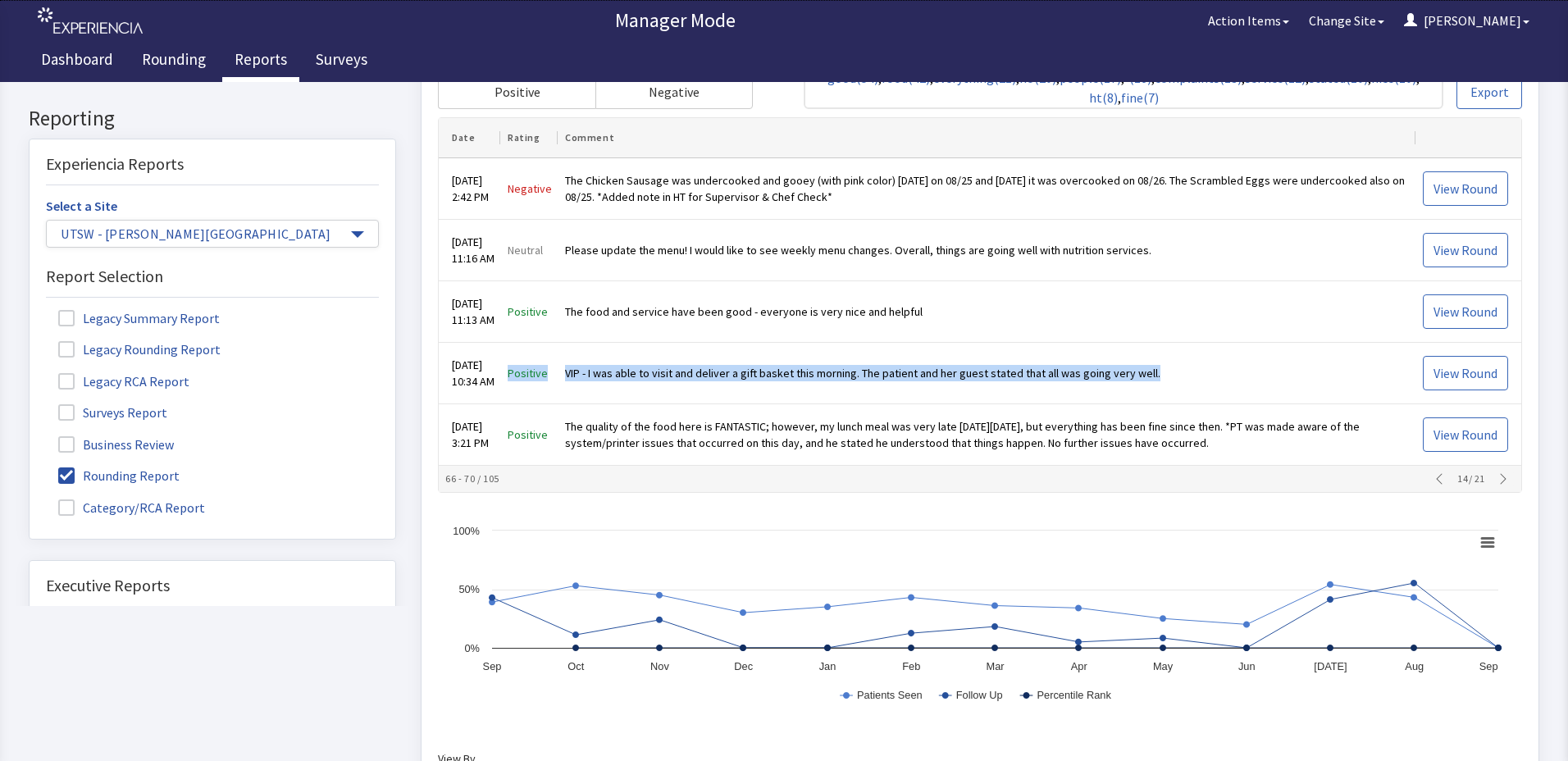
click at [1500, 475] on icon "button" at bounding box center [1503, 479] width 13 height 13
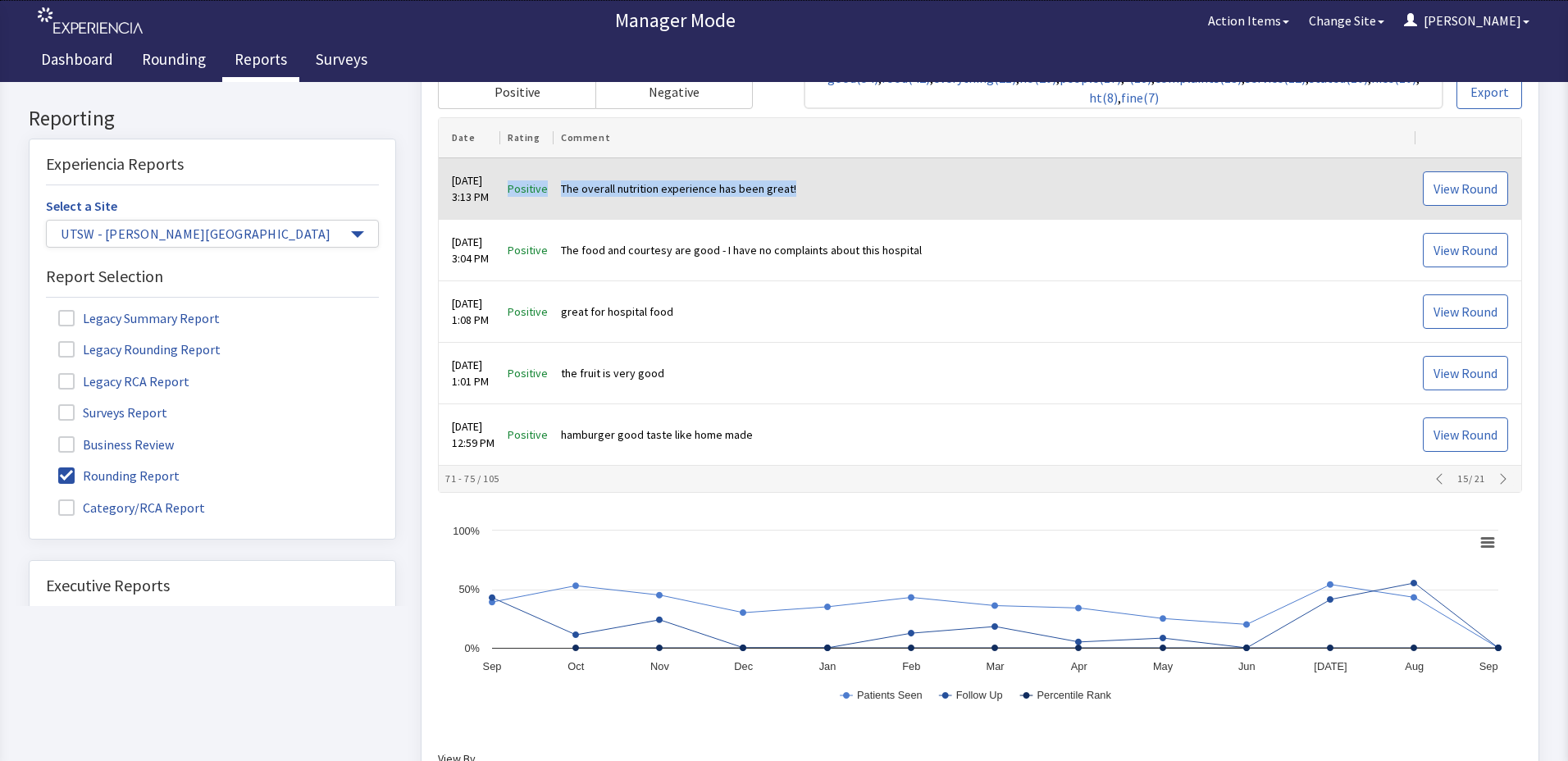
drag, startPoint x: 519, startPoint y: 189, endPoint x: 811, endPoint y: 191, distance: 292.0
click at [811, 191] on tr "Aug 25, 2025 3:13 PM Positive The overall nutrition experience has been great! …" at bounding box center [979, 189] width 1083 height 61
drag, startPoint x: 811, startPoint y: 191, endPoint x: 762, endPoint y: 184, distance: 49.5
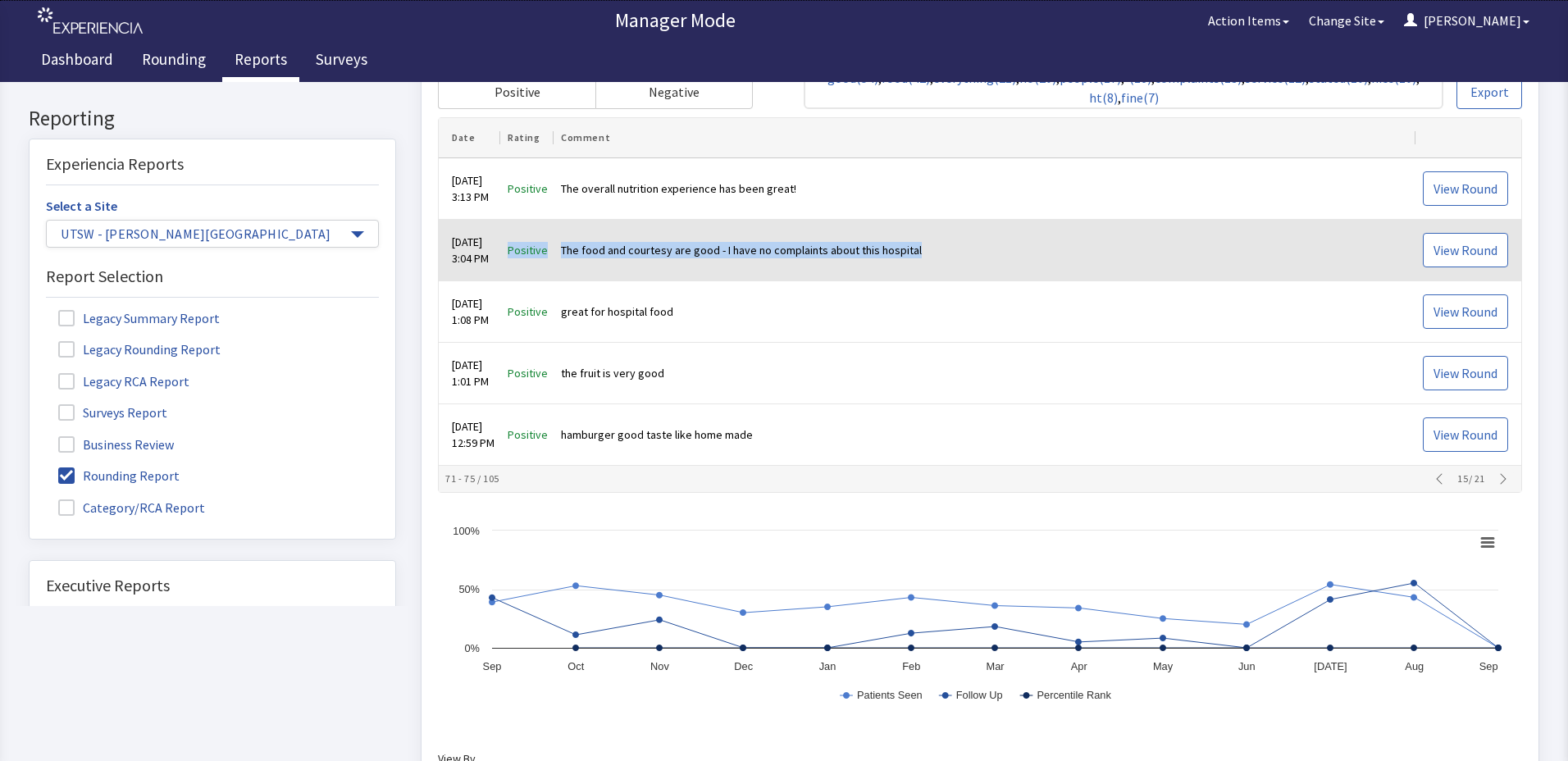
drag, startPoint x: 522, startPoint y: 246, endPoint x: 943, endPoint y: 271, distance: 421.7
click at [943, 271] on tr "Aug 25, 2025 3:04 PM Positive The food and courtesy are good - I have no compla…" at bounding box center [979, 250] width 1083 height 61
drag, startPoint x: 943, startPoint y: 271, endPoint x: 912, endPoint y: 247, distance: 39.2
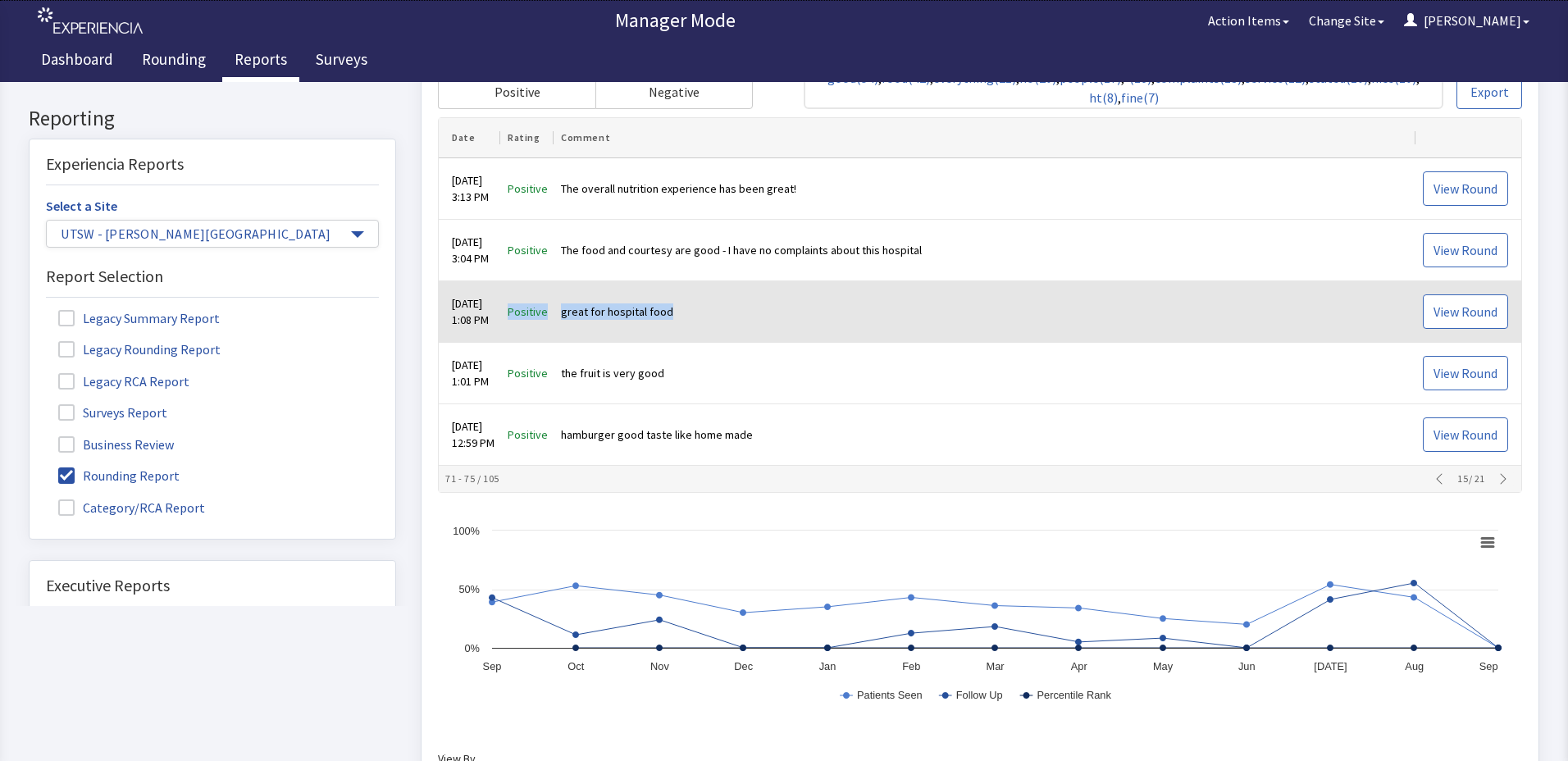
drag, startPoint x: 521, startPoint y: 309, endPoint x: 696, endPoint y: 308, distance: 175.0
click at [696, 308] on tr "Aug 25, 2025 1:08 PM Positive great for hospital food View Round" at bounding box center [979, 313] width 1083 height 61
drag, startPoint x: 696, startPoint y: 308, endPoint x: 644, endPoint y: 312, distance: 52.2
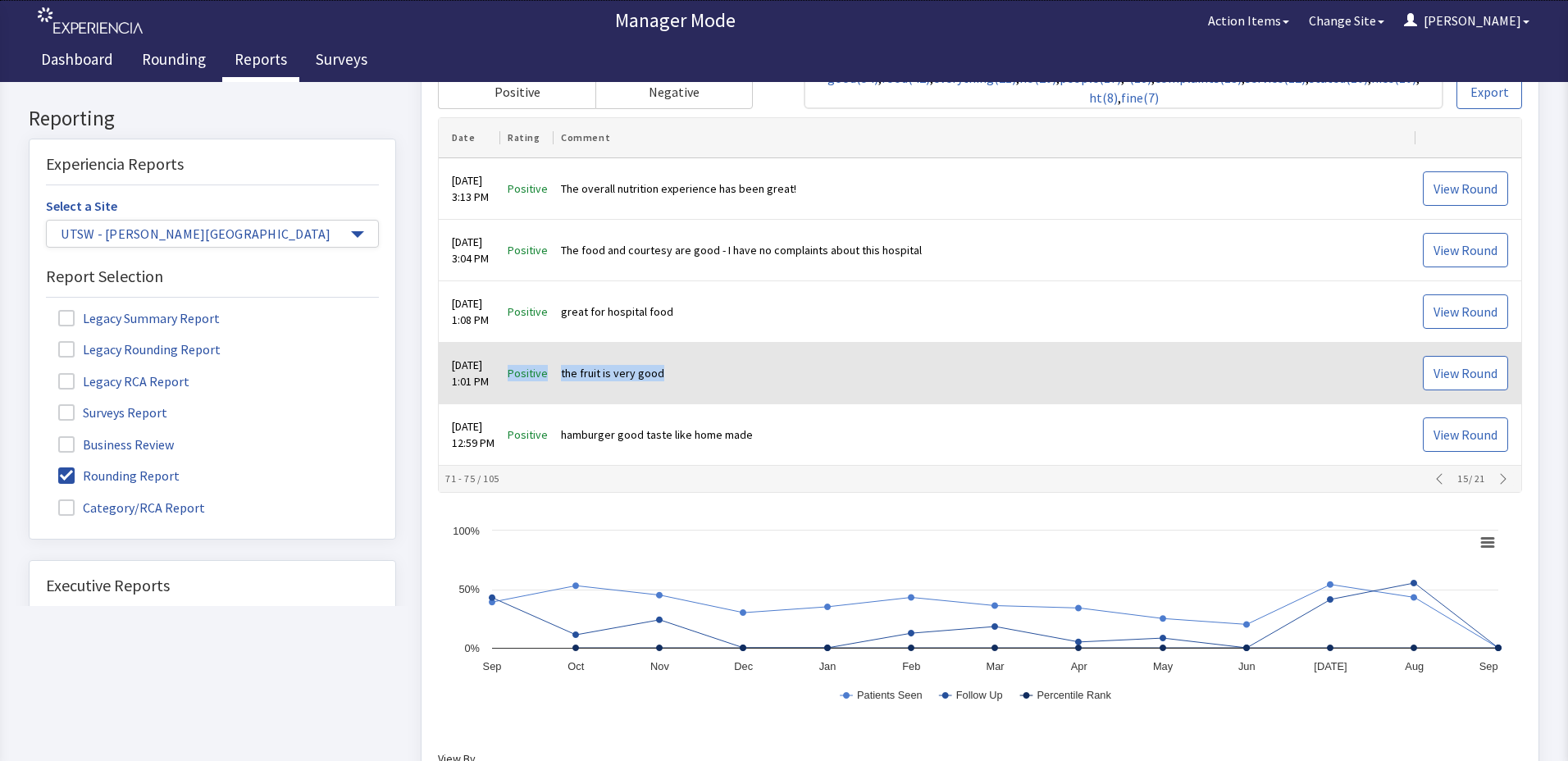
drag, startPoint x: 523, startPoint y: 373, endPoint x: 679, endPoint y: 370, distance: 156.0
click at [679, 370] on tr "Aug 25, 2025 1:01 PM Positive the fruit is very good View Round" at bounding box center [979, 374] width 1083 height 61
drag, startPoint x: 679, startPoint y: 370, endPoint x: 651, endPoint y: 374, distance: 28.3
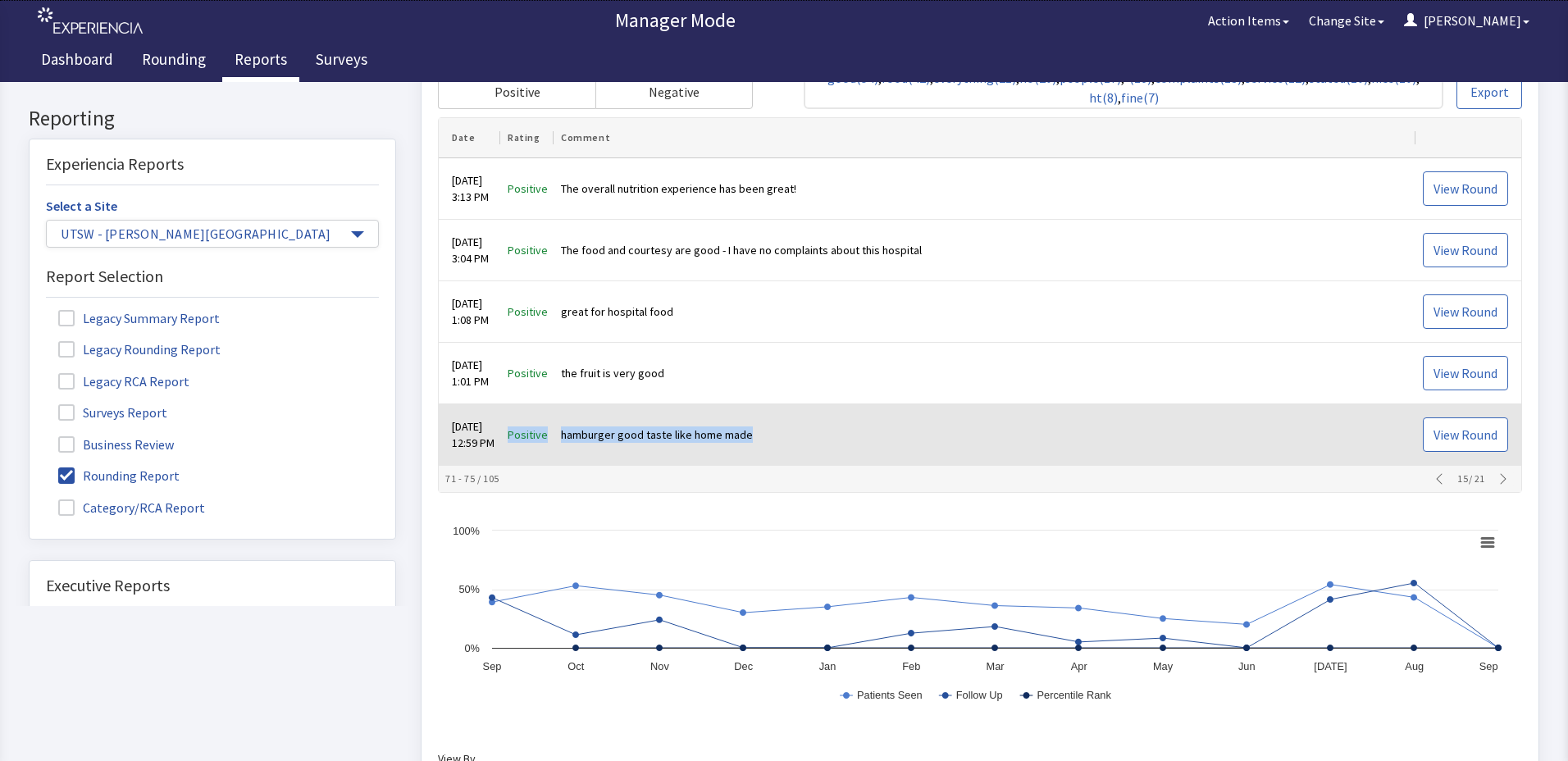
drag, startPoint x: 521, startPoint y: 433, endPoint x: 800, endPoint y: 456, distance: 279.9
click at [800, 456] on tr "Aug 25, 2025 12:59 PM Positive hamburger good taste like home made View Round" at bounding box center [979, 436] width 1083 height 61
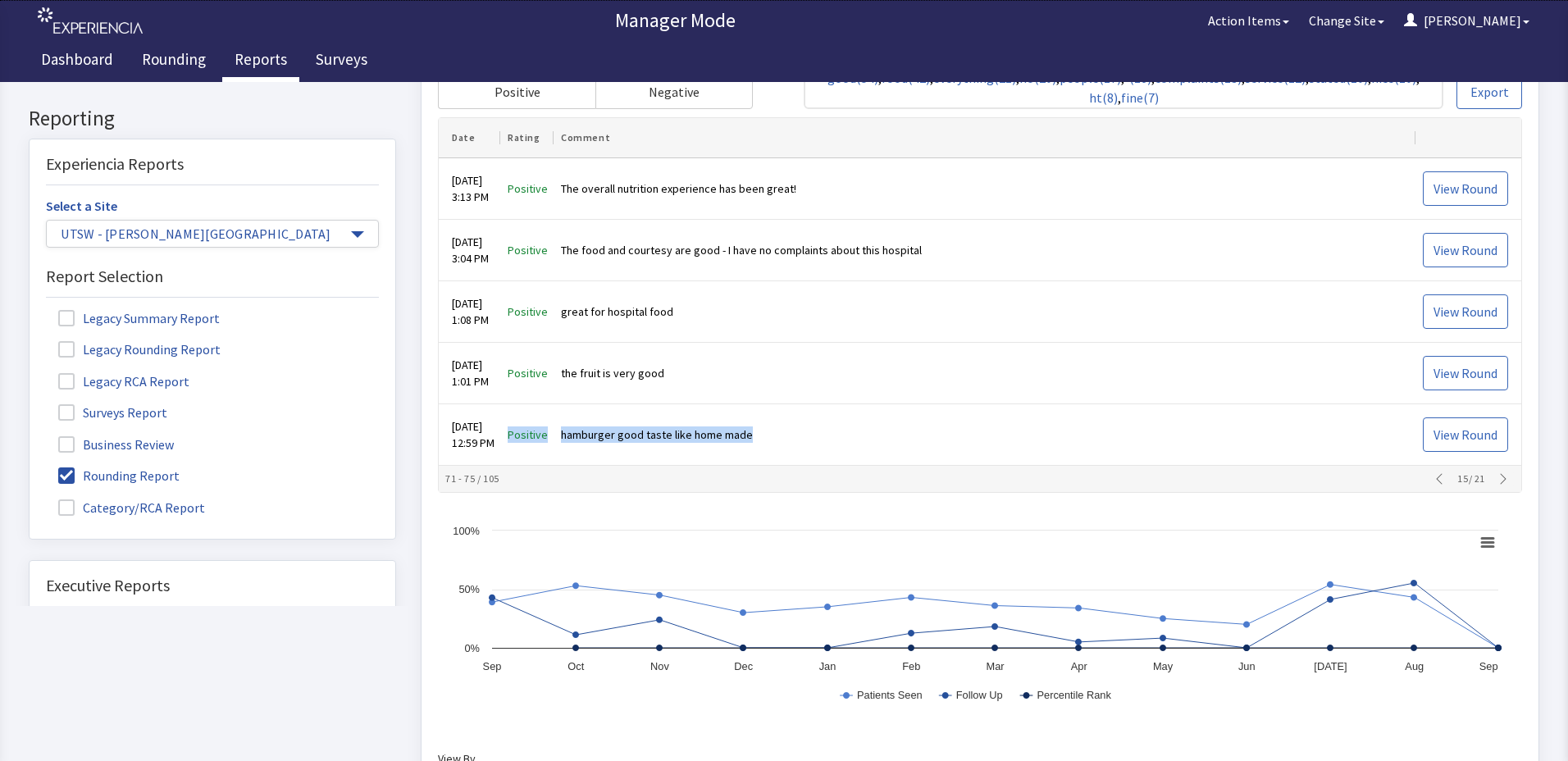
click at [1497, 479] on icon "button" at bounding box center [1503, 479] width 13 height 13
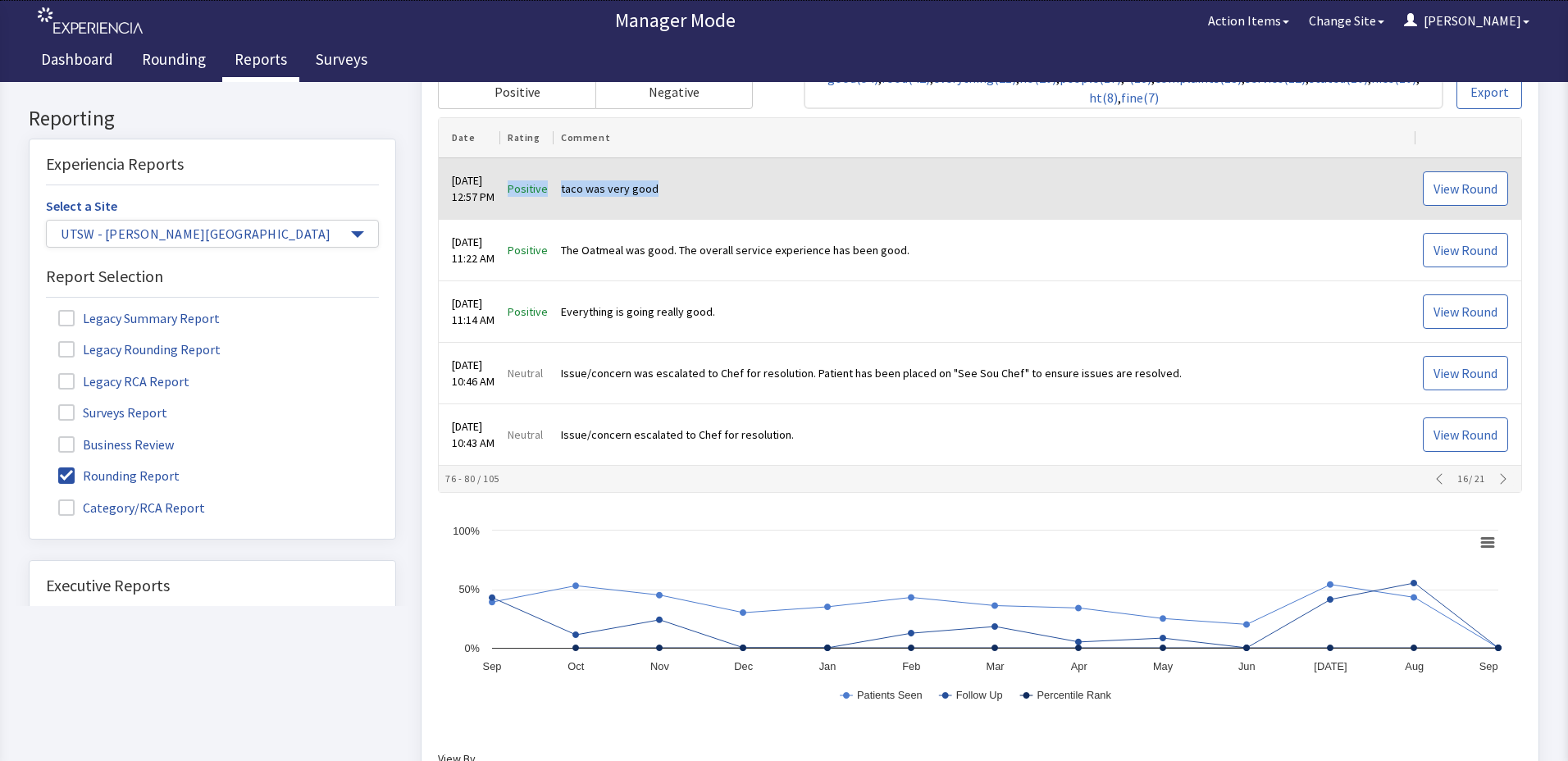
drag, startPoint x: 519, startPoint y: 185, endPoint x: 730, endPoint y: 205, distance: 211.9
click at [730, 205] on tr "Aug 25, 2025 12:57 PM Positive taco was very good View Round" at bounding box center [979, 189] width 1083 height 61
drag, startPoint x: 730, startPoint y: 205, endPoint x: 619, endPoint y: 186, distance: 112.6
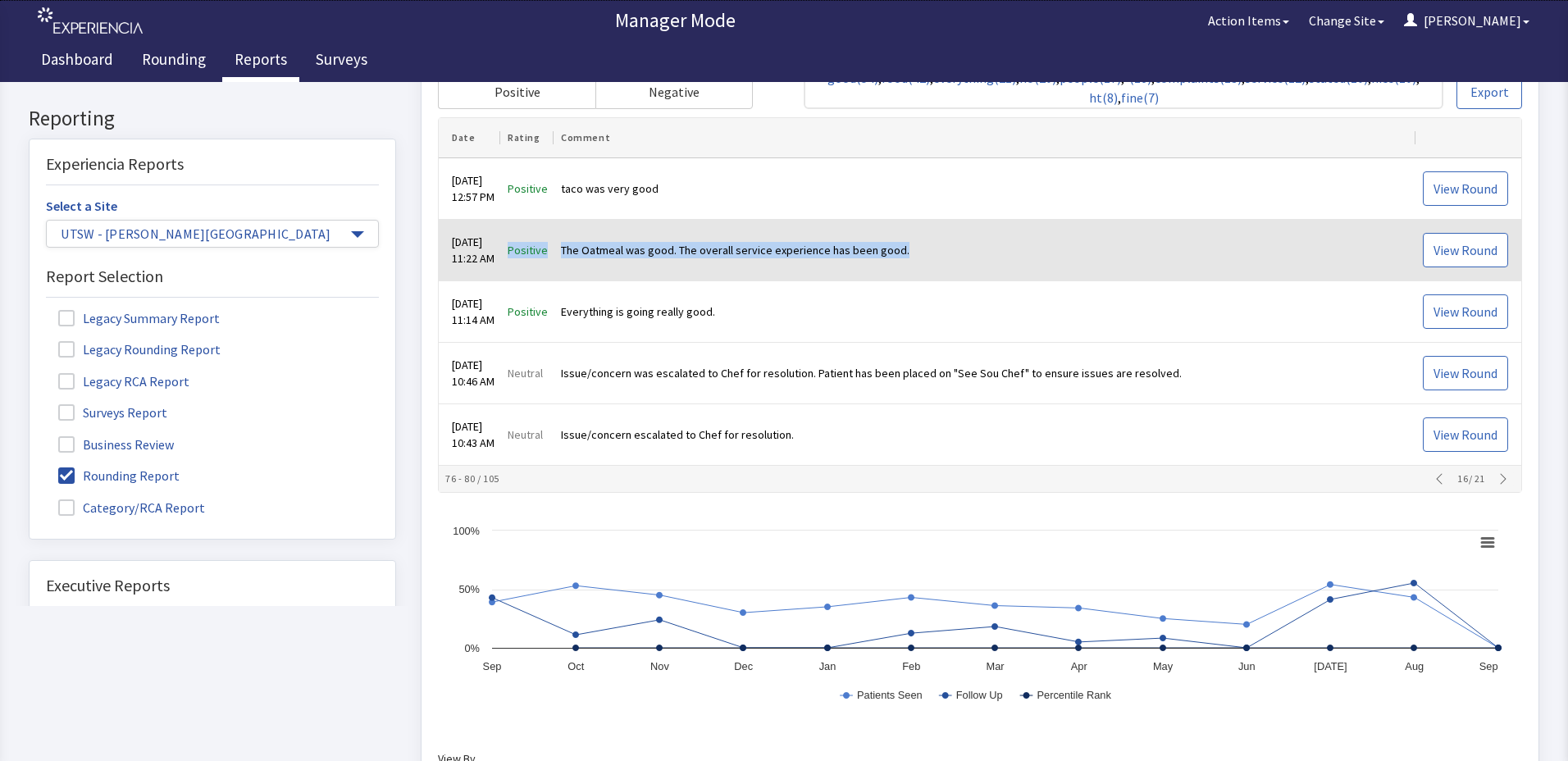
drag, startPoint x: 519, startPoint y: 247, endPoint x: 925, endPoint y: 265, distance: 406.4
click at [925, 265] on tr "Aug 25, 2025 11:22 AM Positive The Oatmeal was good. The overall service experi…" at bounding box center [979, 250] width 1083 height 61
drag, startPoint x: 925, startPoint y: 265, endPoint x: 850, endPoint y: 243, distance: 78.2
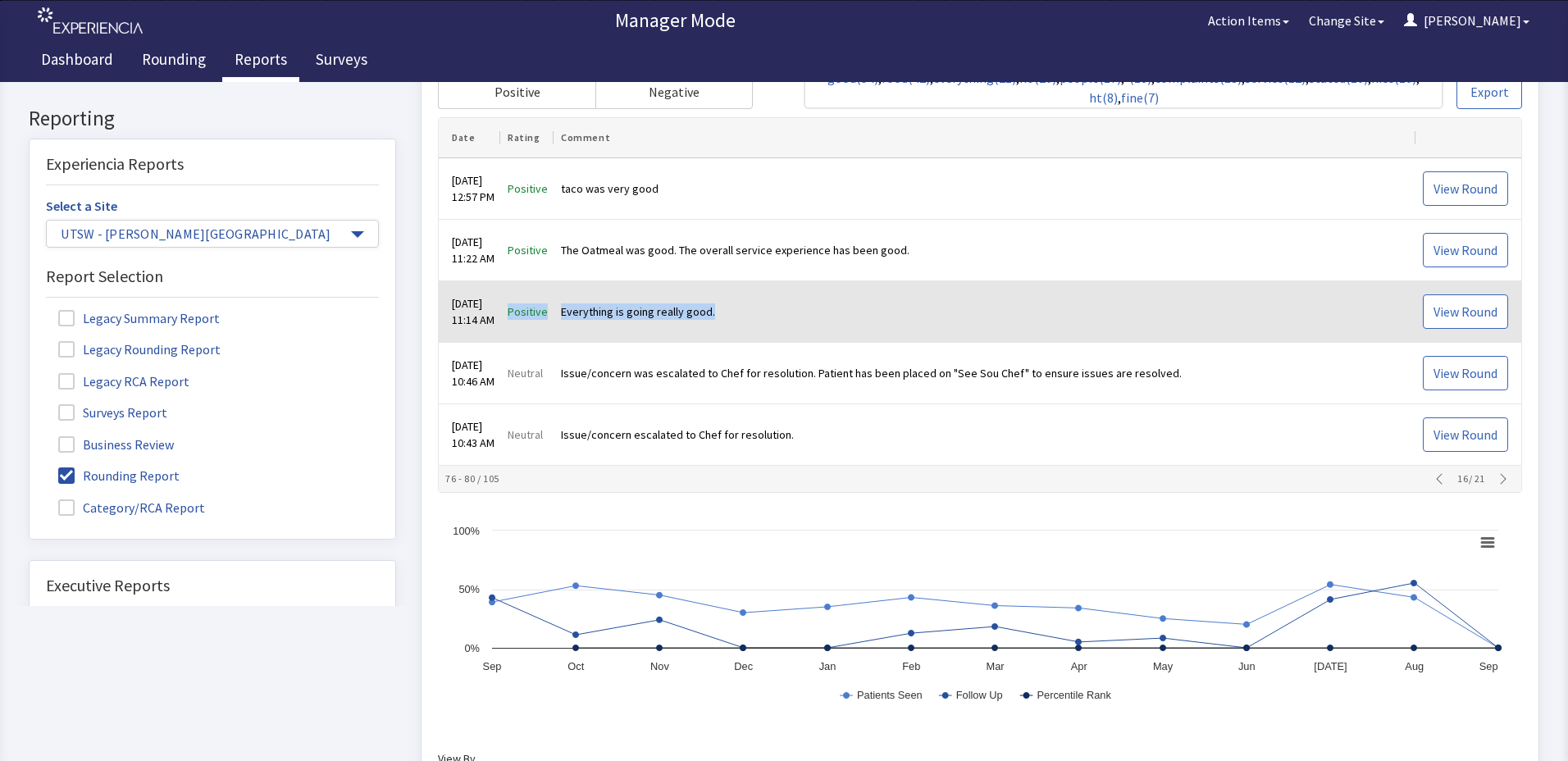
drag, startPoint x: 523, startPoint y: 309, endPoint x: 732, endPoint y: 311, distance: 209.0
click at [732, 311] on tr "Aug 25, 2025 11:14 AM Positive Everything is going really good. View Round" at bounding box center [979, 313] width 1083 height 61
drag, startPoint x: 732, startPoint y: 311, endPoint x: 719, endPoint y: 311, distance: 13.0
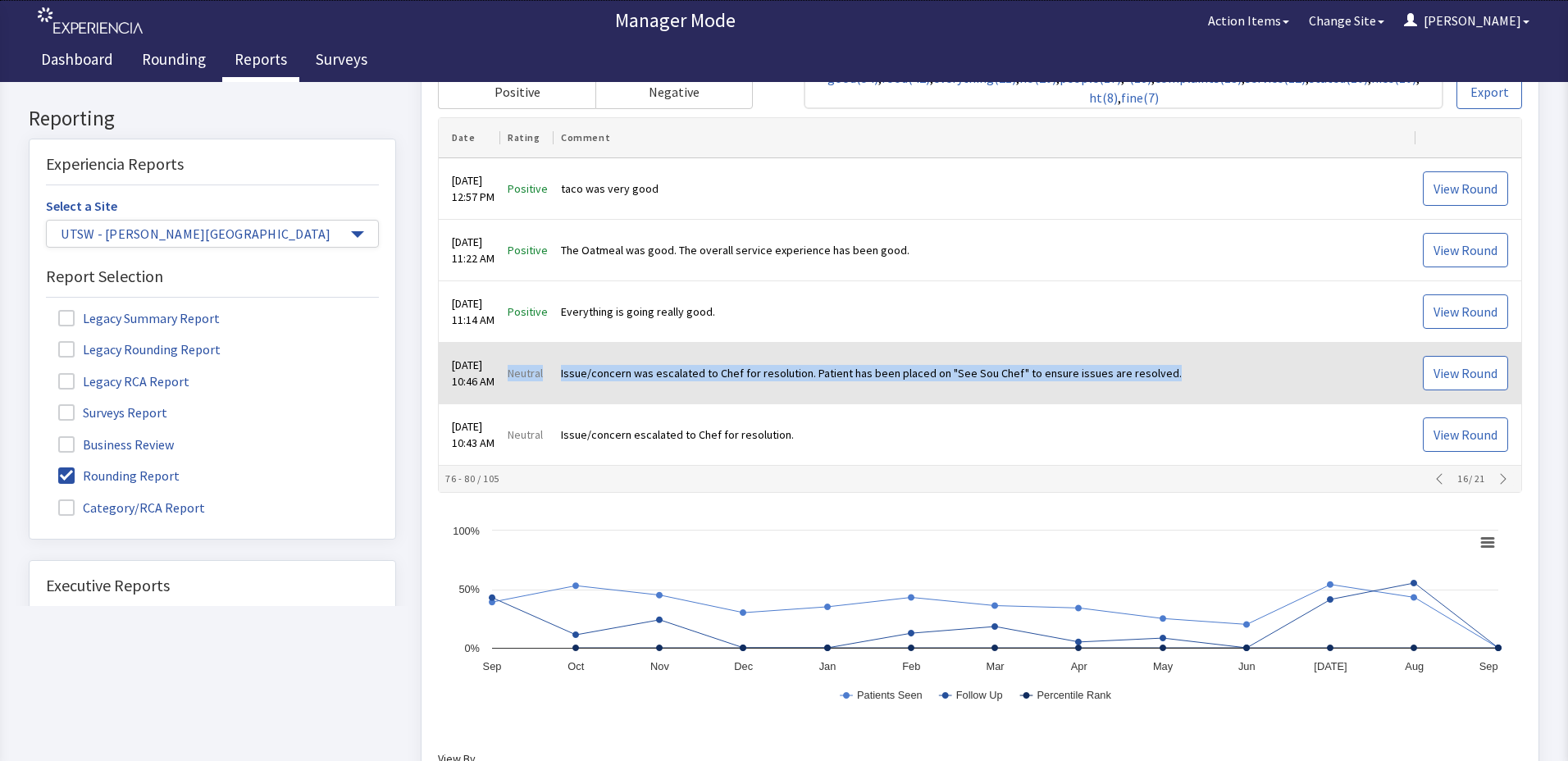
drag, startPoint x: 522, startPoint y: 372, endPoint x: 1165, endPoint y: 374, distance: 643.0
click at [1165, 374] on tr "Aug 25, 2025 10:46 AM Neutral Issue/concern was escalated to Chef for resolutio…" at bounding box center [979, 374] width 1083 height 61
drag, startPoint x: 1165, startPoint y: 374, endPoint x: 1127, endPoint y: 376, distance: 38.1
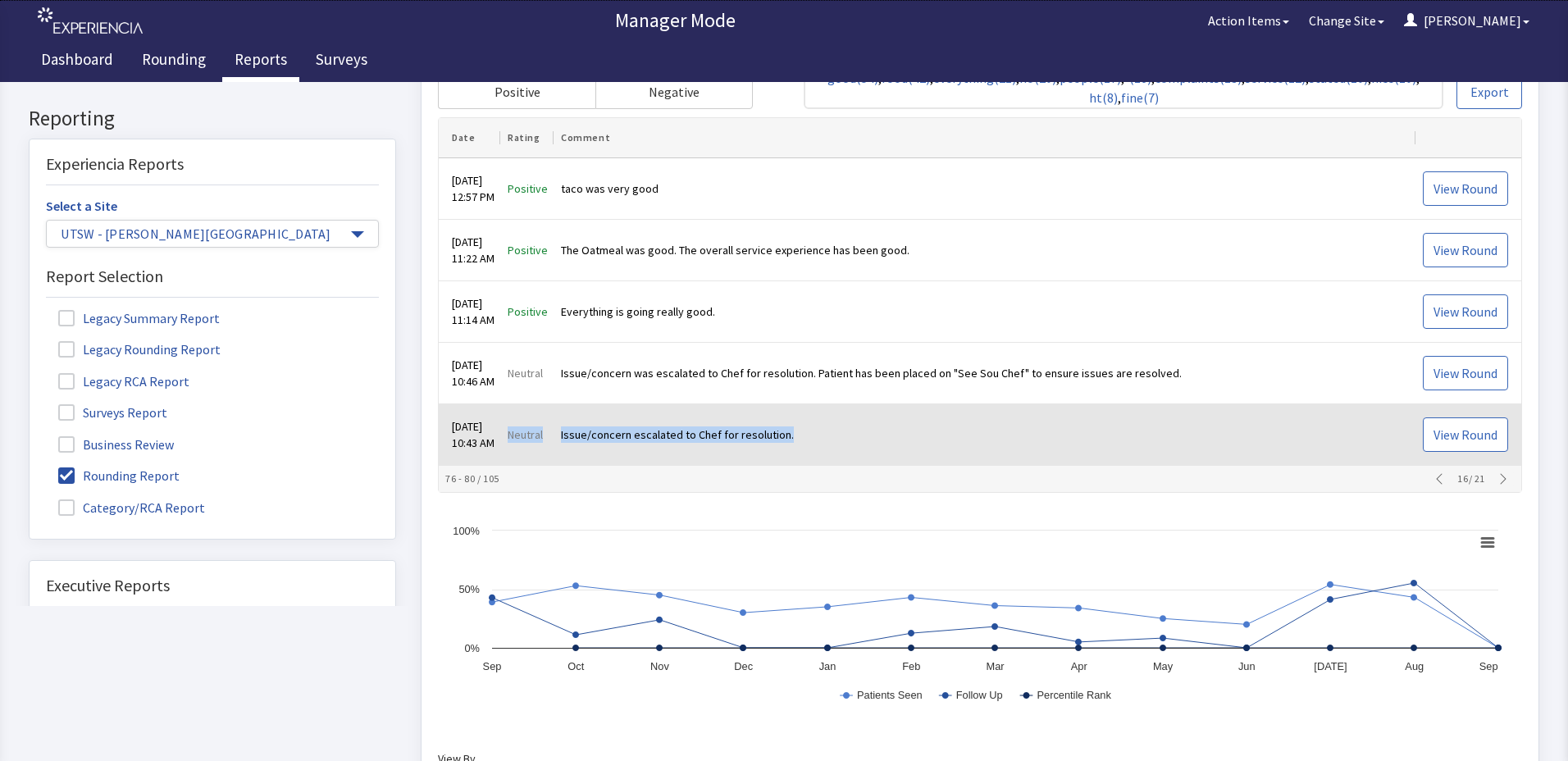
drag, startPoint x: 523, startPoint y: 436, endPoint x: 821, endPoint y: 453, distance: 298.5
click at [821, 453] on tr "Aug 25, 2025 10:43 AM Neutral Issue/concern escalated to Chef for resolution. V…" at bounding box center [979, 436] width 1083 height 61
drag, startPoint x: 821, startPoint y: 453, endPoint x: 753, endPoint y: 438, distance: 69.6
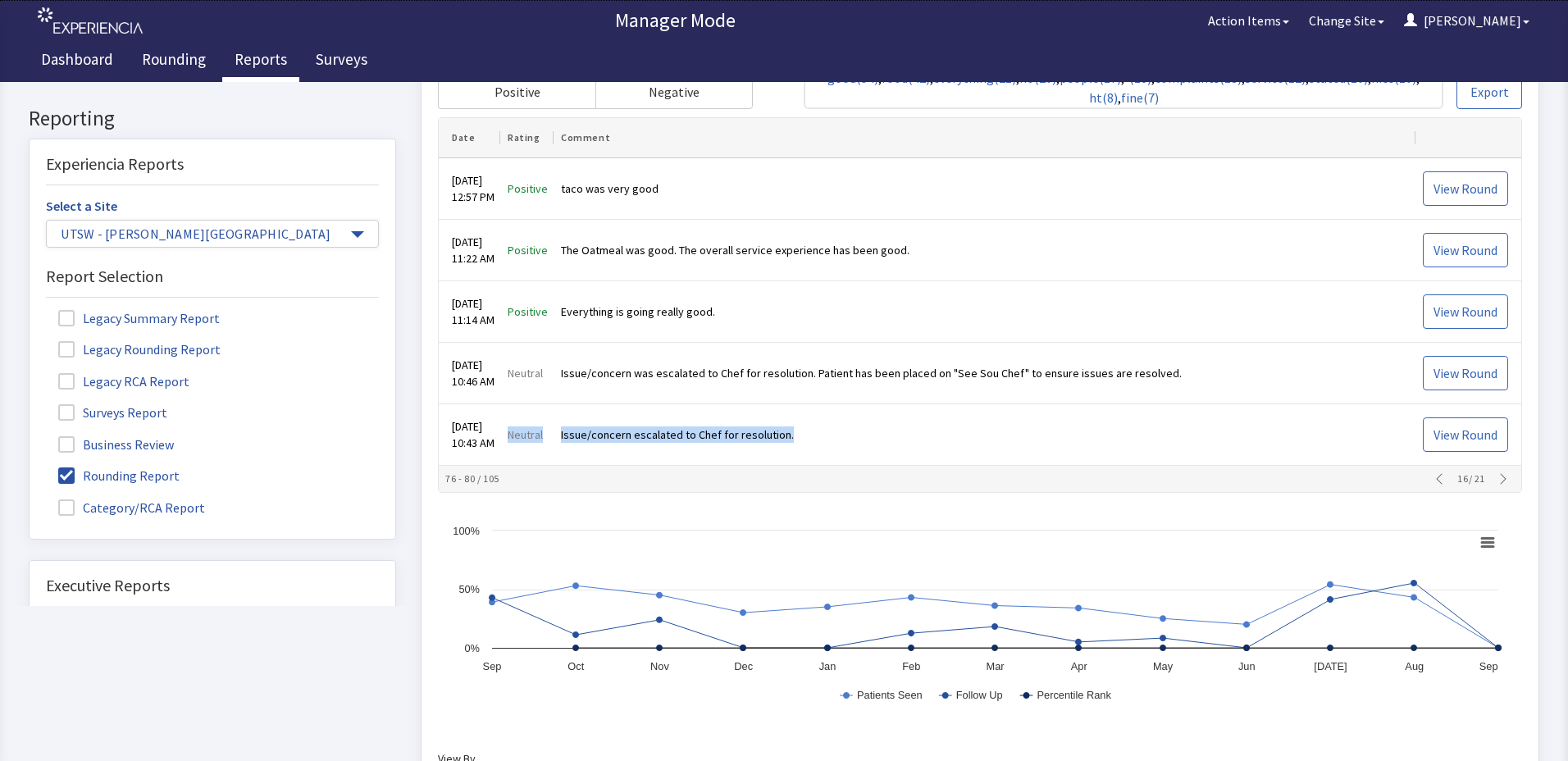
click at [1497, 476] on icon "button" at bounding box center [1503, 479] width 13 height 13
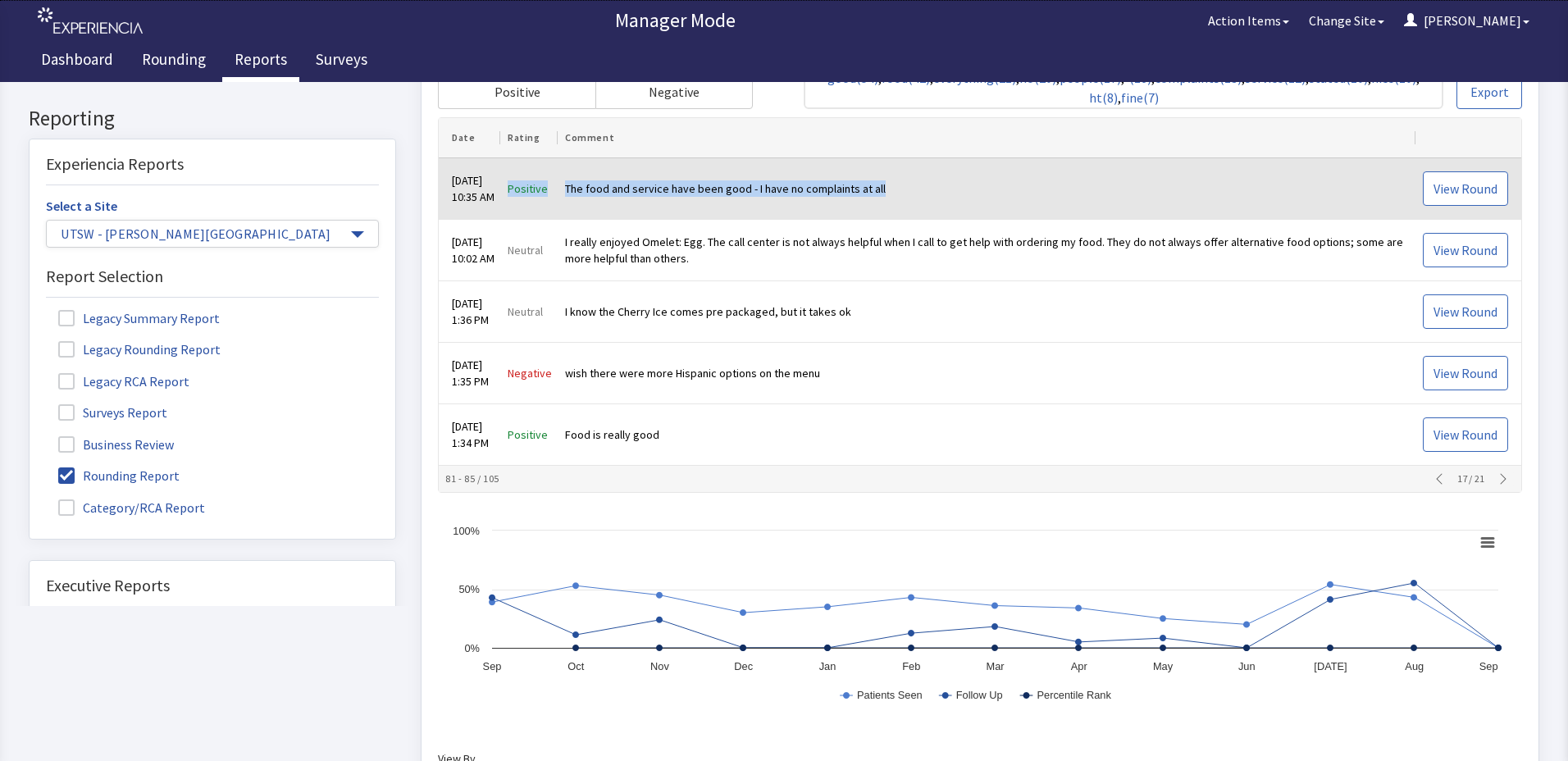
drag, startPoint x: 521, startPoint y: 187, endPoint x: 897, endPoint y: 188, distance: 376.0
click at [897, 188] on tr "Aug 25, 2025 10:35 AM Positive The food and service have been good - I have no …" at bounding box center [979, 189] width 1083 height 61
drag, startPoint x: 897, startPoint y: 188, endPoint x: 876, endPoint y: 186, distance: 21.1
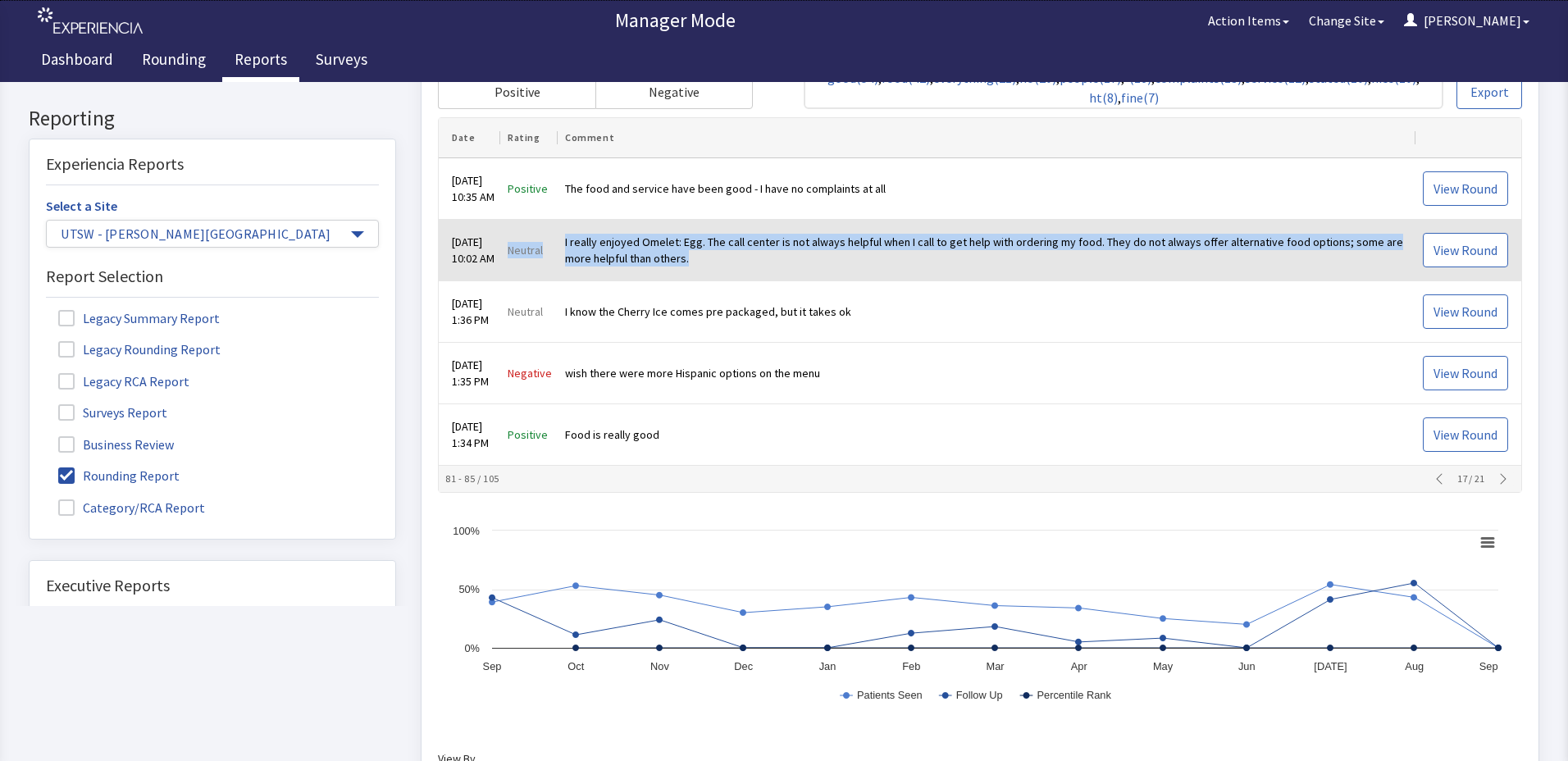
drag, startPoint x: 520, startPoint y: 251, endPoint x: 728, endPoint y: 280, distance: 210.0
click at [728, 280] on tr "Aug 25, 2025 10:02 AM Neutral I really enjoyed Omelet: Egg. The call center is …" at bounding box center [979, 250] width 1083 height 61
drag, startPoint x: 728, startPoint y: 280, endPoint x: 632, endPoint y: 254, distance: 99.5
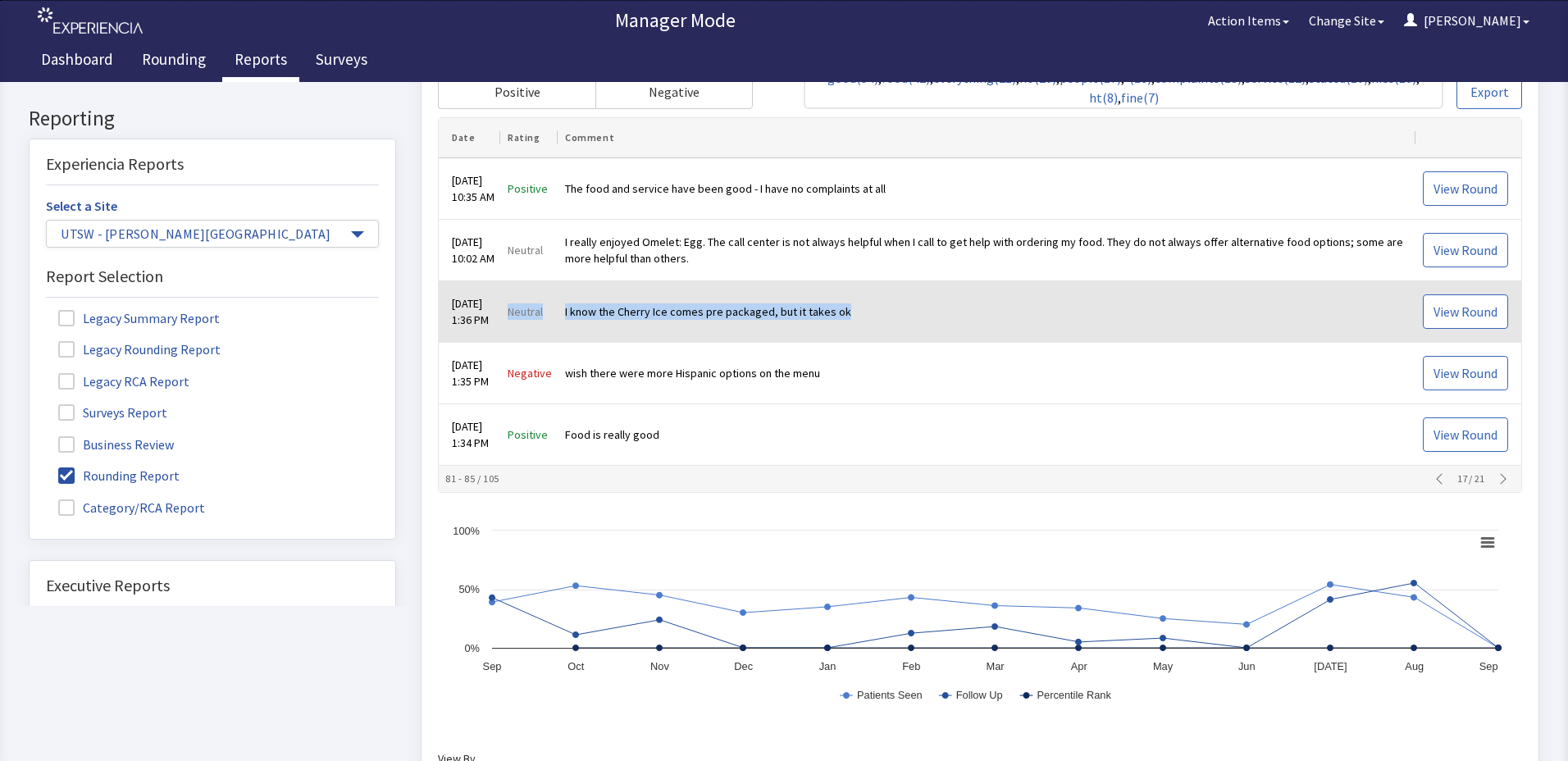
drag, startPoint x: 521, startPoint y: 314, endPoint x: 872, endPoint y: 301, distance: 351.2
click at [872, 301] on tr "Aug 24, 2025 1:36 PM Neutral I know the Cherry Ice comes pre packaged, but it t…" at bounding box center [979, 313] width 1083 height 61
drag, startPoint x: 872, startPoint y: 301, endPoint x: 809, endPoint y: 312, distance: 64.0
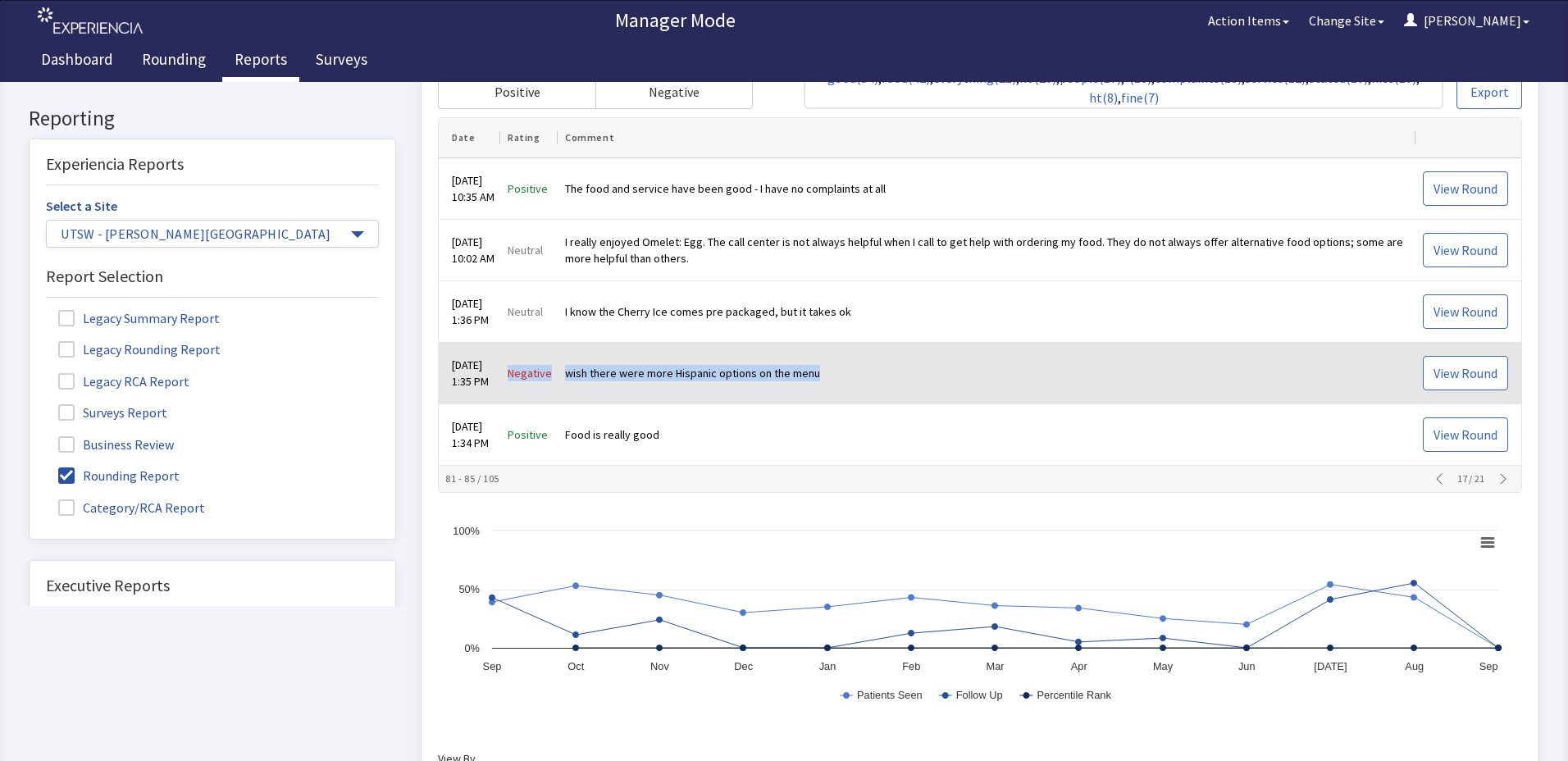
drag, startPoint x: 519, startPoint y: 375, endPoint x: 838, endPoint y: 385, distance: 319.2
click at [838, 385] on tr "Aug 24, 2025 1:35 PM Negative wish there were more Hispanic options on the menu…" at bounding box center [979, 374] width 1083 height 61
drag, startPoint x: 838, startPoint y: 385, endPoint x: 784, endPoint y: 375, distance: 54.9
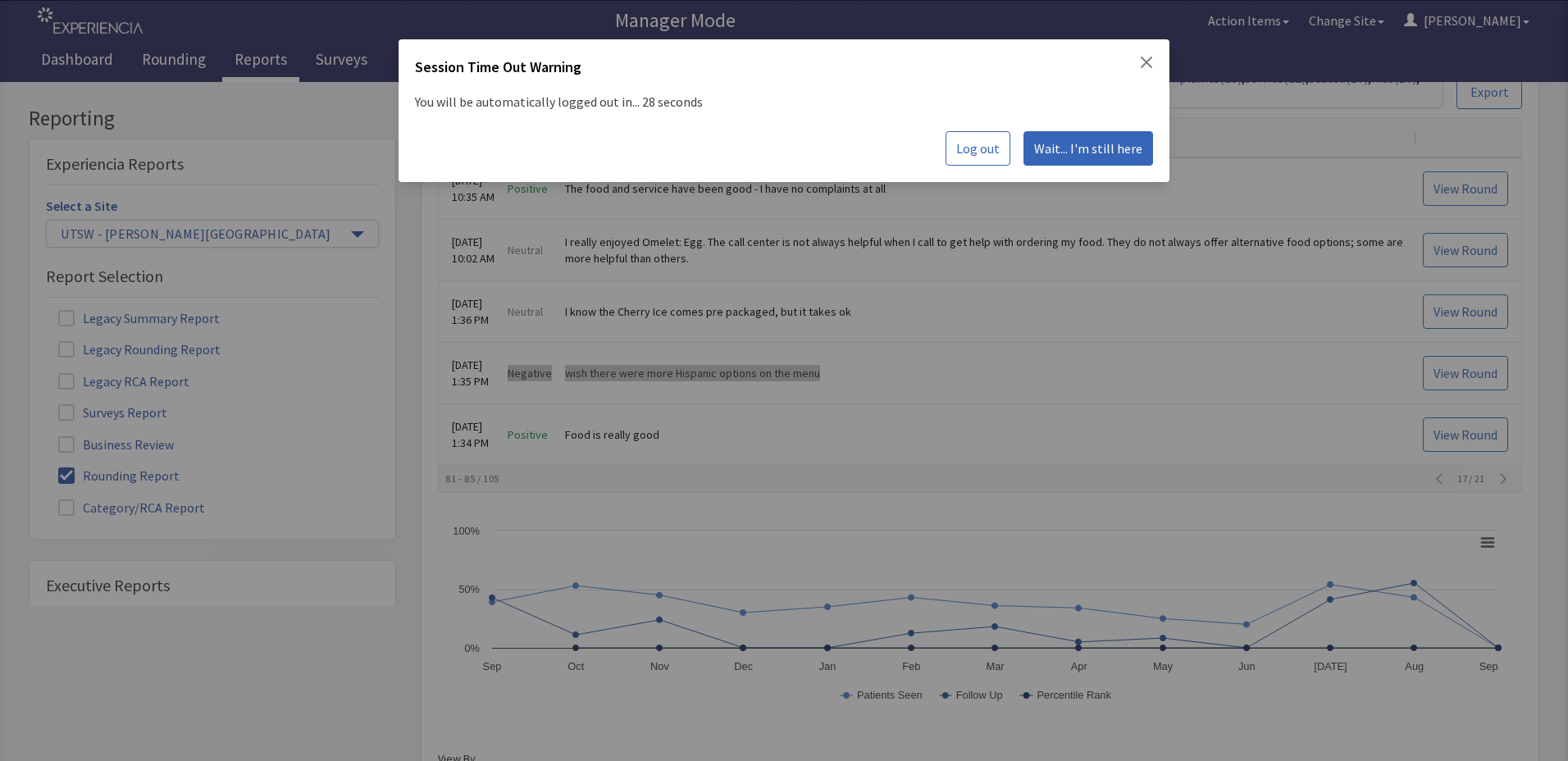
click at [1065, 143] on span "Wait... I'm still here" at bounding box center [1088, 148] width 108 height 19
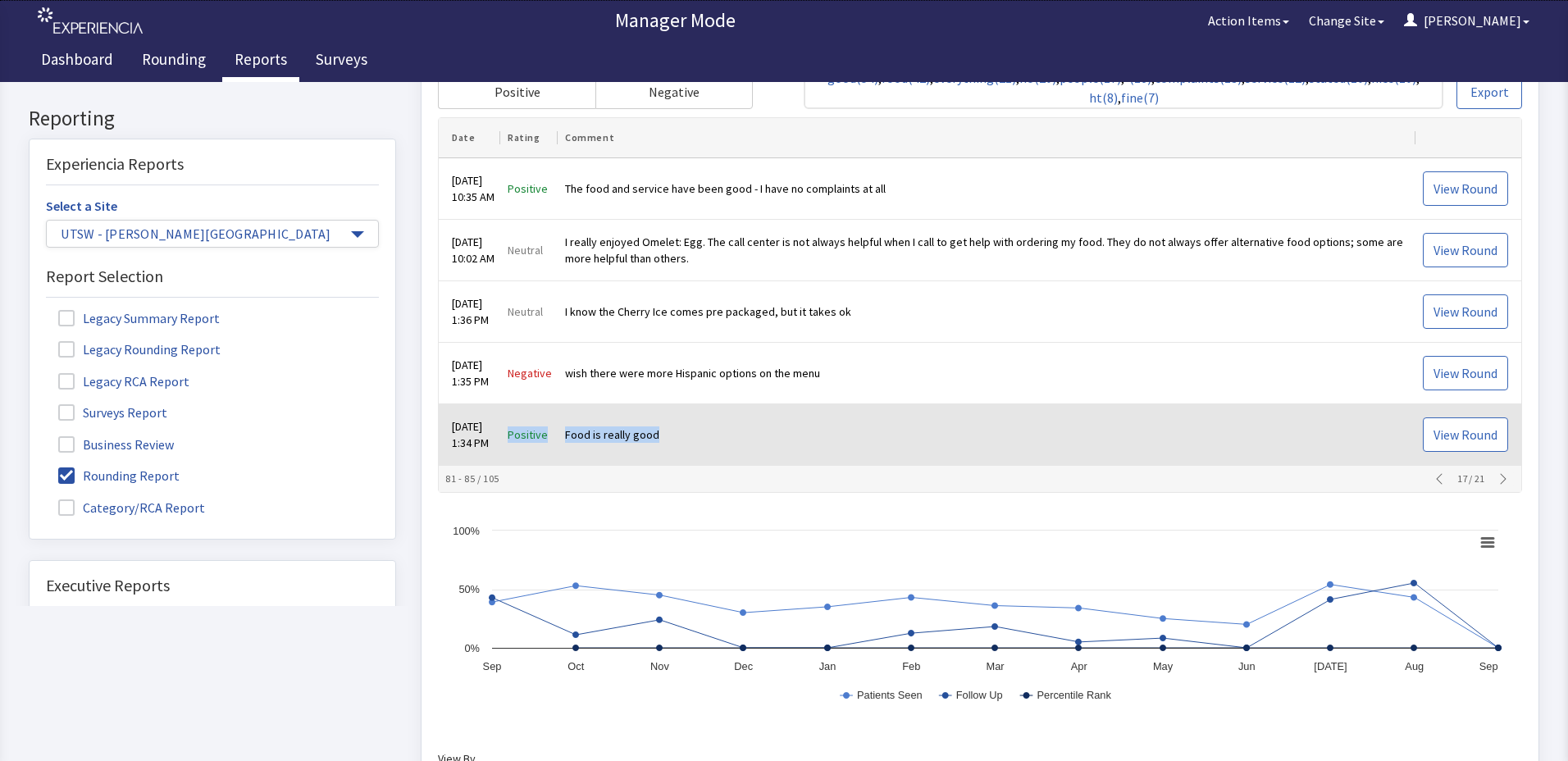
drag, startPoint x: 519, startPoint y: 437, endPoint x: 685, endPoint y: 427, distance: 166.3
click at [685, 427] on tr "Aug 24, 2025 1:34 PM Positive Food is really good View Round" at bounding box center [979, 436] width 1083 height 61
drag, startPoint x: 685, startPoint y: 427, endPoint x: 634, endPoint y: 433, distance: 51.4
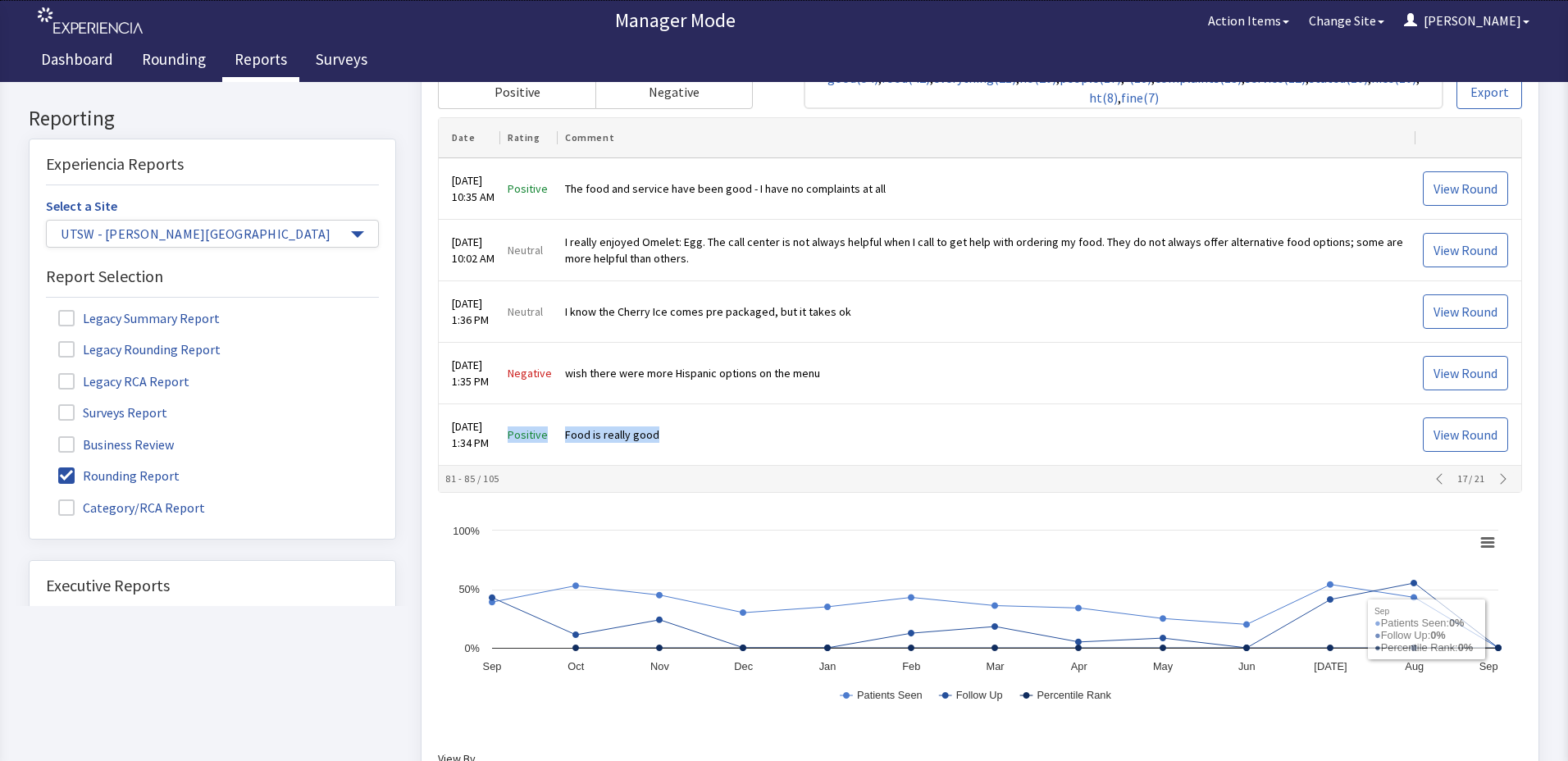
click at [1497, 484] on icon "button" at bounding box center [1503, 479] width 13 height 13
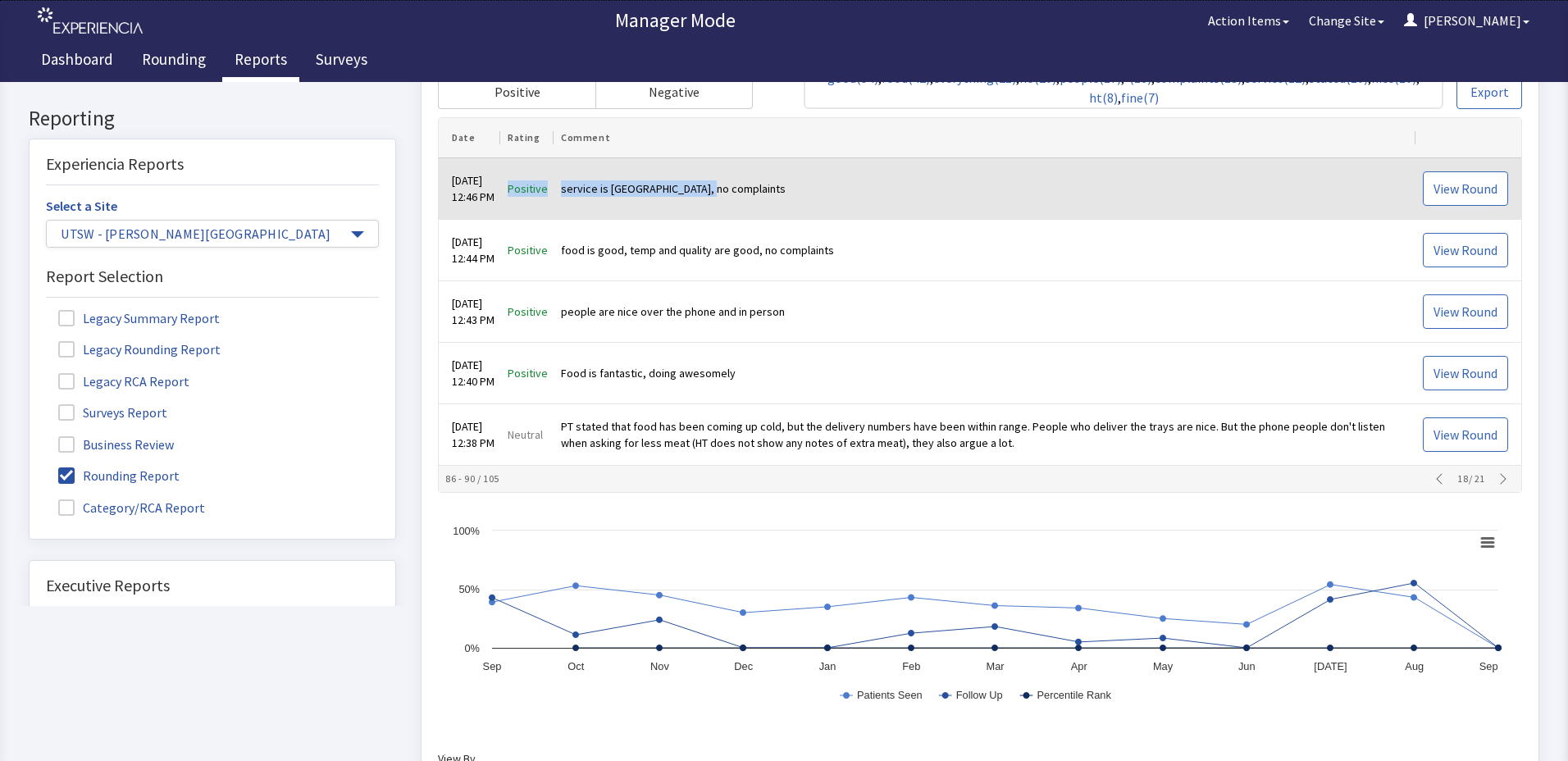
drag, startPoint x: 520, startPoint y: 193, endPoint x: 730, endPoint y: 211, distance: 210.8
click at [730, 211] on tr "Aug 24, 2025 12:46 PM Positive service is nice, no complaints View Round" at bounding box center [979, 189] width 1083 height 61
drag, startPoint x: 730, startPoint y: 211, endPoint x: 650, endPoint y: 189, distance: 83.0
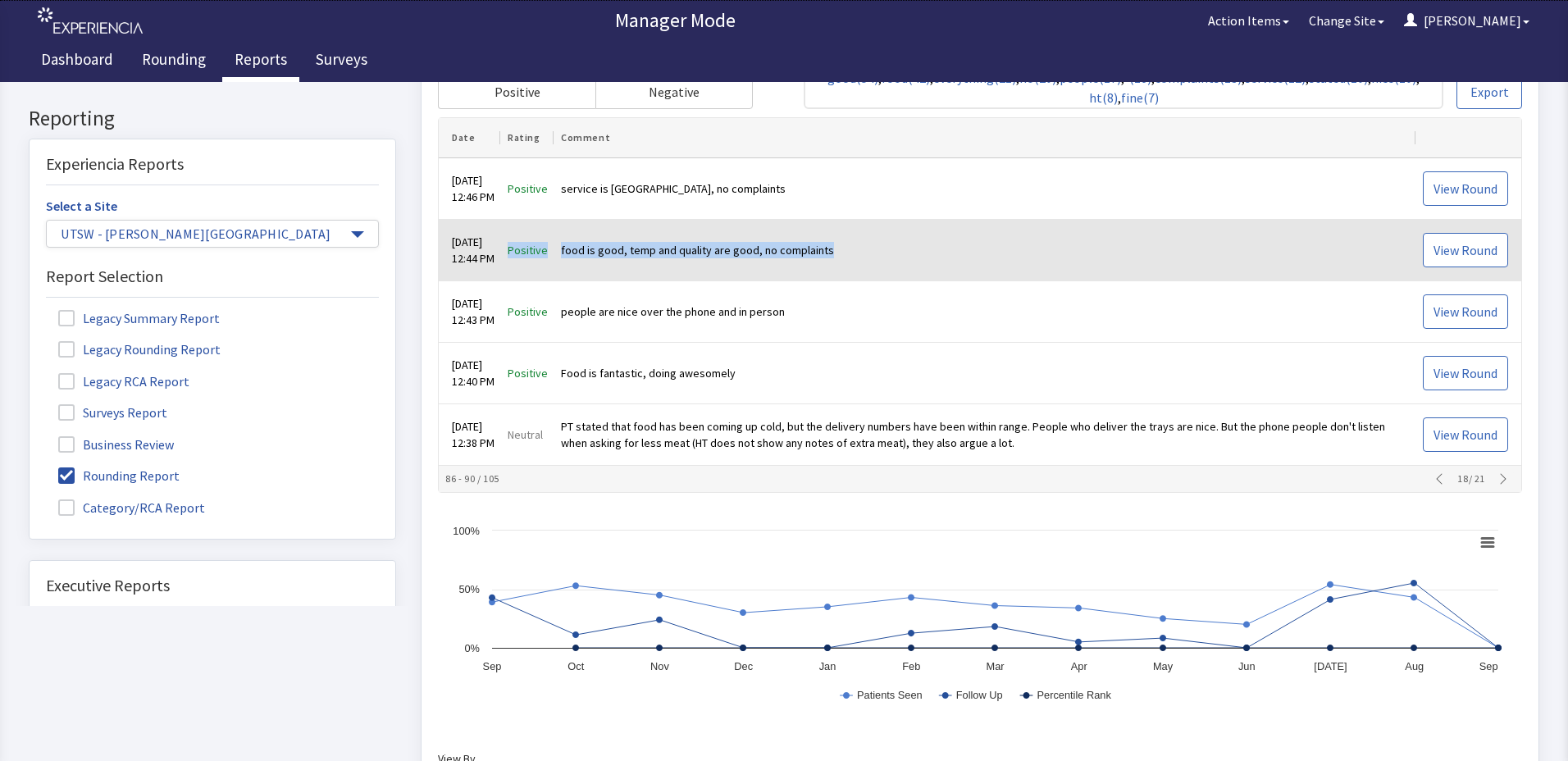
drag, startPoint x: 522, startPoint y: 248, endPoint x: 847, endPoint y: 251, distance: 325.0
click at [847, 251] on tr "Aug 24, 2025 12:44 PM Positive food is good, temp and quality are good, no comp…" at bounding box center [979, 250] width 1083 height 61
drag, startPoint x: 847, startPoint y: 251, endPoint x: 816, endPoint y: 247, distance: 31.3
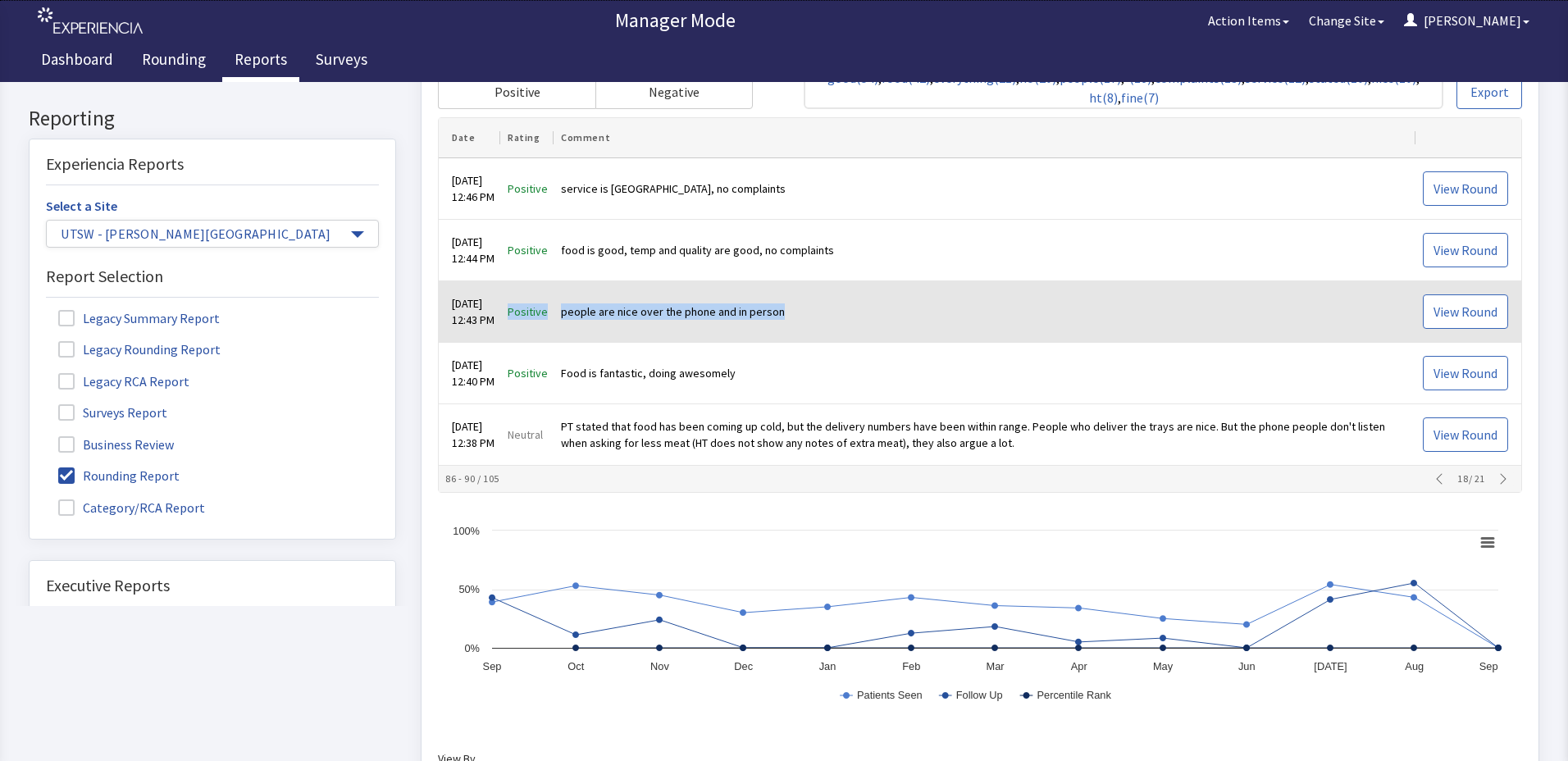
drag, startPoint x: 521, startPoint y: 308, endPoint x: 815, endPoint y: 326, distance: 294.6
click at [815, 326] on tr "Aug 24, 2025 12:43 PM Positive people are nice over the phone and in person Vie…" at bounding box center [979, 313] width 1083 height 61
drag, startPoint x: 815, startPoint y: 326, endPoint x: 754, endPoint y: 314, distance: 62.2
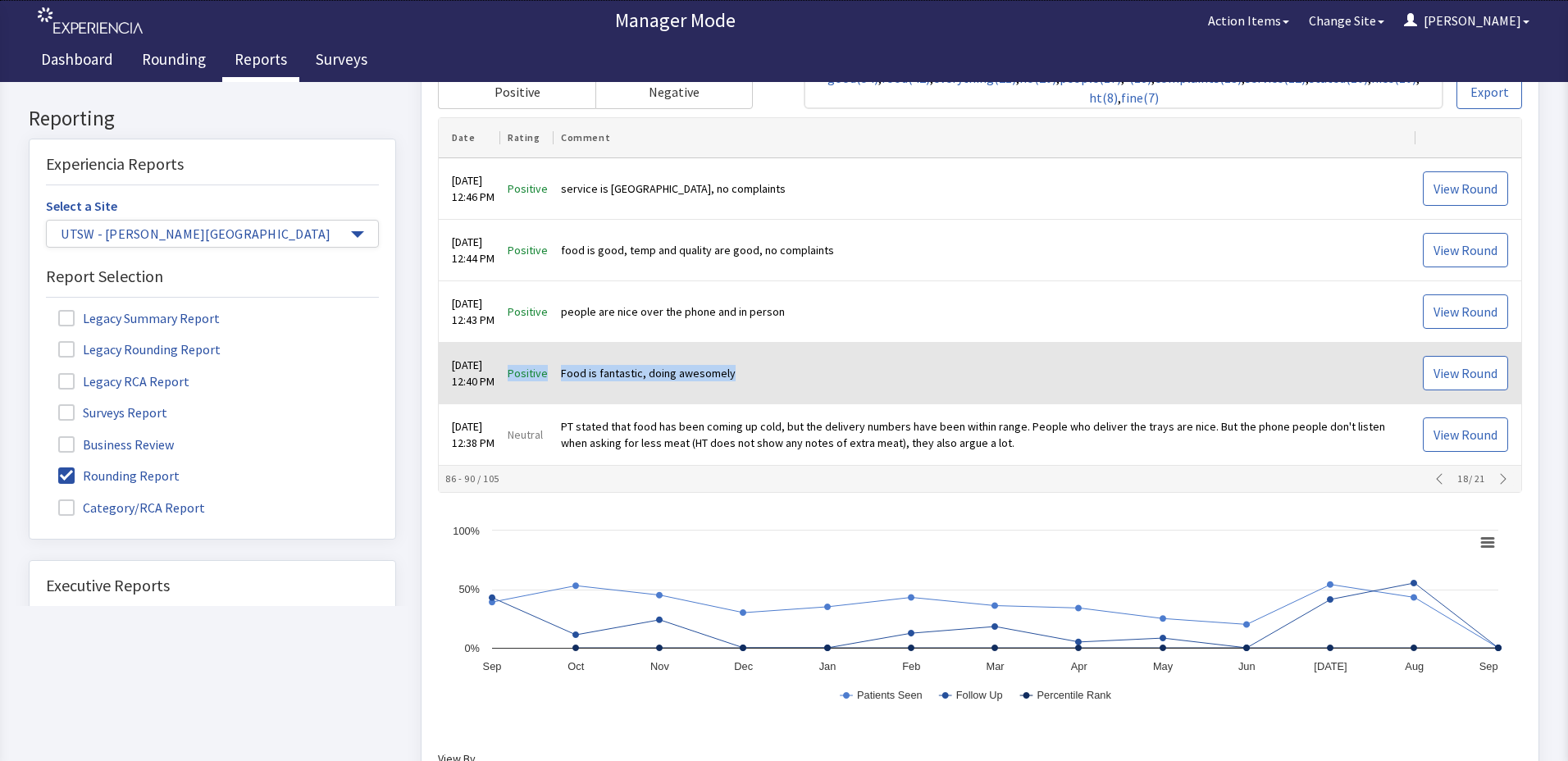
drag, startPoint x: 520, startPoint y: 373, endPoint x: 780, endPoint y: 368, distance: 260.0
click at [780, 368] on tr "Aug 24, 2025 12:40 PM Positive Food is fantastic, doing awesomely View Round" at bounding box center [979, 374] width 1083 height 61
drag, startPoint x: 780, startPoint y: 368, endPoint x: 723, endPoint y: 368, distance: 57.0
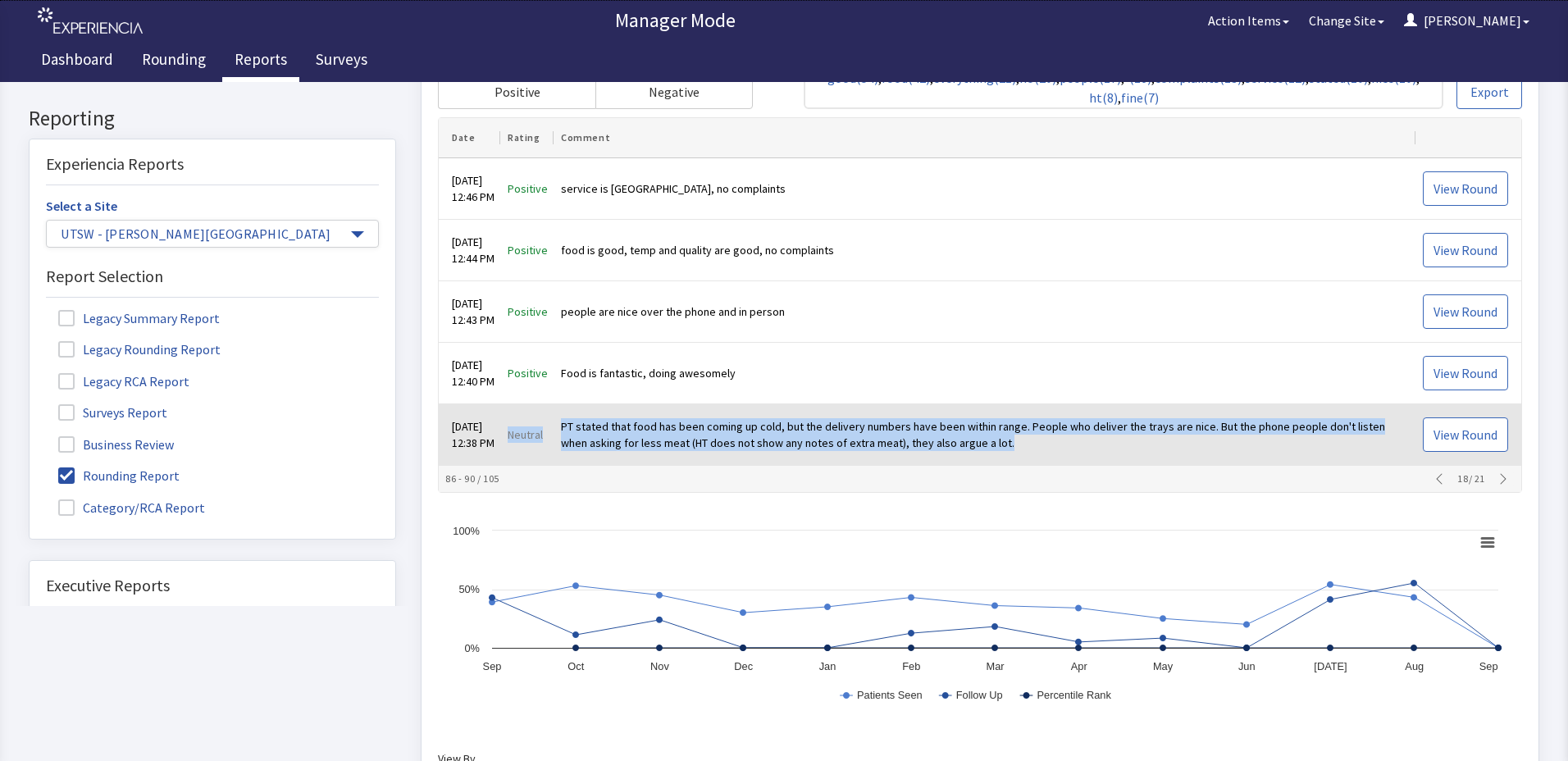
drag, startPoint x: 520, startPoint y: 434, endPoint x: 1013, endPoint y: 459, distance: 493.6
click at [1013, 459] on tr "Aug 24, 2025 12:38 PM Neutral PT stated that food has been coming up cold, but …" at bounding box center [979, 436] width 1083 height 61
drag, startPoint x: 1013, startPoint y: 459, endPoint x: 979, endPoint y: 442, distance: 38.0
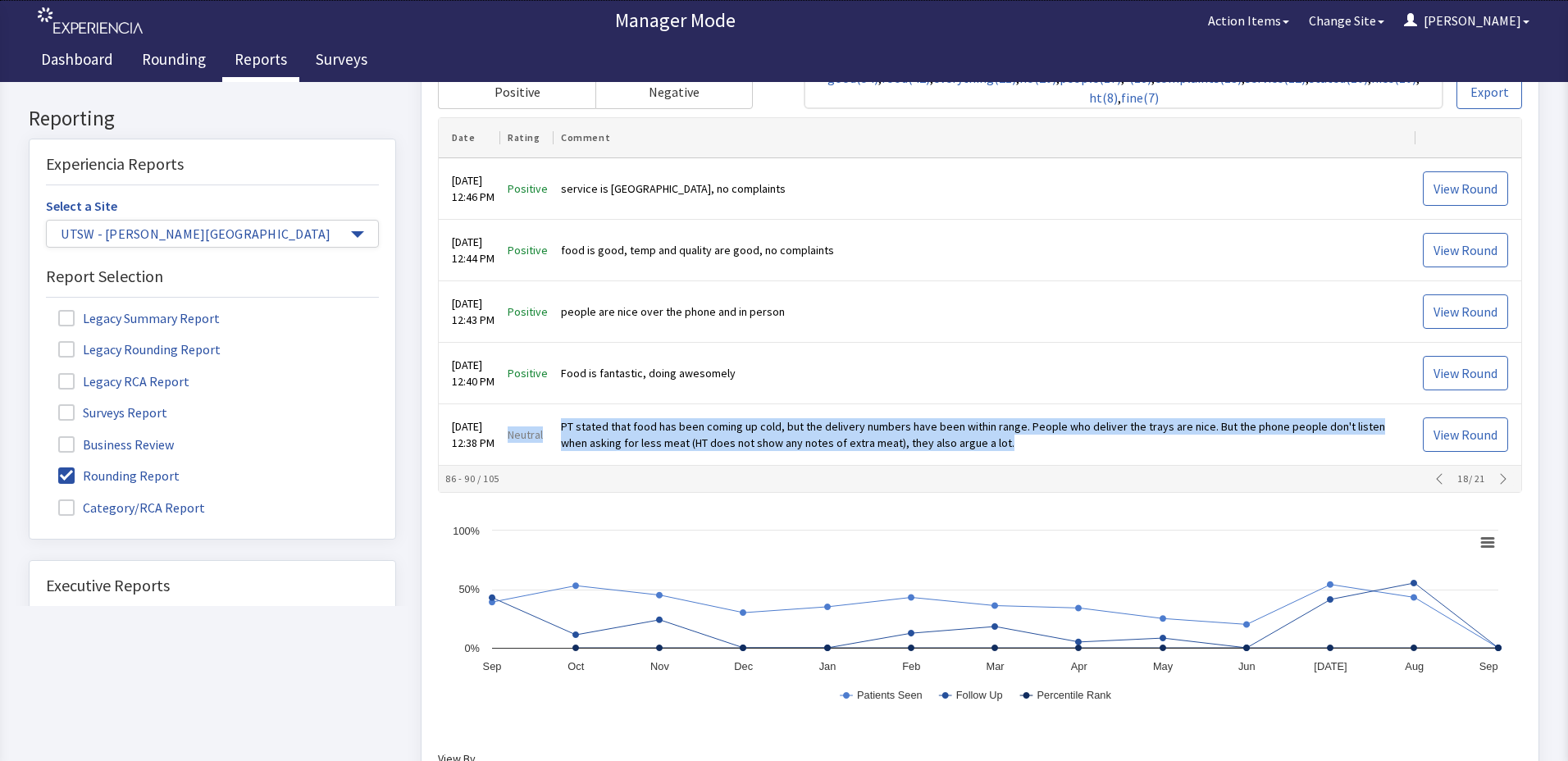
click at [1497, 484] on icon "button" at bounding box center [1503, 479] width 13 height 13
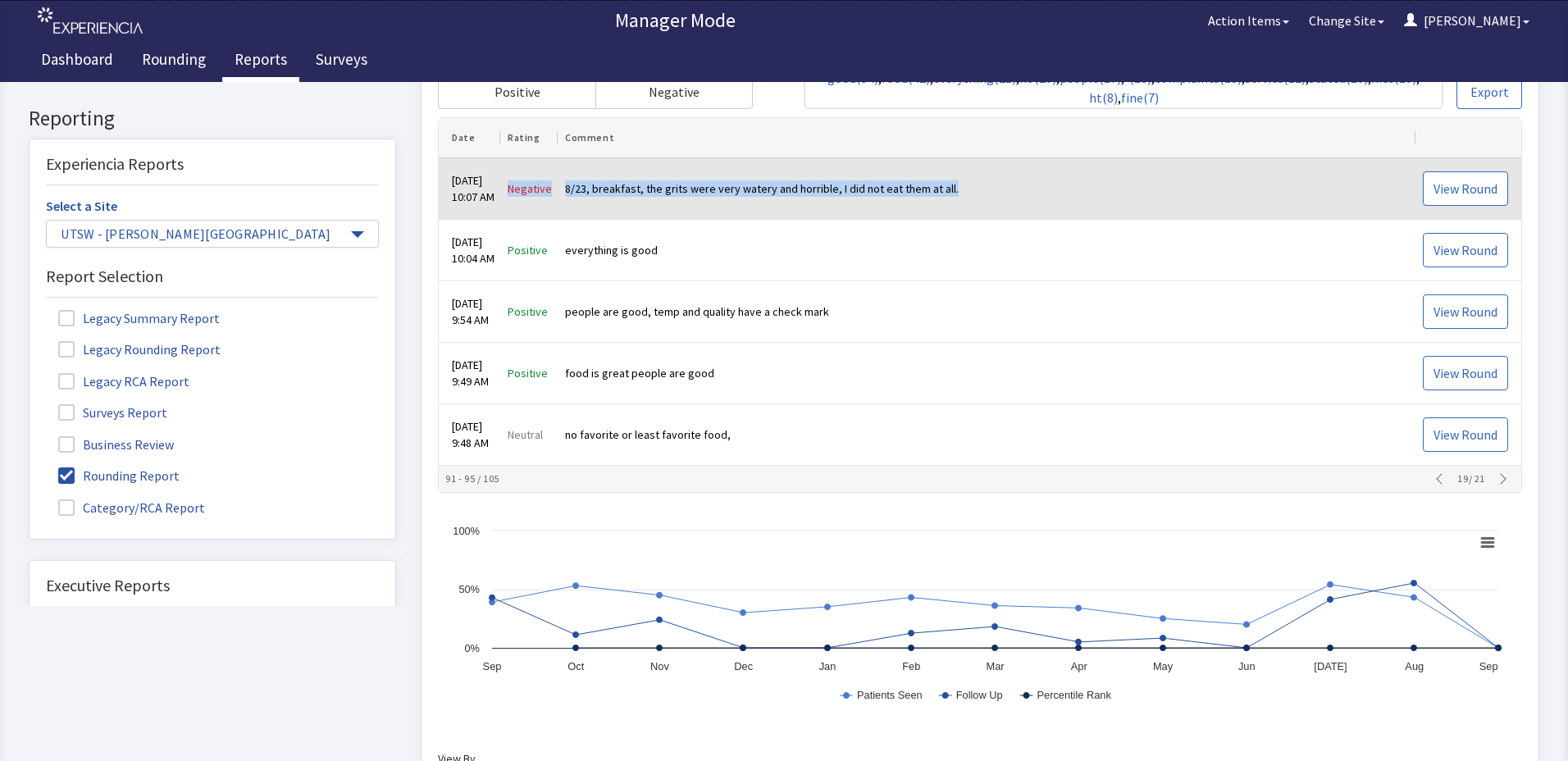
drag, startPoint x: 524, startPoint y: 186, endPoint x: 984, endPoint y: 196, distance: 460.1
click at [984, 196] on tr "Aug 24, 2025 10:07 AM Negative 8/23, breakfast, the grits were very watery and …" at bounding box center [979, 189] width 1083 height 61
drag, startPoint x: 984, startPoint y: 196, endPoint x: 950, endPoint y: 186, distance: 35.4
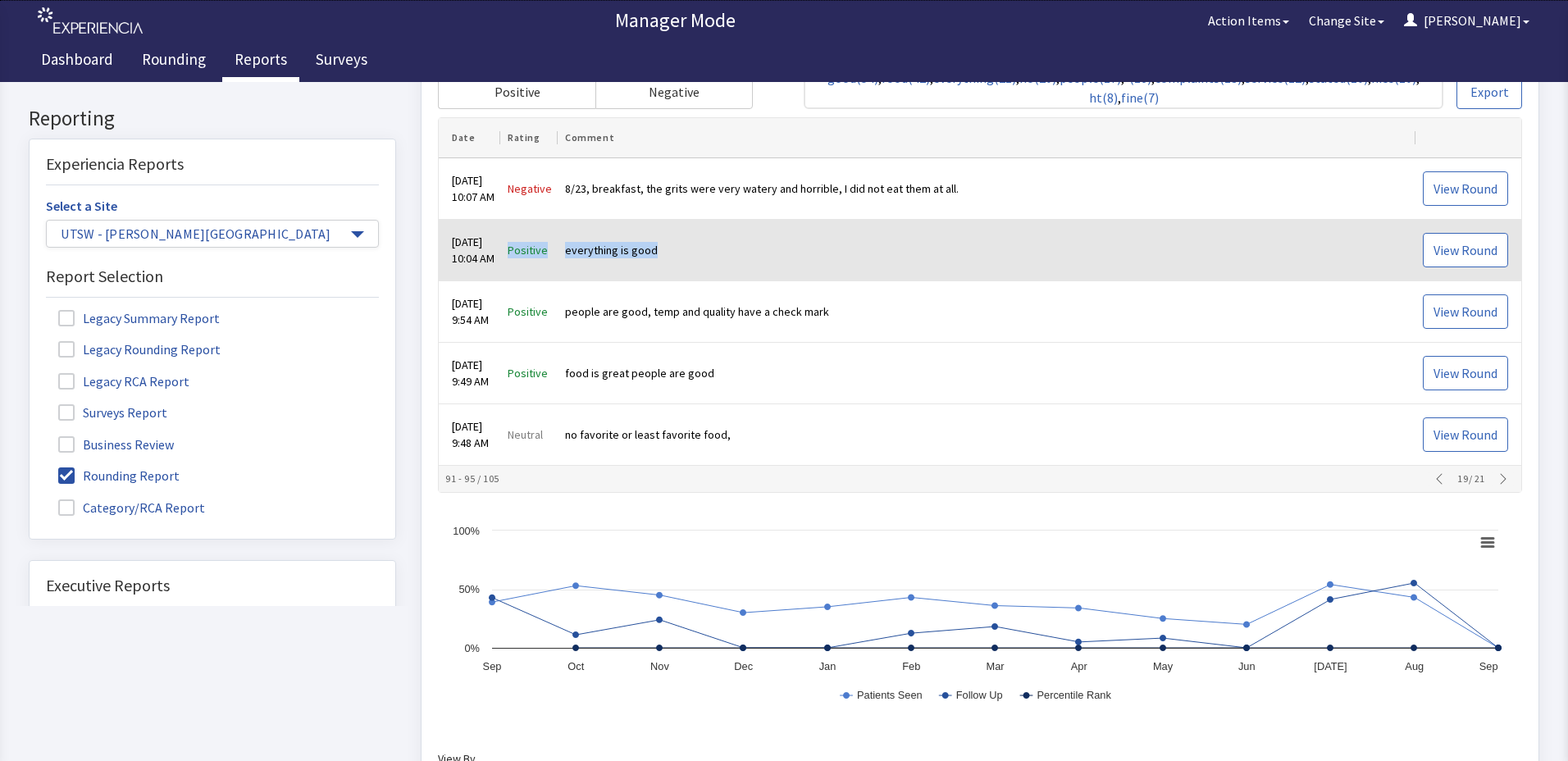
drag, startPoint x: 523, startPoint y: 247, endPoint x: 704, endPoint y: 248, distance: 181.0
click at [704, 248] on tr "Aug 24, 2025 10:04 AM Positive everything is good View Round" at bounding box center [979, 250] width 1083 height 61
drag, startPoint x: 704, startPoint y: 248, endPoint x: 593, endPoint y: 253, distance: 111.1
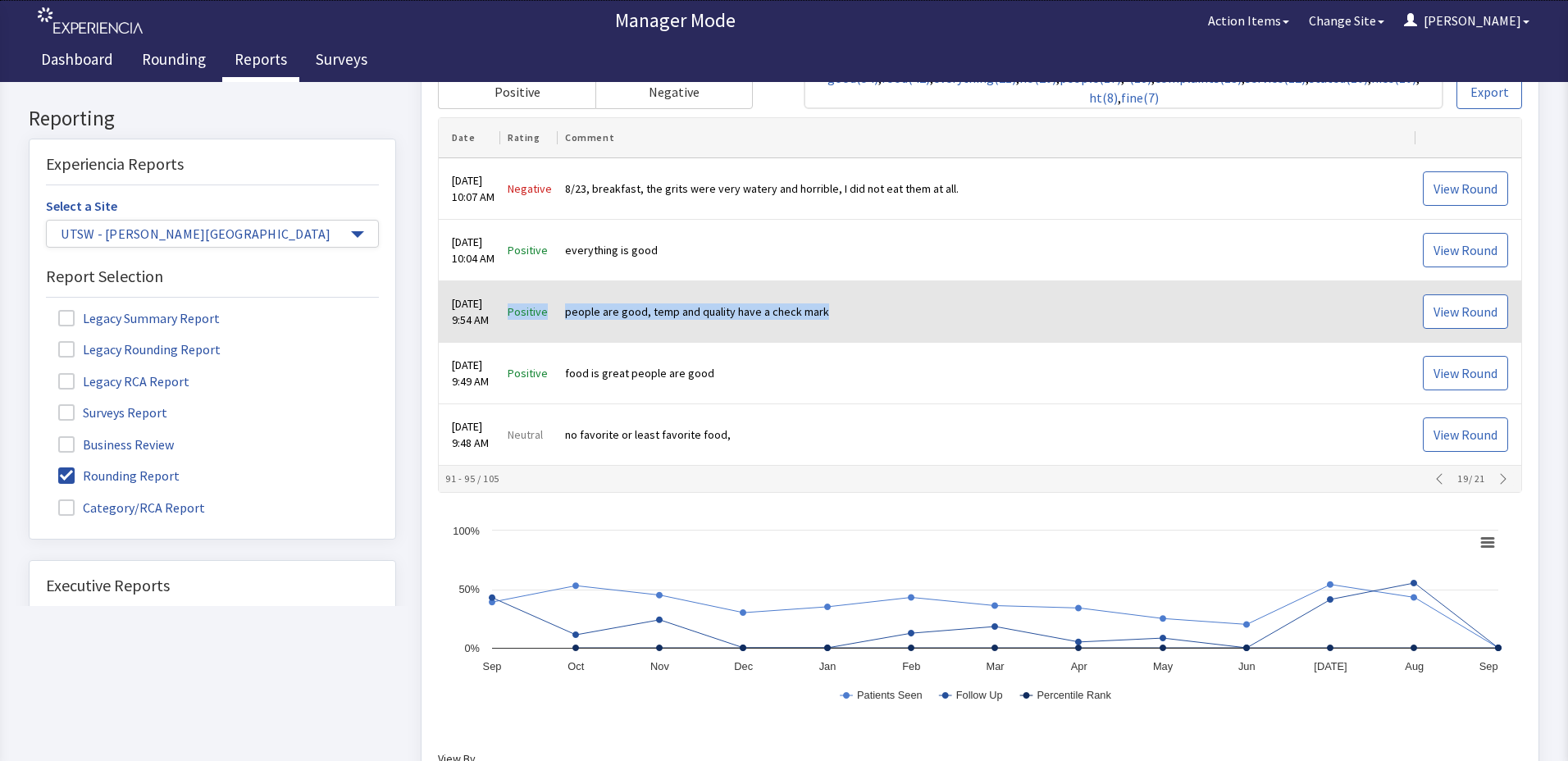
drag, startPoint x: 522, startPoint y: 308, endPoint x: 856, endPoint y: 303, distance: 334.0
click at [856, 303] on tr "Aug 24, 2025 9:54 AM Positive people are good, temp and quality have a check ma…" at bounding box center [979, 313] width 1083 height 61
drag, startPoint x: 856, startPoint y: 303, endPoint x: 750, endPoint y: 316, distance: 106.8
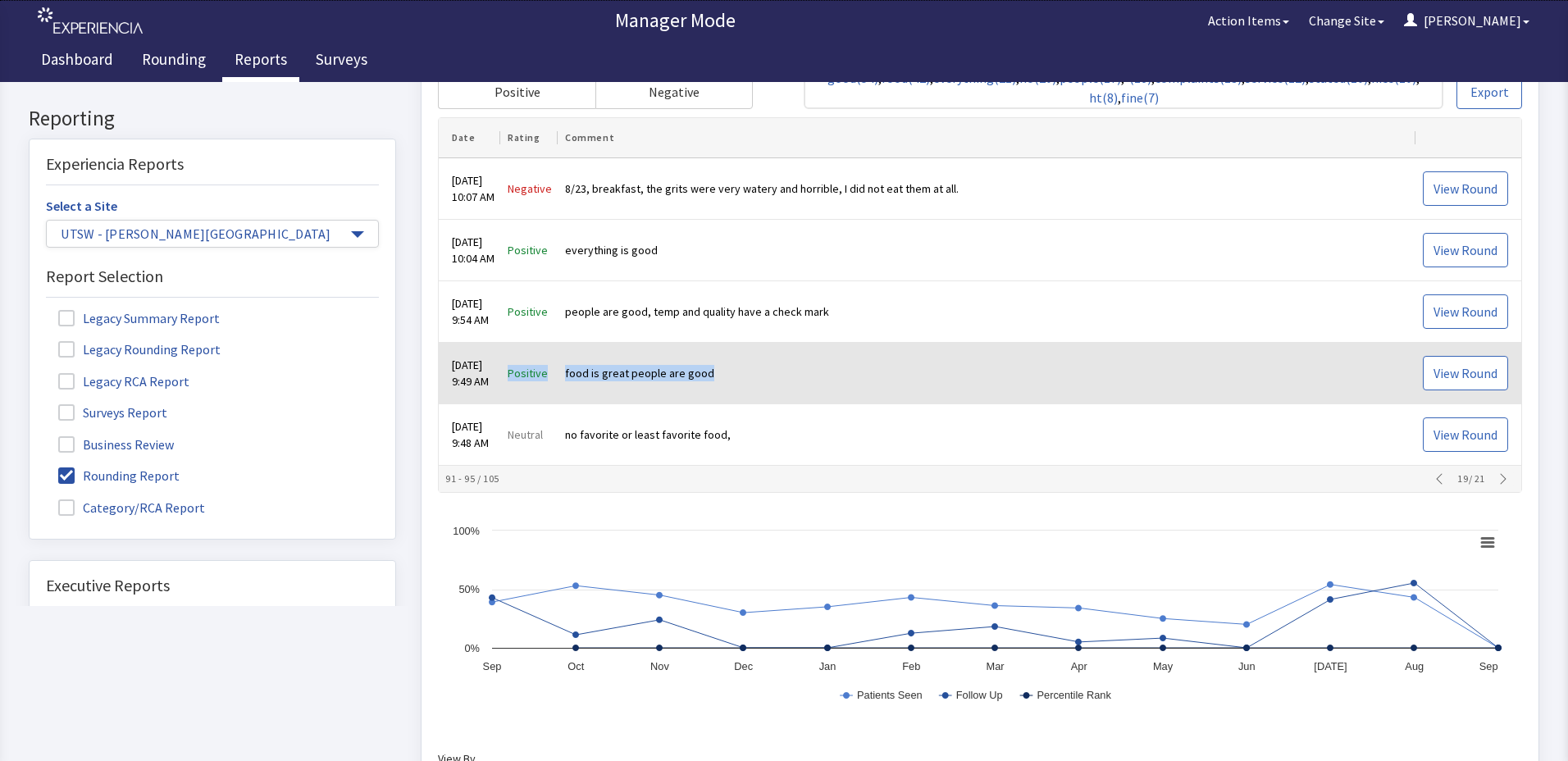
drag, startPoint x: 517, startPoint y: 376, endPoint x: 719, endPoint y: 376, distance: 202.0
click at [719, 376] on tr "Aug 24, 2025 9:49 AM Positive food is great people are good View Round" at bounding box center [979, 374] width 1083 height 61
drag, startPoint x: 719, startPoint y: 376, endPoint x: 708, endPoint y: 374, distance: 11.2
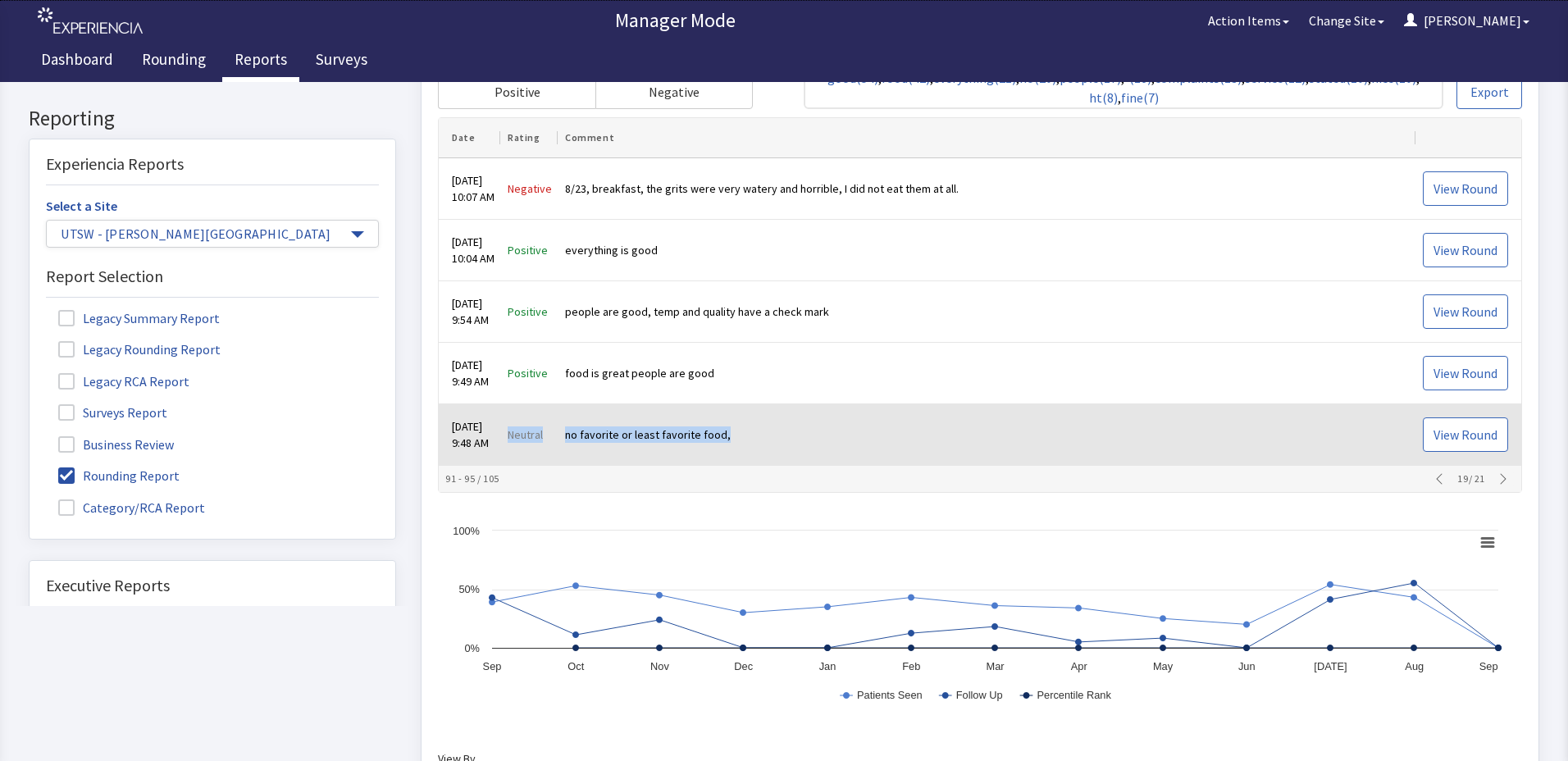
drag, startPoint x: 519, startPoint y: 431, endPoint x: 750, endPoint y: 449, distance: 231.7
click at [750, 449] on tr "Aug 24, 2025 9:48 AM Neutral no favorite or least favorite food, View Round" at bounding box center [979, 436] width 1083 height 61
drag, startPoint x: 750, startPoint y: 449, endPoint x: 721, endPoint y: 430, distance: 34.7
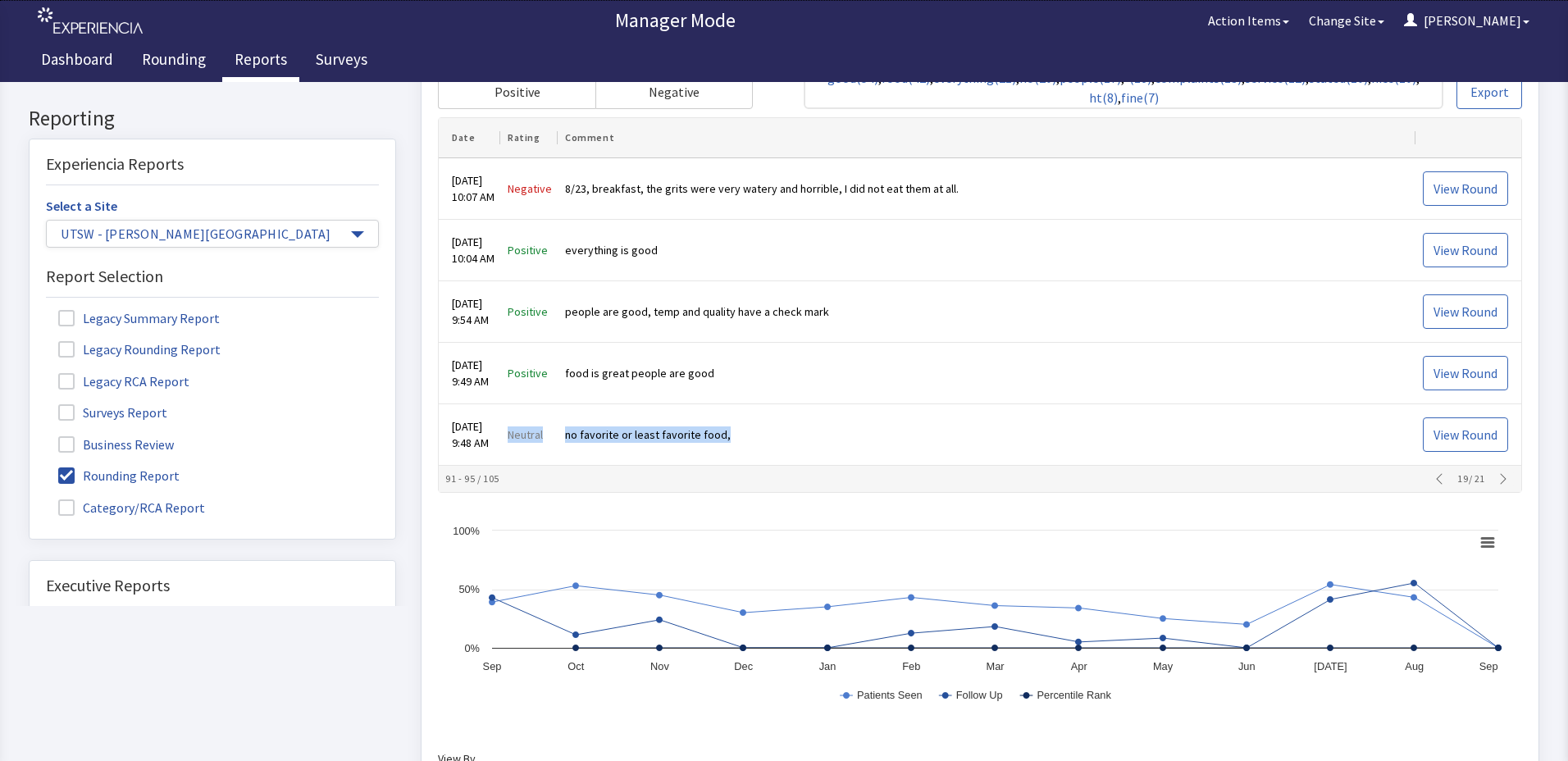
click at [1498, 480] on icon "button" at bounding box center [1503, 479] width 13 height 13
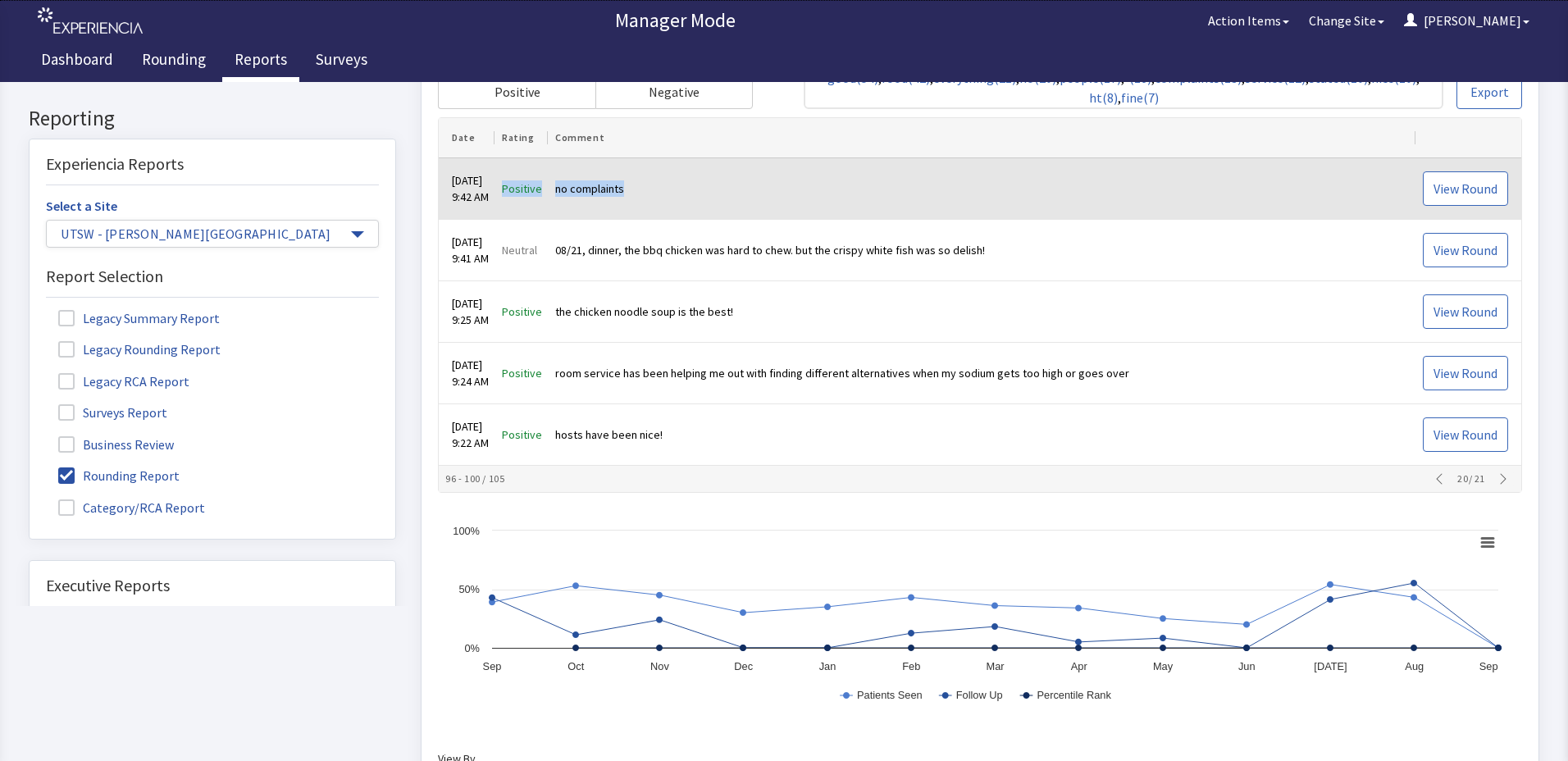
drag, startPoint x: 522, startPoint y: 189, endPoint x: 650, endPoint y: 194, distance: 128.1
click at [650, 194] on tr "Aug 24, 2025 9:42 AM Positive no complaints View Round" at bounding box center [979, 189] width 1083 height 61
drag, startPoint x: 650, startPoint y: 194, endPoint x: 624, endPoint y: 187, distance: 26.9
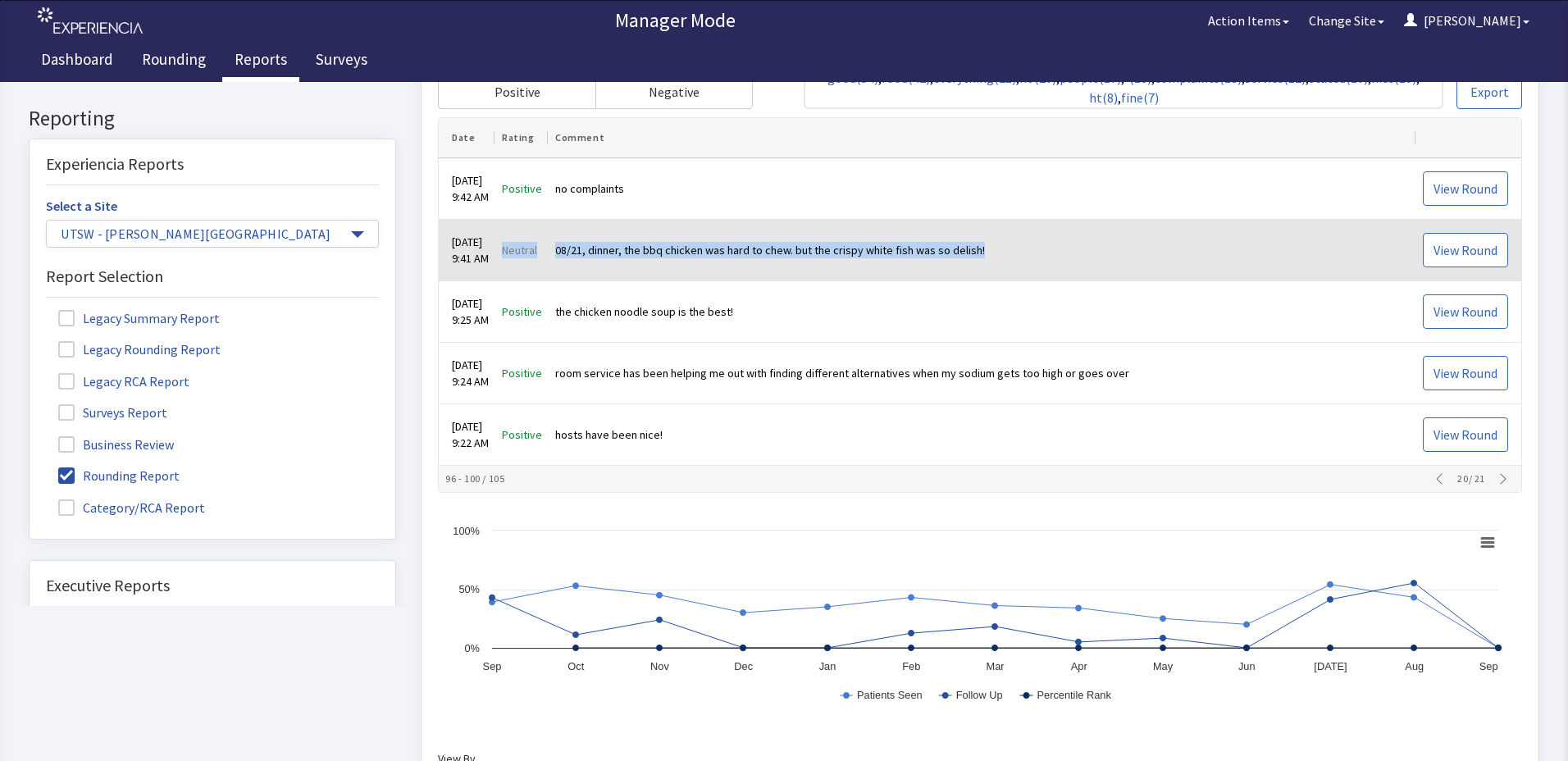
drag, startPoint x: 523, startPoint y: 247, endPoint x: 1005, endPoint y: 234, distance: 482.2
click at [1005, 234] on tr "Aug 24, 2025 9:41 AM Neutral 08/21, dinner, the bbq chicken was hard to chew. b…" at bounding box center [979, 250] width 1083 height 61
drag, startPoint x: 1005, startPoint y: 234, endPoint x: 965, endPoint y: 244, distance: 41.2
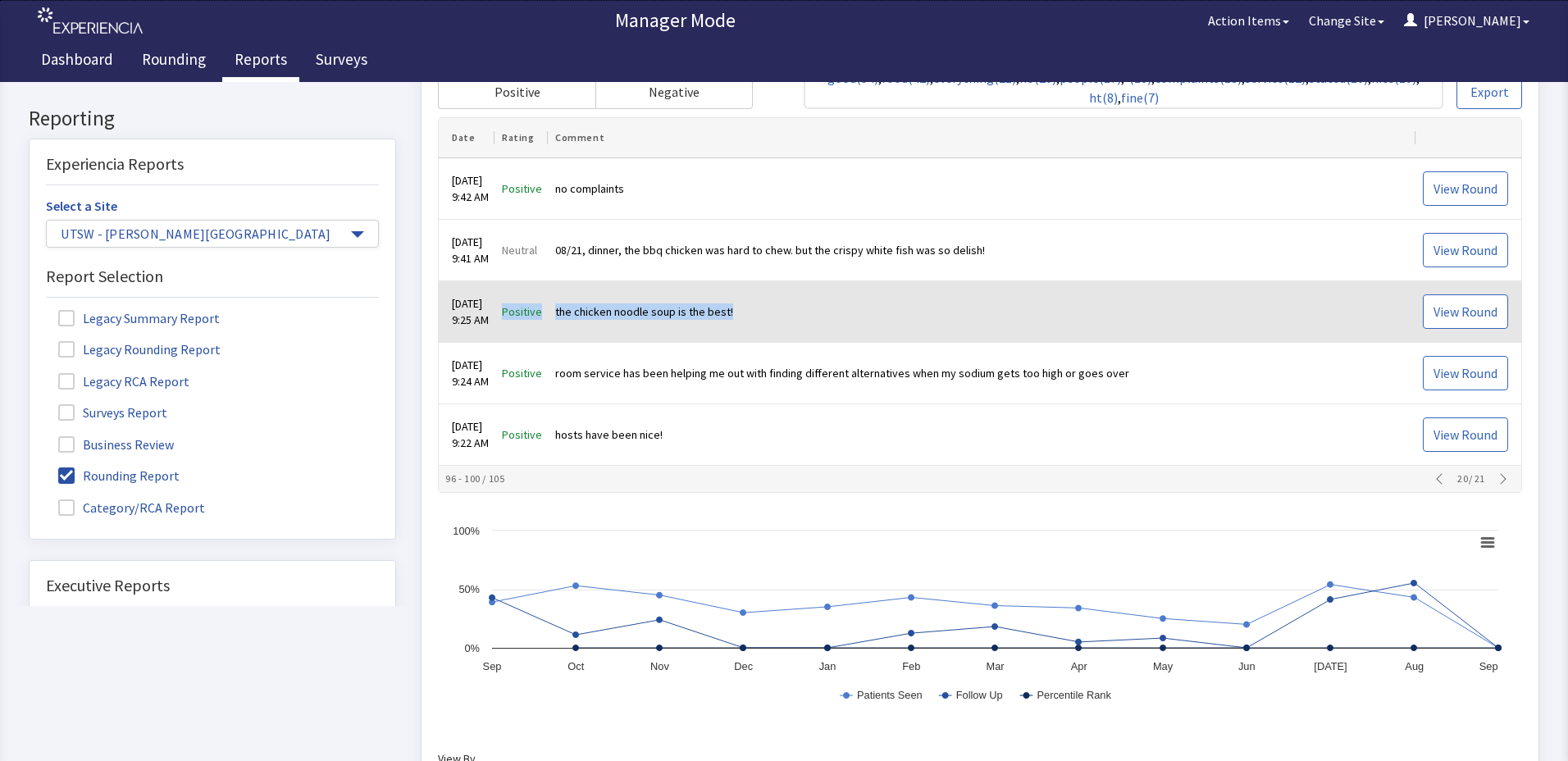
drag, startPoint x: 520, startPoint y: 314, endPoint x: 756, endPoint y: 317, distance: 236.0
click at [756, 317] on tr "Aug 24, 2025 9:25 AM Positive the chicken noodle soup is the best! View Round" at bounding box center [979, 313] width 1083 height 61
drag, startPoint x: 756, startPoint y: 317, endPoint x: 662, endPoint y: 319, distance: 94.0
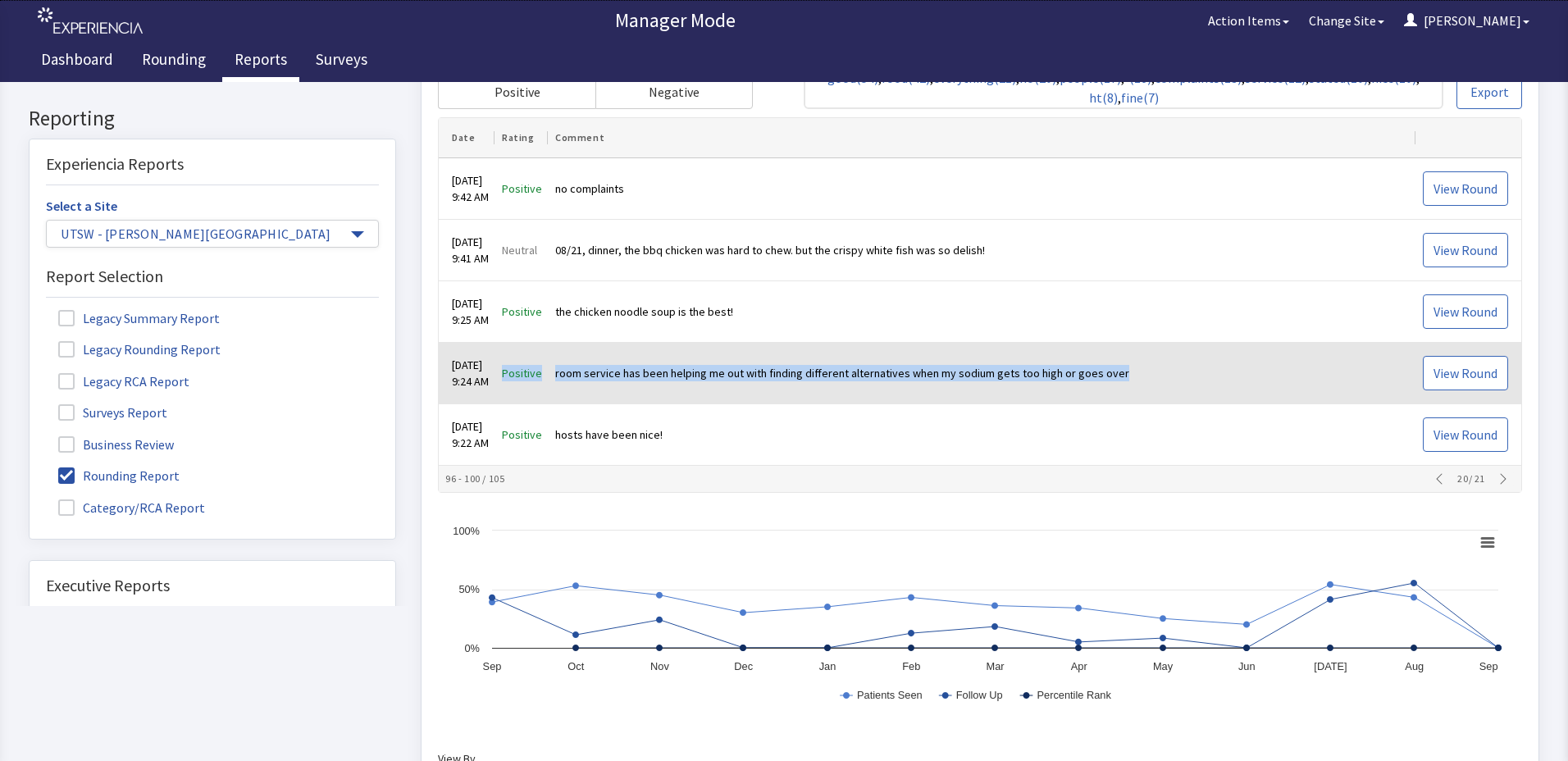
drag, startPoint x: 519, startPoint y: 373, endPoint x: 1142, endPoint y: 367, distance: 623.0
click at [1142, 367] on tr "Aug 24, 2025 9:24 AM Positive room service has been helping me out with finding…" at bounding box center [979, 374] width 1083 height 61
drag, startPoint x: 1142, startPoint y: 367, endPoint x: 1123, endPoint y: 367, distance: 19.0
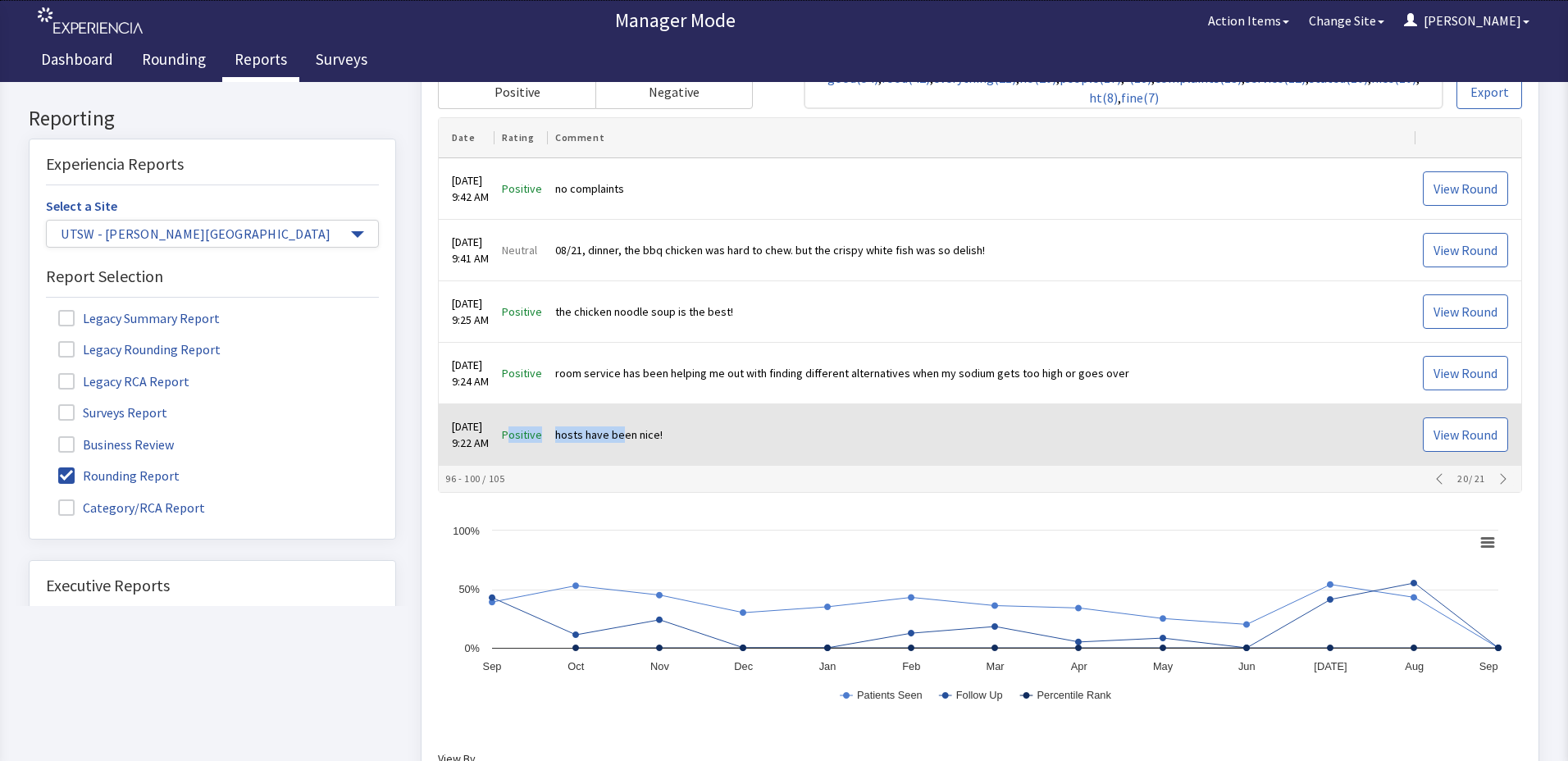
drag, startPoint x: 527, startPoint y: 438, endPoint x: 642, endPoint y: 424, distance: 115.8
click at [642, 424] on tr "Aug 24, 2025 9:22 AM Positive hosts have been nice! View Round" at bounding box center [979, 436] width 1083 height 61
drag, startPoint x: 642, startPoint y: 424, endPoint x: 691, endPoint y: 433, distance: 49.8
click at [691, 433] on tr "Aug 24, 2025 9:22 AM Positive hosts have been nice! View Round" at bounding box center [979, 436] width 1083 height 61
drag, startPoint x: 691, startPoint y: 433, endPoint x: 670, endPoint y: 432, distance: 21.0
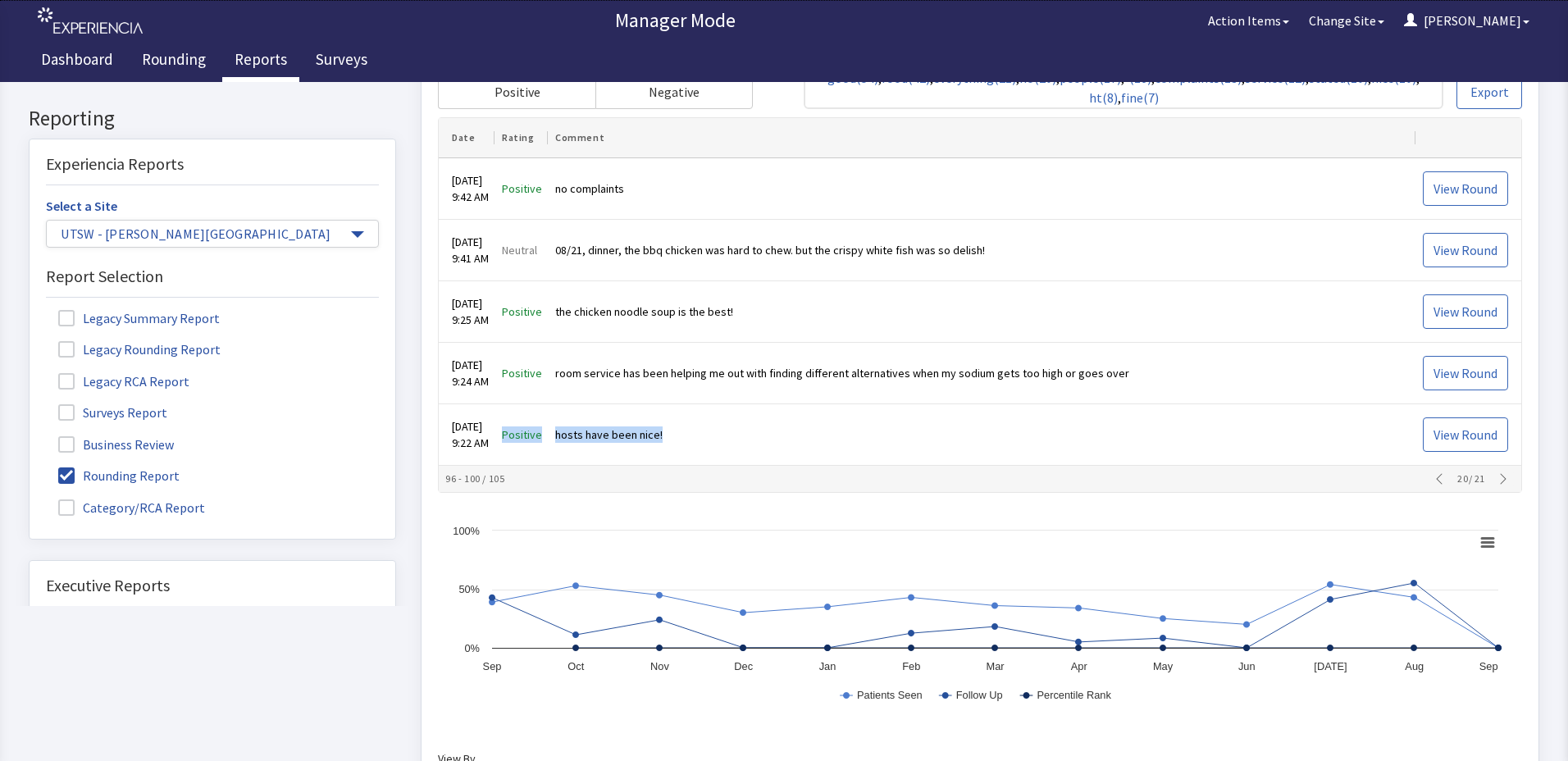
click at [1497, 481] on icon "button" at bounding box center [1503, 479] width 13 height 13
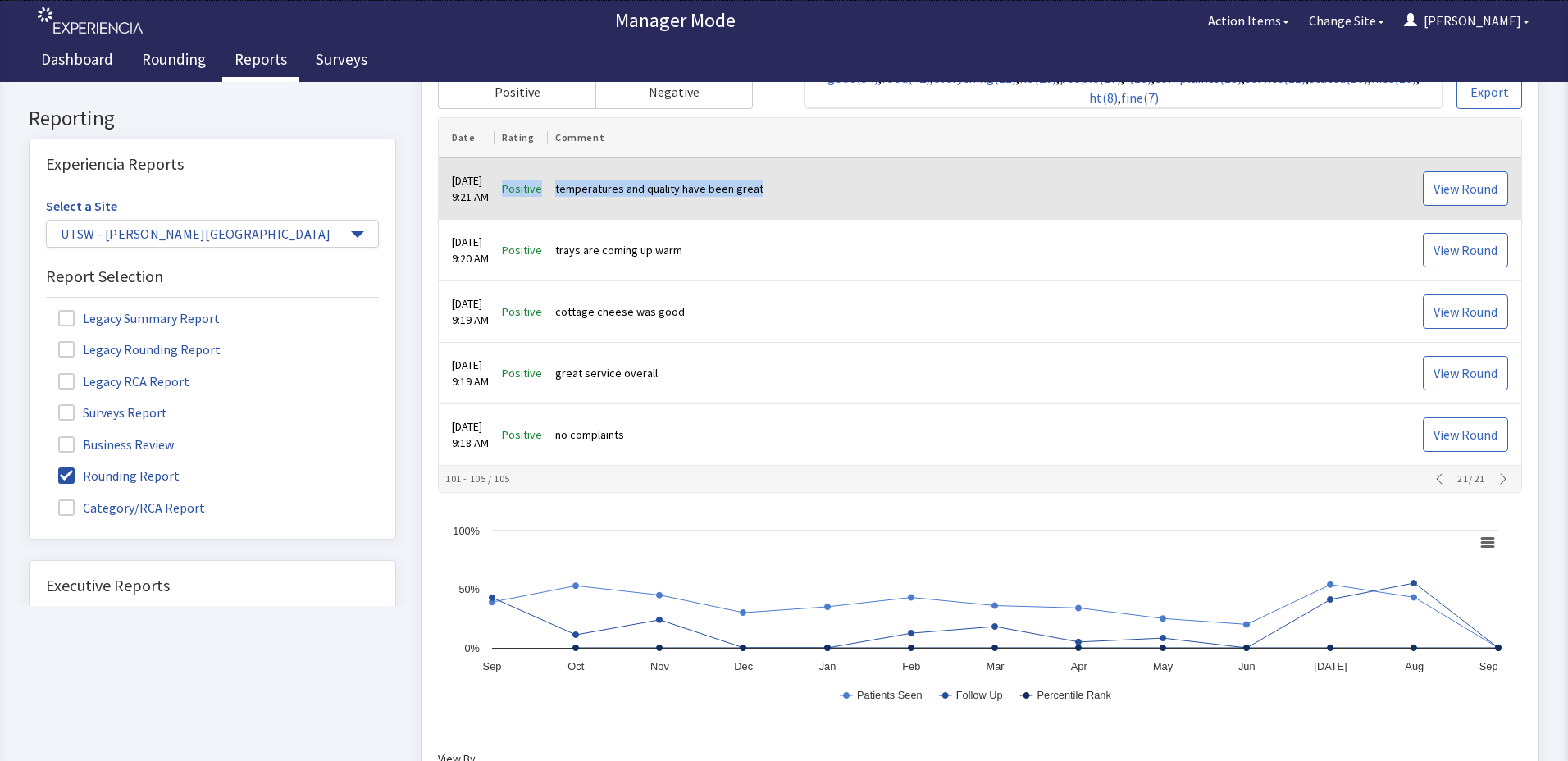
drag, startPoint x: 521, startPoint y: 188, endPoint x: 775, endPoint y: 195, distance: 254.1
click at [775, 195] on tr "Aug 24, 2025 9:21 AM Positive temperatures and quality have been great View Rou…" at bounding box center [979, 189] width 1083 height 61
drag, startPoint x: 775, startPoint y: 195, endPoint x: 759, endPoint y: 189, distance: 17.1
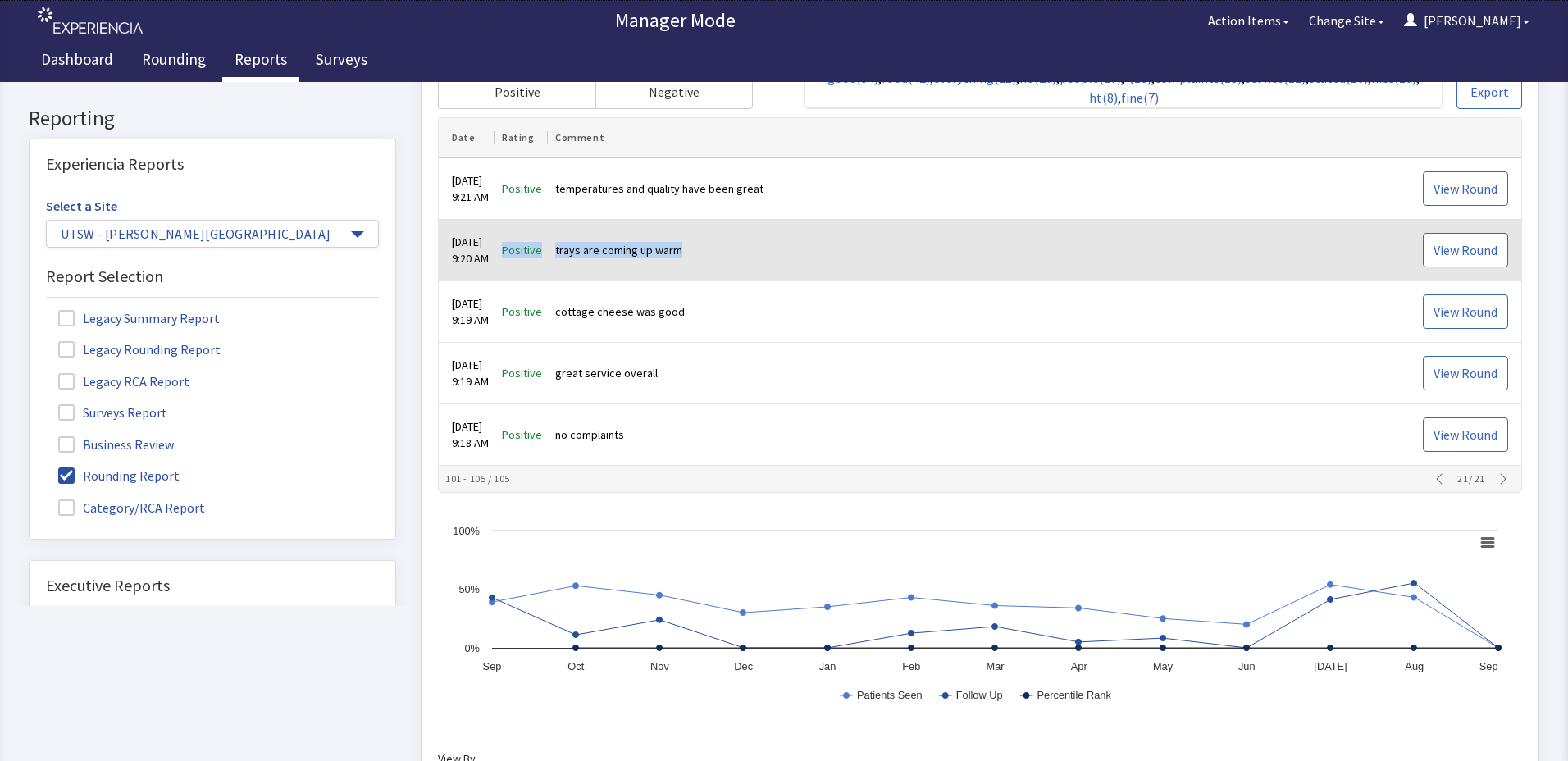
drag, startPoint x: 521, startPoint y: 251, endPoint x: 728, endPoint y: 258, distance: 207.1
click at [728, 258] on tr "Aug 24, 2025 9:20 AM Positive trays are coming up warm View Round" at bounding box center [979, 250] width 1083 height 61
drag, startPoint x: 728, startPoint y: 258, endPoint x: 690, endPoint y: 251, distance: 38.6
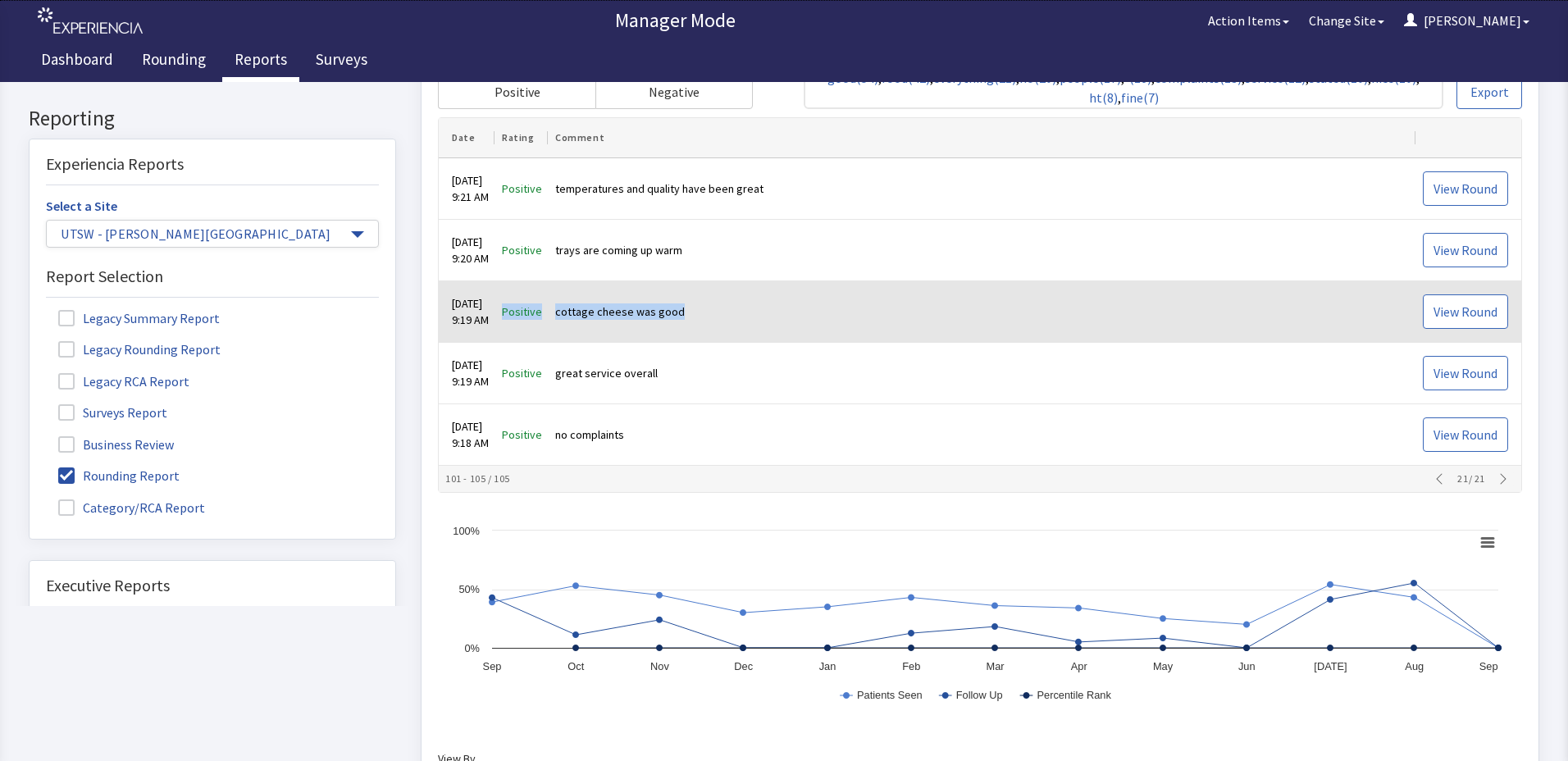
drag, startPoint x: 523, startPoint y: 311, endPoint x: 717, endPoint y: 323, distance: 194.4
click at [717, 323] on tr "Aug 24, 2025 9:19 AM Positive cottage cheese was good View Round" at bounding box center [979, 313] width 1083 height 61
drag, startPoint x: 717, startPoint y: 323, endPoint x: 666, endPoint y: 314, distance: 51.8
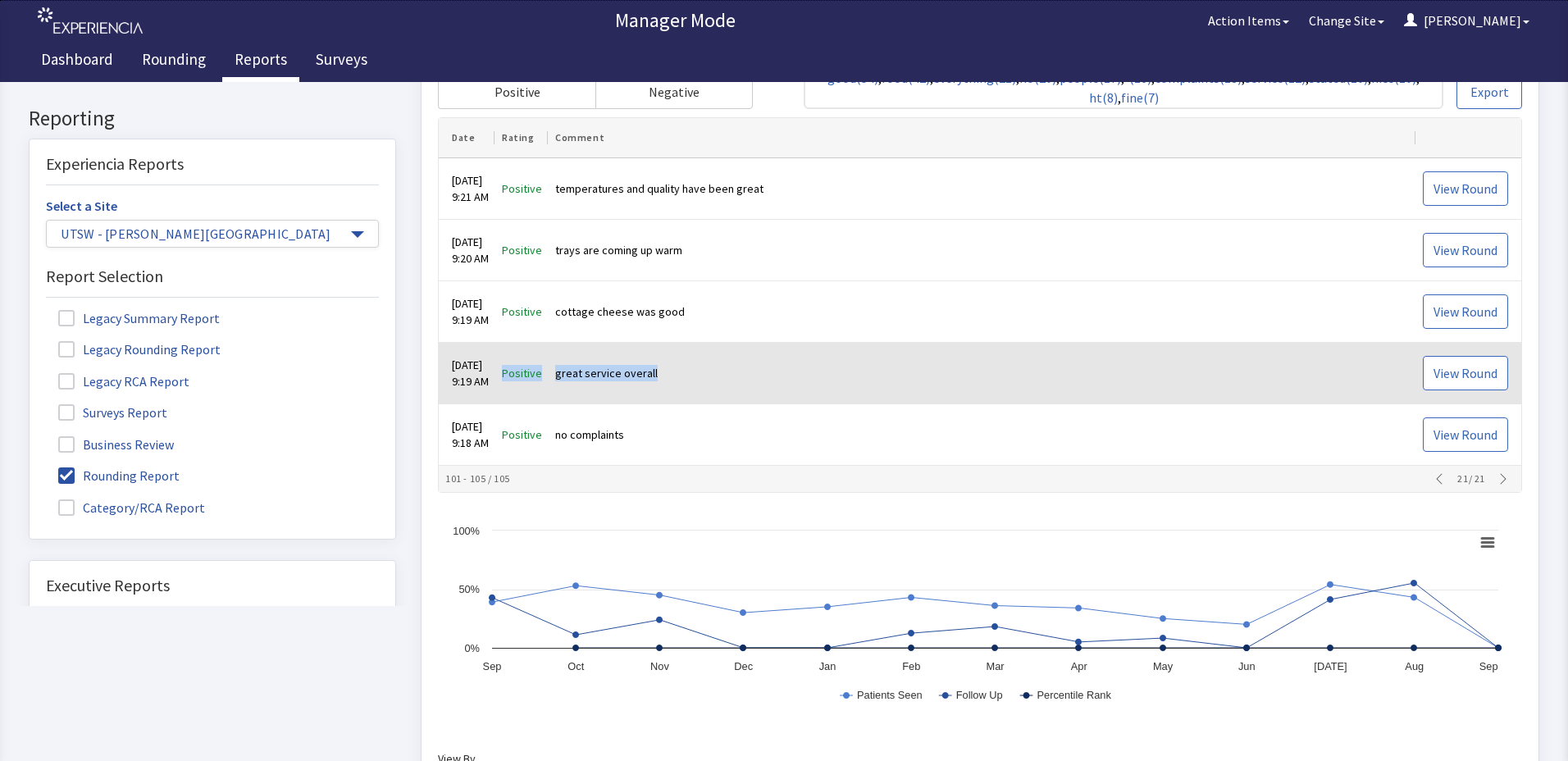
drag, startPoint x: 520, startPoint y: 376, endPoint x: 674, endPoint y: 379, distance: 154.0
click at [674, 379] on tr "Aug 24, 2025 9:19 AM Positive great service overall View Round" at bounding box center [979, 374] width 1083 height 61
drag, startPoint x: 674, startPoint y: 379, endPoint x: 655, endPoint y: 375, distance: 19.4
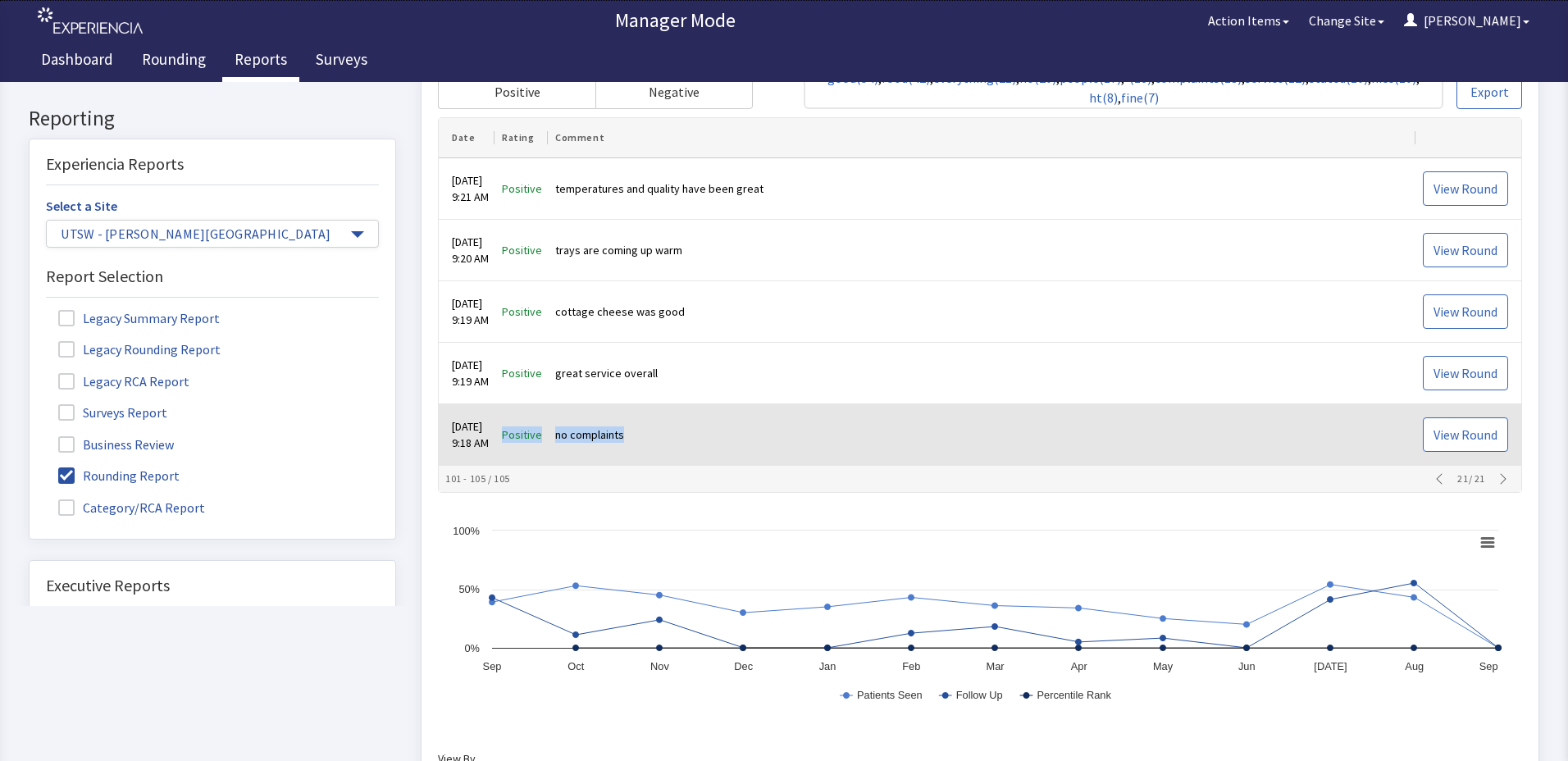
drag, startPoint x: 519, startPoint y: 433, endPoint x: 660, endPoint y: 444, distance: 141.4
click at [660, 444] on tr "Aug 24, 2025 9:18 AM Positive no complaints View Round" at bounding box center [979, 436] width 1083 height 61
drag, startPoint x: 660, startPoint y: 444, endPoint x: 620, endPoint y: 433, distance: 41.5
